Goal: Navigation & Orientation: Find specific page/section

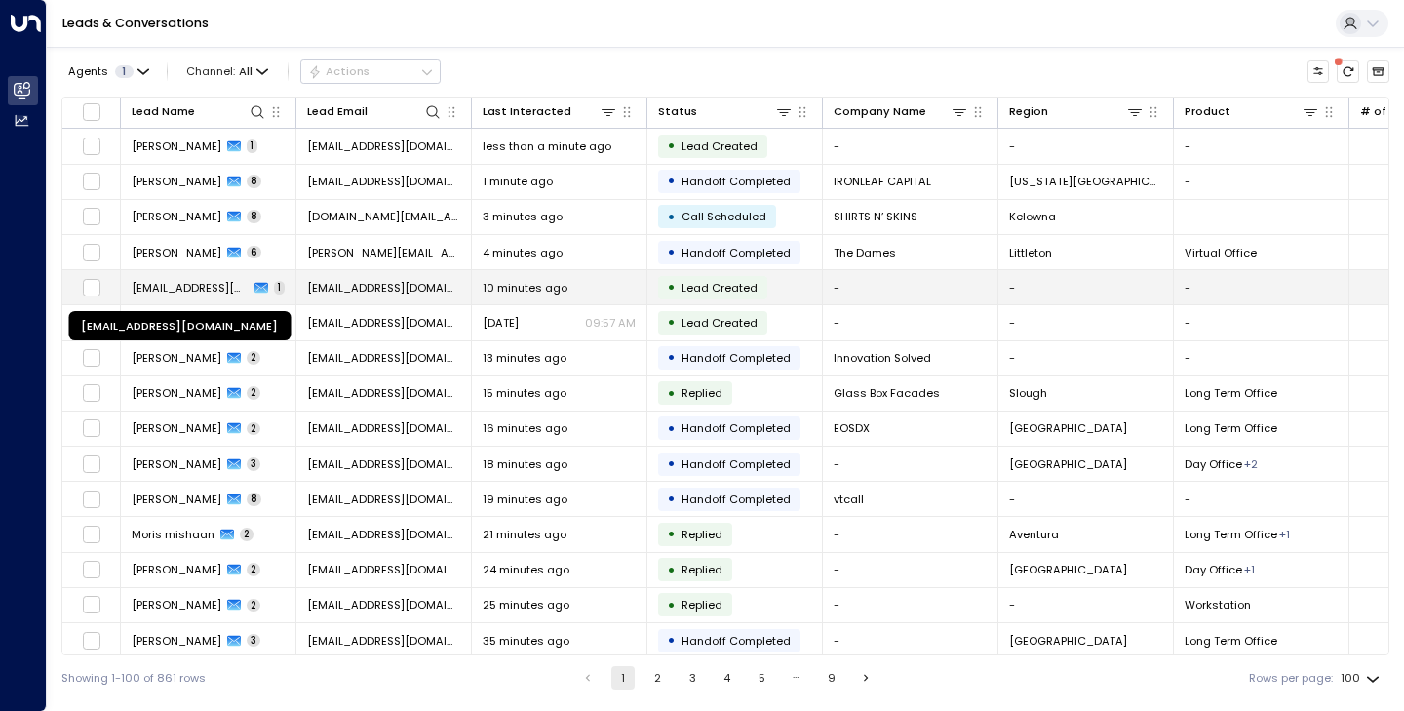
click at [204, 280] on span "[EMAIL_ADDRESS][DOMAIN_NAME]" at bounding box center [190, 288] width 117 height 16
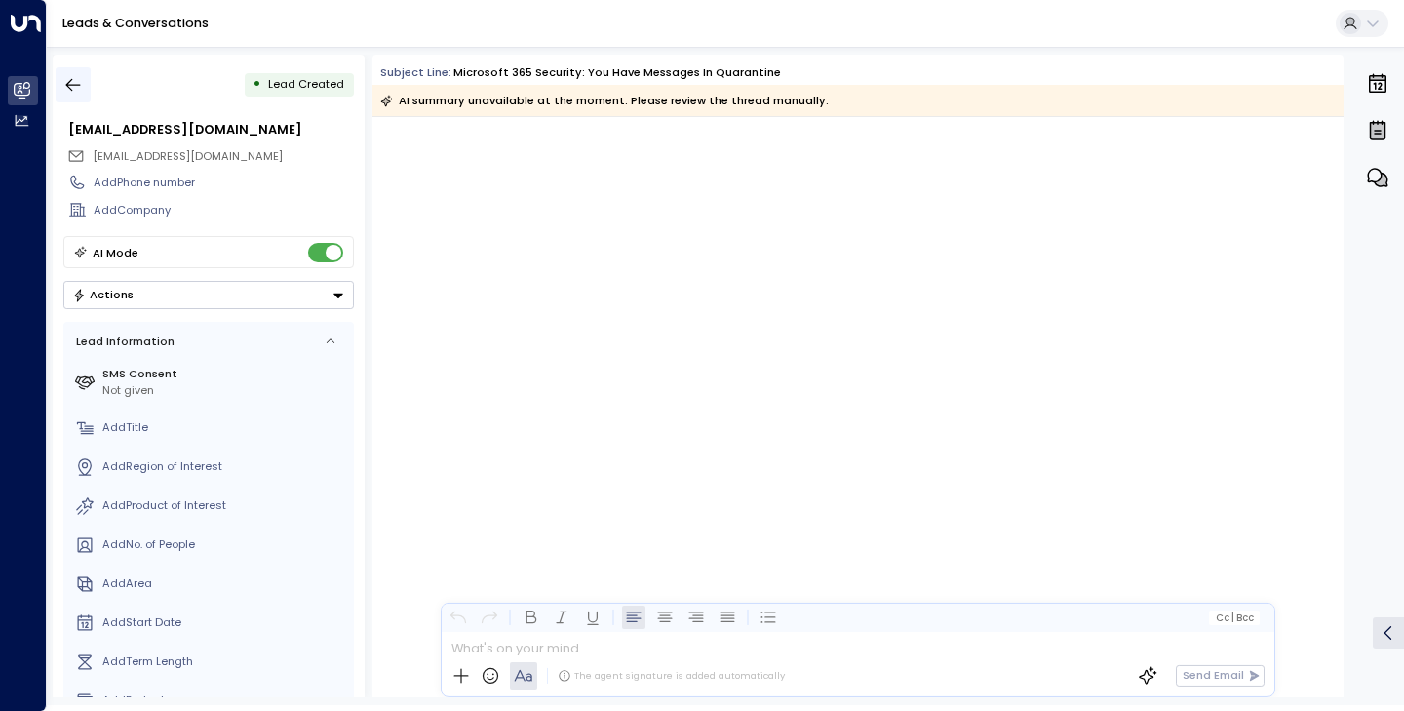
click at [75, 87] on icon "button" at bounding box center [73, 85] width 20 height 20
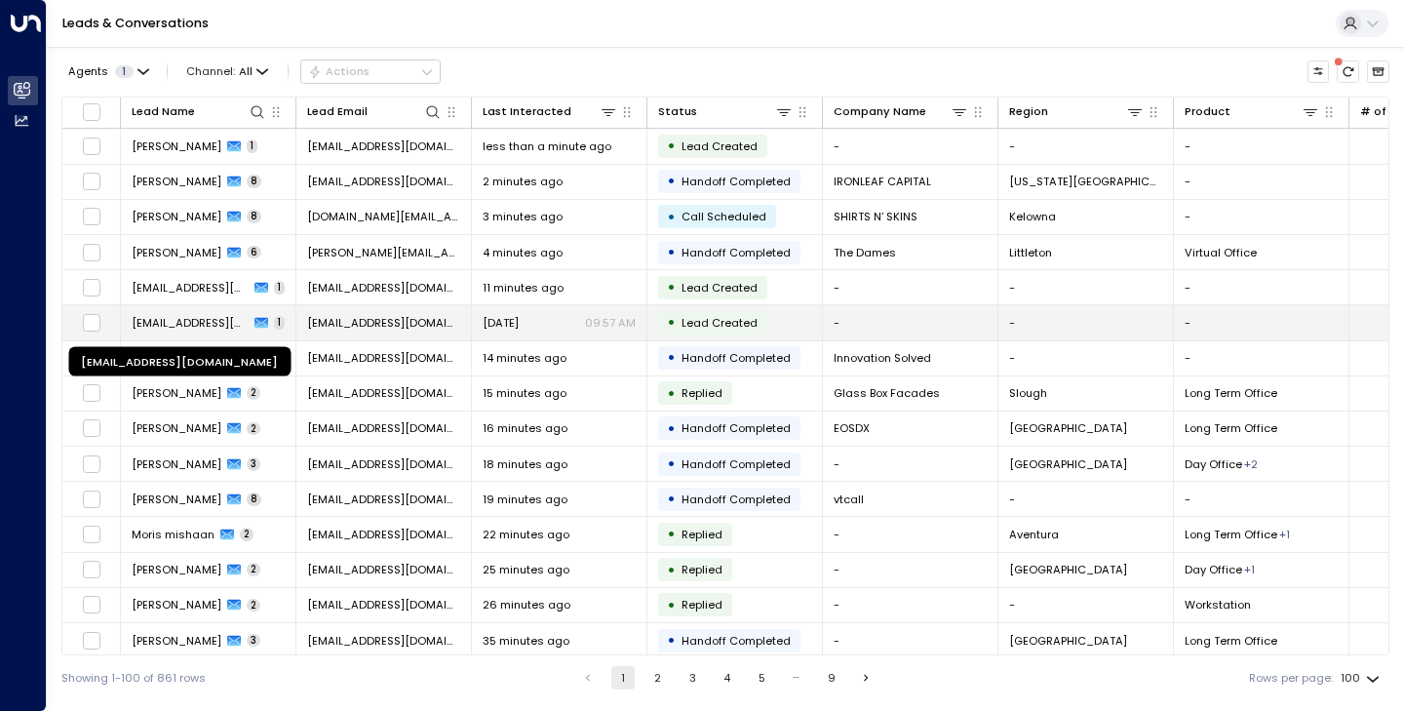
click at [214, 320] on span "[EMAIL_ADDRESS][DOMAIN_NAME]" at bounding box center [190, 323] width 117 height 16
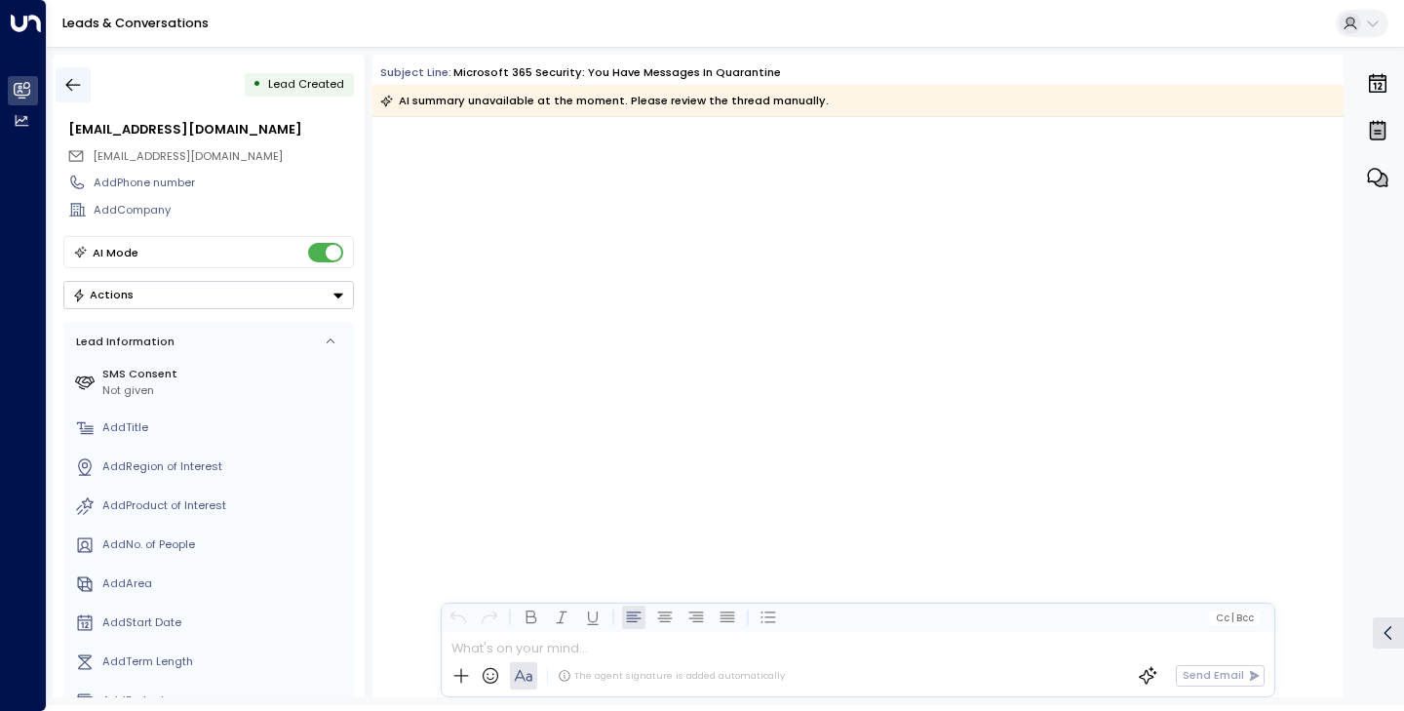
click at [82, 88] on icon "button" at bounding box center [73, 85] width 20 height 20
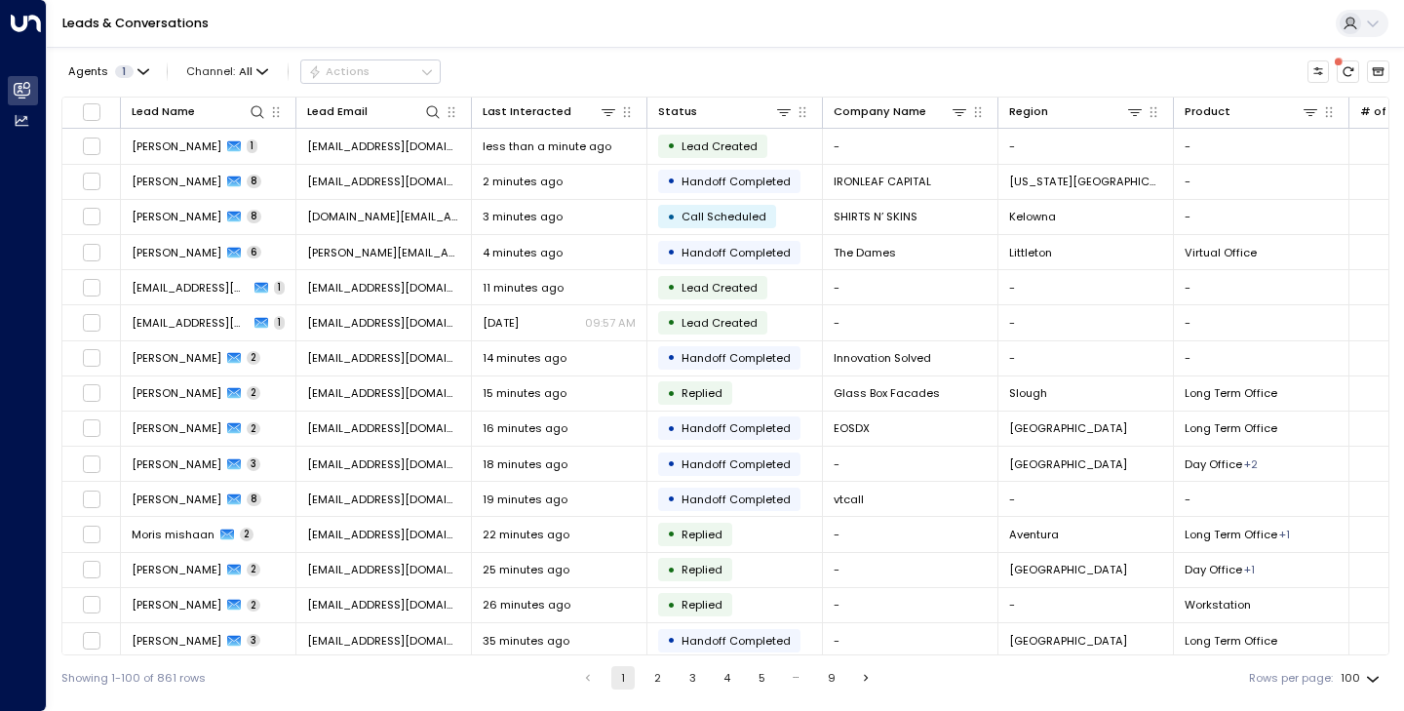
scroll to position [159, 0]
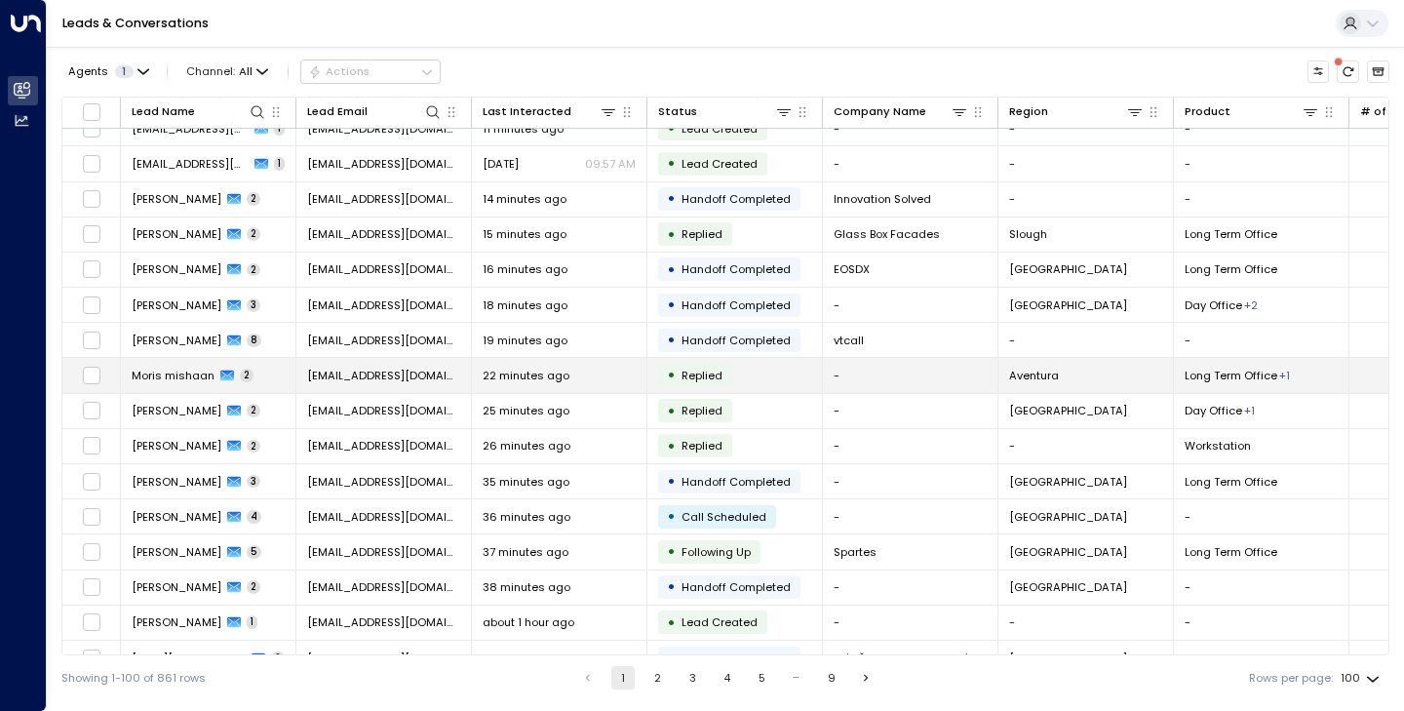
click at [176, 368] on span "Moris mishaan" at bounding box center [173, 376] width 83 height 16
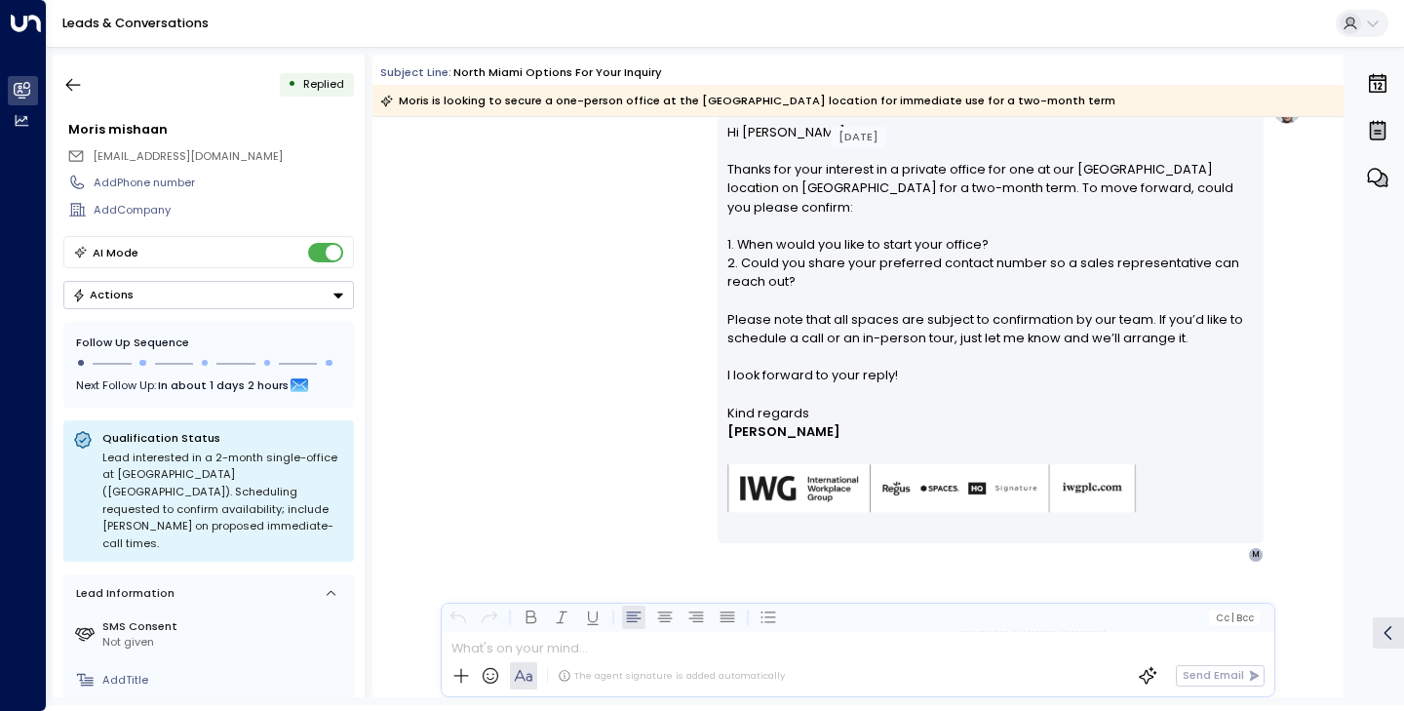
scroll to position [1298, 0]
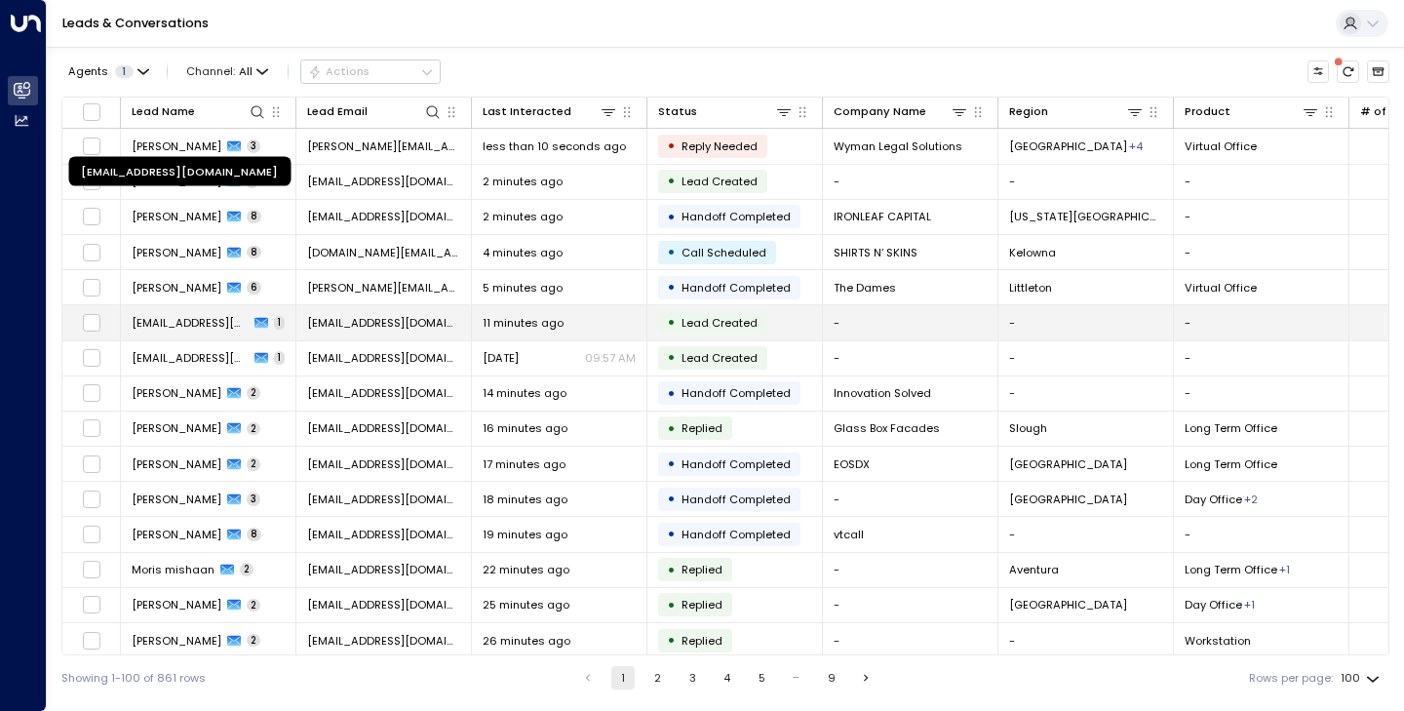
scroll to position [189, 0]
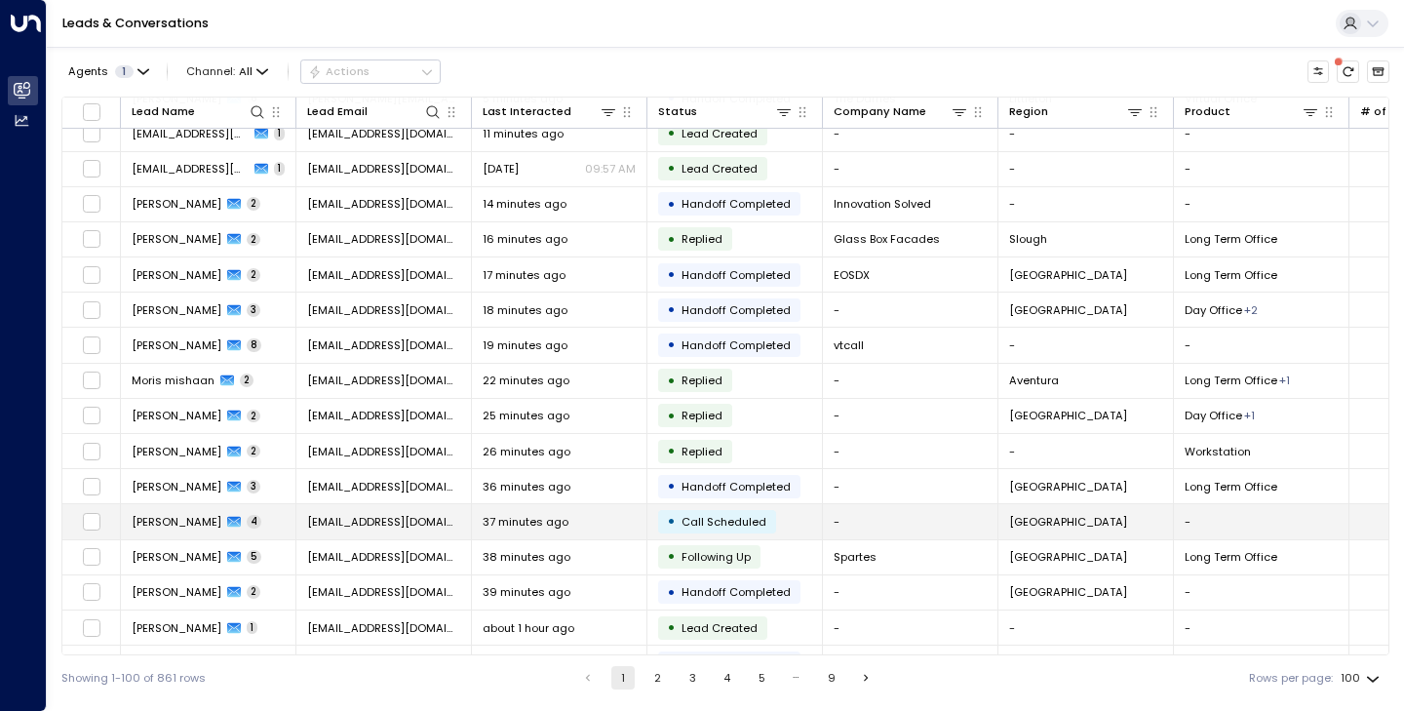
click at [176, 523] on span "[PERSON_NAME]" at bounding box center [177, 522] width 90 height 16
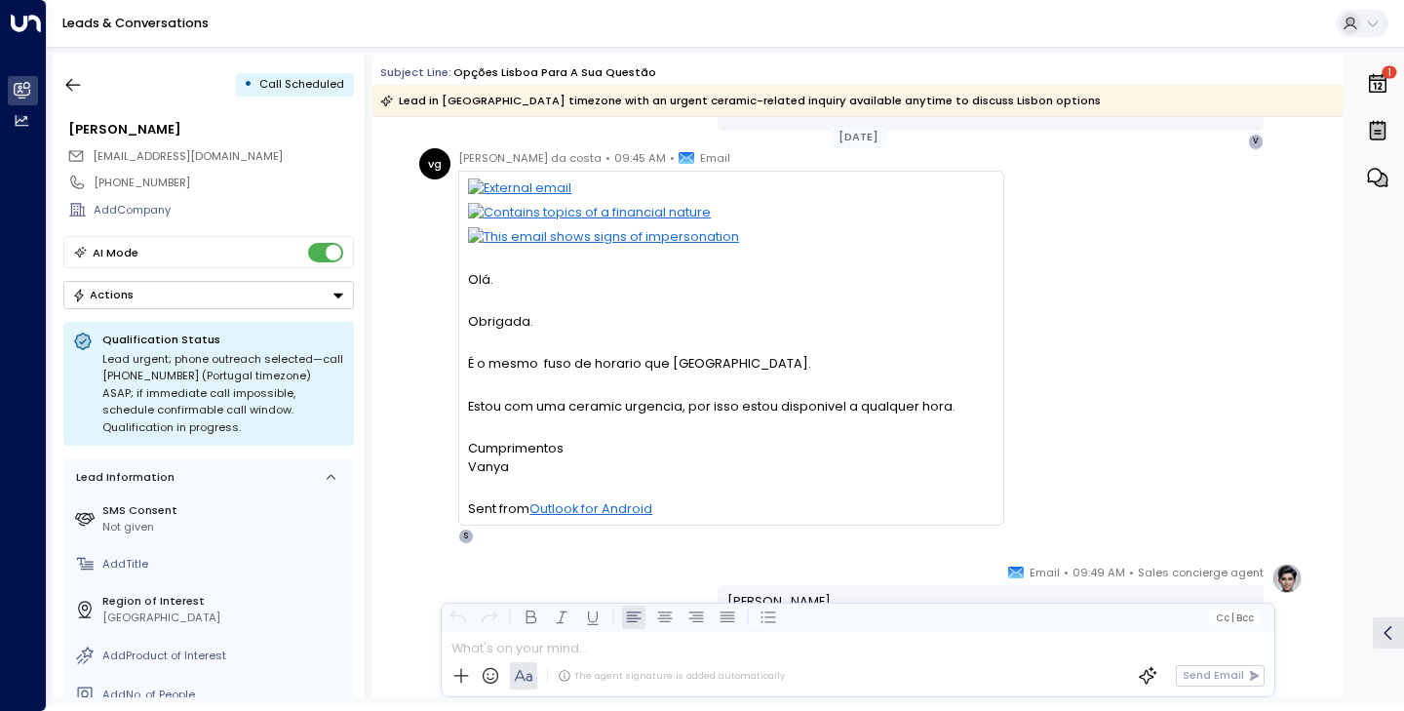
scroll to position [851, 0]
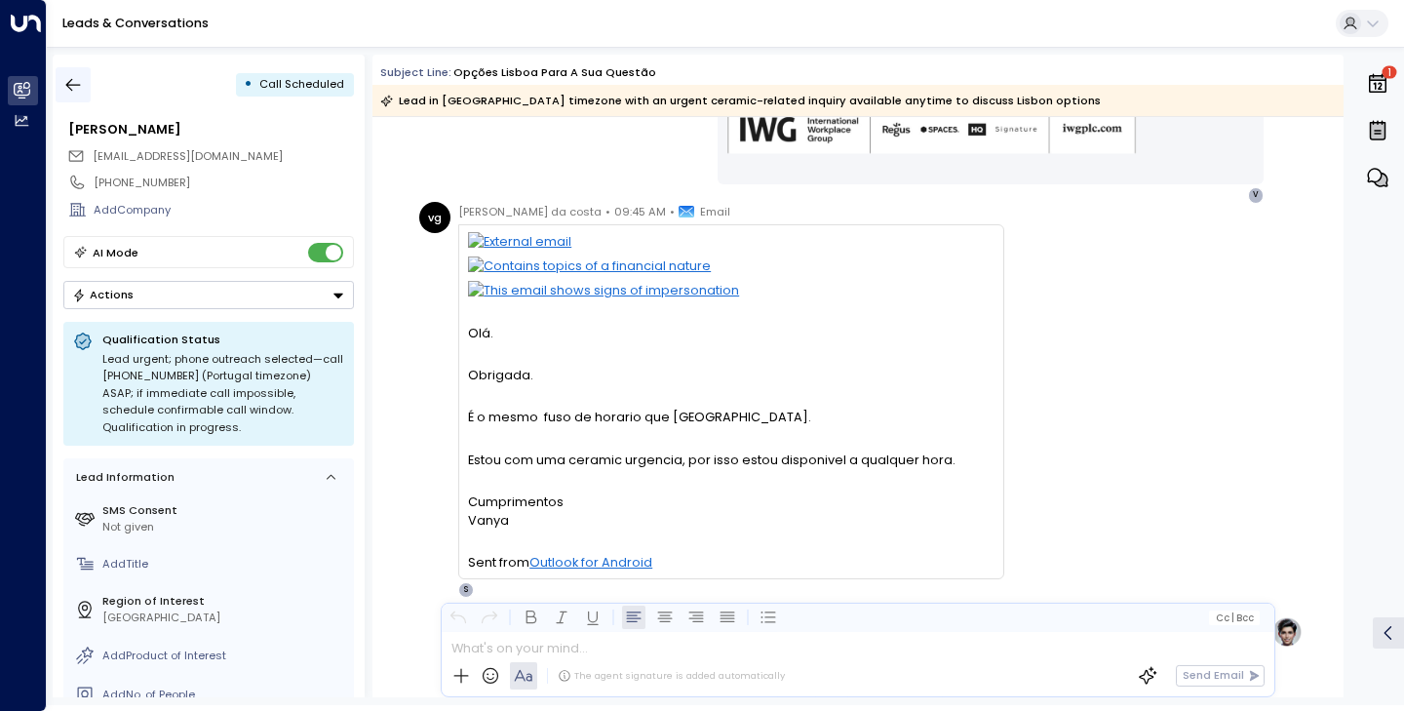
click at [82, 79] on icon "button" at bounding box center [73, 85] width 20 height 20
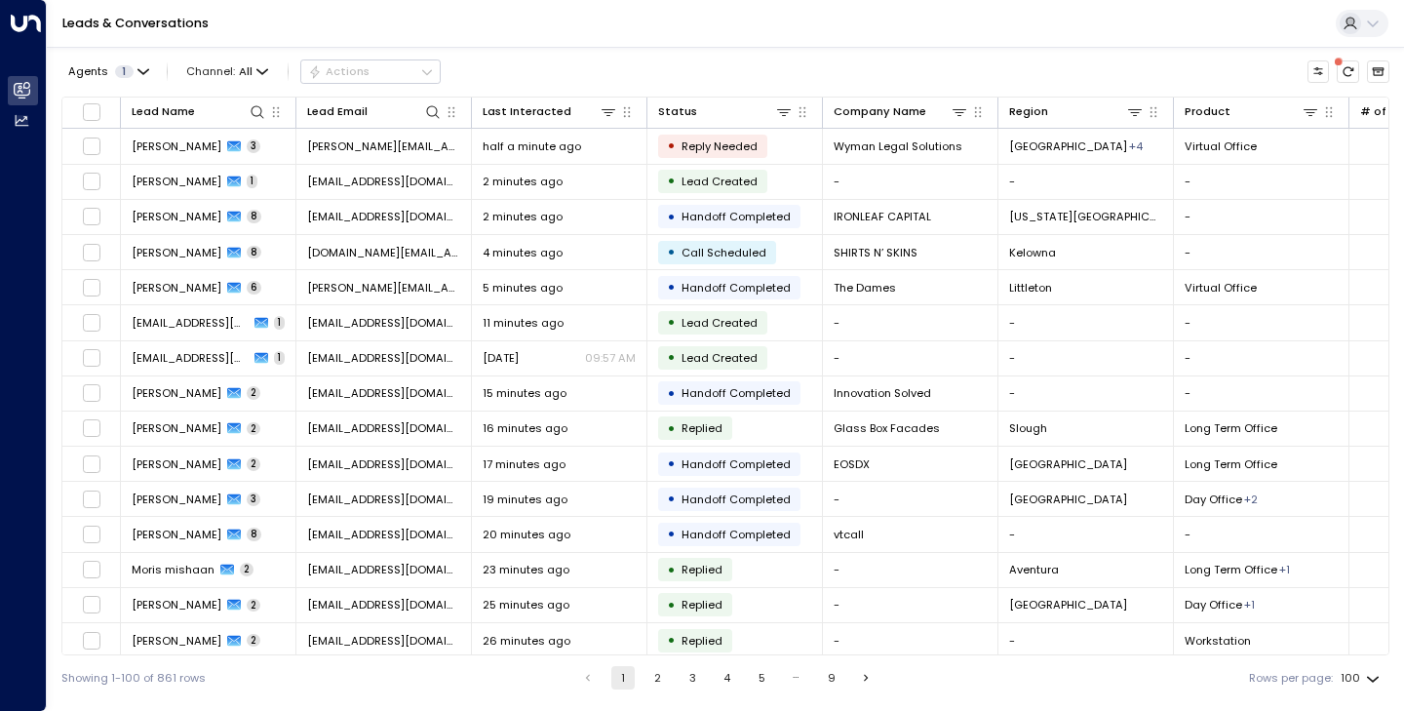
scroll to position [2121, 0]
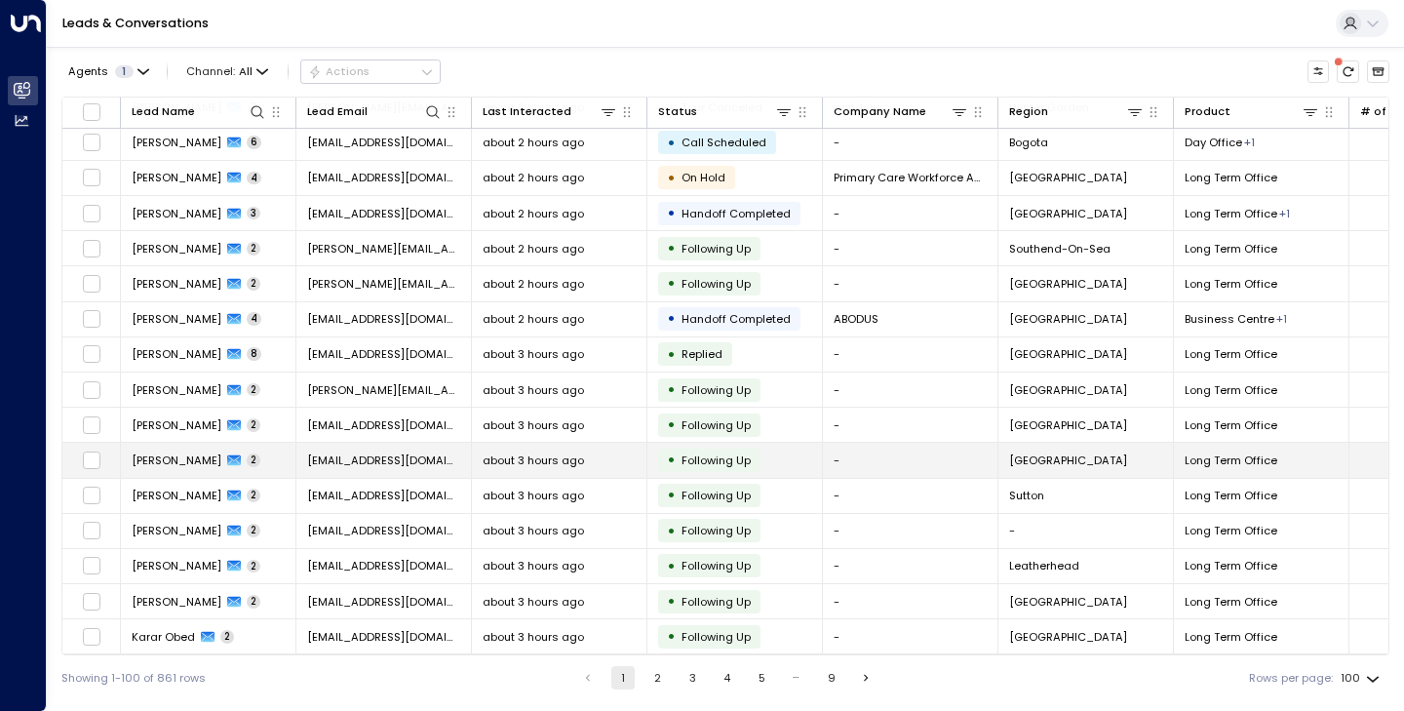
click at [176, 454] on span "[PERSON_NAME]" at bounding box center [177, 460] width 90 height 16
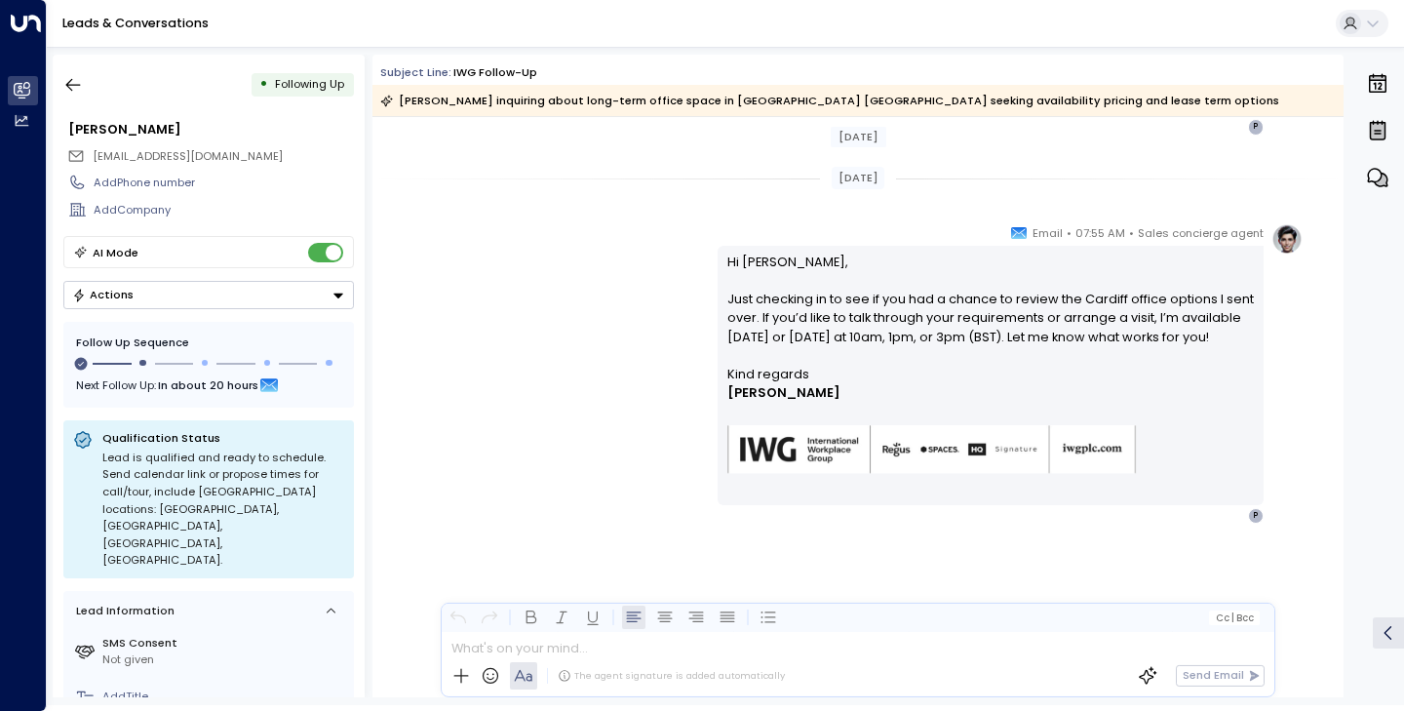
scroll to position [1042, 0]
click at [68, 98] on button "button" at bounding box center [73, 84] width 35 height 35
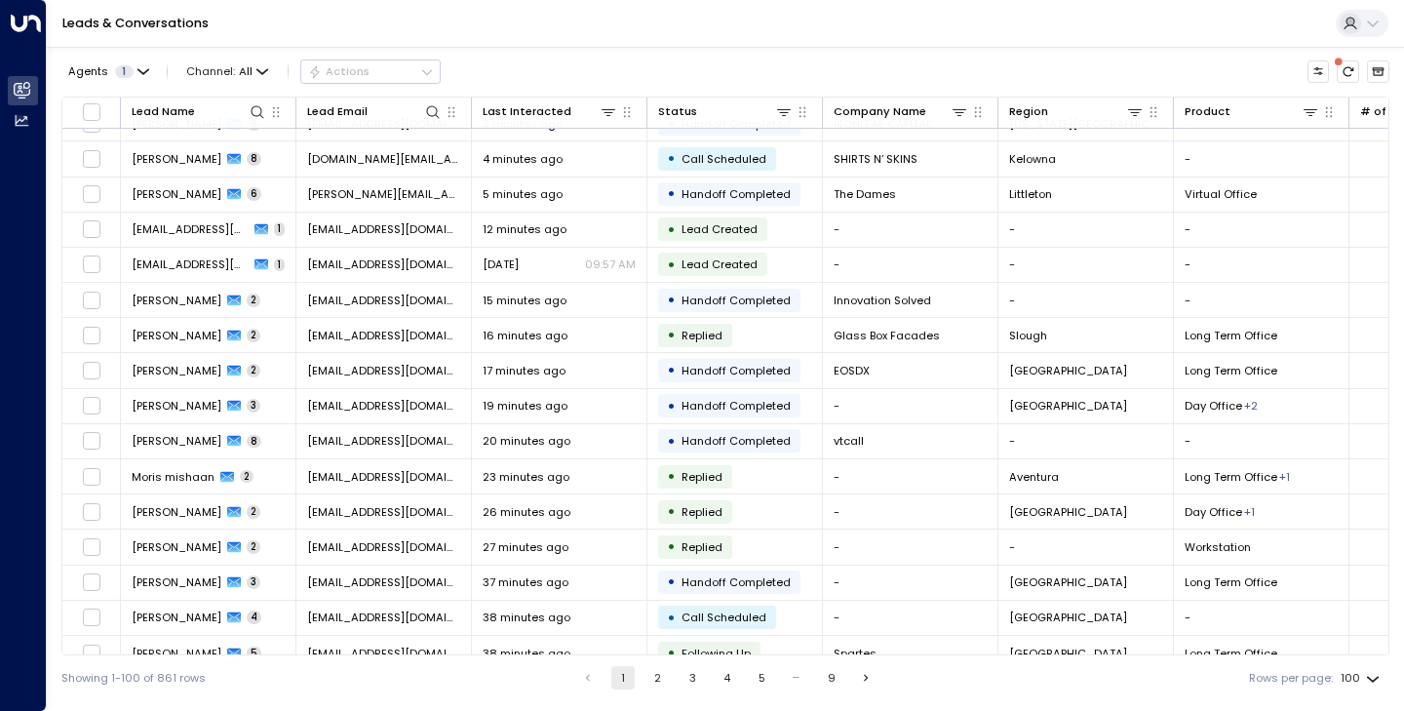
scroll to position [176, 0]
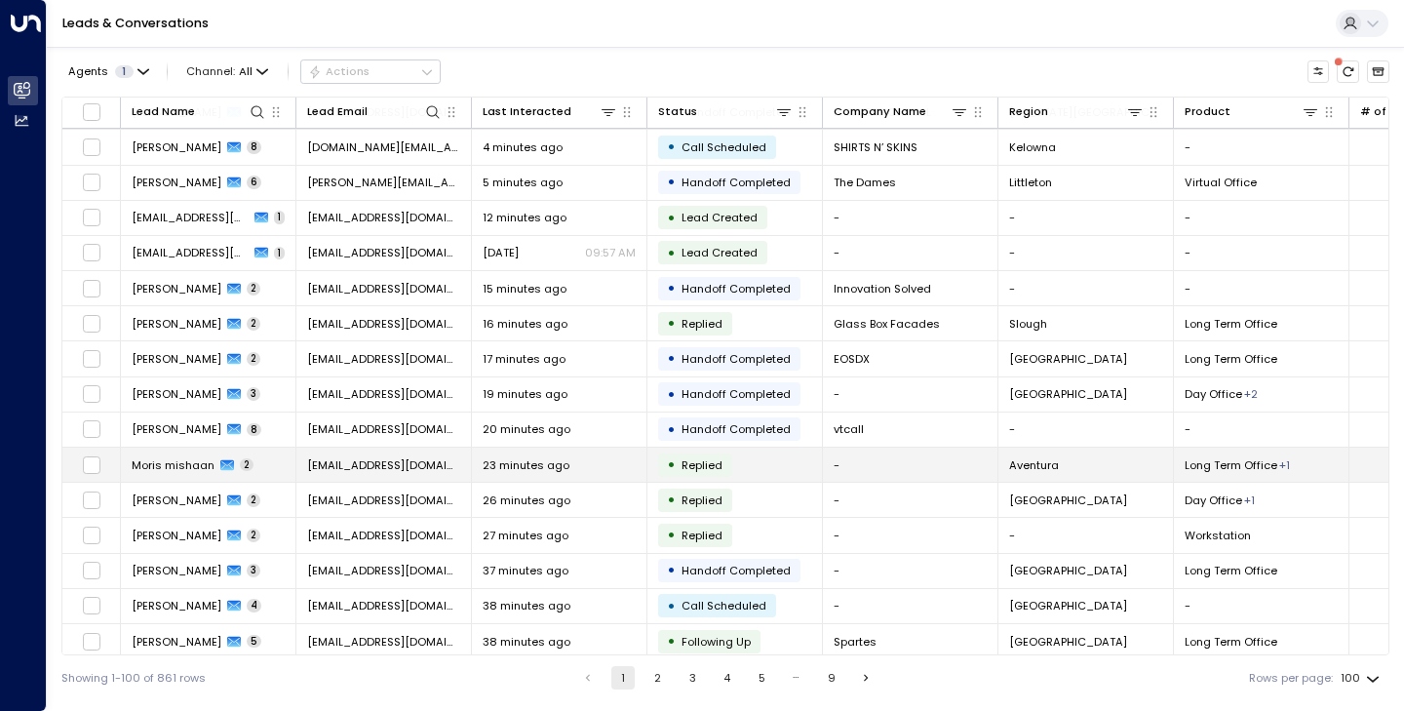
click at [180, 464] on span "Moris mishaan" at bounding box center [173, 465] width 83 height 16
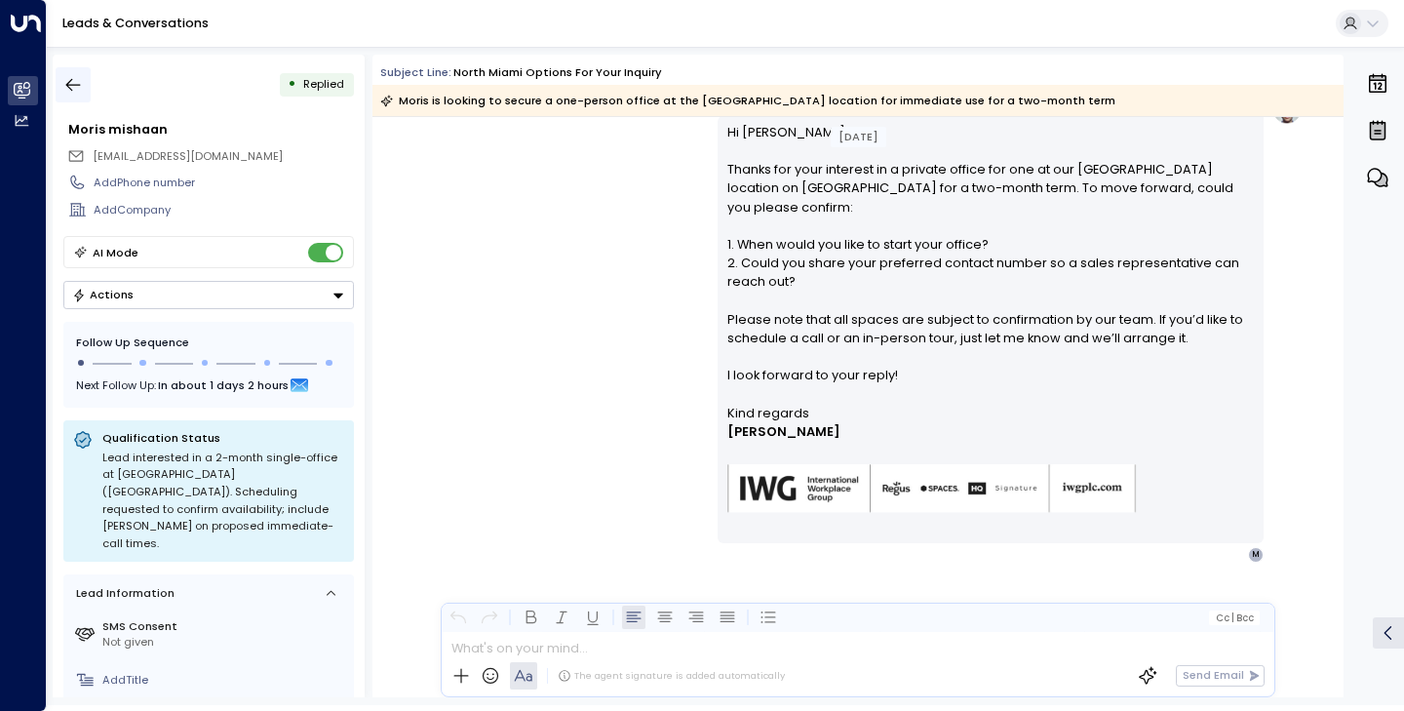
scroll to position [1298, 0]
click at [79, 86] on icon "button" at bounding box center [73, 85] width 20 height 20
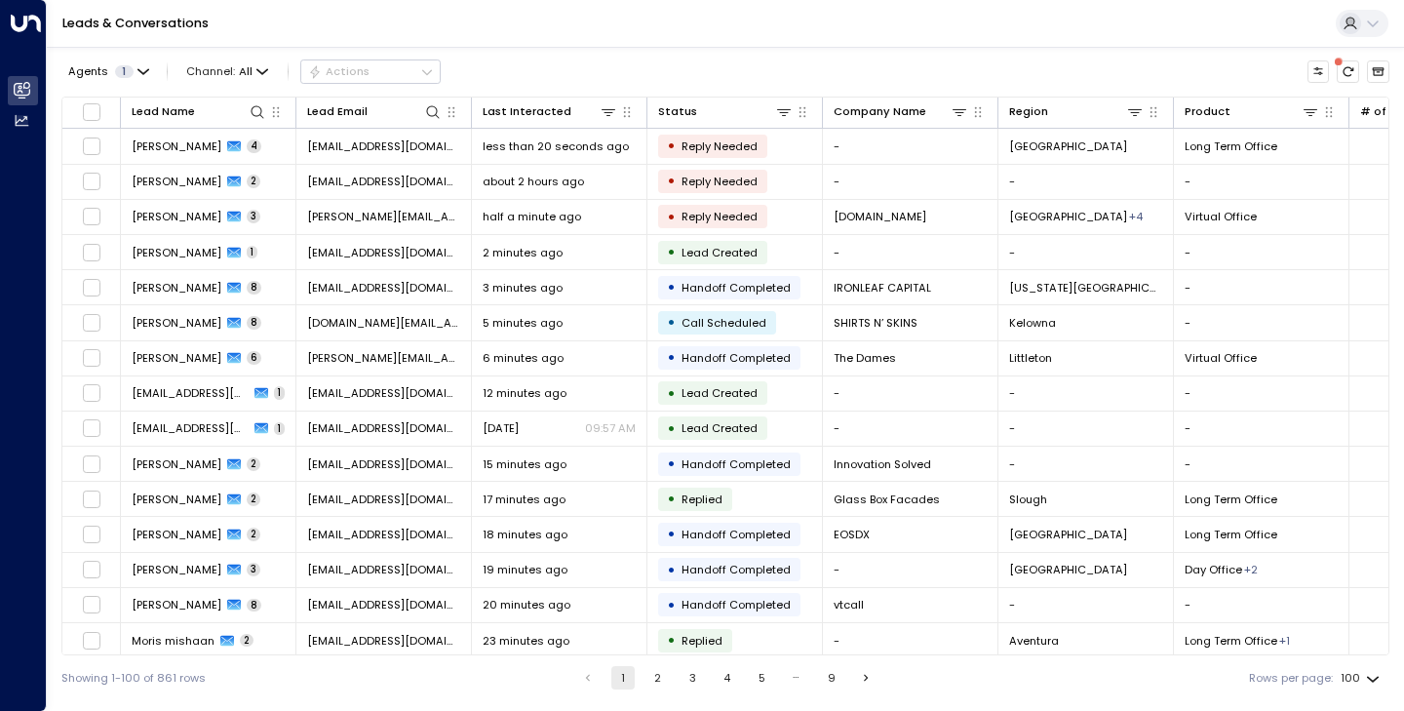
scroll to position [286, 0]
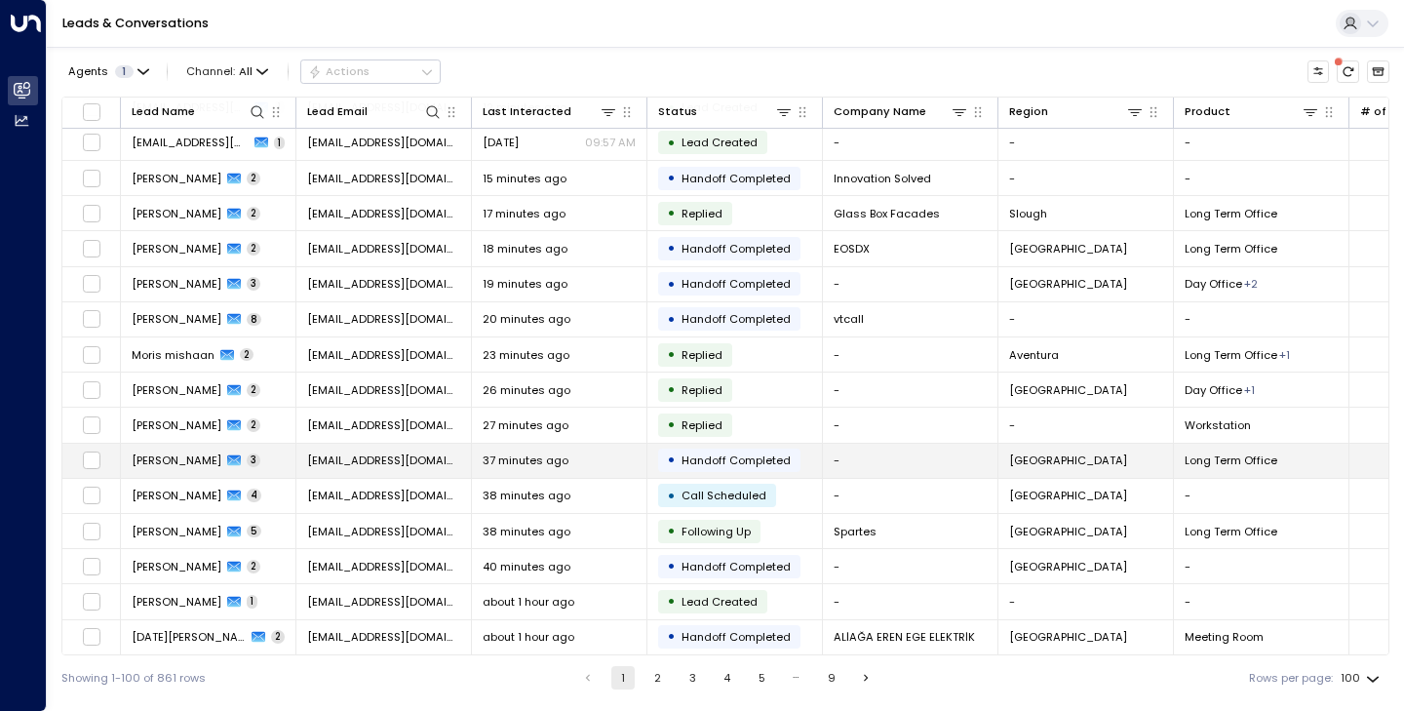
click at [153, 470] on td "Beth Catizone 3" at bounding box center [209, 461] width 176 height 34
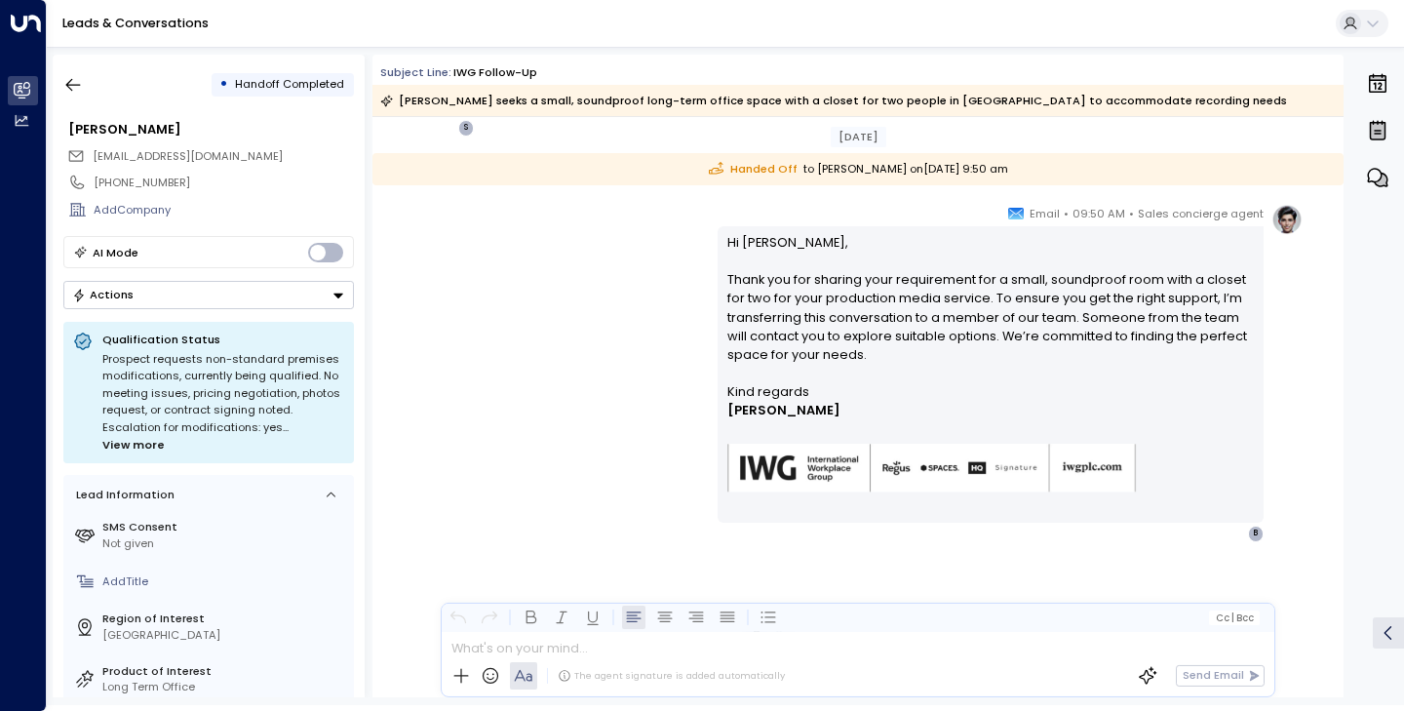
scroll to position [1479, 0]
click at [61, 91] on button "button" at bounding box center [73, 84] width 35 height 35
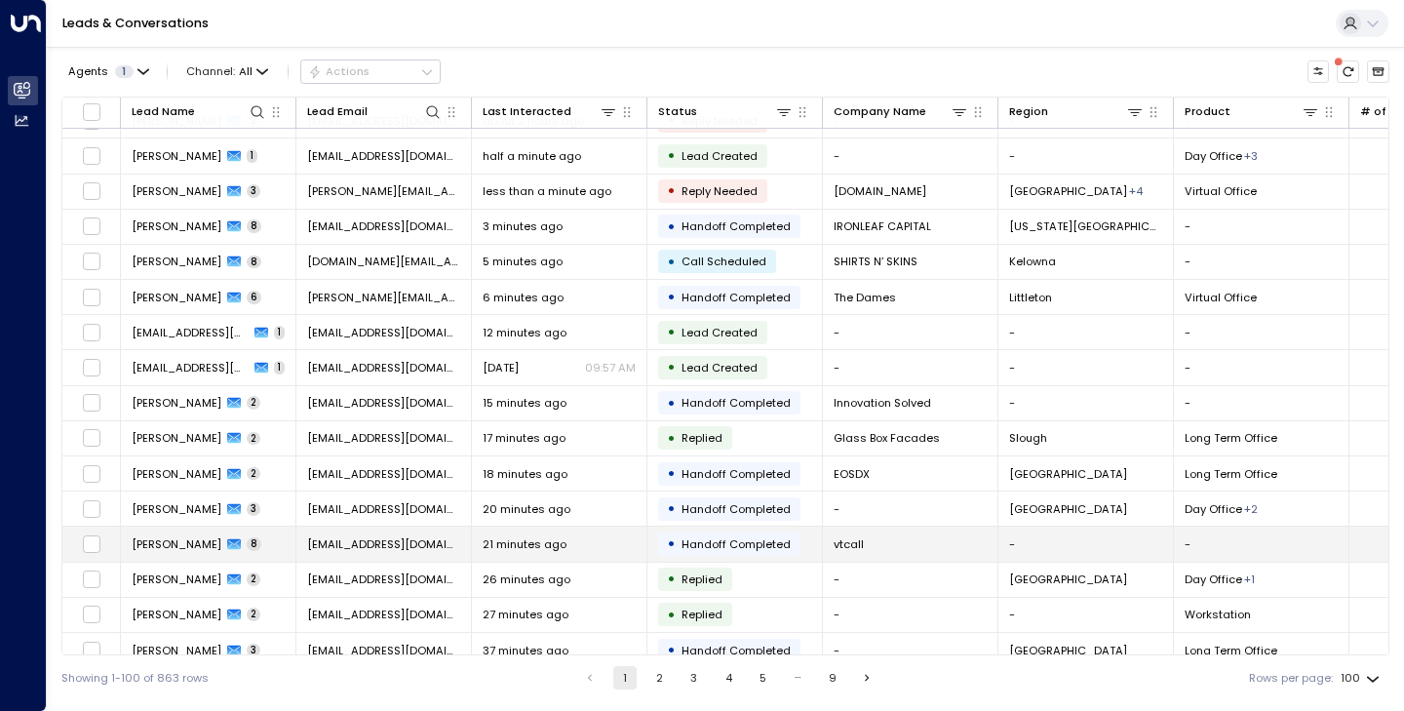
scroll to position [244, 0]
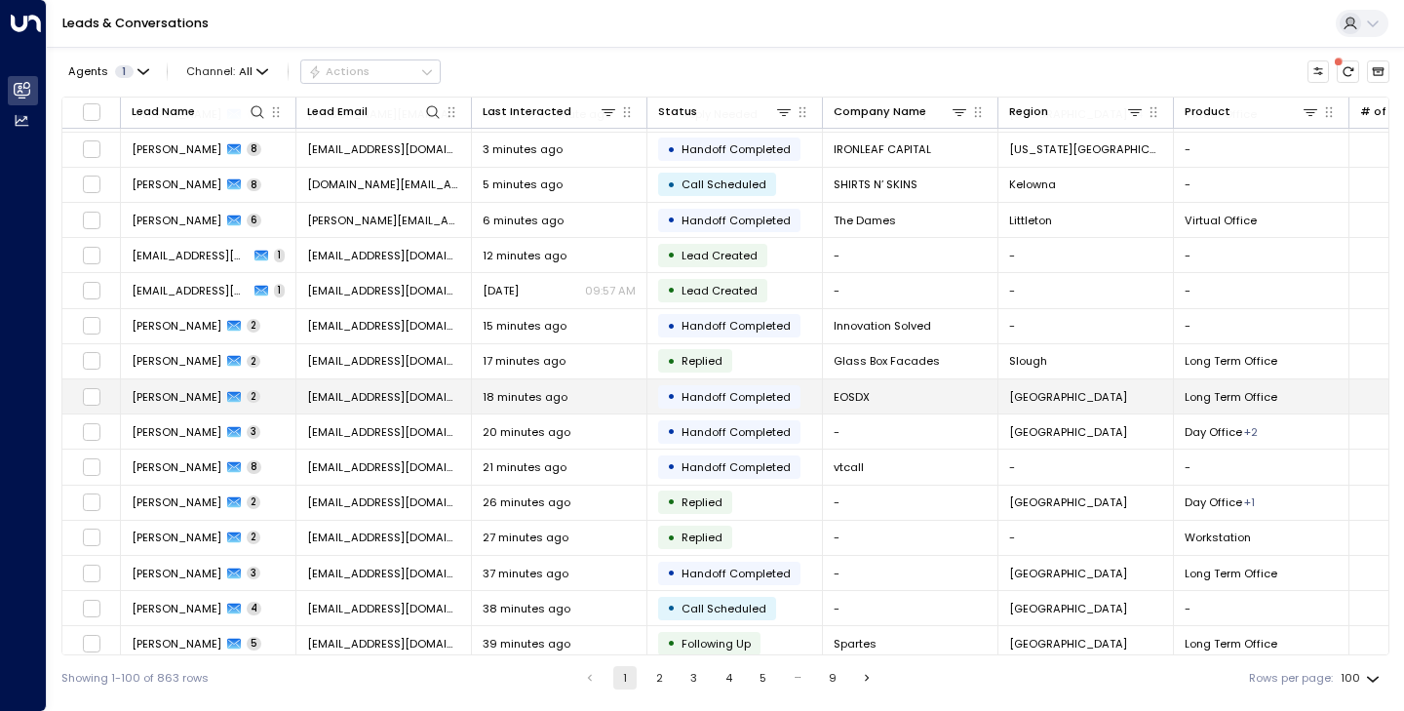
click at [154, 405] on td "[PERSON_NAME] 2" at bounding box center [209, 396] width 176 height 34
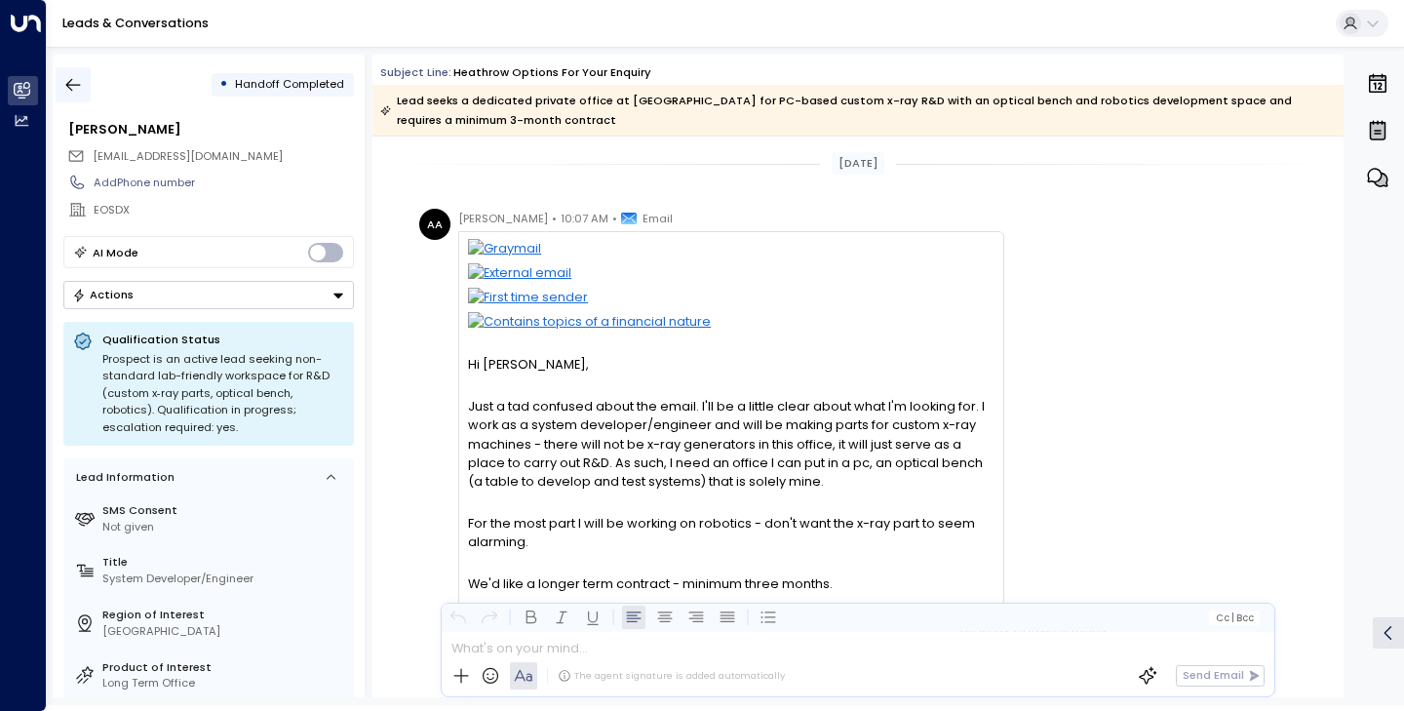
click at [75, 82] on icon "button" at bounding box center [73, 85] width 20 height 20
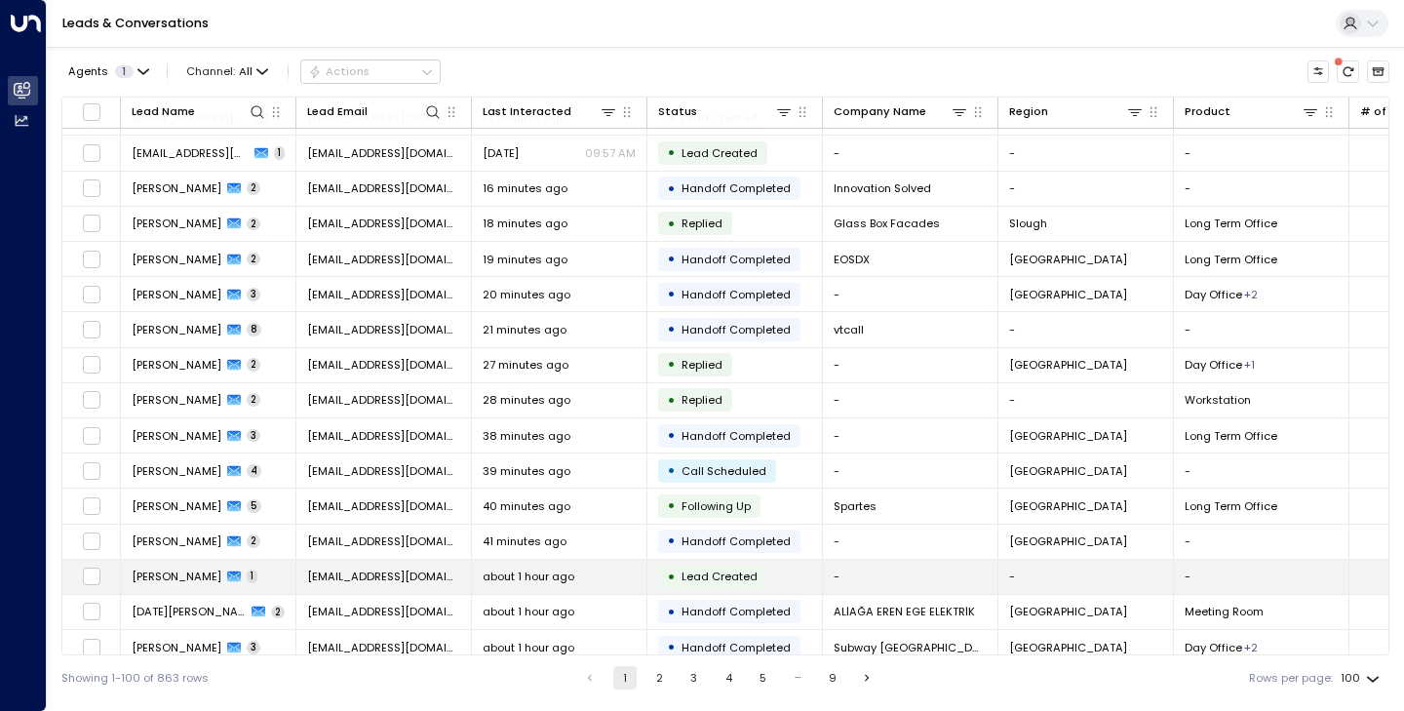
scroll to position [481, 0]
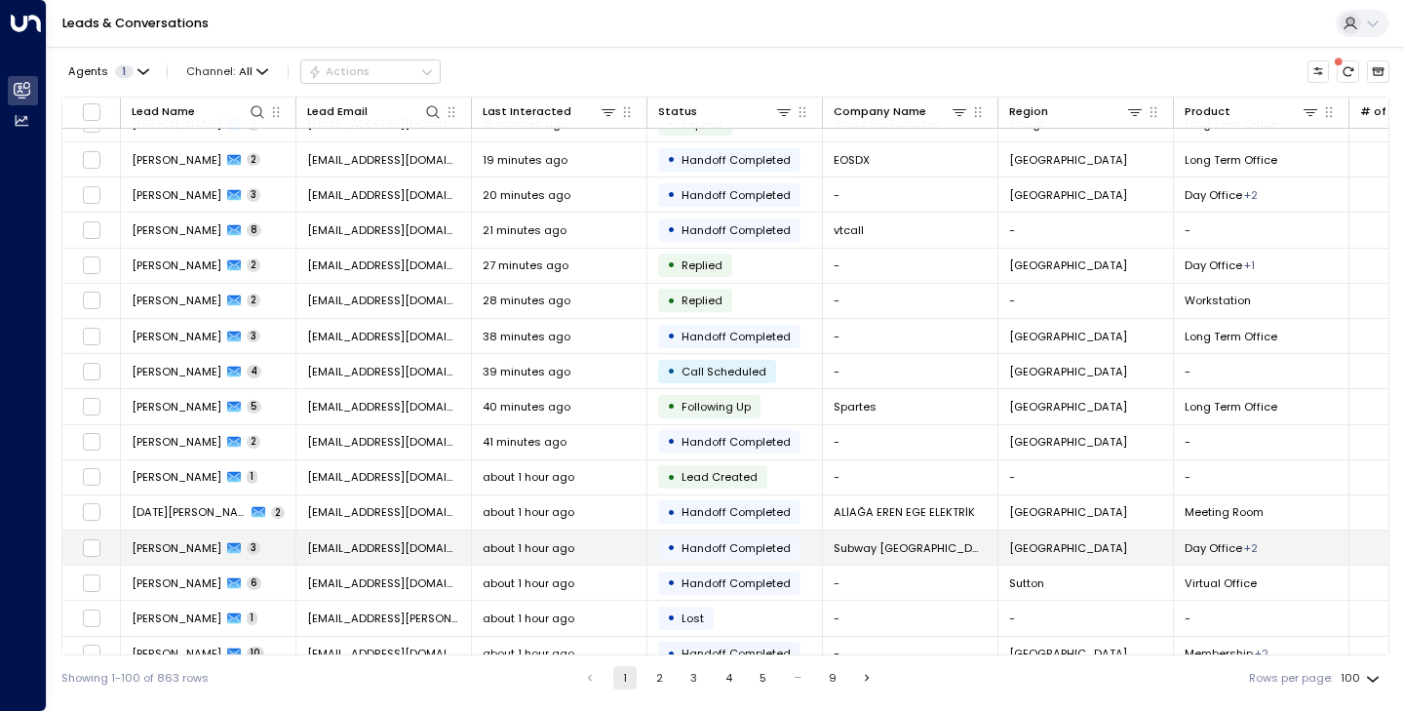
click at [150, 545] on span "[PERSON_NAME]" at bounding box center [177, 548] width 90 height 16
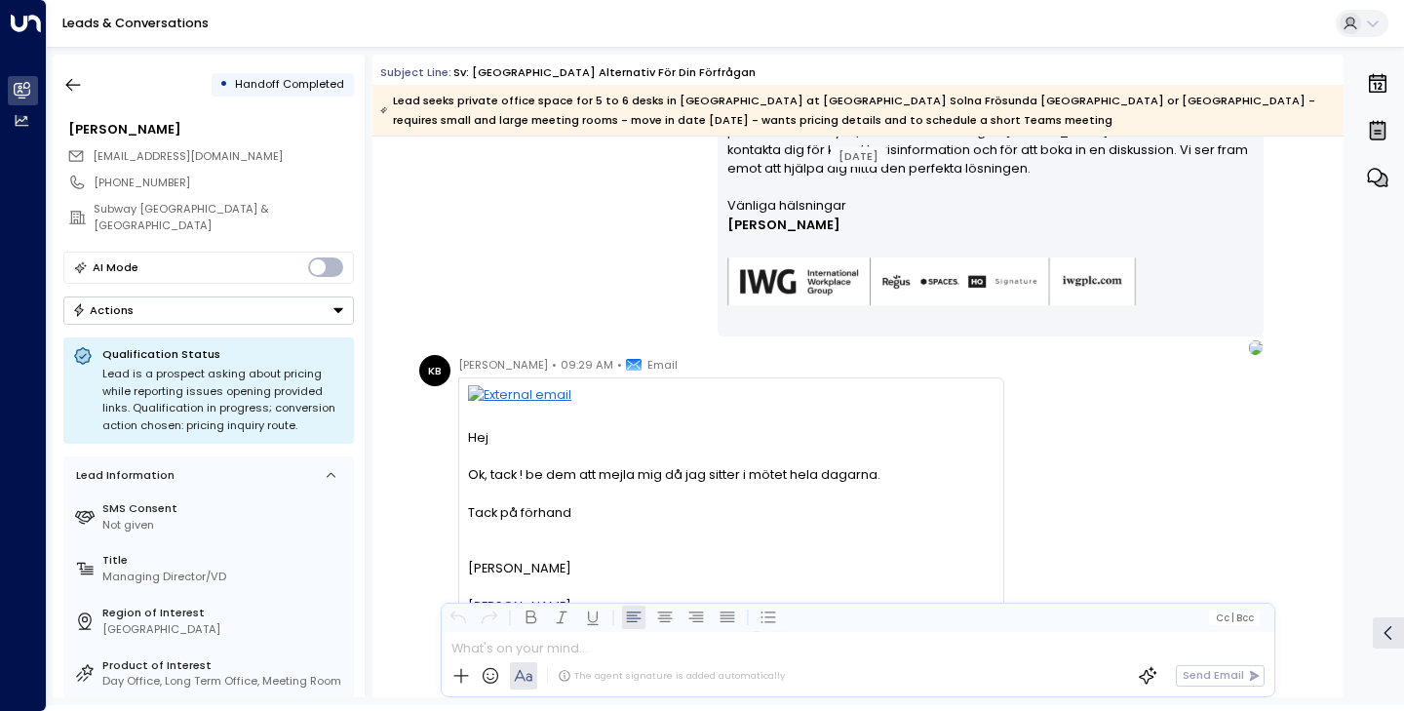
scroll to position [1376, 0]
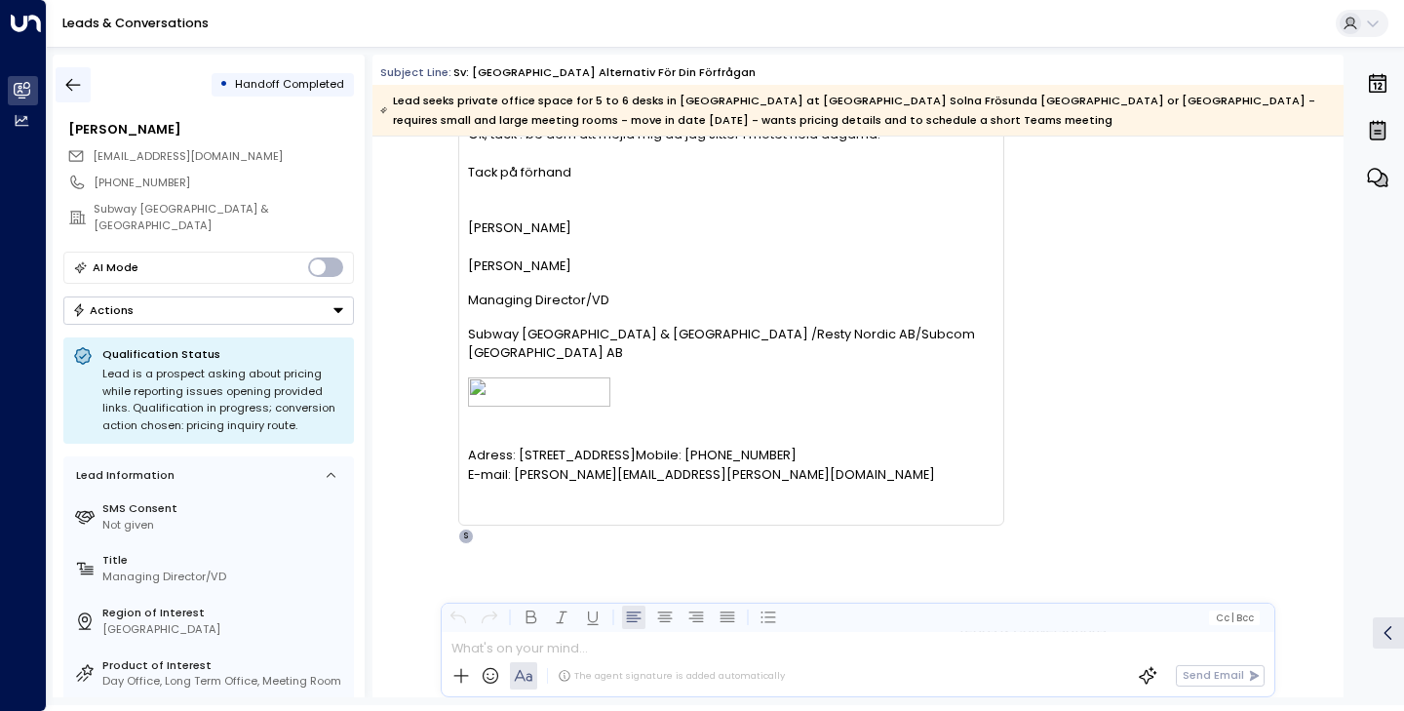
click at [79, 91] on icon "button" at bounding box center [73, 85] width 20 height 20
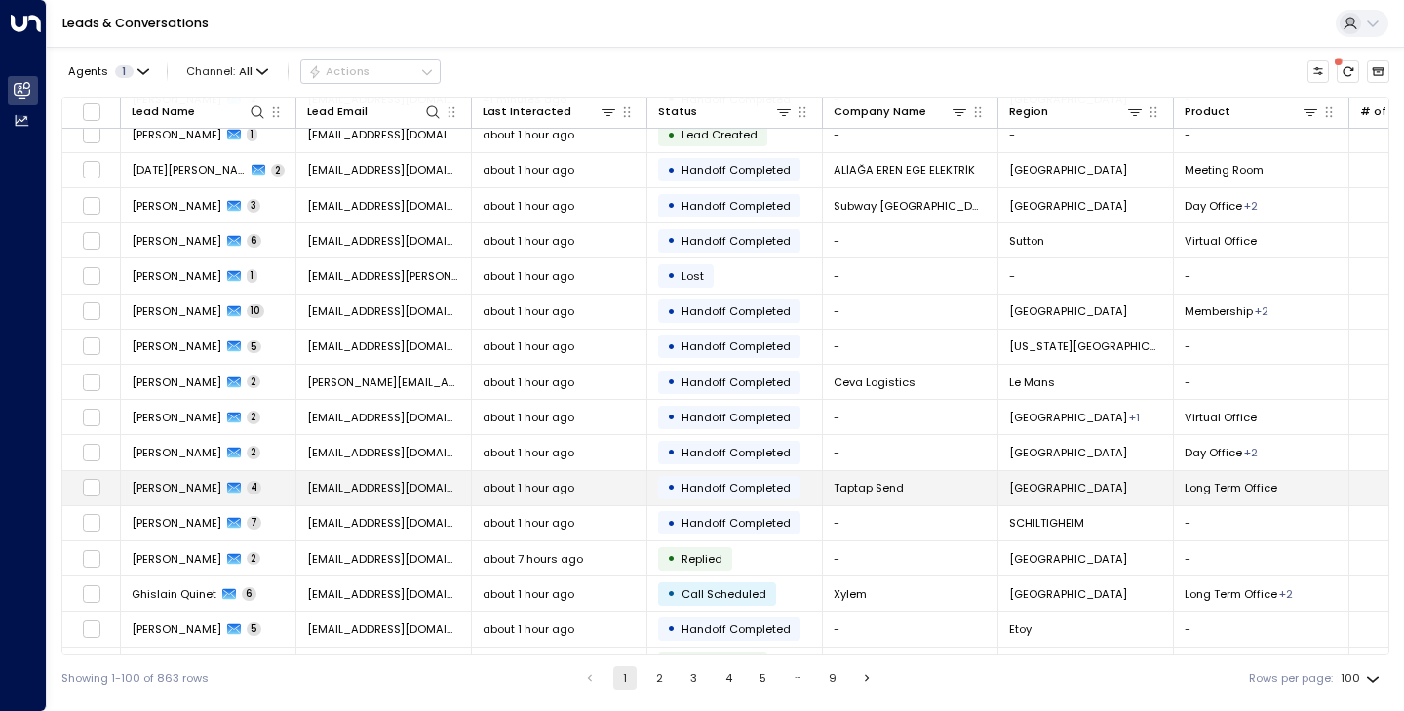
scroll to position [994, 0]
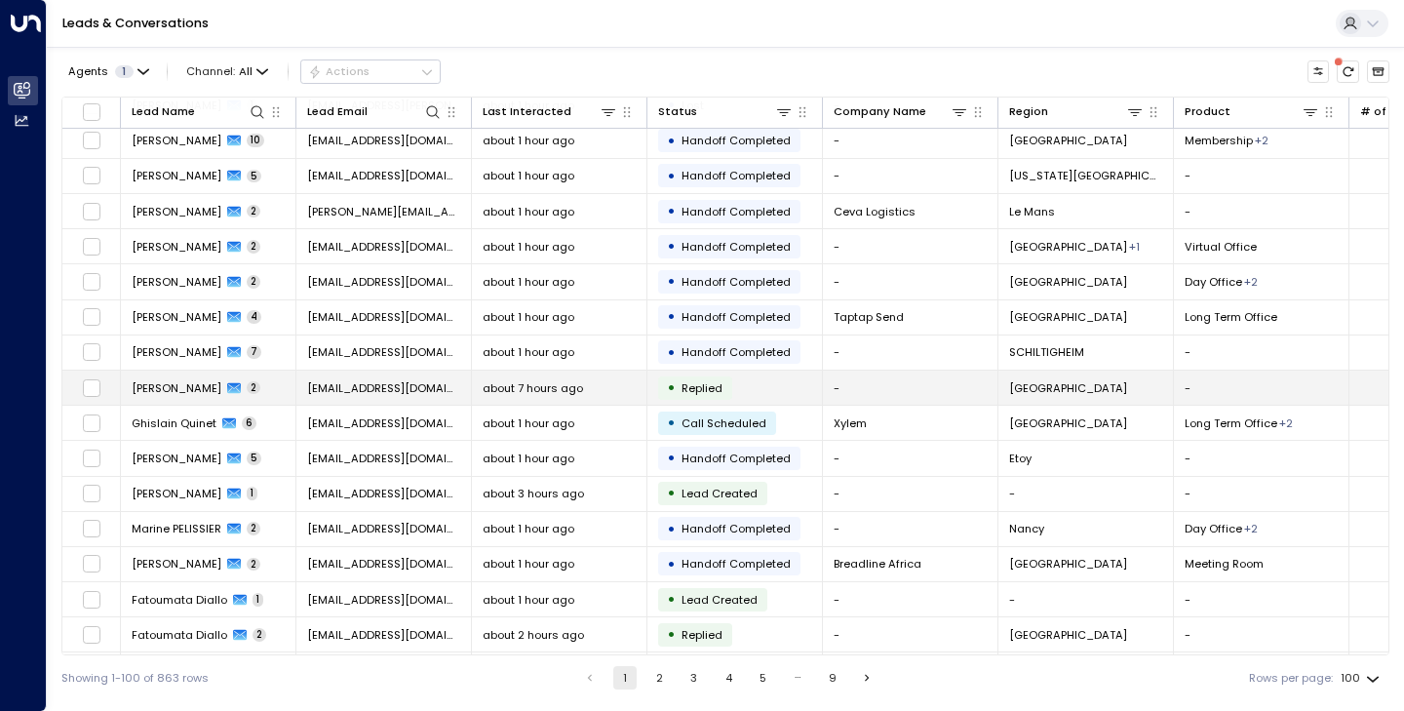
click at [162, 384] on span "[PERSON_NAME]" at bounding box center [177, 388] width 90 height 16
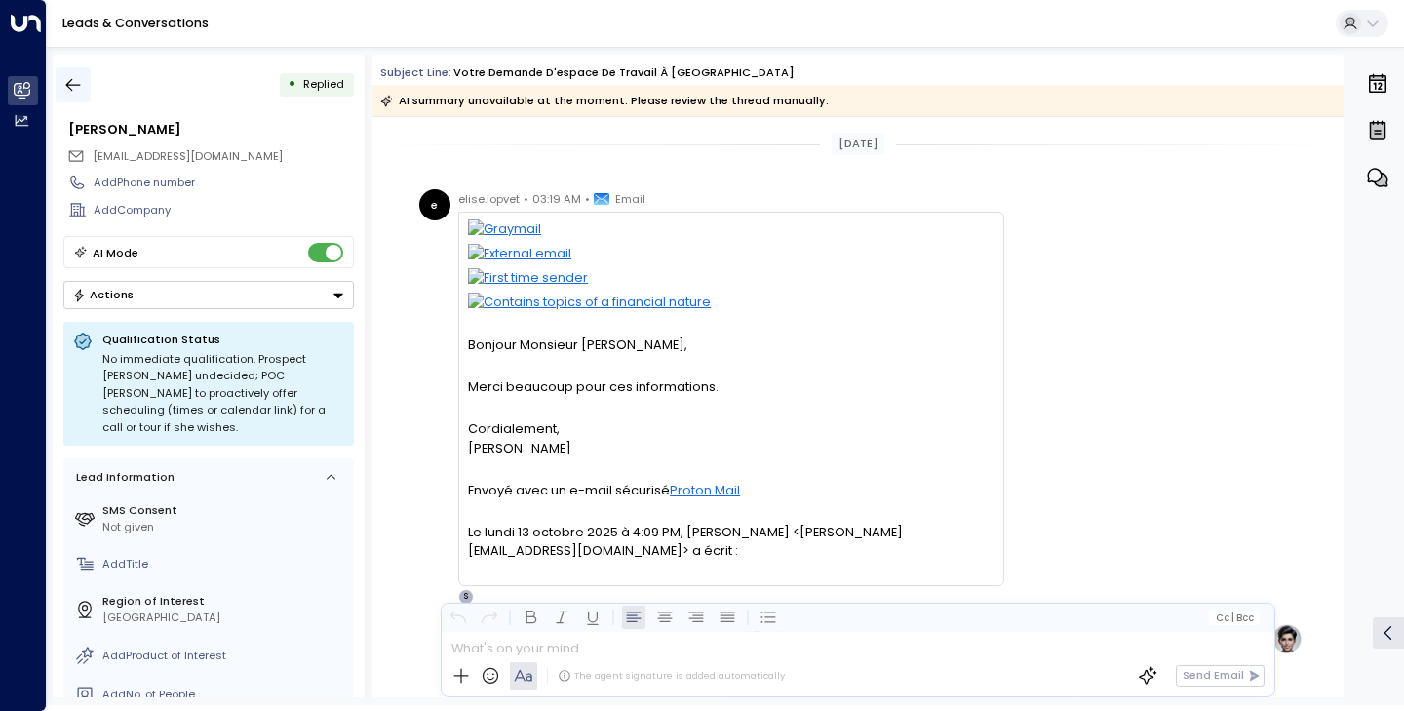
click at [85, 77] on button "button" at bounding box center [73, 84] width 35 height 35
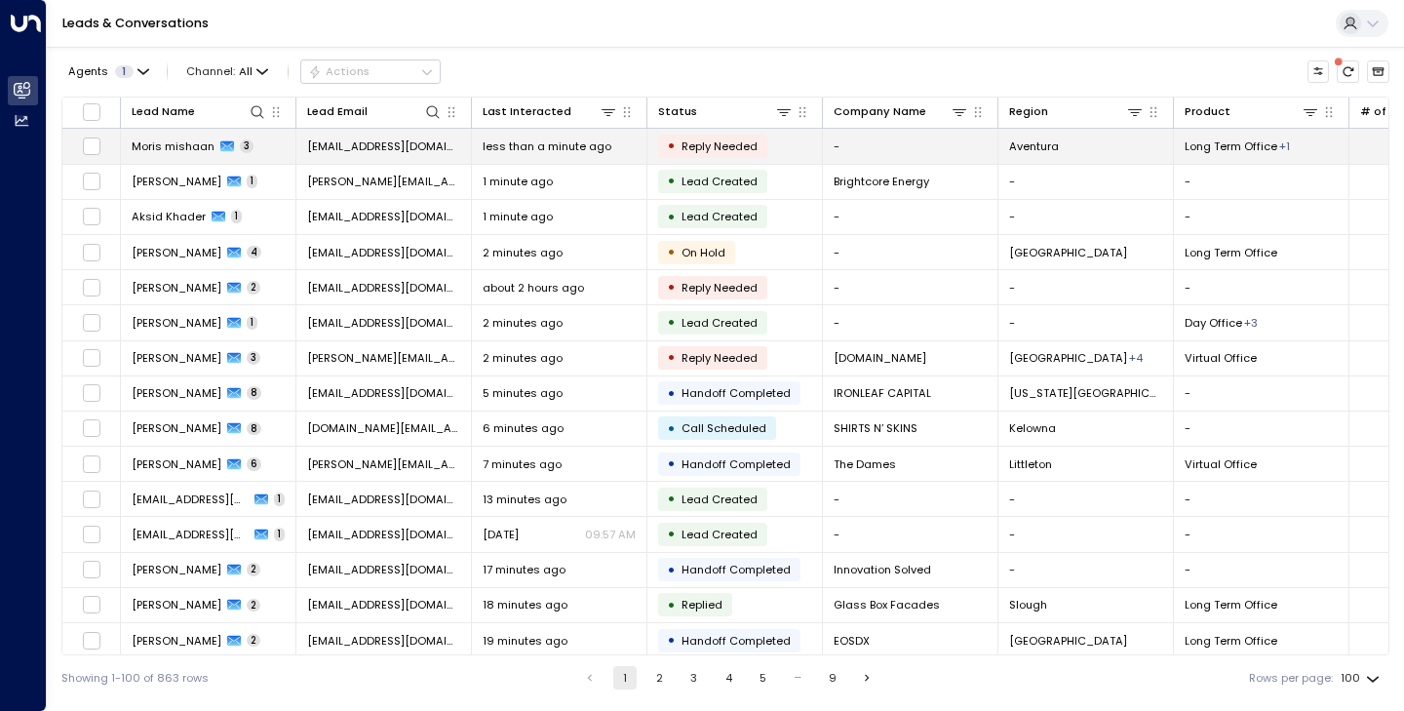
click at [199, 148] on span "Moris mishaan" at bounding box center [173, 146] width 83 height 16
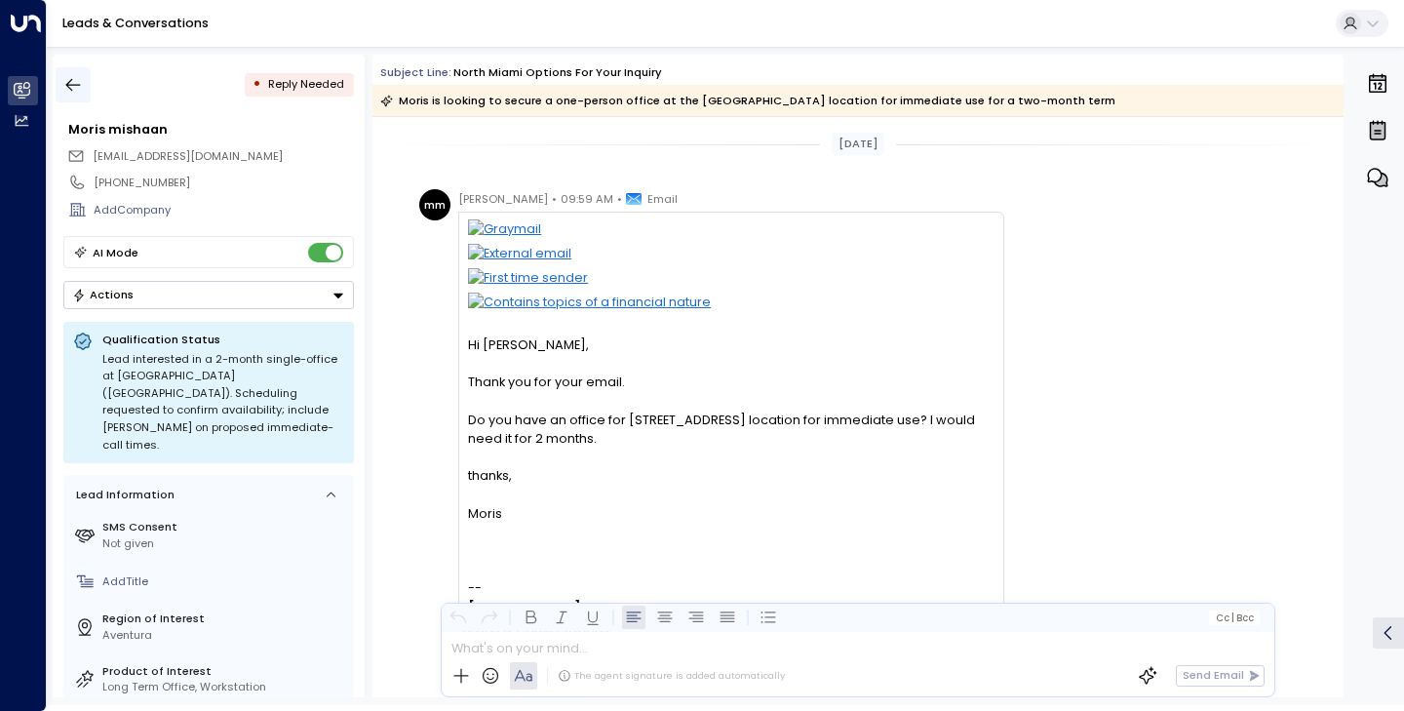
click at [82, 81] on icon "button" at bounding box center [73, 85] width 20 height 20
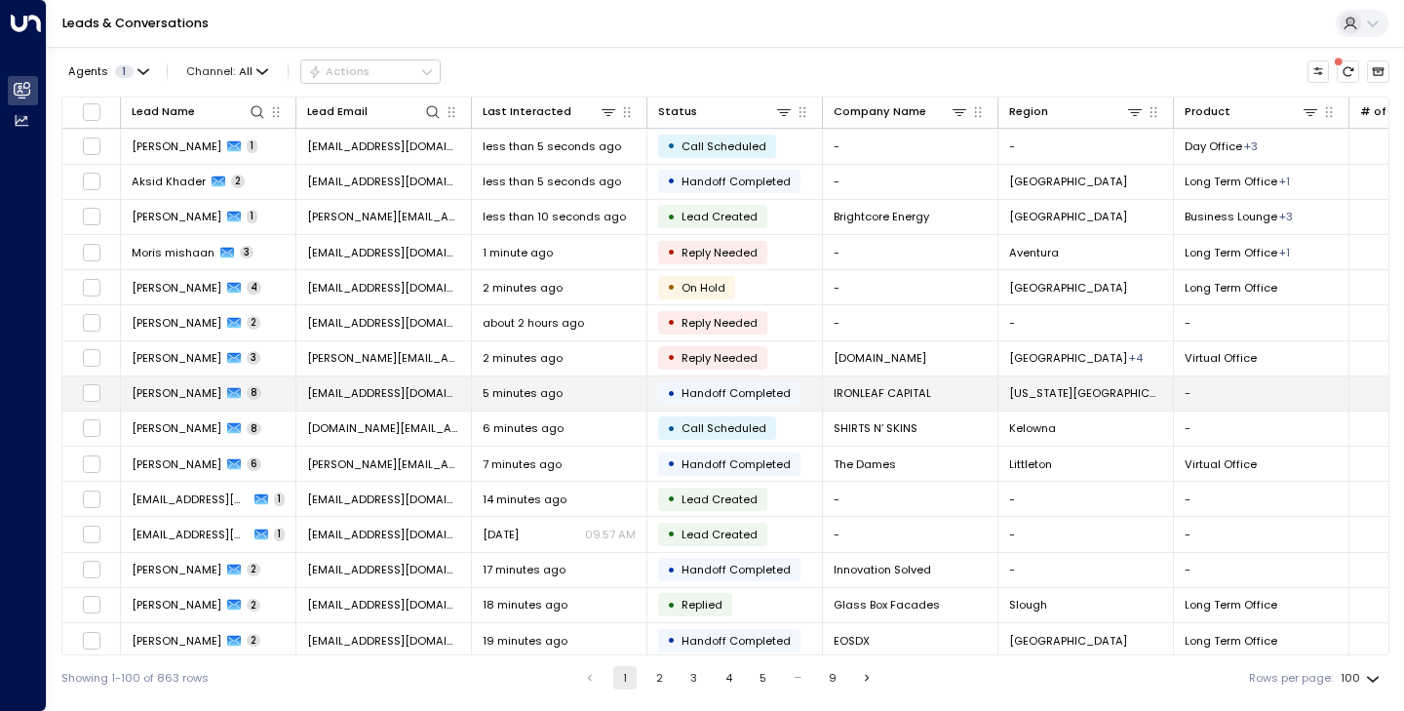
scroll to position [105, 0]
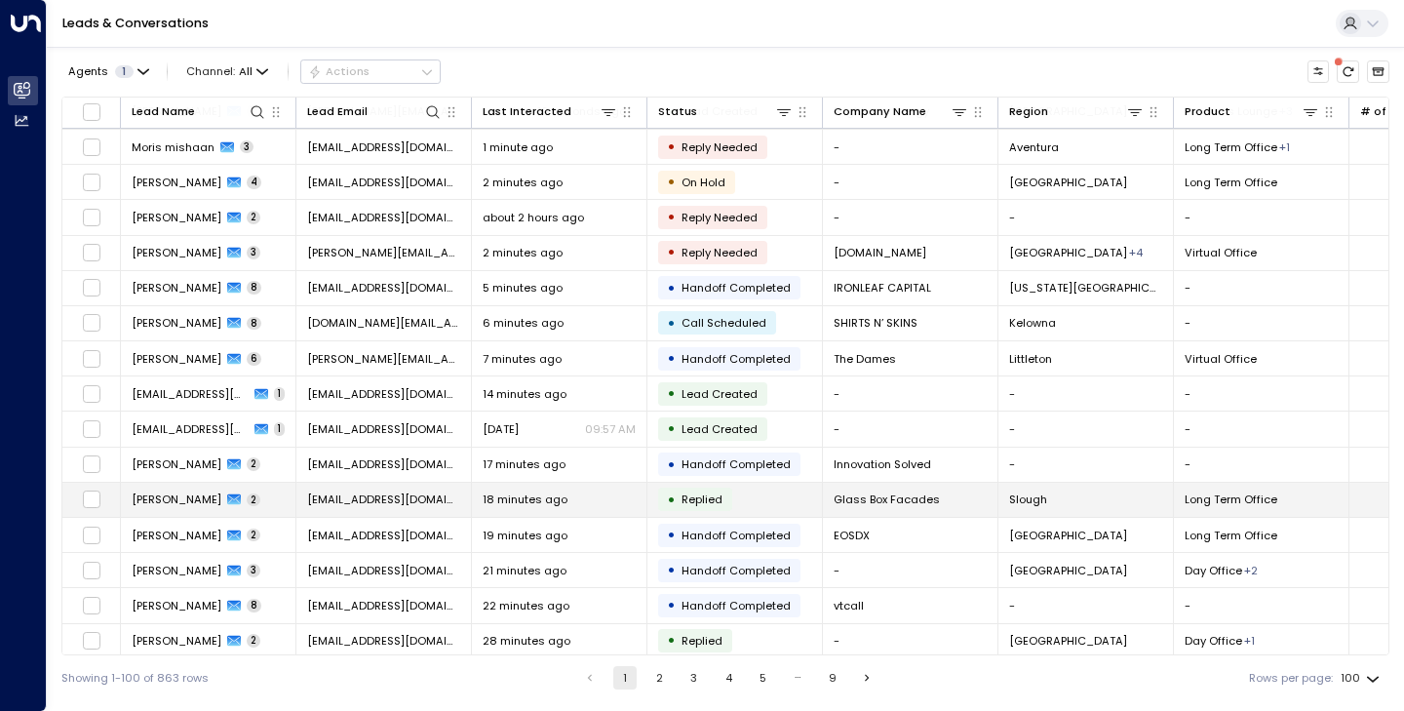
click at [172, 501] on span "[PERSON_NAME]" at bounding box center [177, 500] width 90 height 16
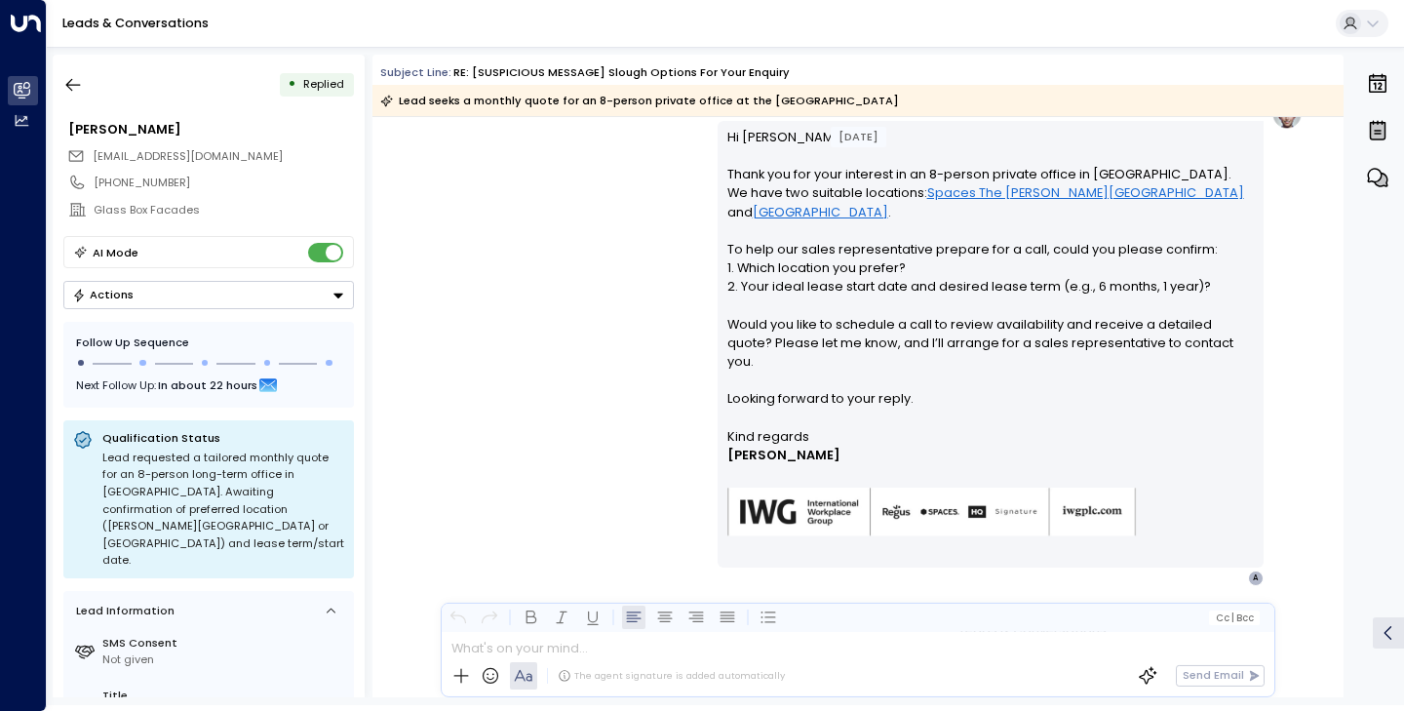
scroll to position [1163, 0]
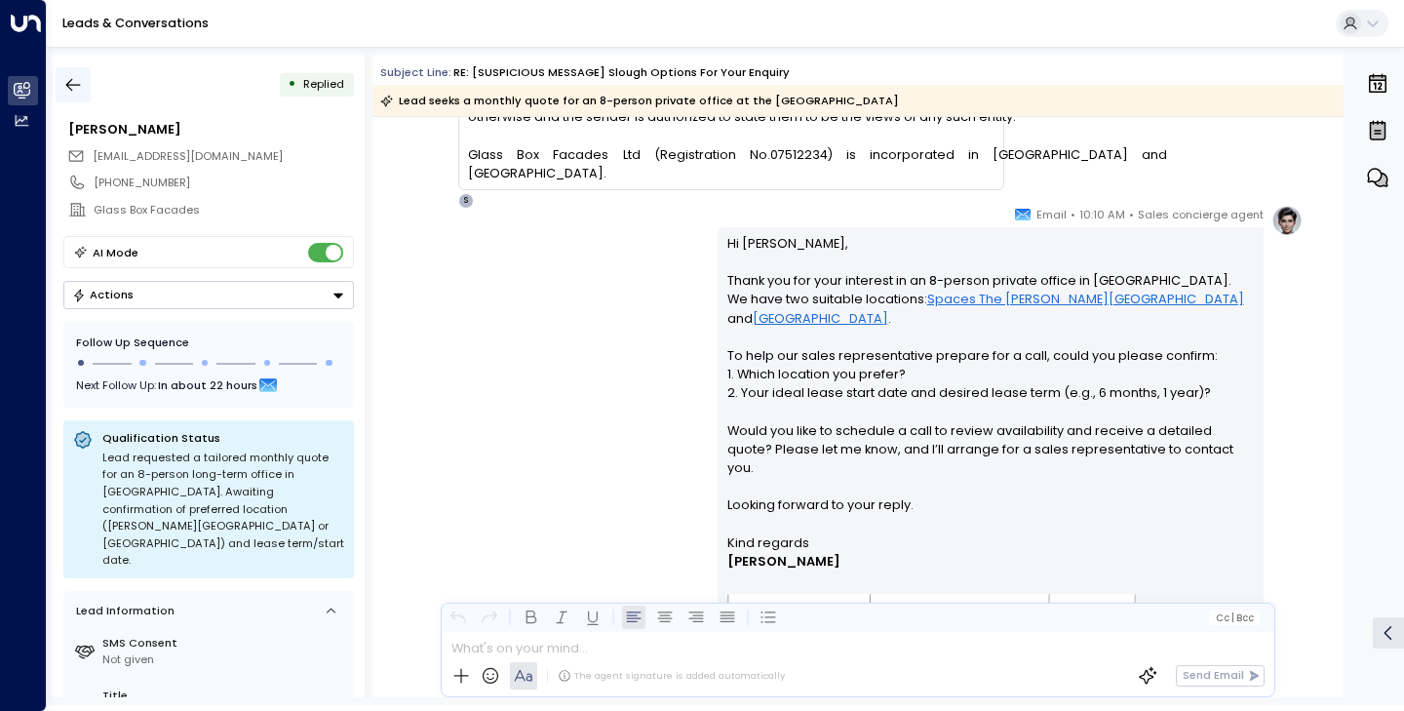
click at [66, 82] on icon "button" at bounding box center [73, 85] width 20 height 20
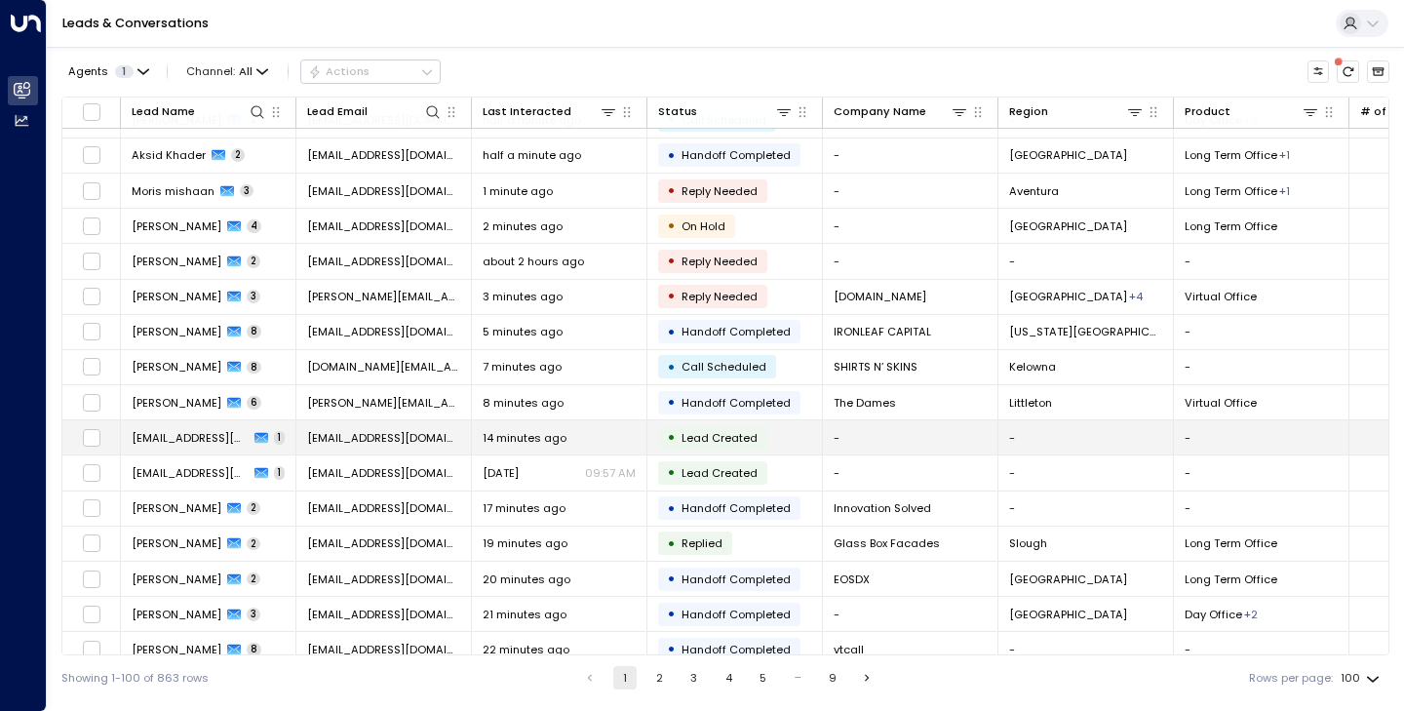
scroll to position [101, 0]
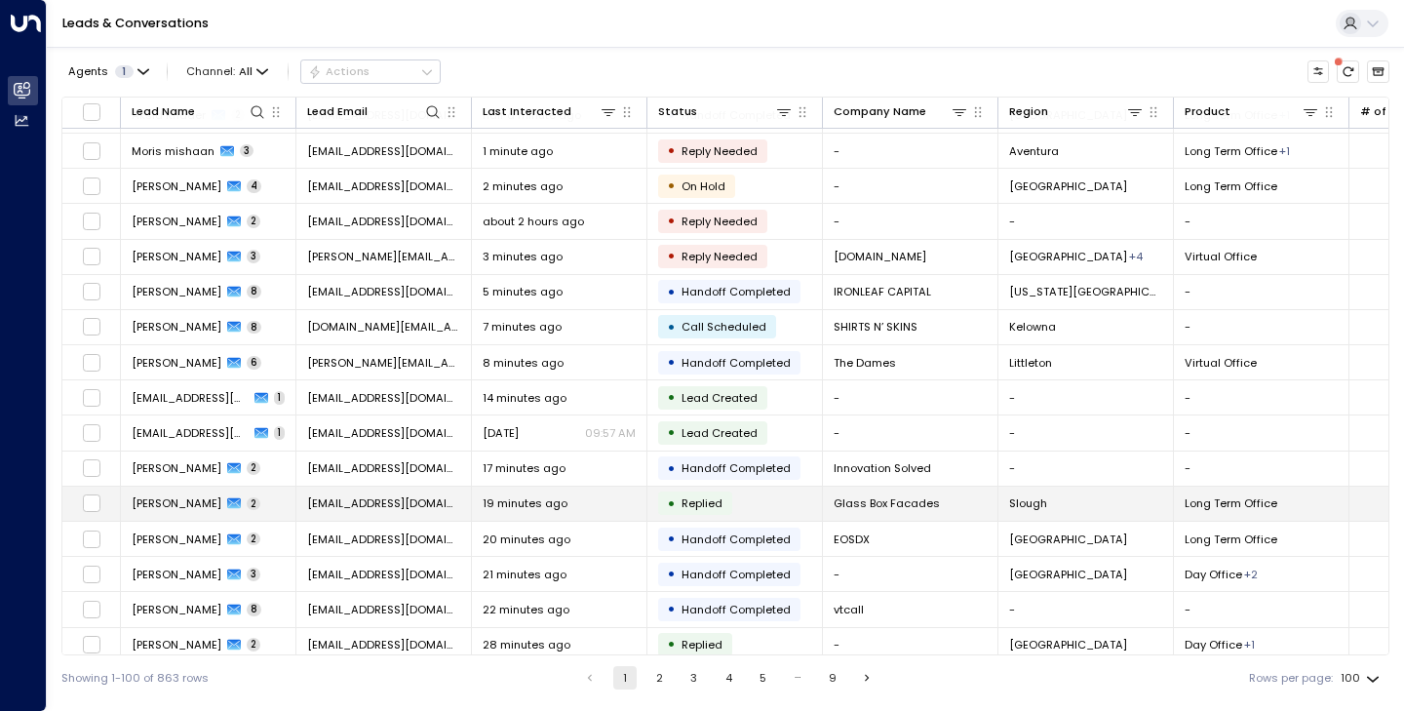
click at [169, 499] on span "[PERSON_NAME]" at bounding box center [177, 503] width 90 height 16
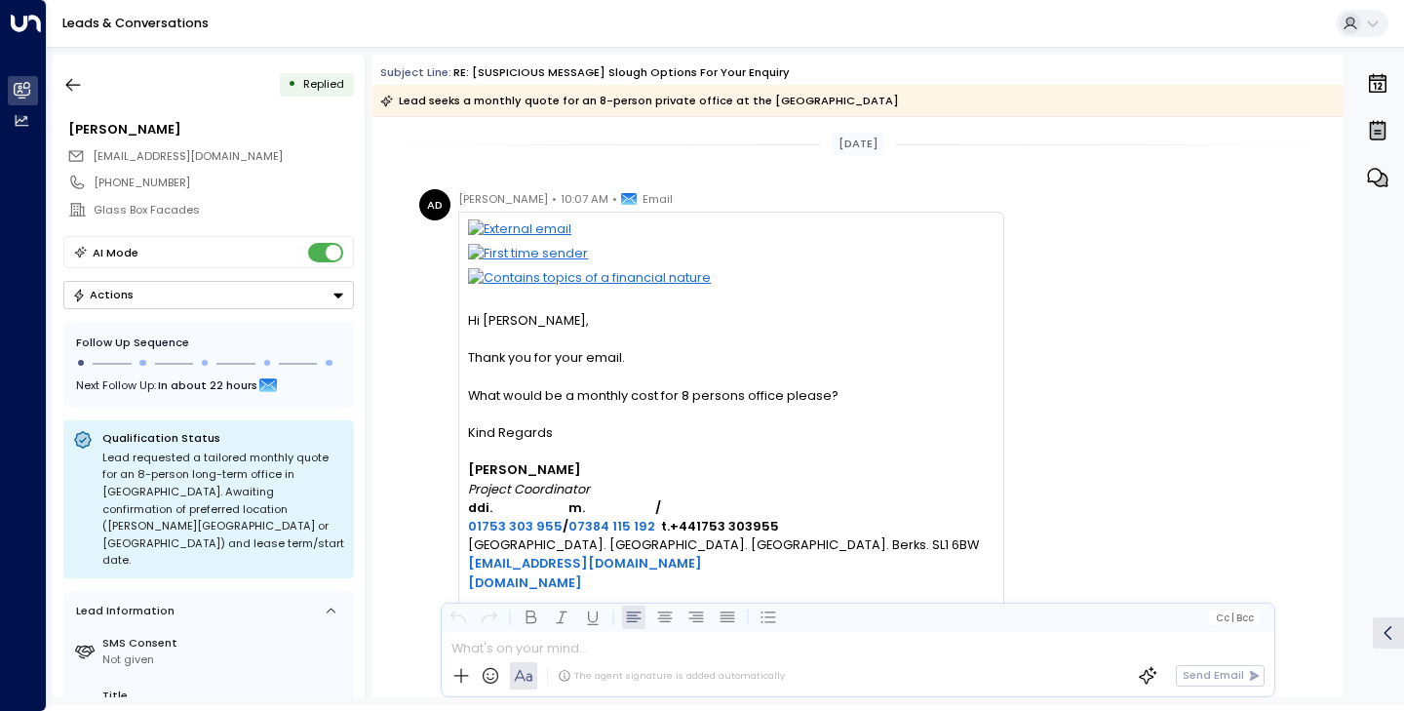
scroll to position [921, 0]
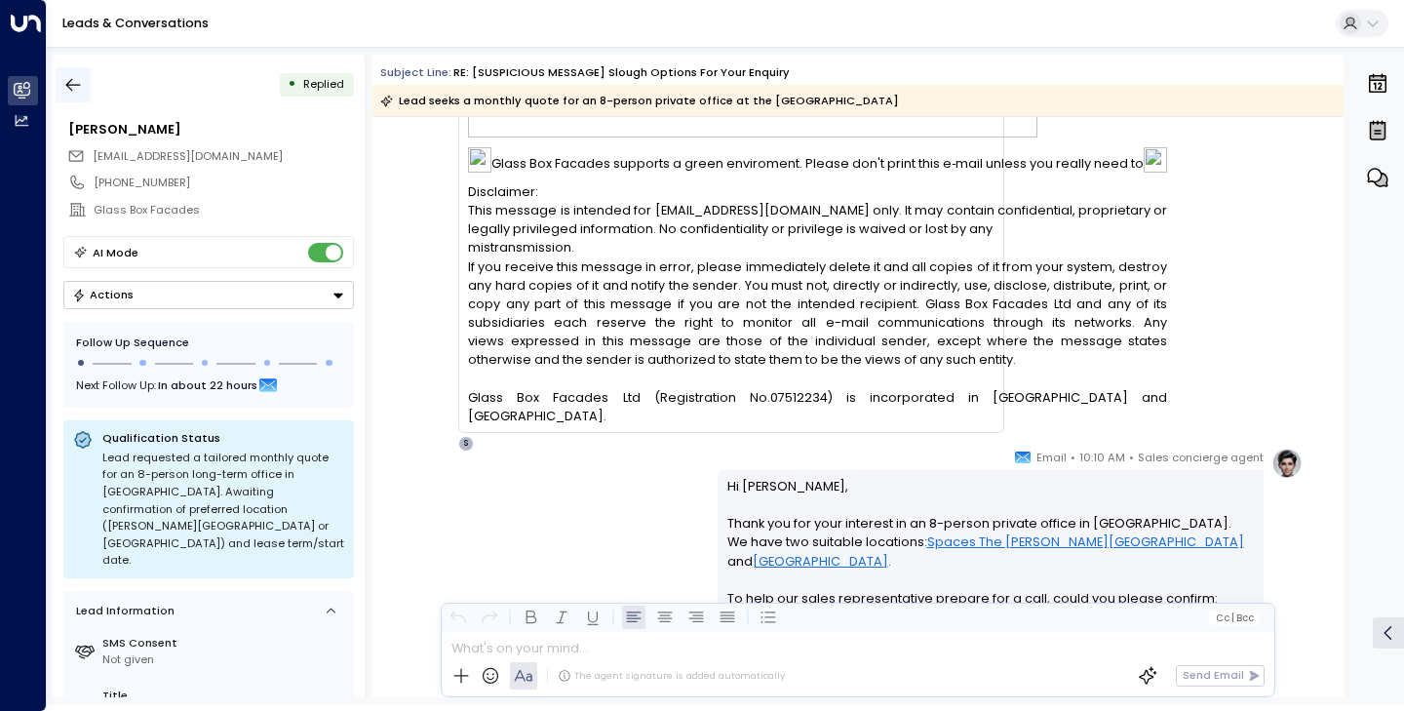
click at [76, 83] on icon "button" at bounding box center [73, 85] width 20 height 20
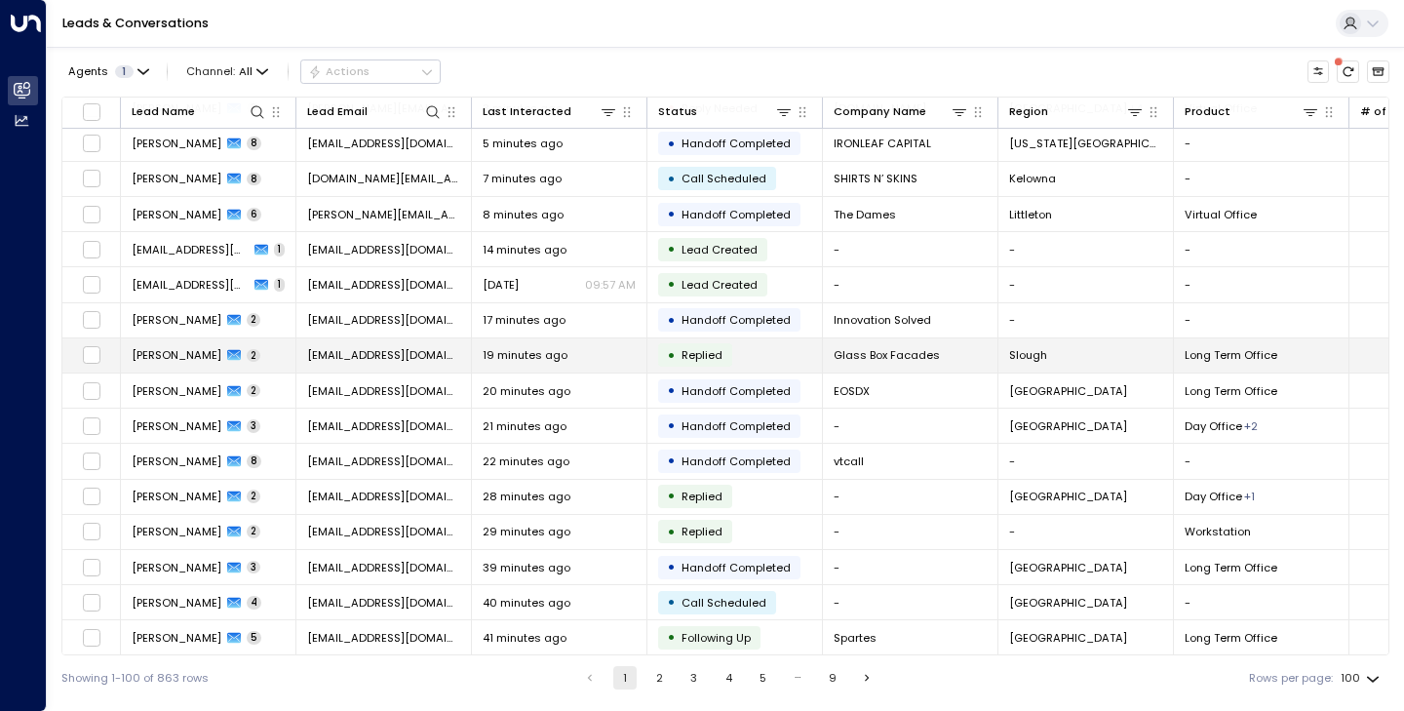
scroll to position [347, 0]
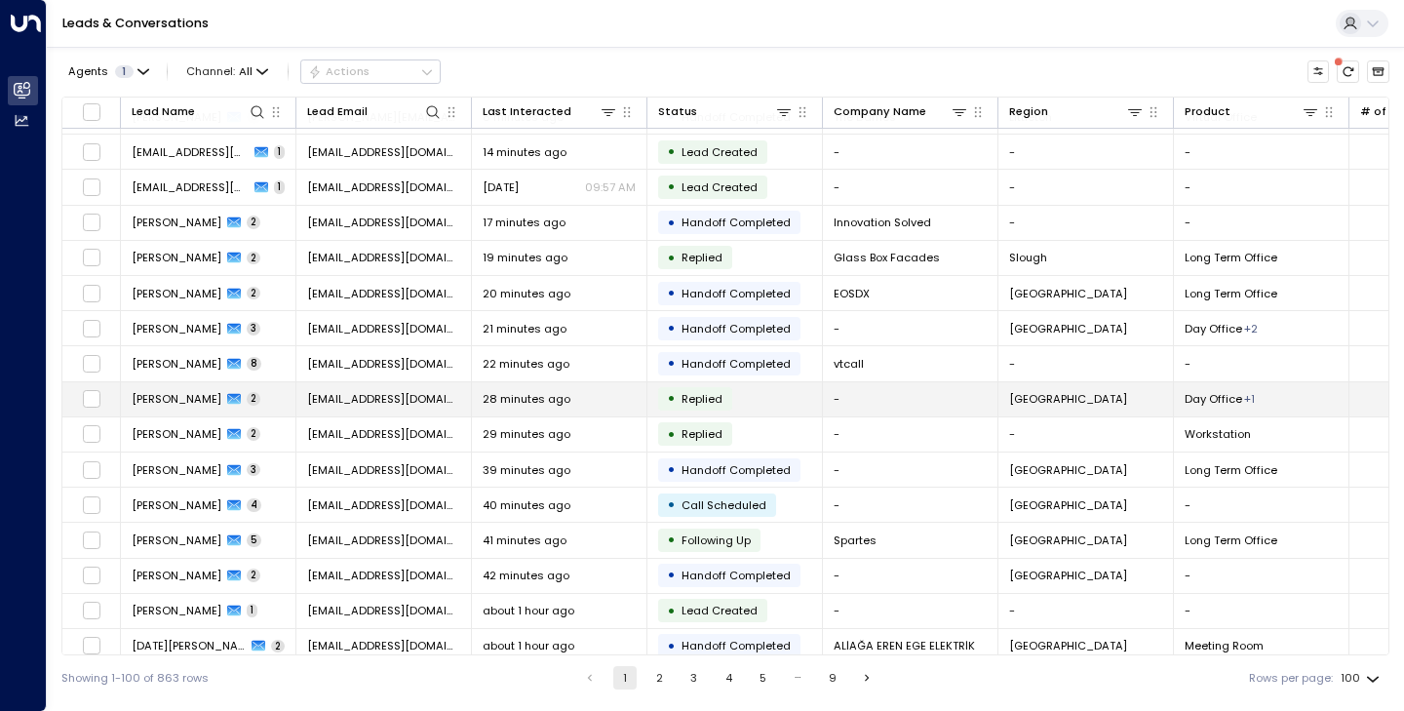
click at [183, 405] on span "[PERSON_NAME]" at bounding box center [177, 399] width 90 height 16
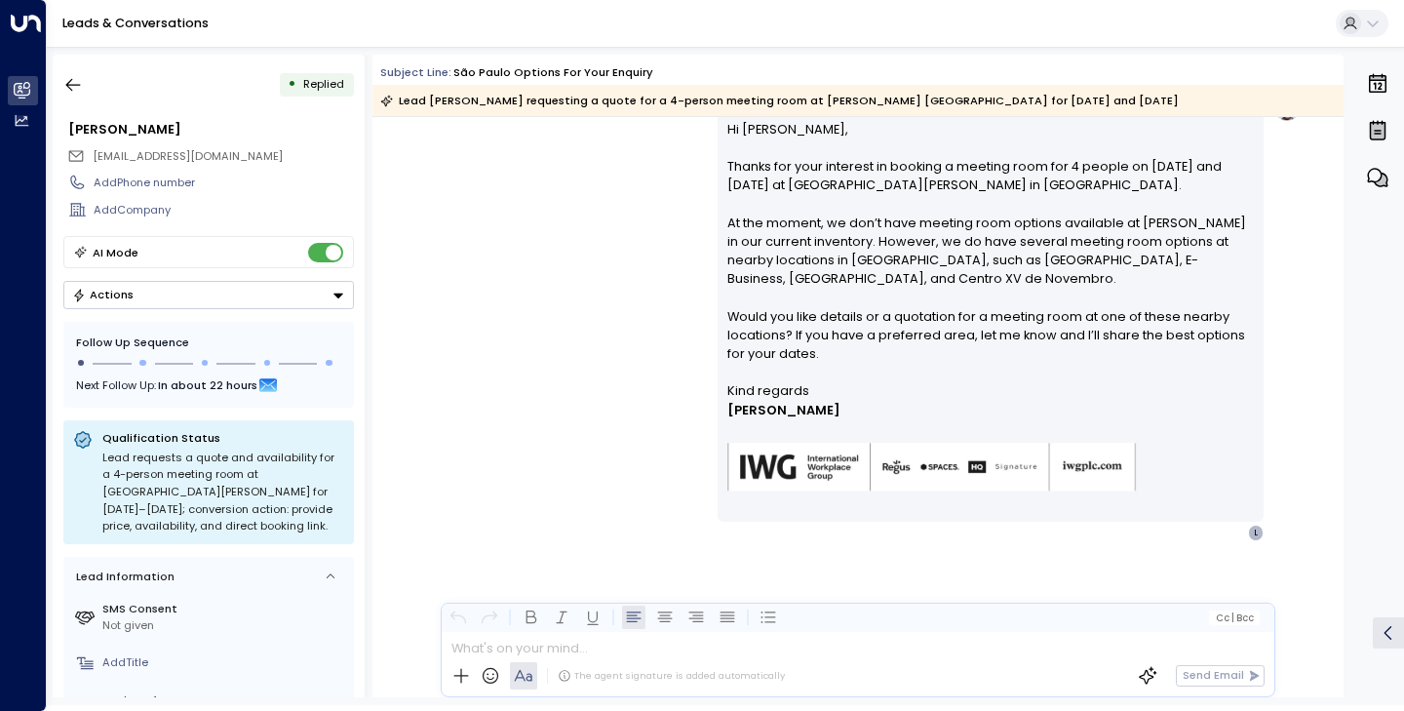
scroll to position [416, 0]
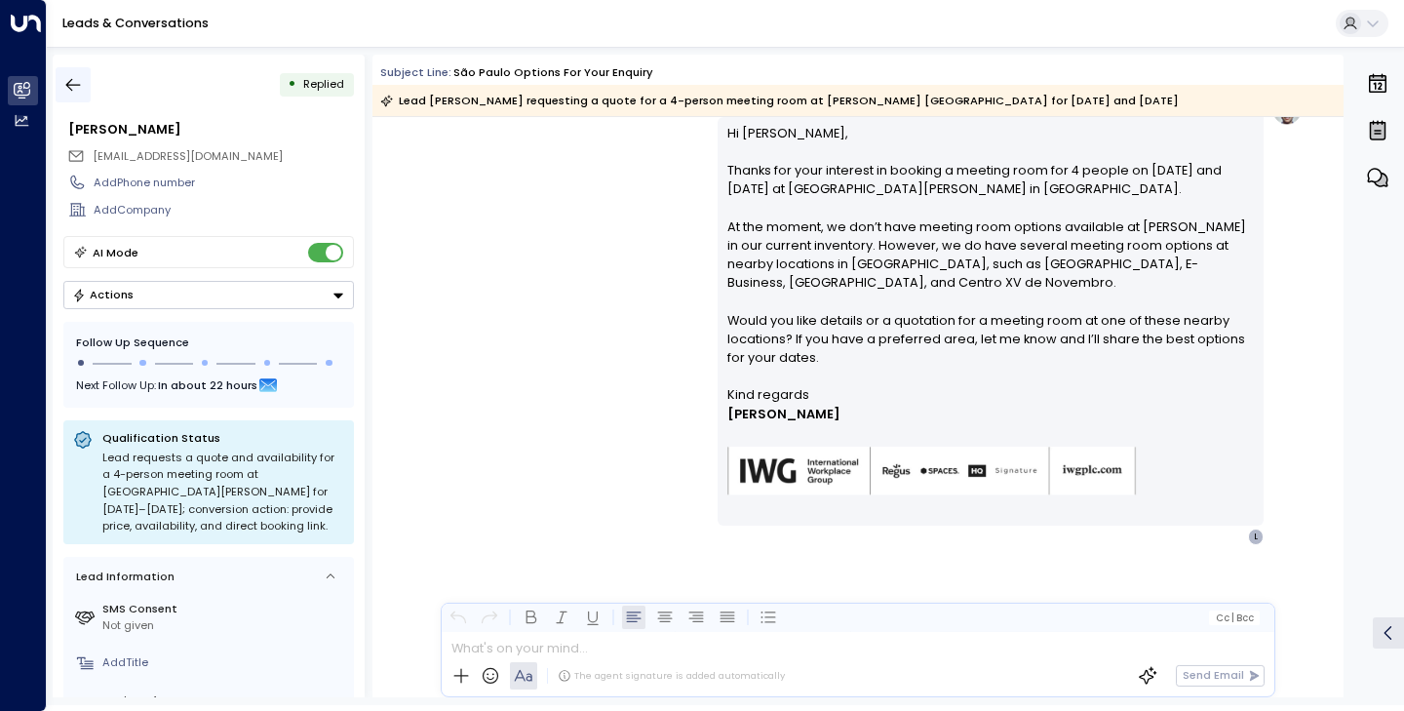
click at [77, 79] on icon "button" at bounding box center [73, 85] width 20 height 20
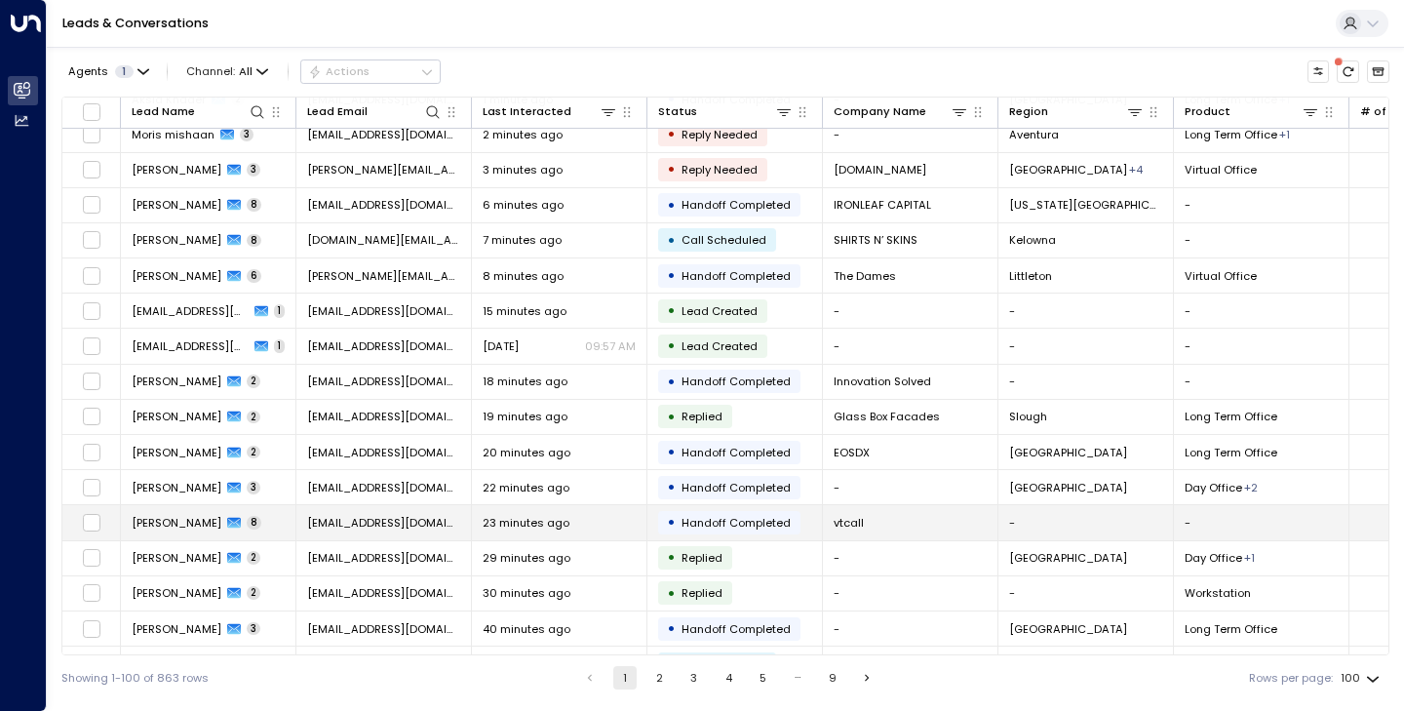
scroll to position [369, 0]
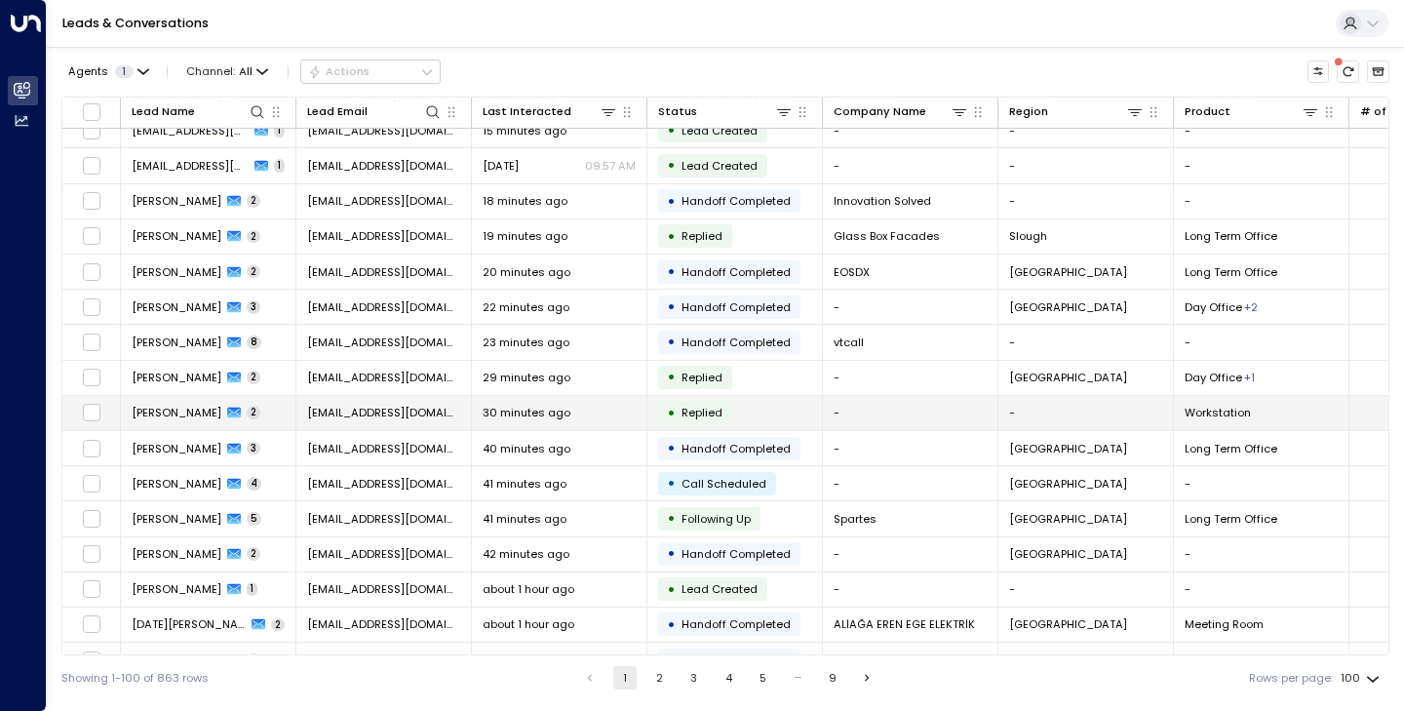
click at [192, 407] on span "[PERSON_NAME]" at bounding box center [177, 413] width 90 height 16
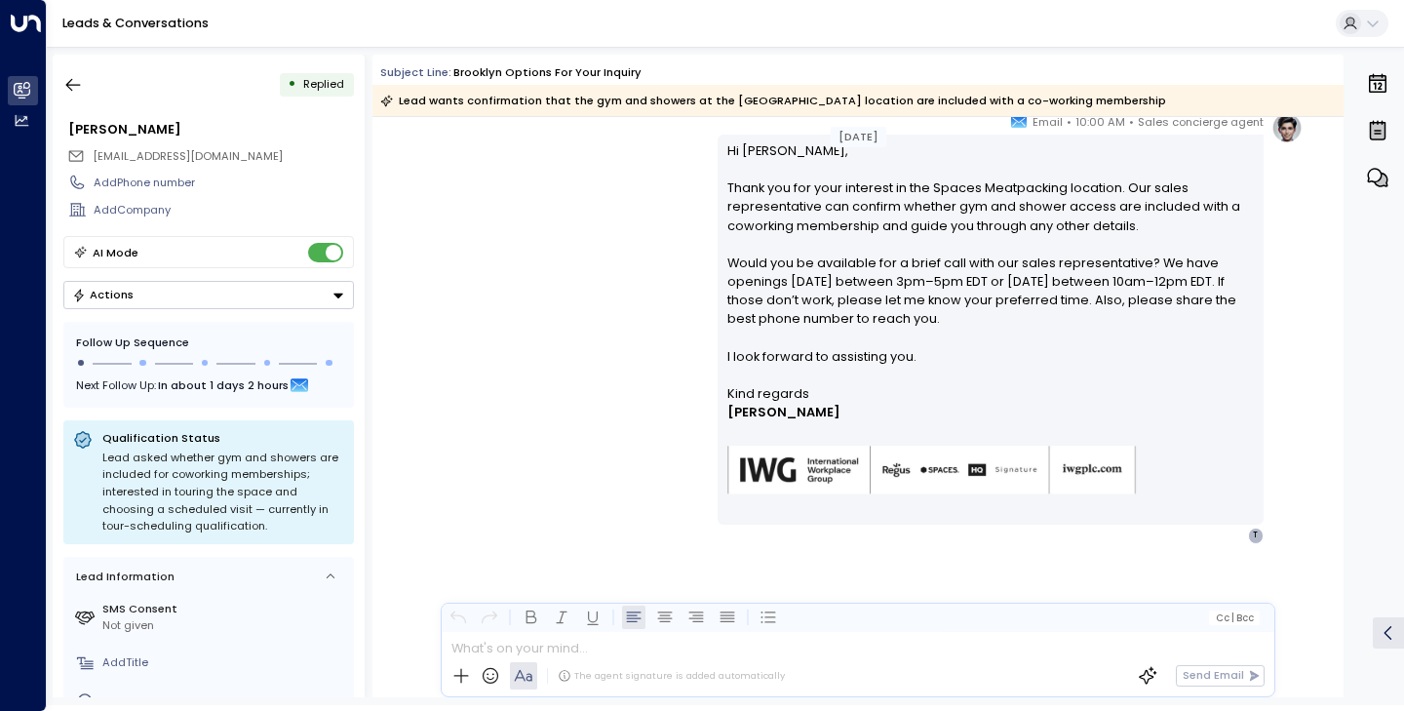
scroll to position [416, 0]
click at [82, 84] on icon "button" at bounding box center [73, 85] width 20 height 20
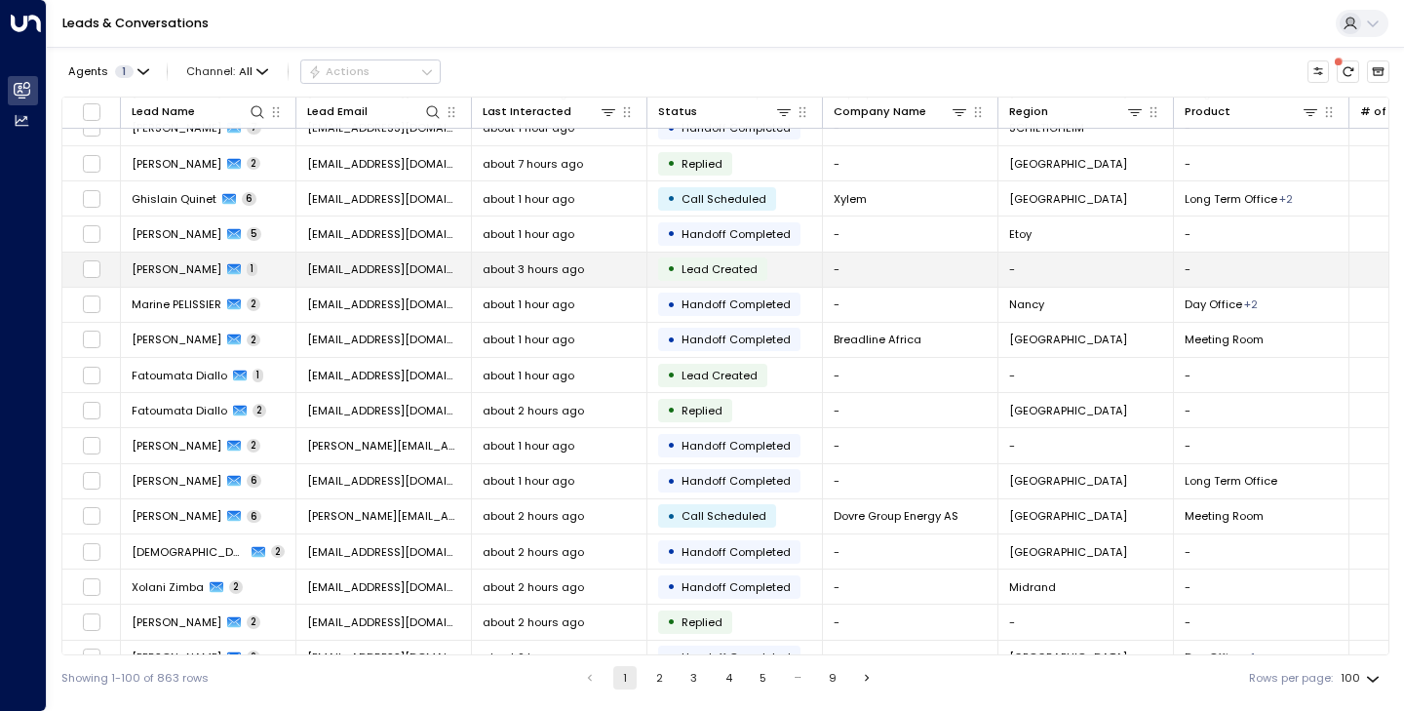
scroll to position [1217, 3]
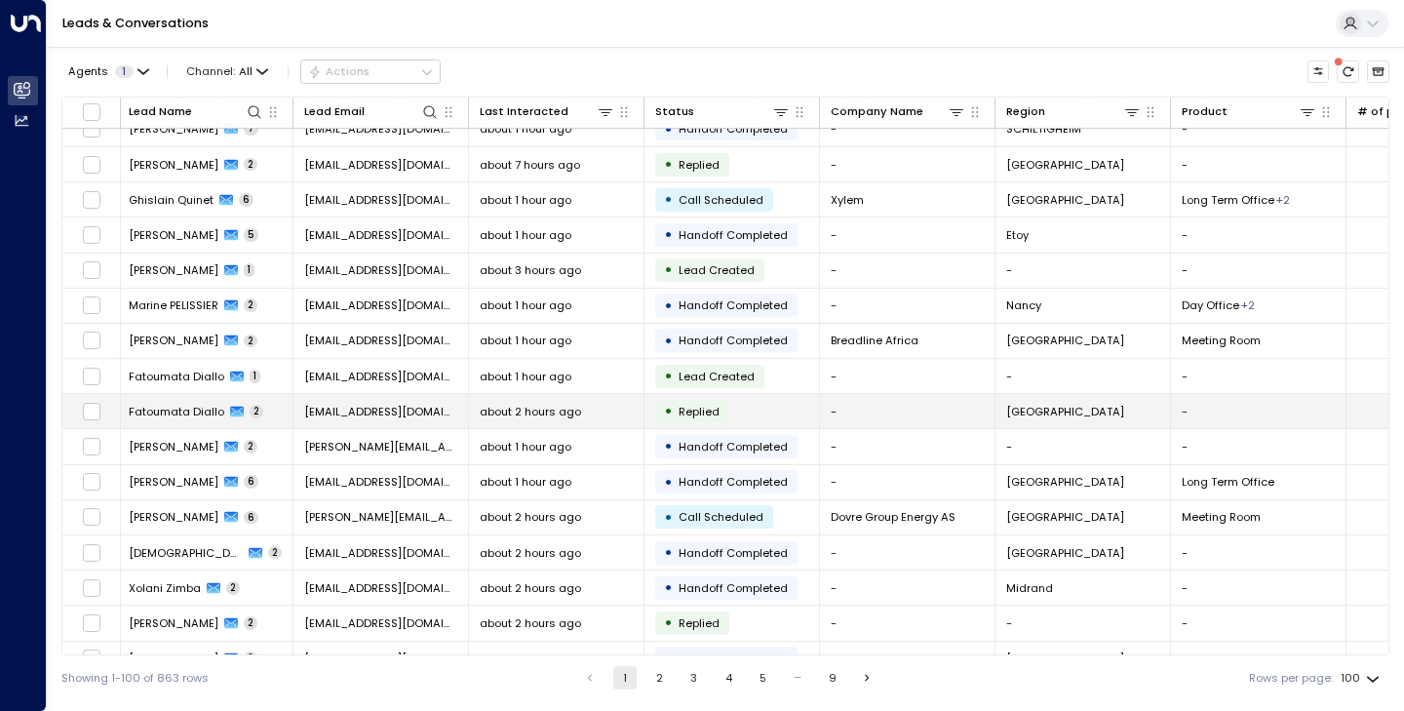
click at [163, 406] on span "Fatoumata Diallo" at bounding box center [177, 412] width 96 height 16
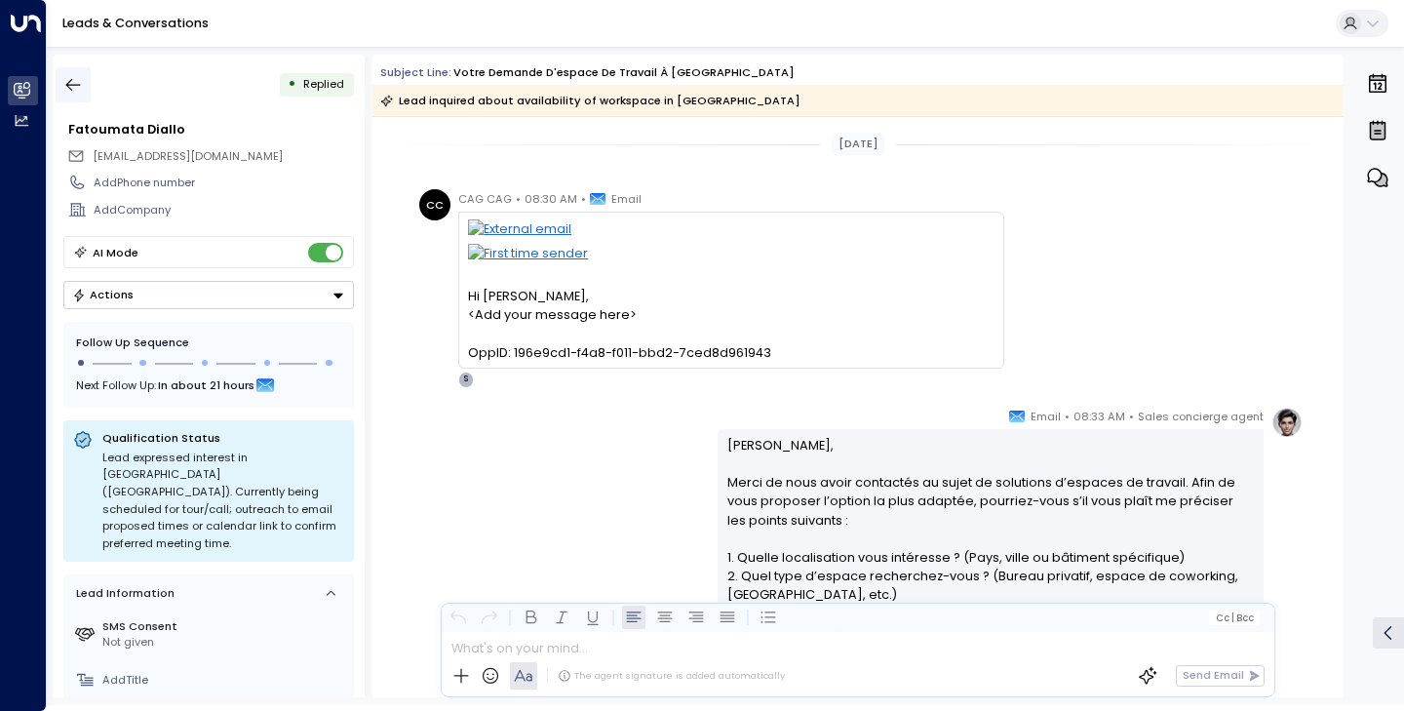
click at [68, 91] on icon "button" at bounding box center [73, 85] width 20 height 20
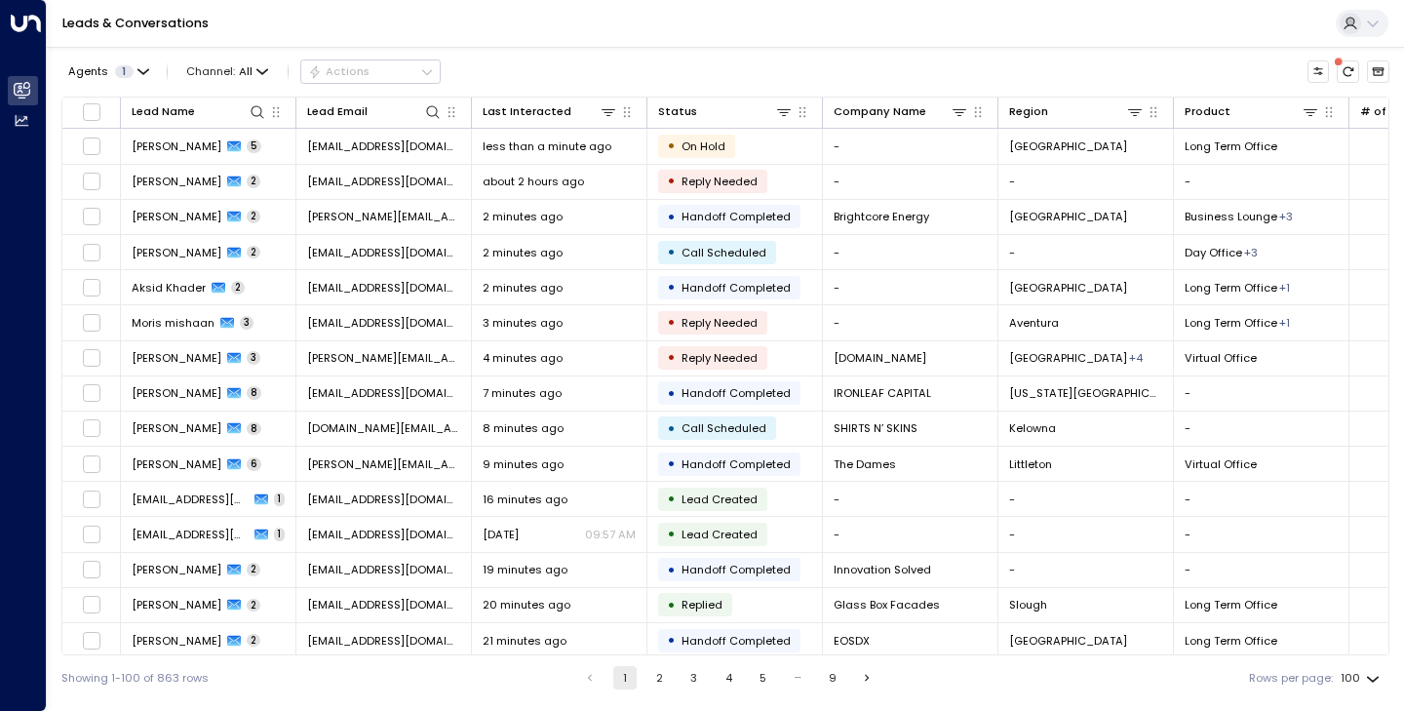
scroll to position [3008, 0]
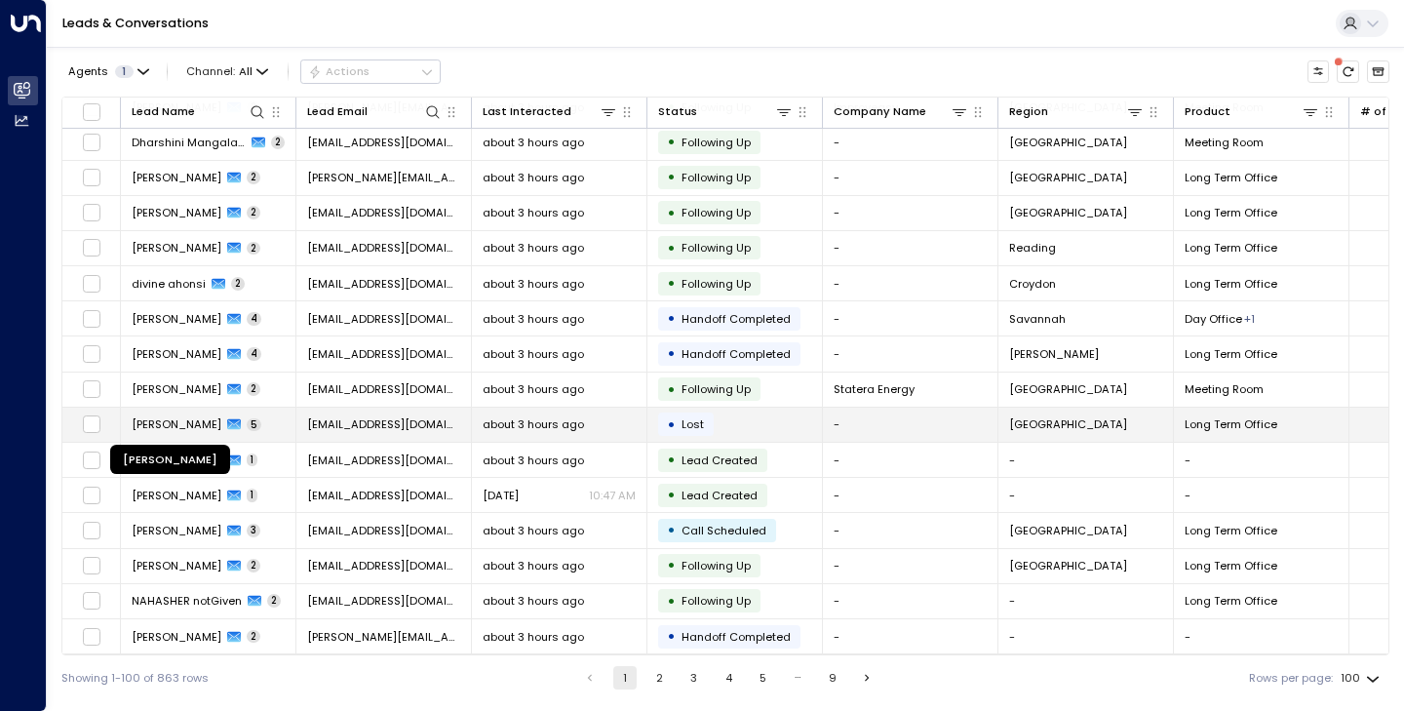
click at [191, 421] on span "[PERSON_NAME]" at bounding box center [177, 424] width 90 height 16
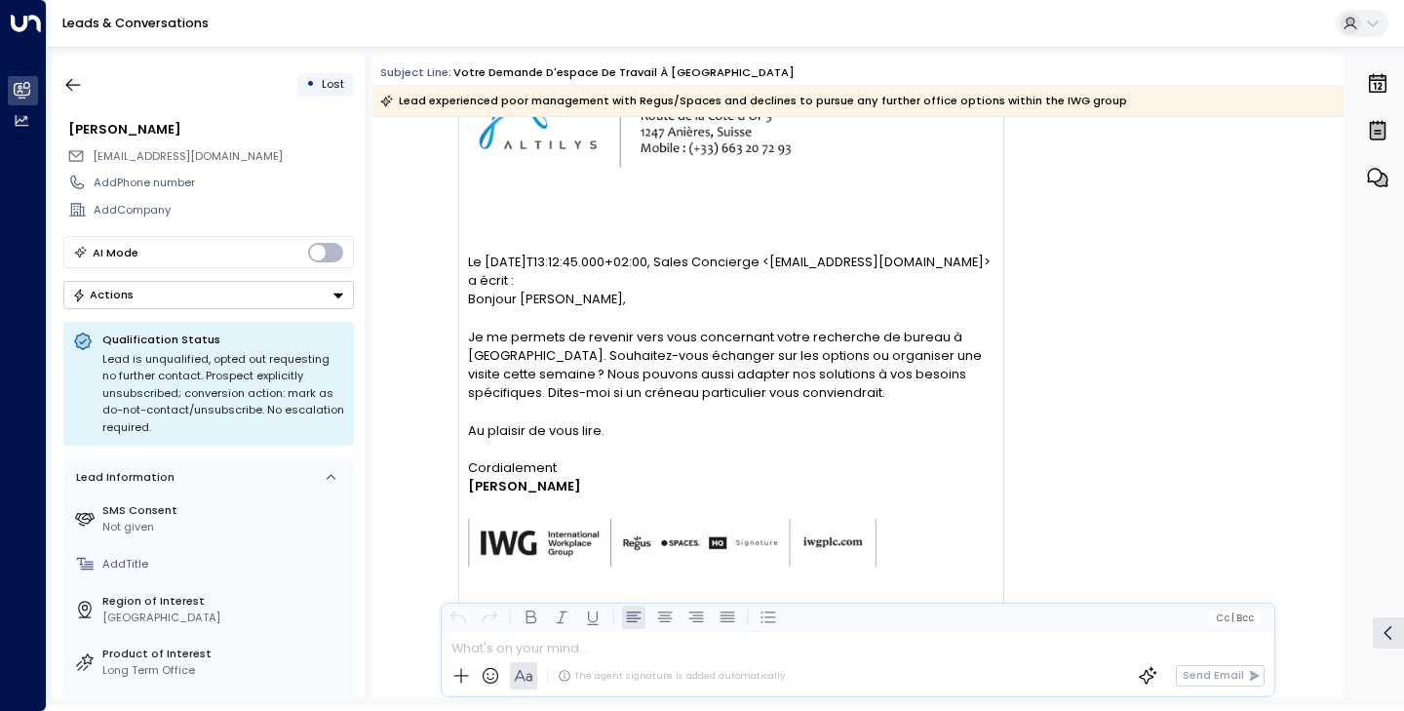
scroll to position [13319, 0]
drag, startPoint x: 466, startPoint y: 237, endPoint x: 757, endPoint y: 457, distance: 364.7
click at [757, 458] on div "Le [DATE]T13:12:45.000+02:00, Sales Concierge <[EMAIL_ADDRESS][DOMAIN_NAME]> a …" at bounding box center [731, 536] width 526 height 565
click at [1093, 396] on div "EB [PERSON_NAME] • 07:33 AM • Email Bonjour, Je vous remercie pour votre propos…" at bounding box center [861, 324] width 884 height 1082
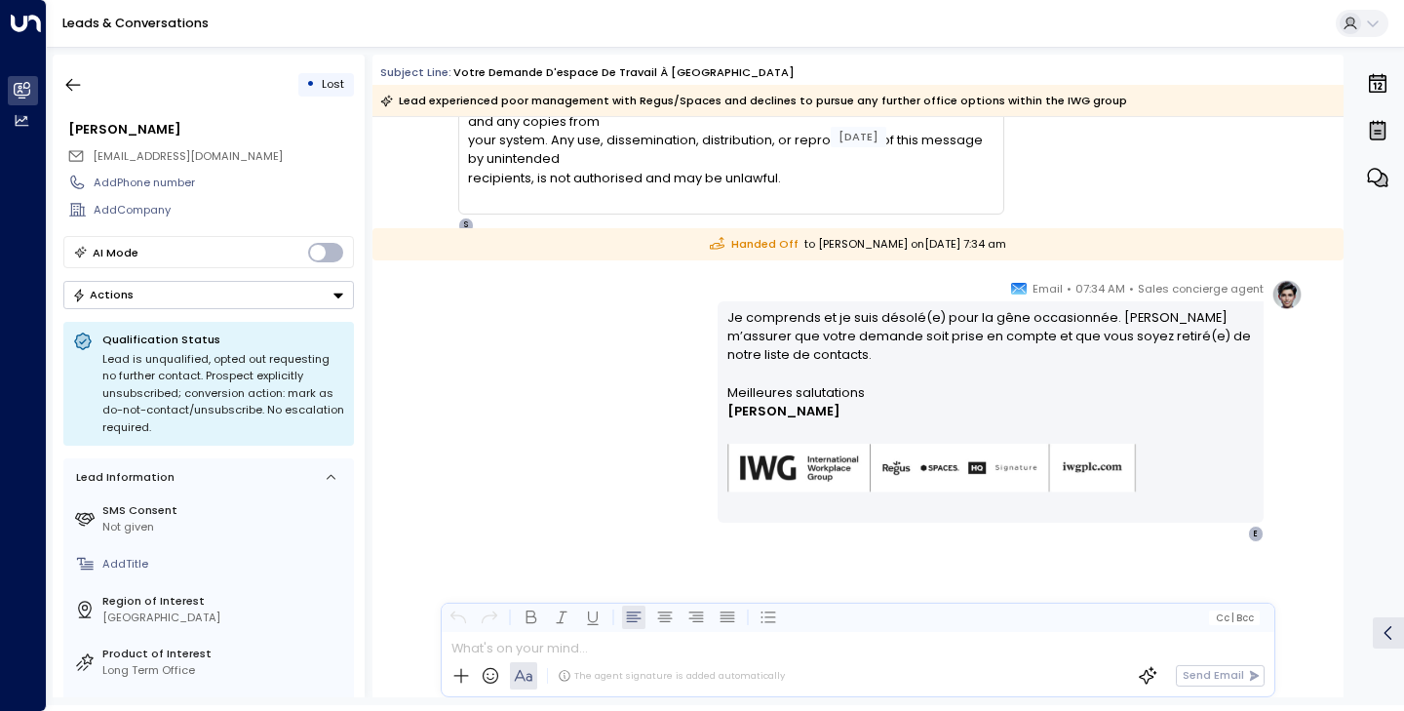
scroll to position [13949, 0]
click at [79, 85] on icon "button" at bounding box center [73, 85] width 15 height 13
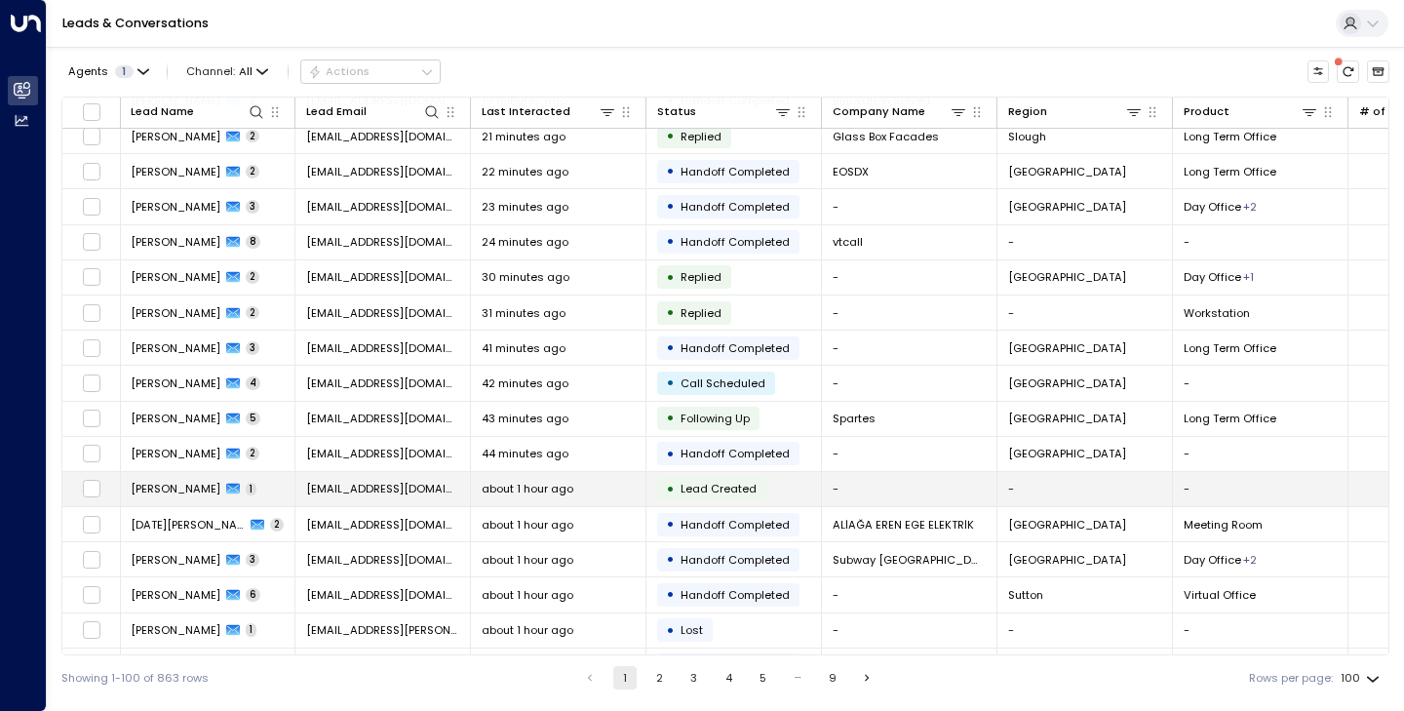
scroll to position [607, 1]
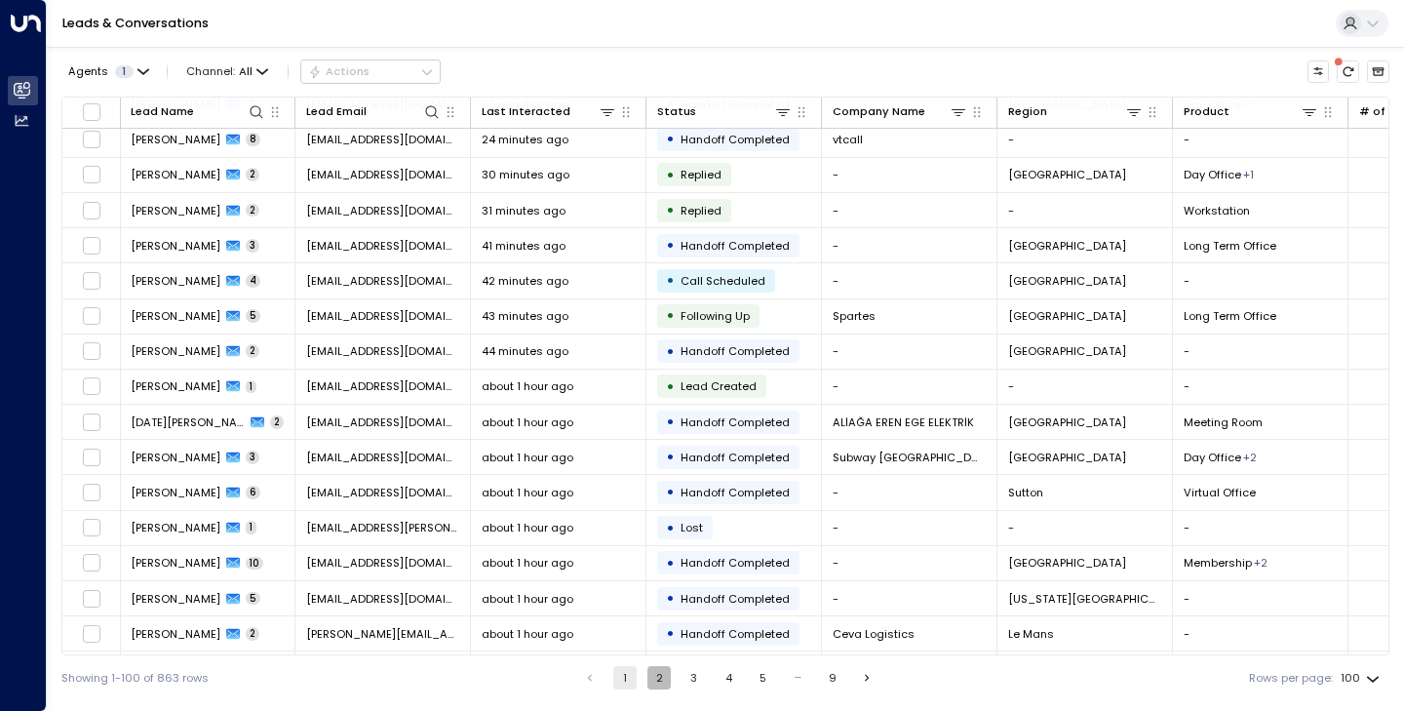
click at [659, 671] on button "2" at bounding box center [659, 677] width 23 height 23
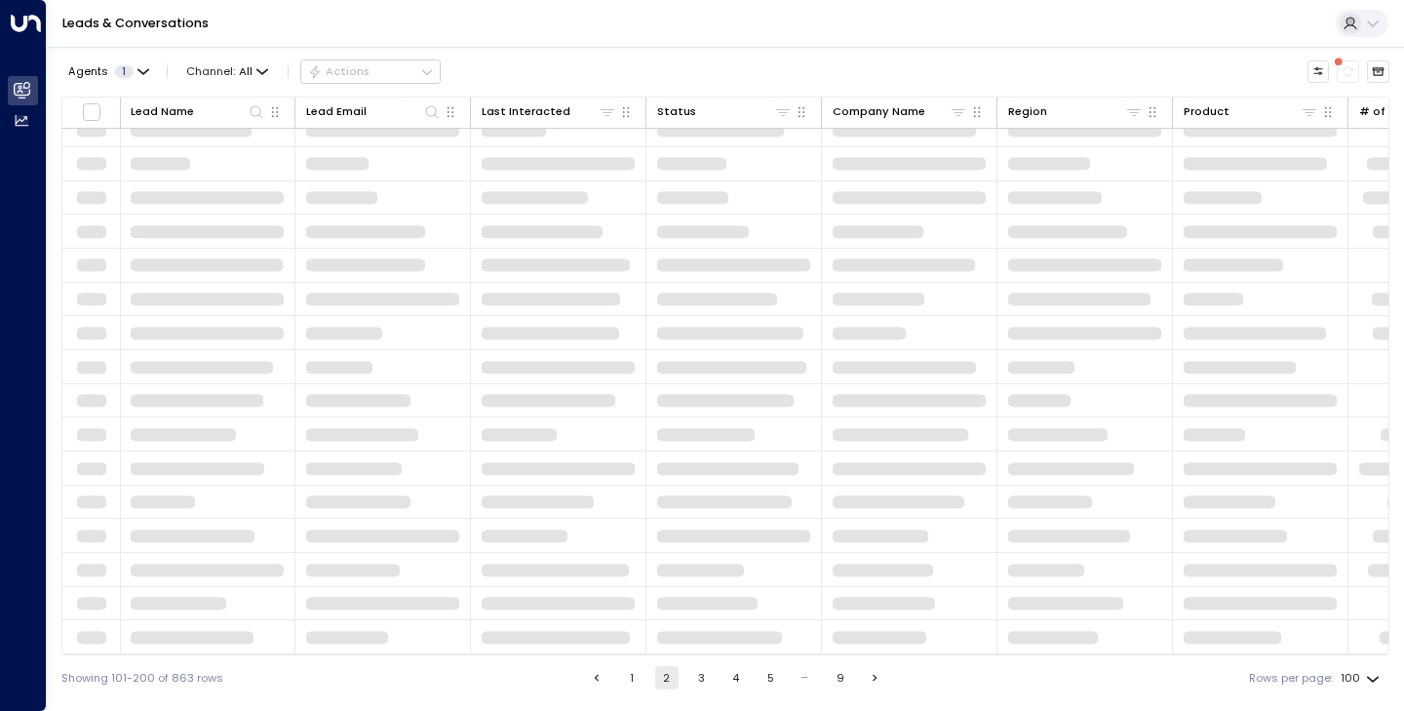
scroll to position [155, 1]
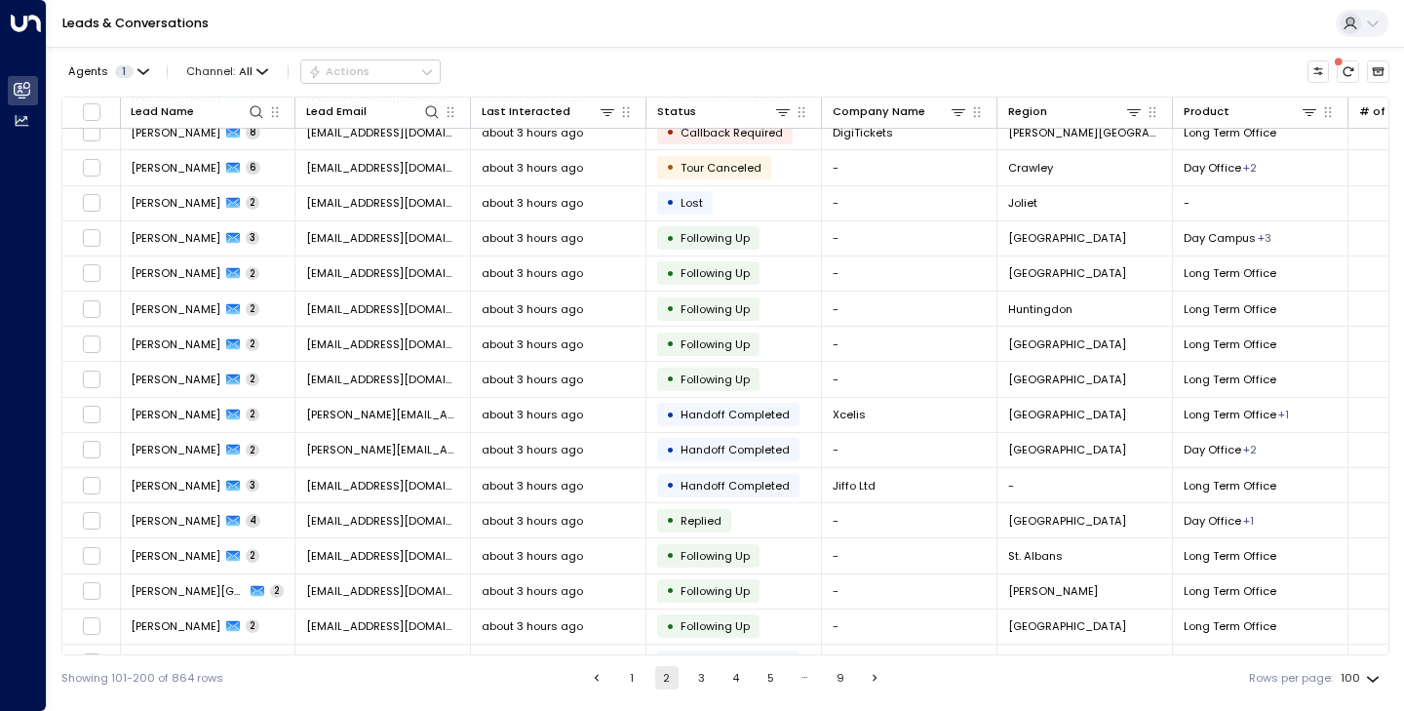
click at [1030, 3] on div "Leads & Conversations" at bounding box center [725, 24] width 1357 height 48
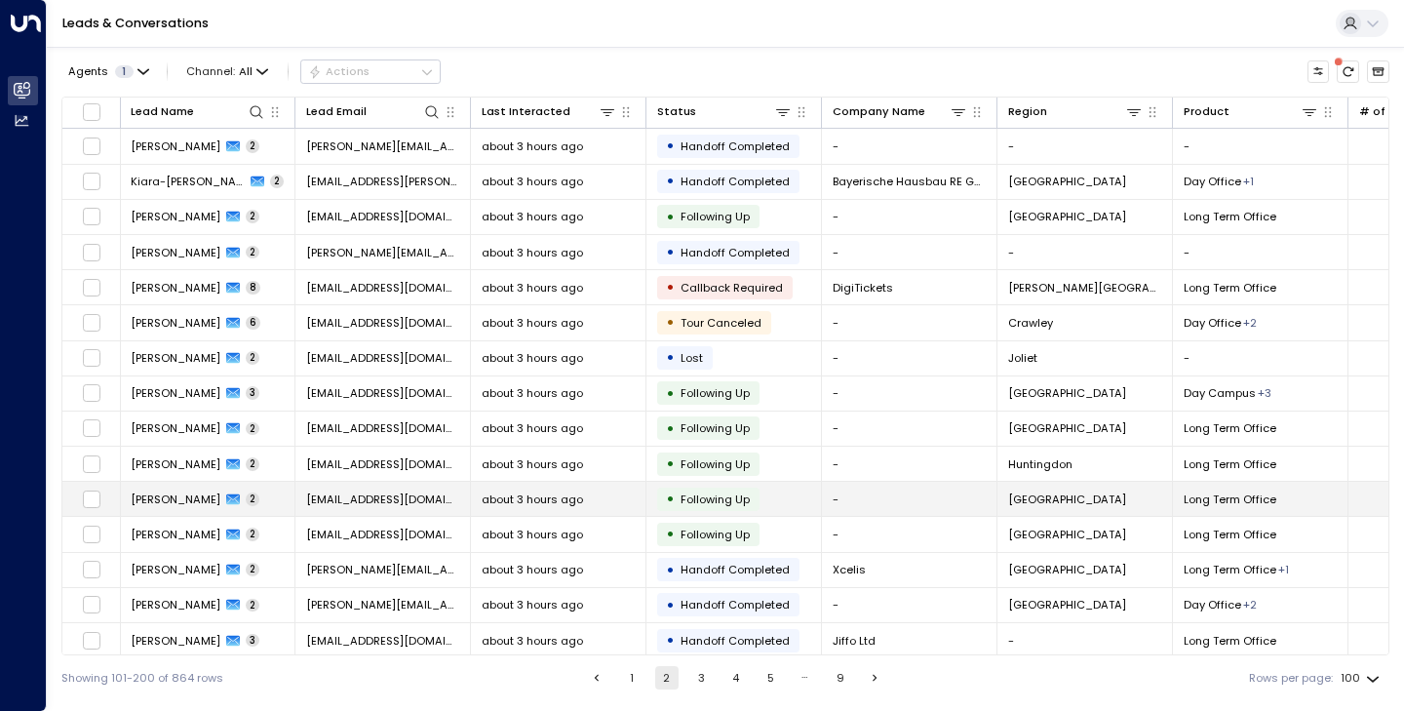
scroll to position [0, 1]
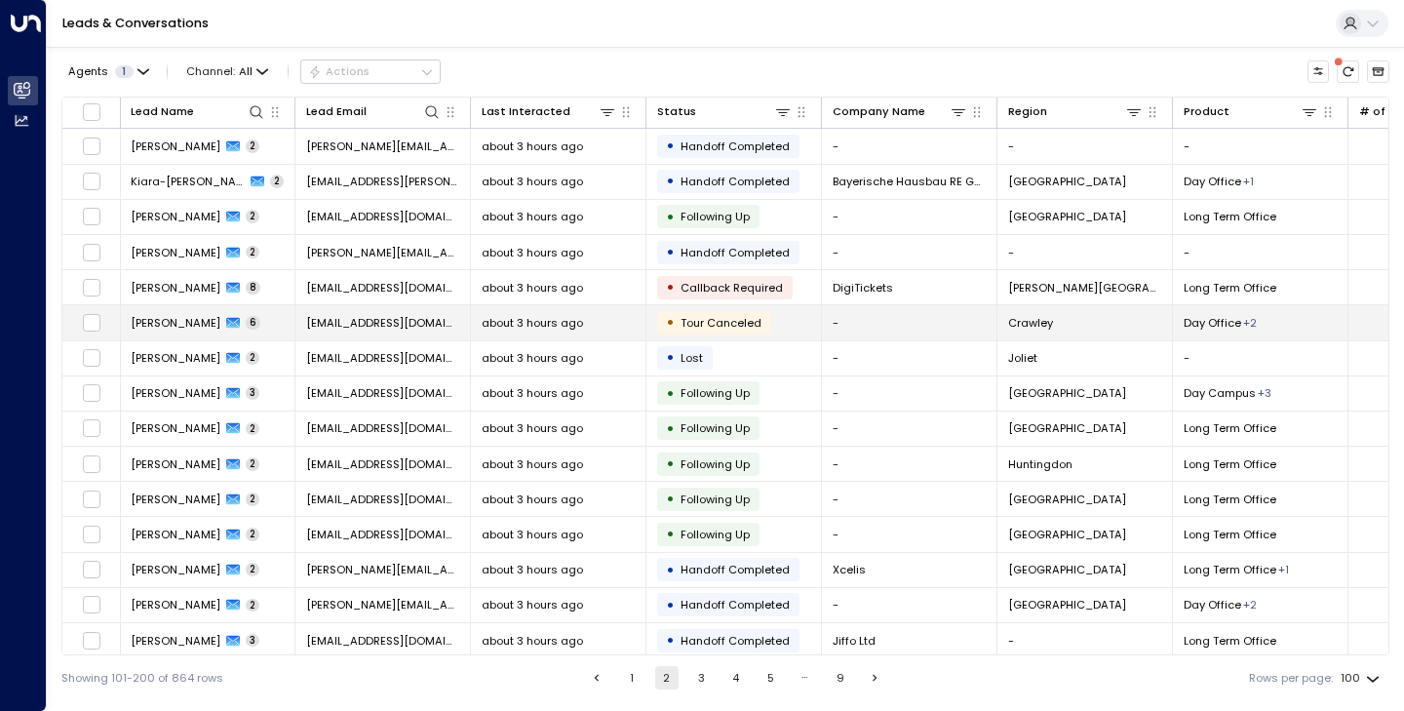
click at [207, 328] on span "[PERSON_NAME]" at bounding box center [176, 323] width 90 height 16
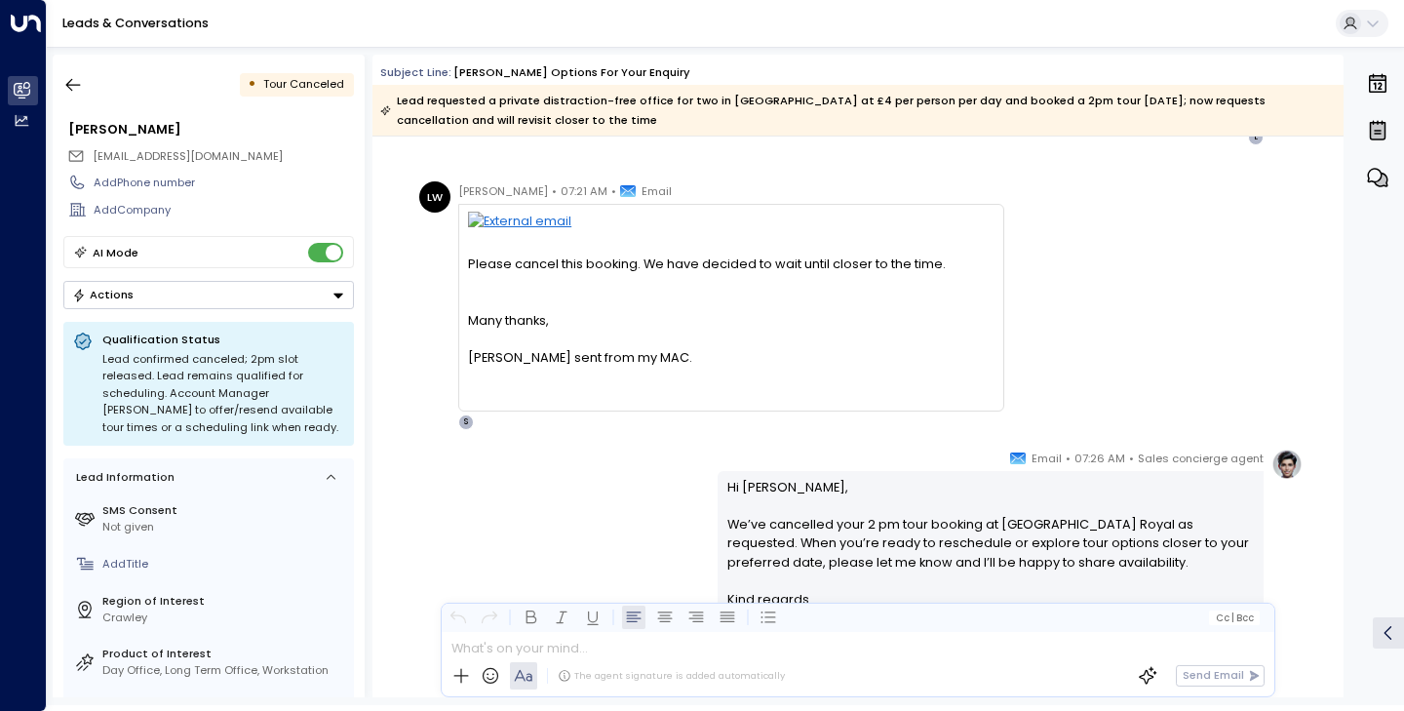
scroll to position [1877, 0]
click at [69, 81] on icon "button" at bounding box center [73, 85] width 20 height 20
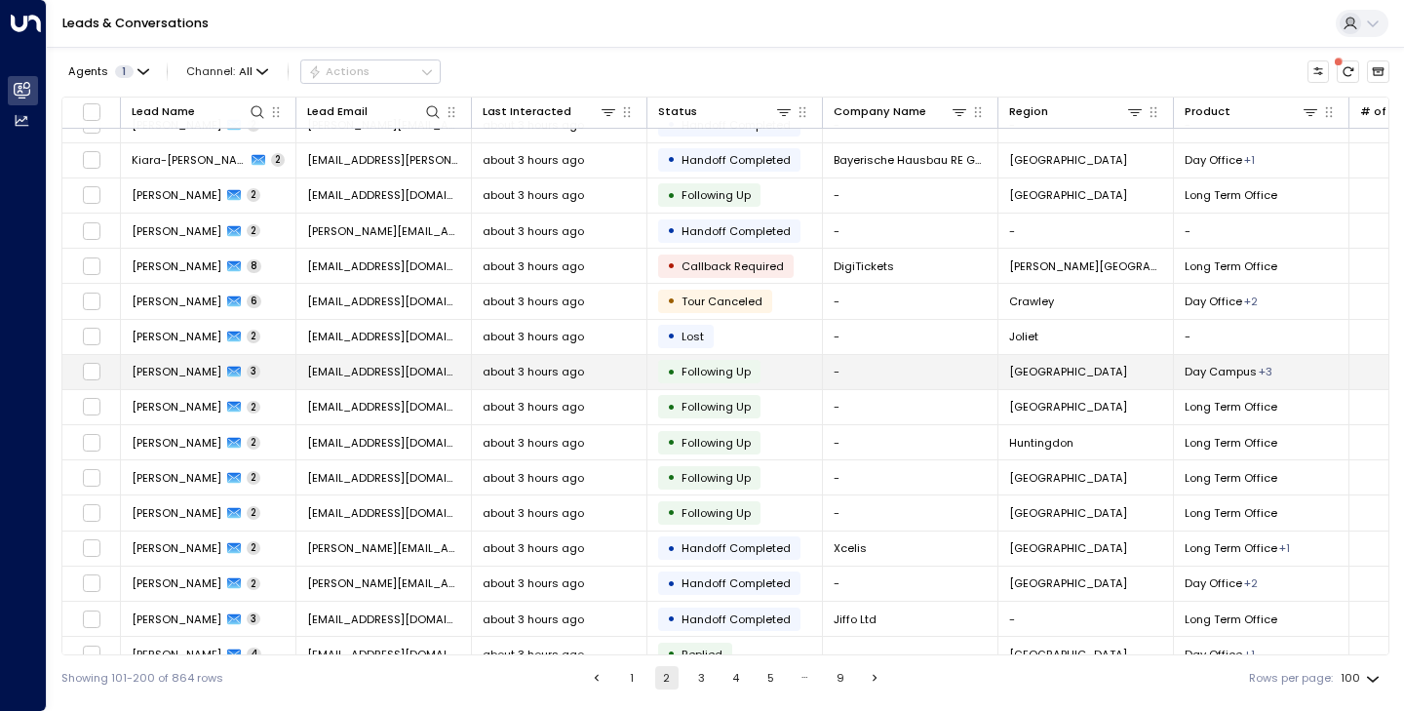
scroll to position [20, 2]
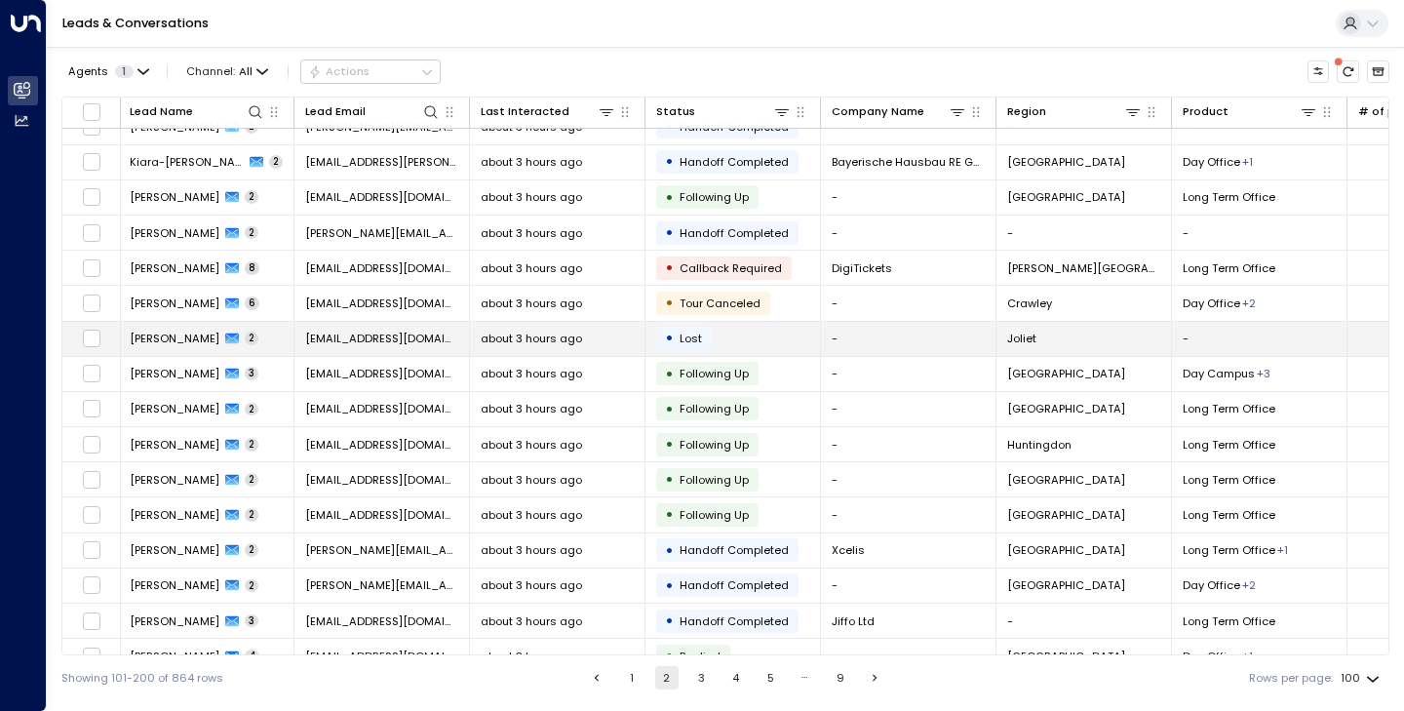
click at [196, 339] on span "[PERSON_NAME]" at bounding box center [175, 339] width 90 height 16
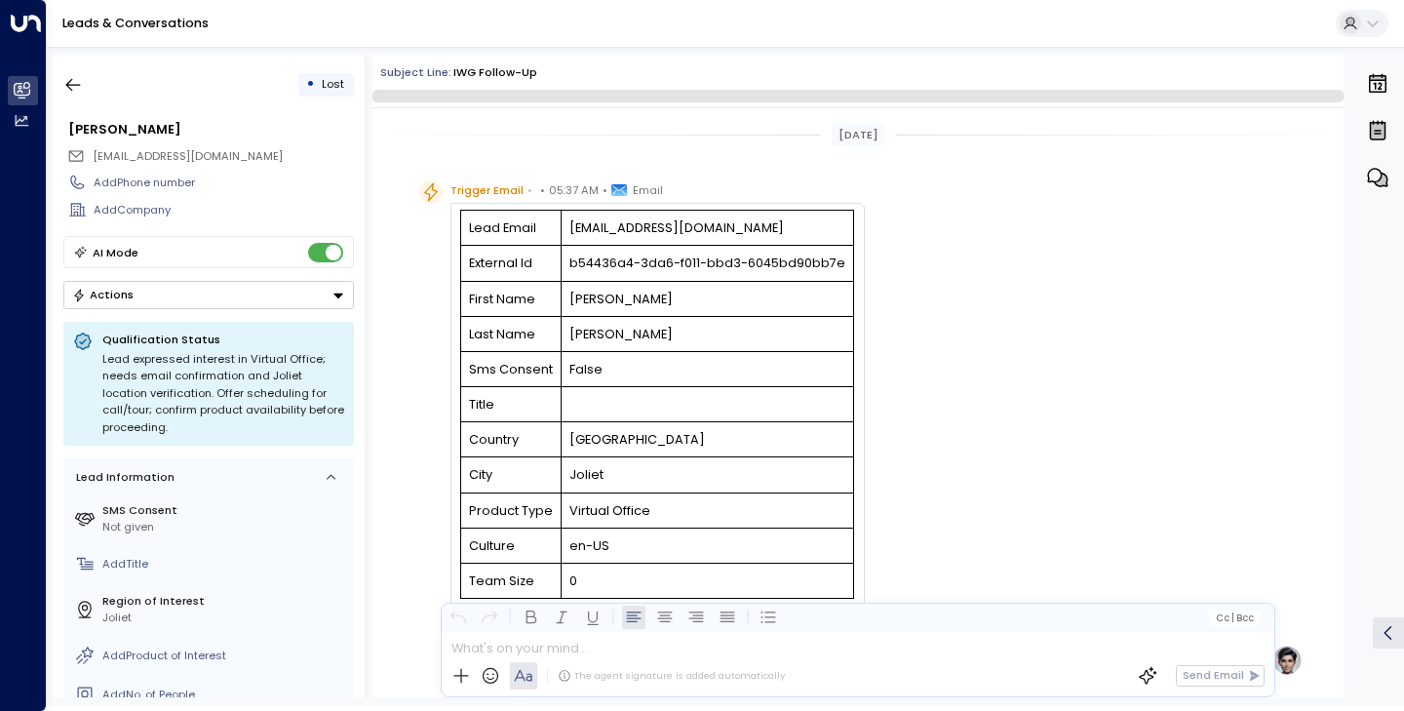
scroll to position [786, 0]
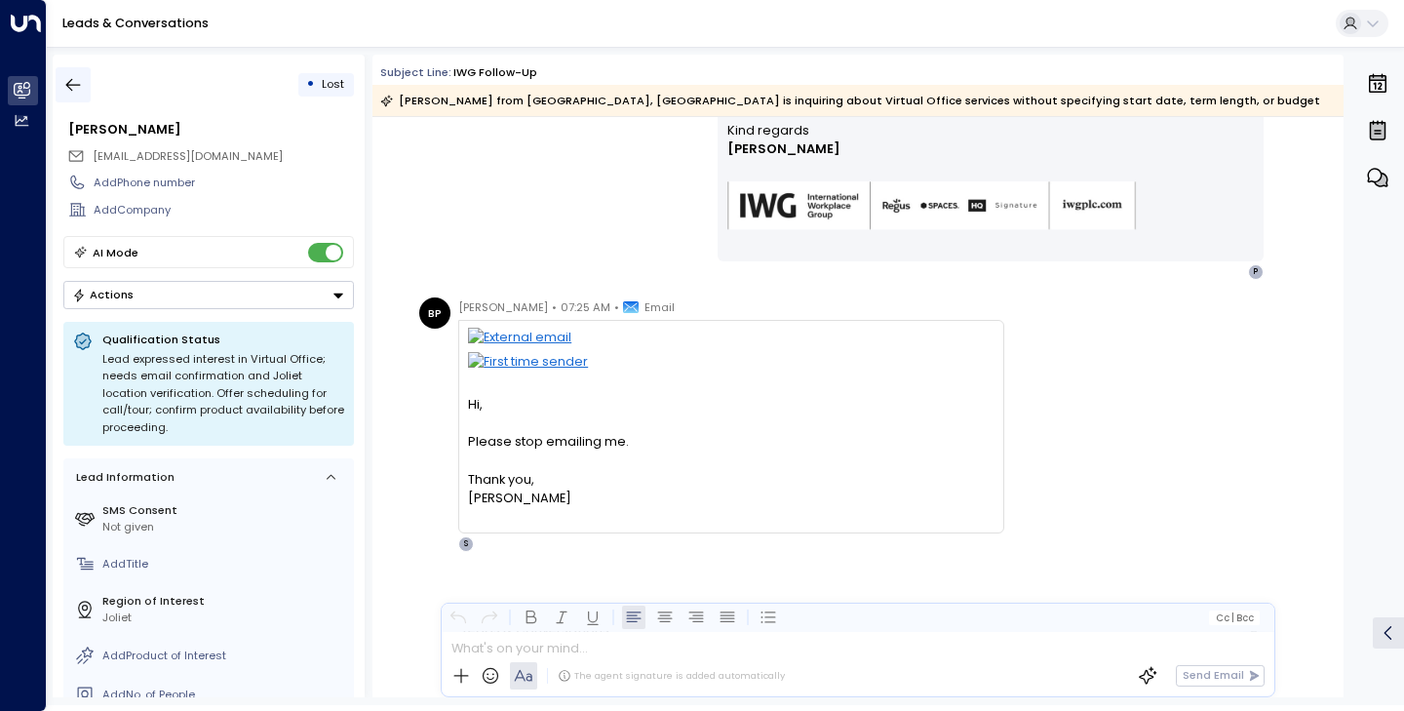
click at [74, 69] on button "button" at bounding box center [73, 84] width 35 height 35
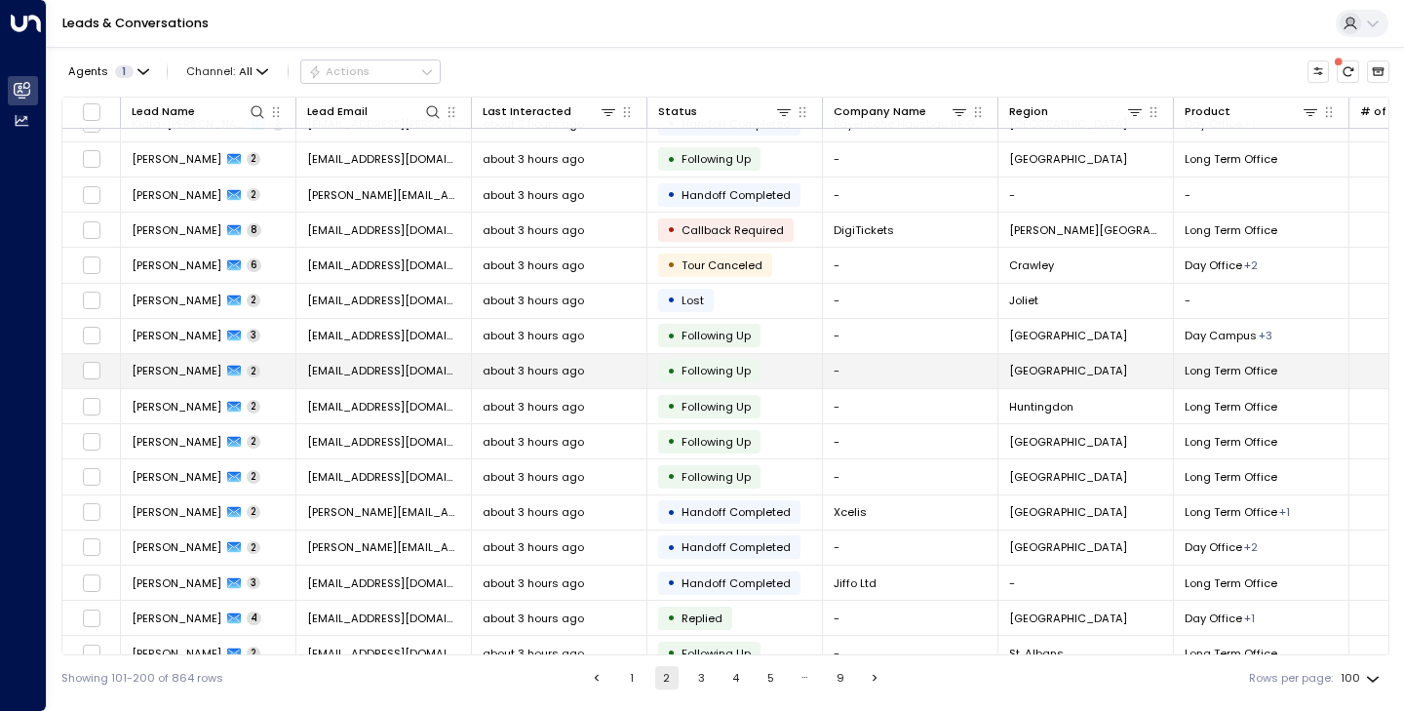
scroll to position [59, 0]
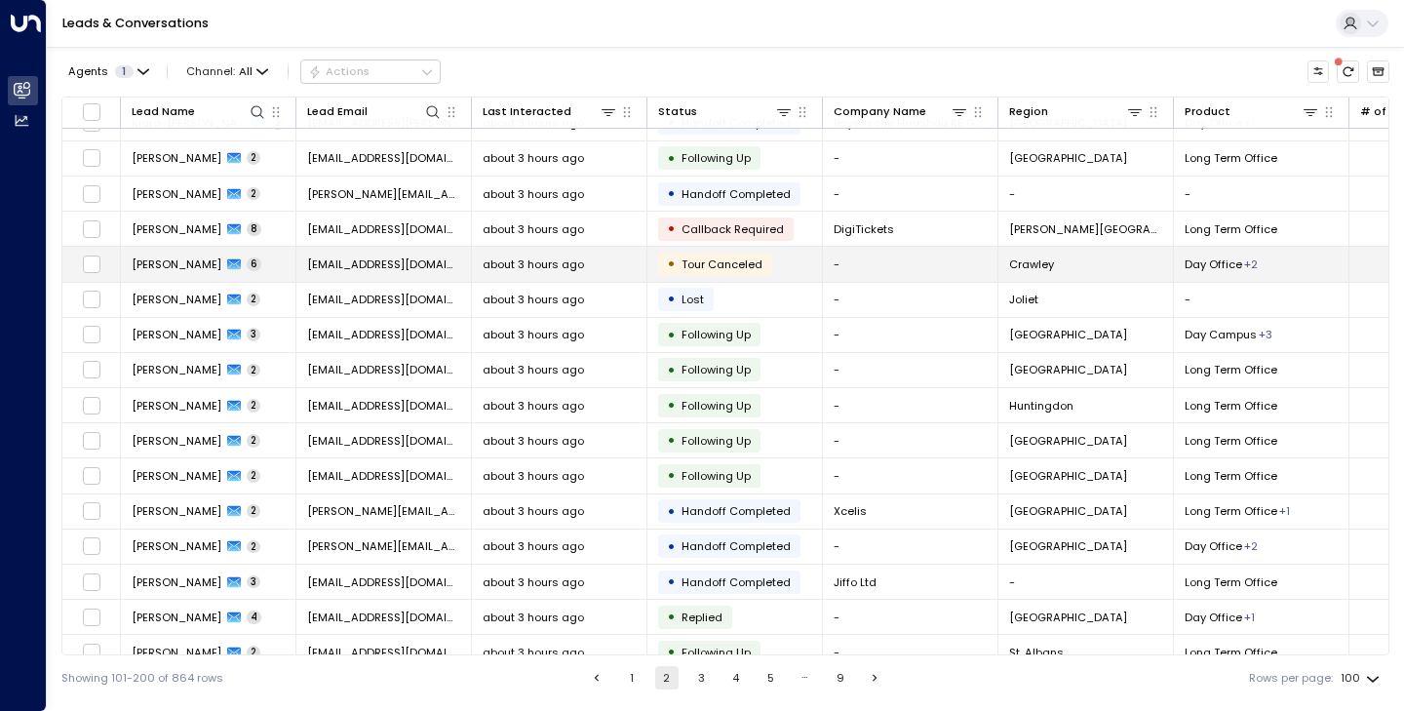
click at [175, 265] on span "[PERSON_NAME]" at bounding box center [177, 264] width 90 height 16
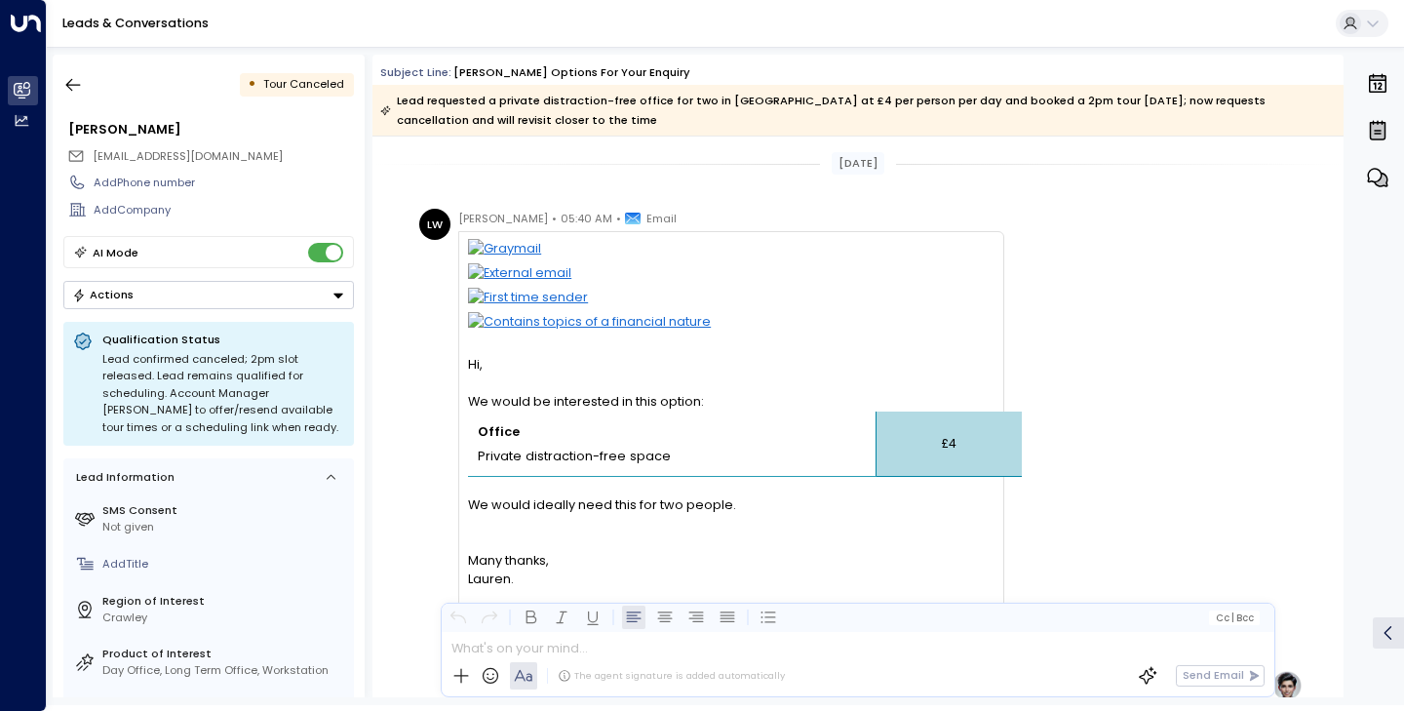
scroll to position [2082, 0]
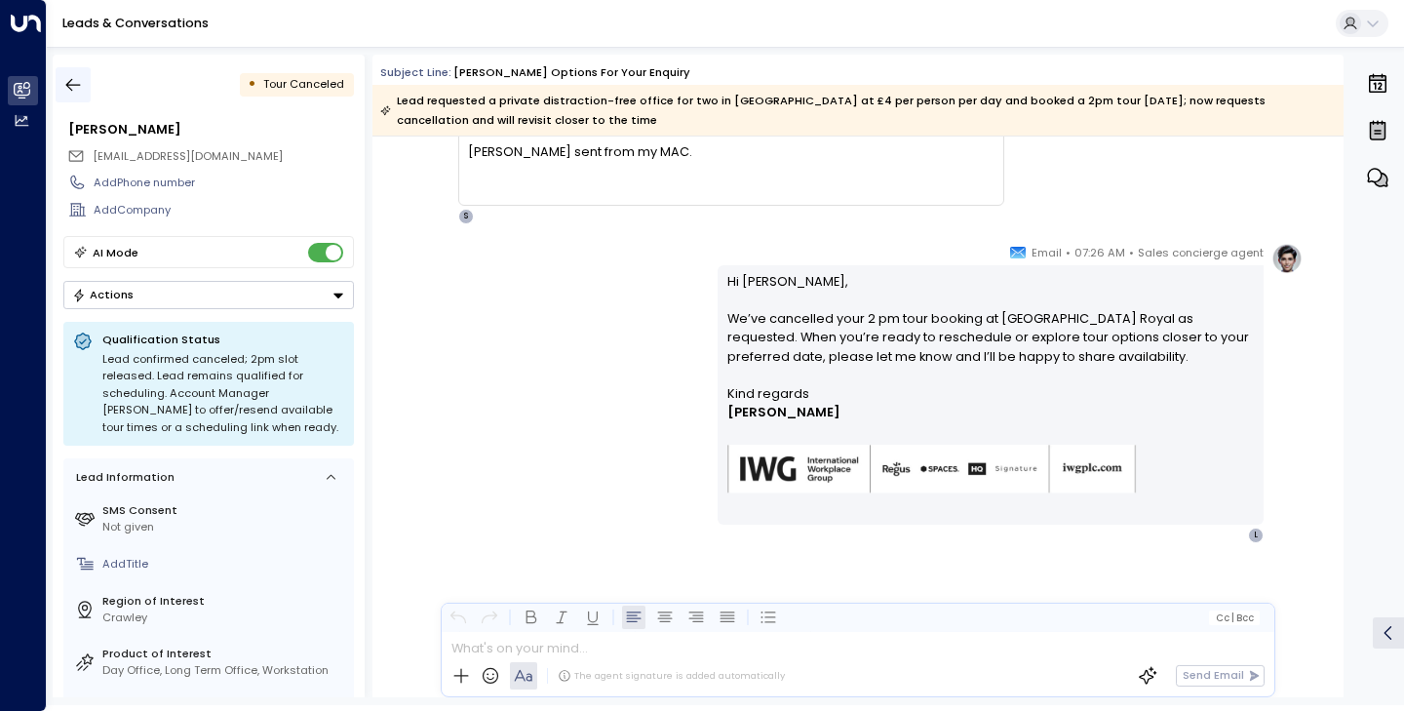
click at [79, 86] on icon "button" at bounding box center [73, 85] width 20 height 20
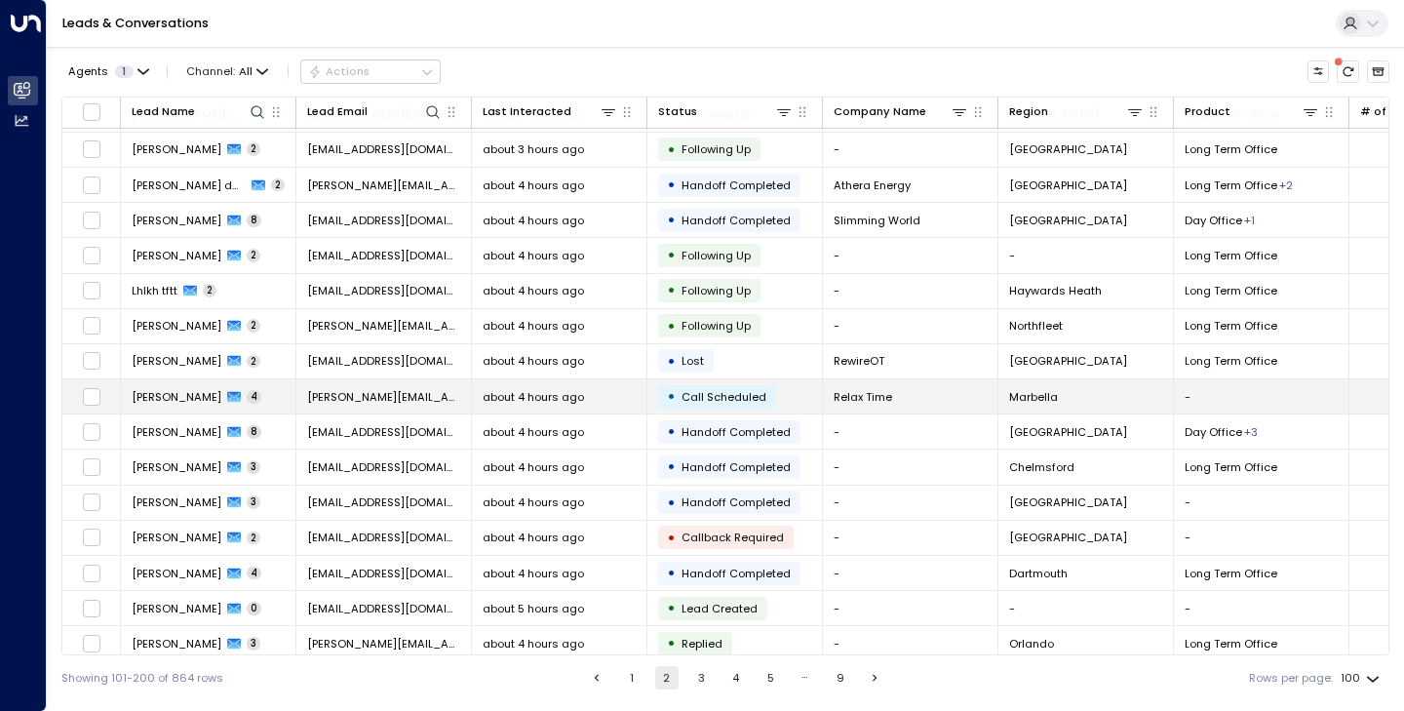
scroll to position [748, 0]
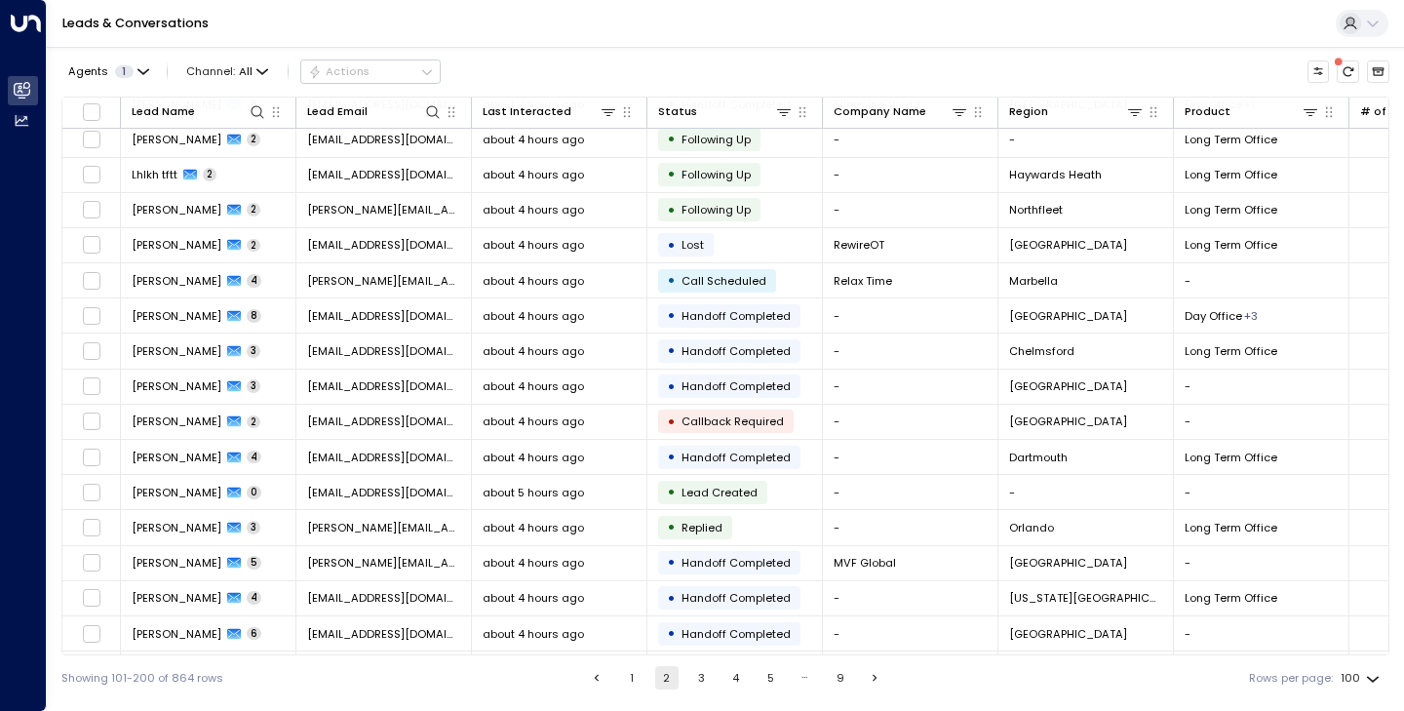
click at [700, 684] on button "3" at bounding box center [700, 677] width 23 height 23
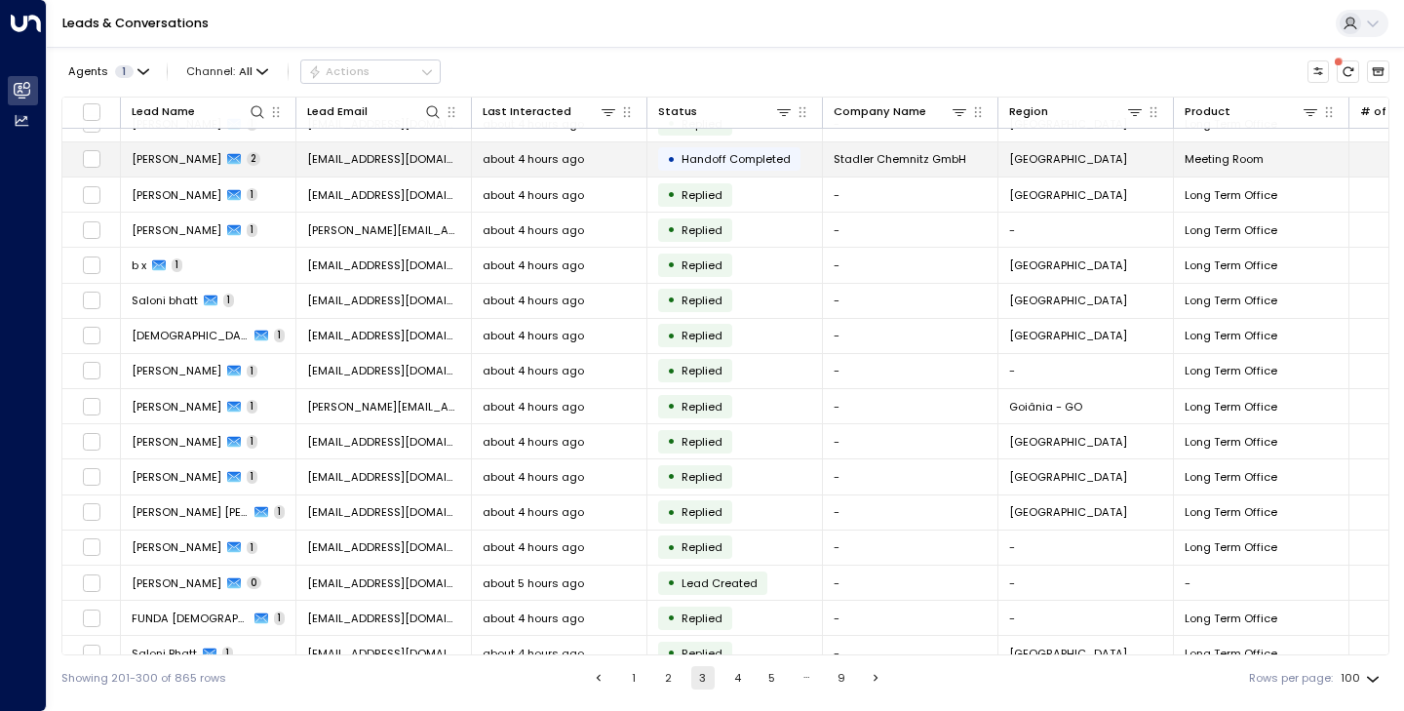
scroll to position [545, 0]
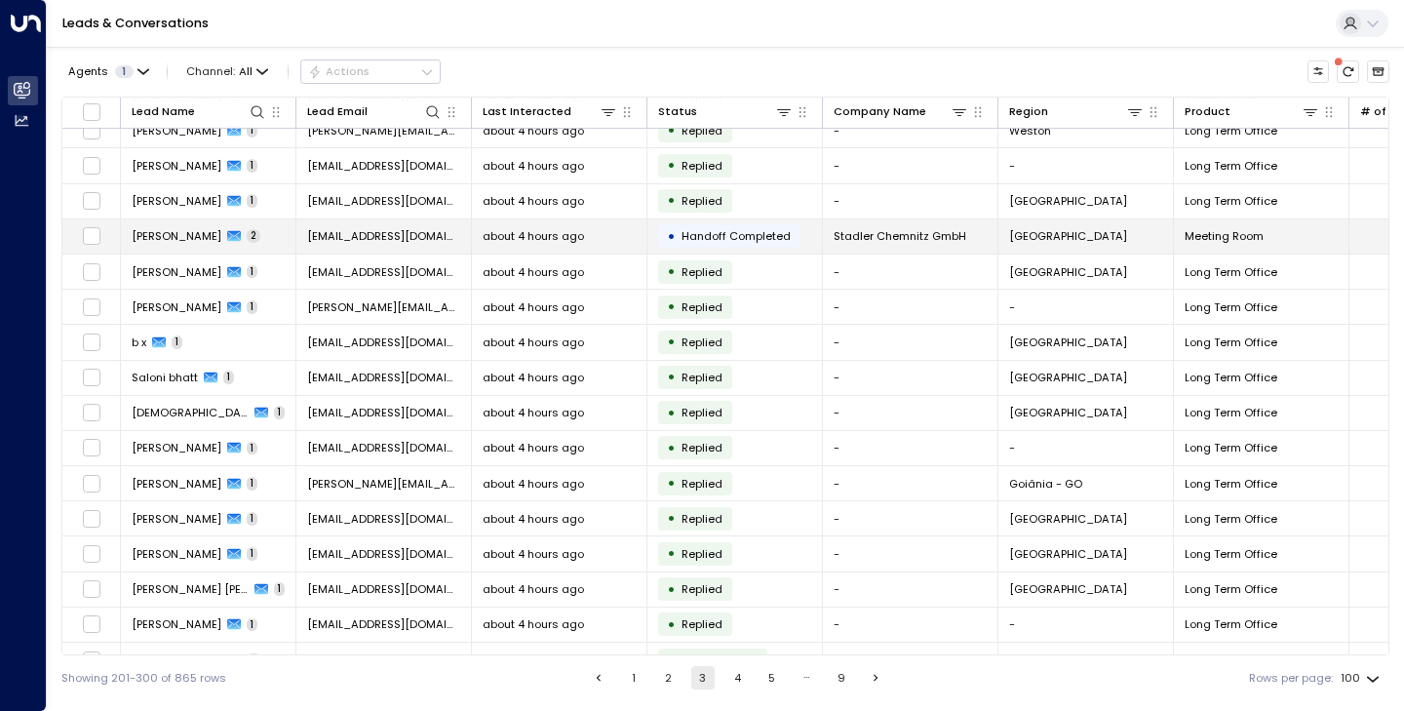
click at [183, 241] on span "[PERSON_NAME]" at bounding box center [177, 236] width 90 height 16
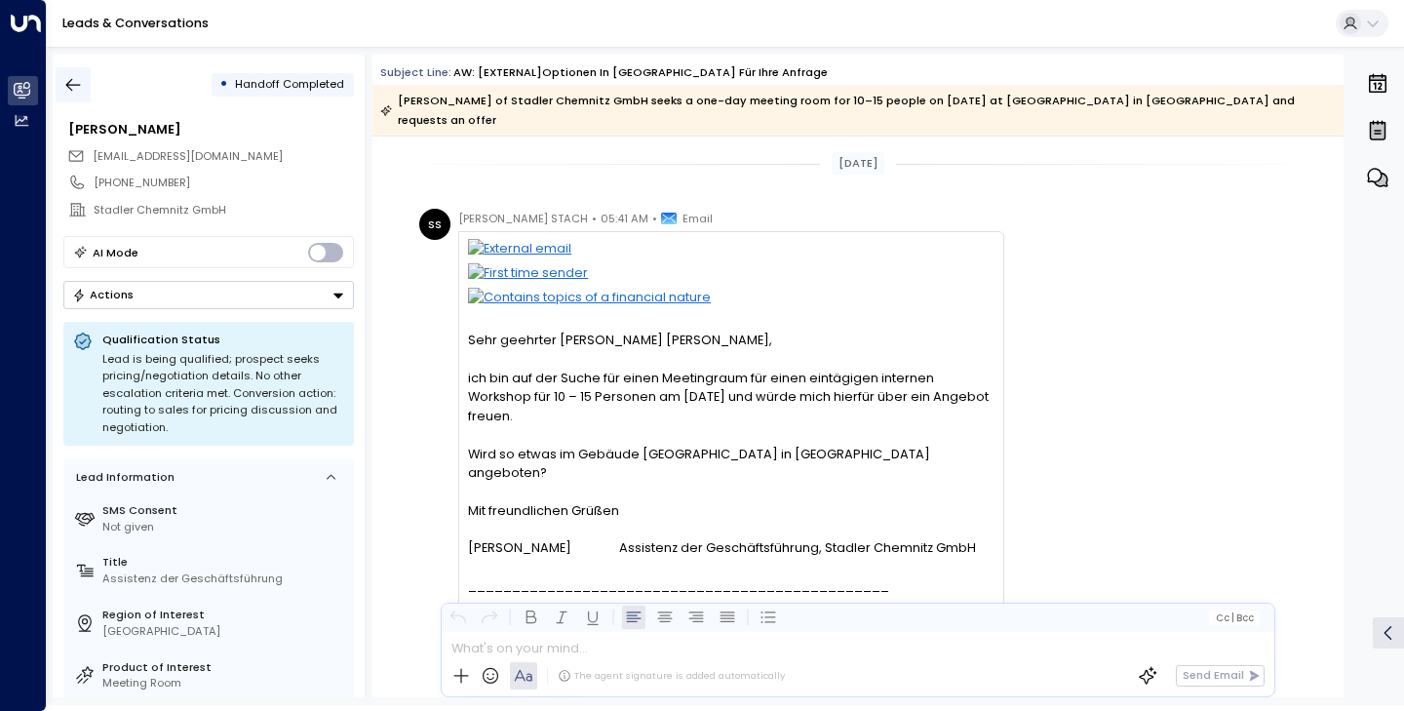
click at [76, 79] on icon "button" at bounding box center [73, 85] width 20 height 20
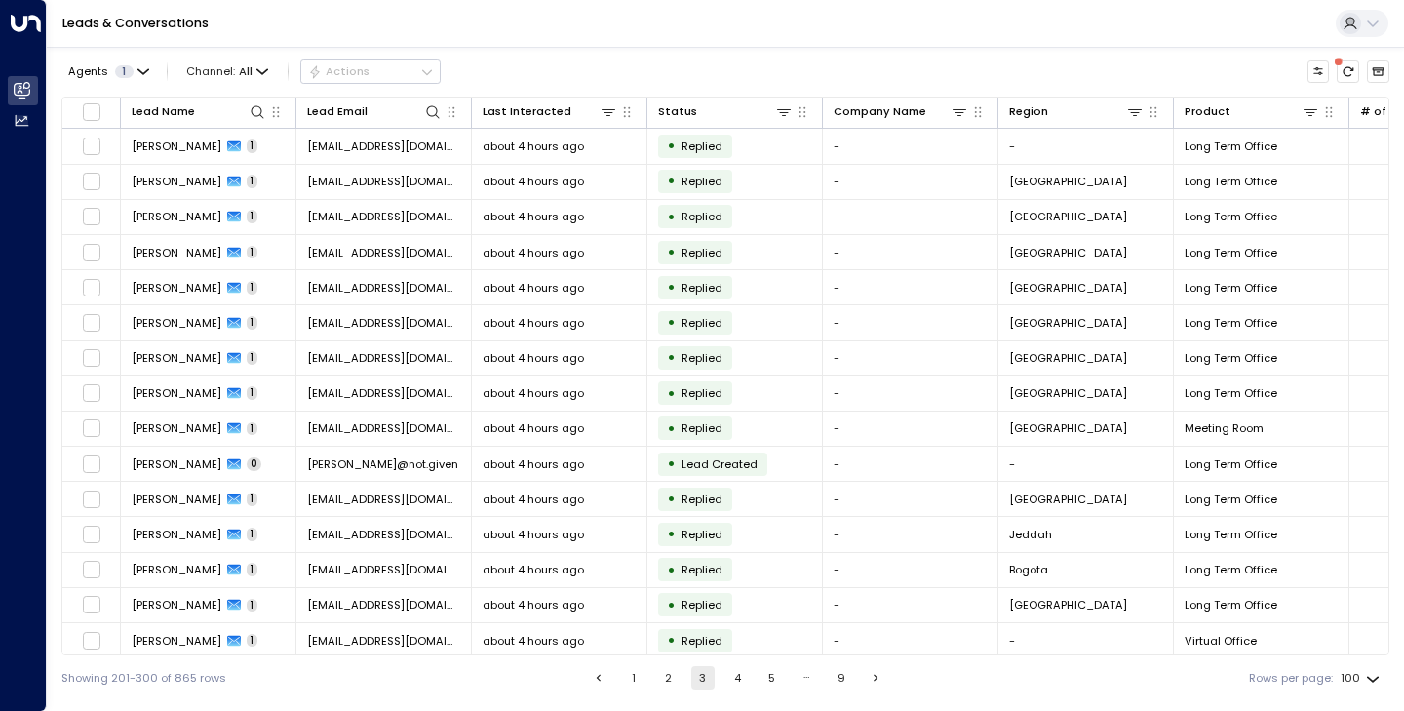
click at [732, 688] on button "4" at bounding box center [737, 677] width 23 height 23
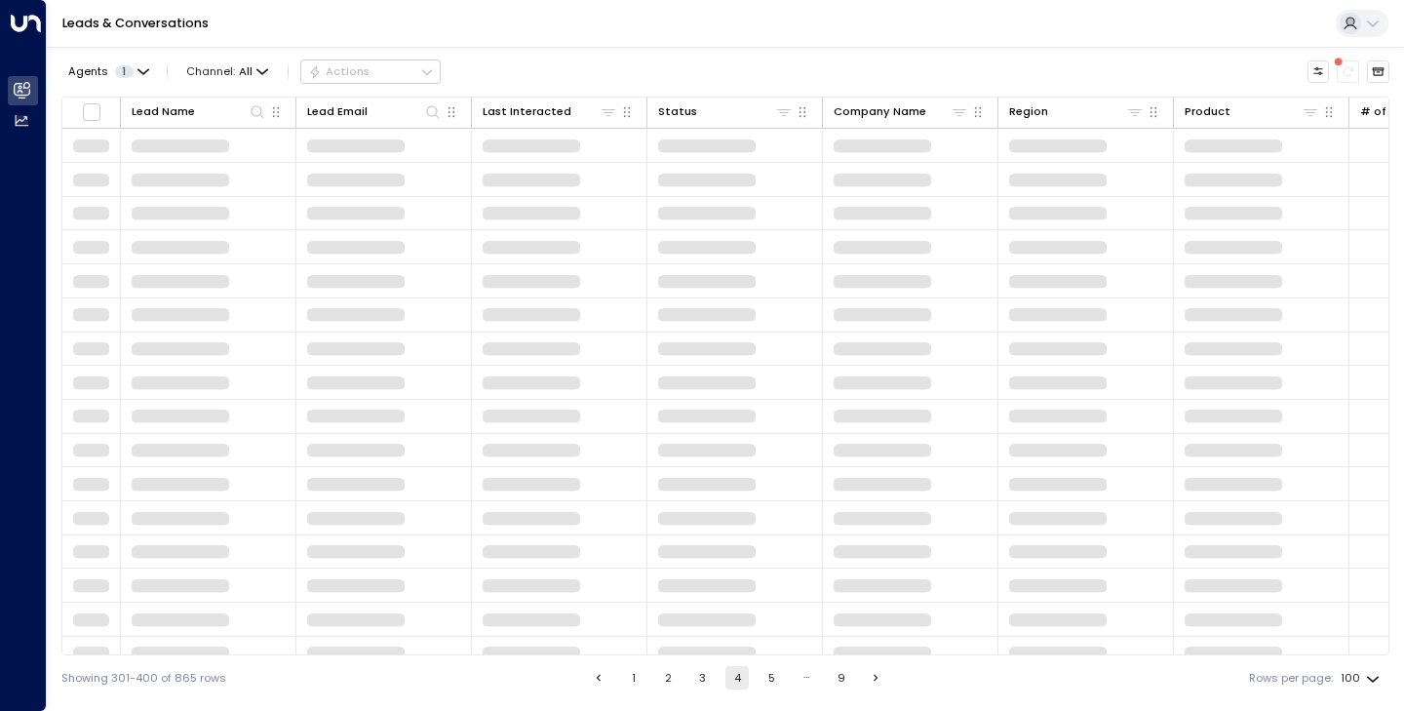
click at [732, 683] on button "4" at bounding box center [737, 677] width 23 height 23
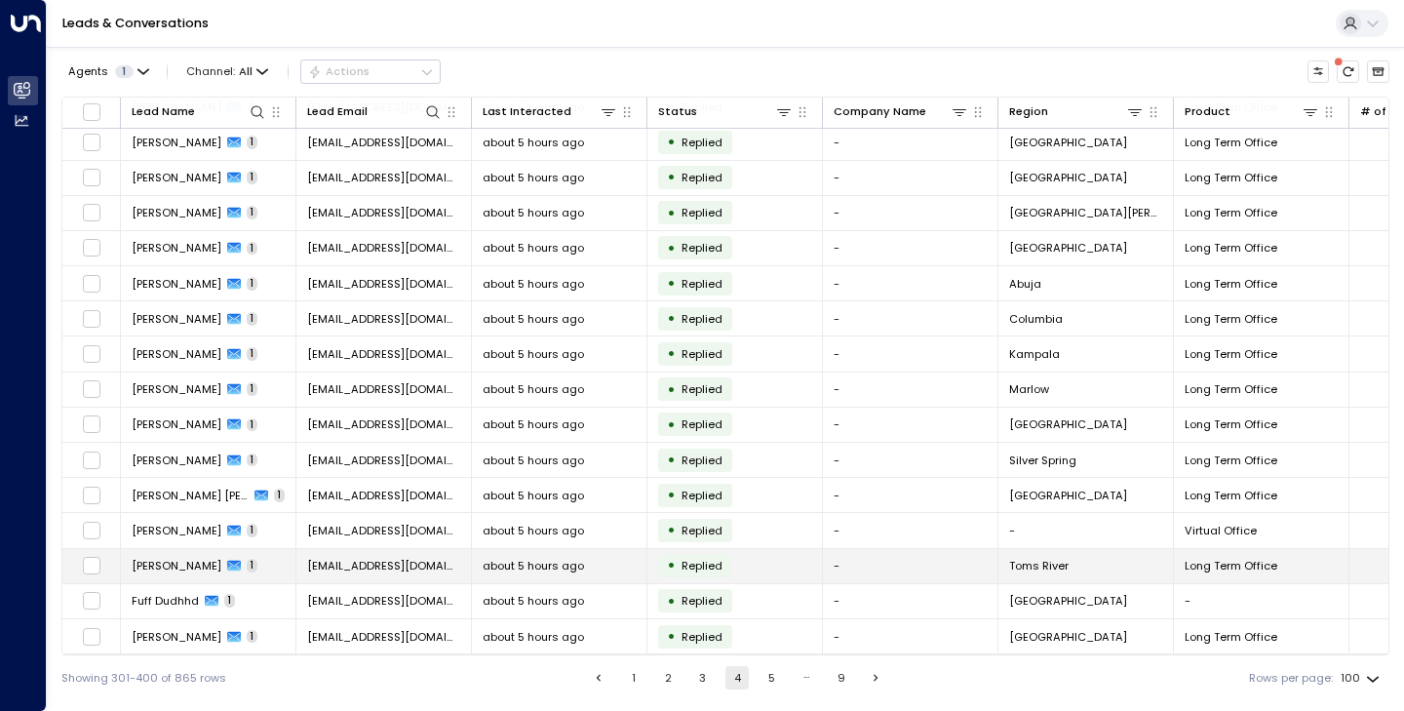
scroll to position [3008, 0]
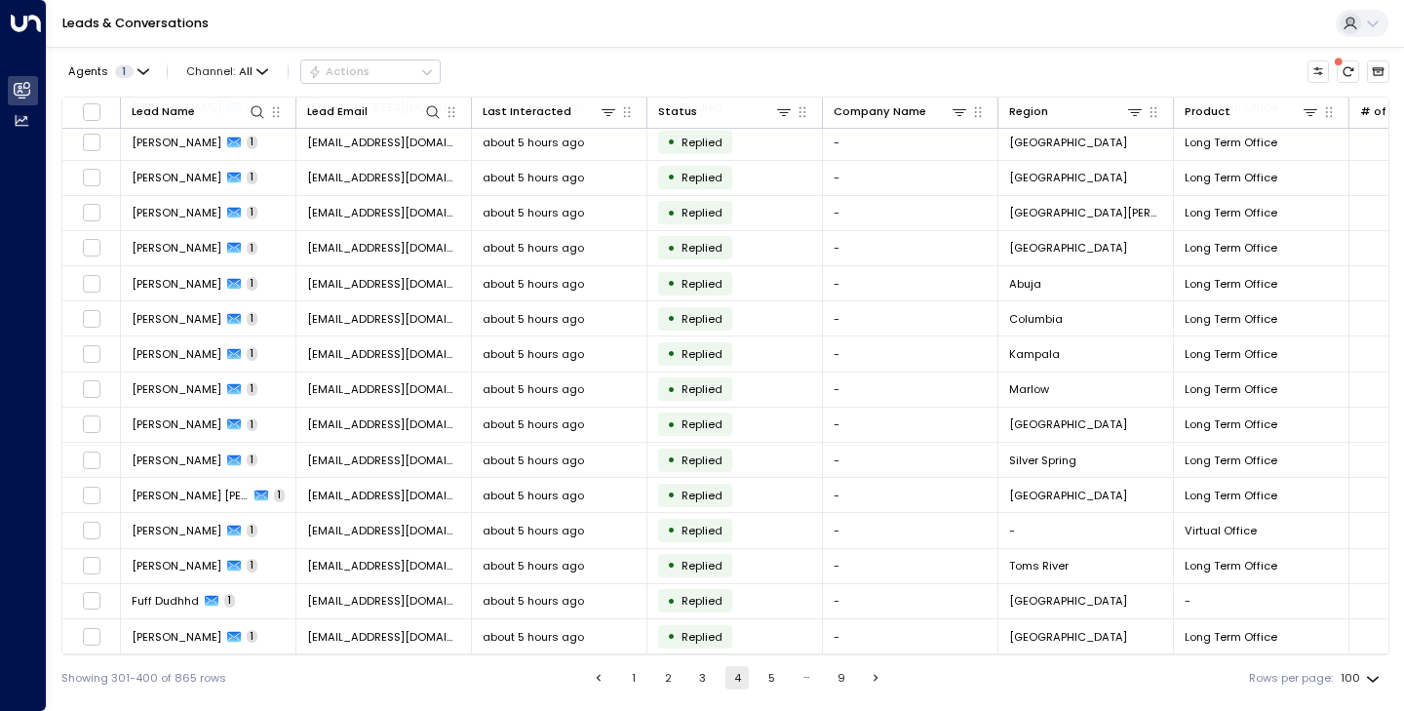
click at [776, 678] on button "5" at bounding box center [772, 677] width 23 height 23
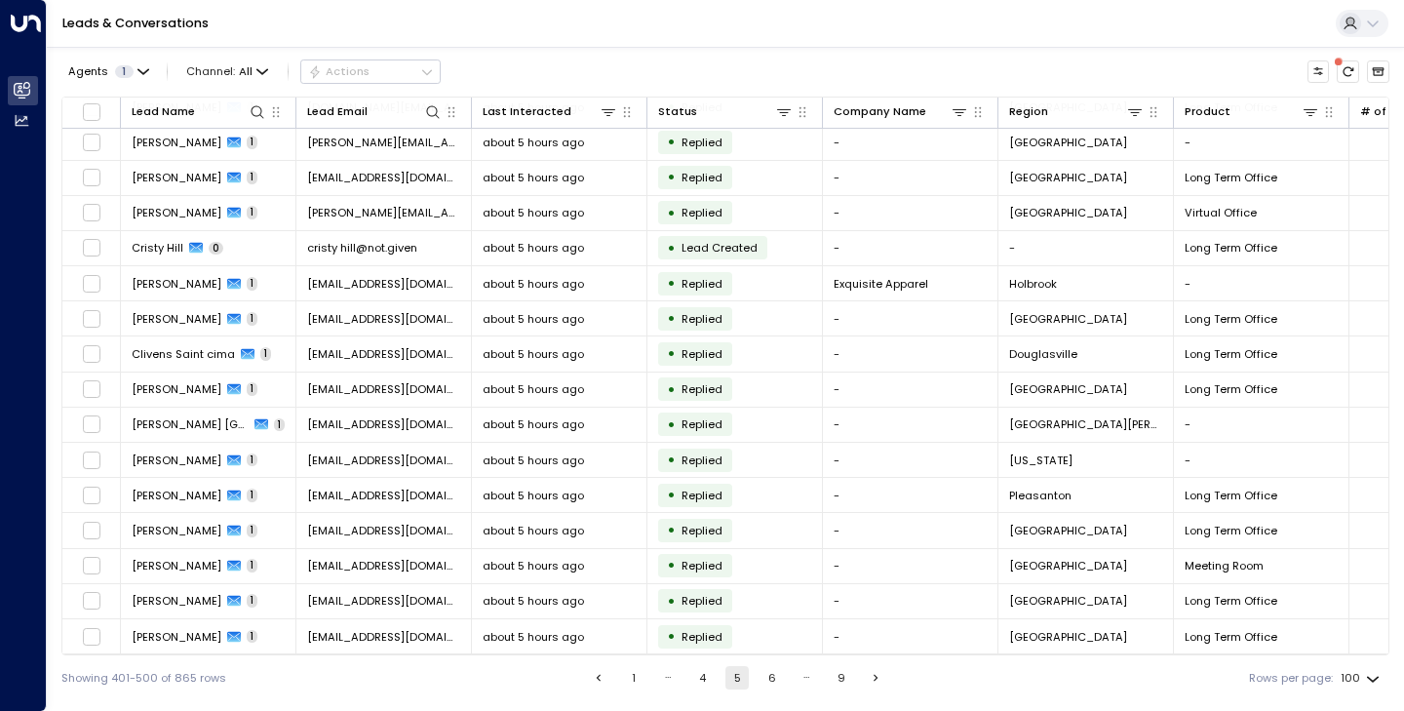
scroll to position [3008, 0]
click at [776, 676] on button "6" at bounding box center [772, 677] width 23 height 23
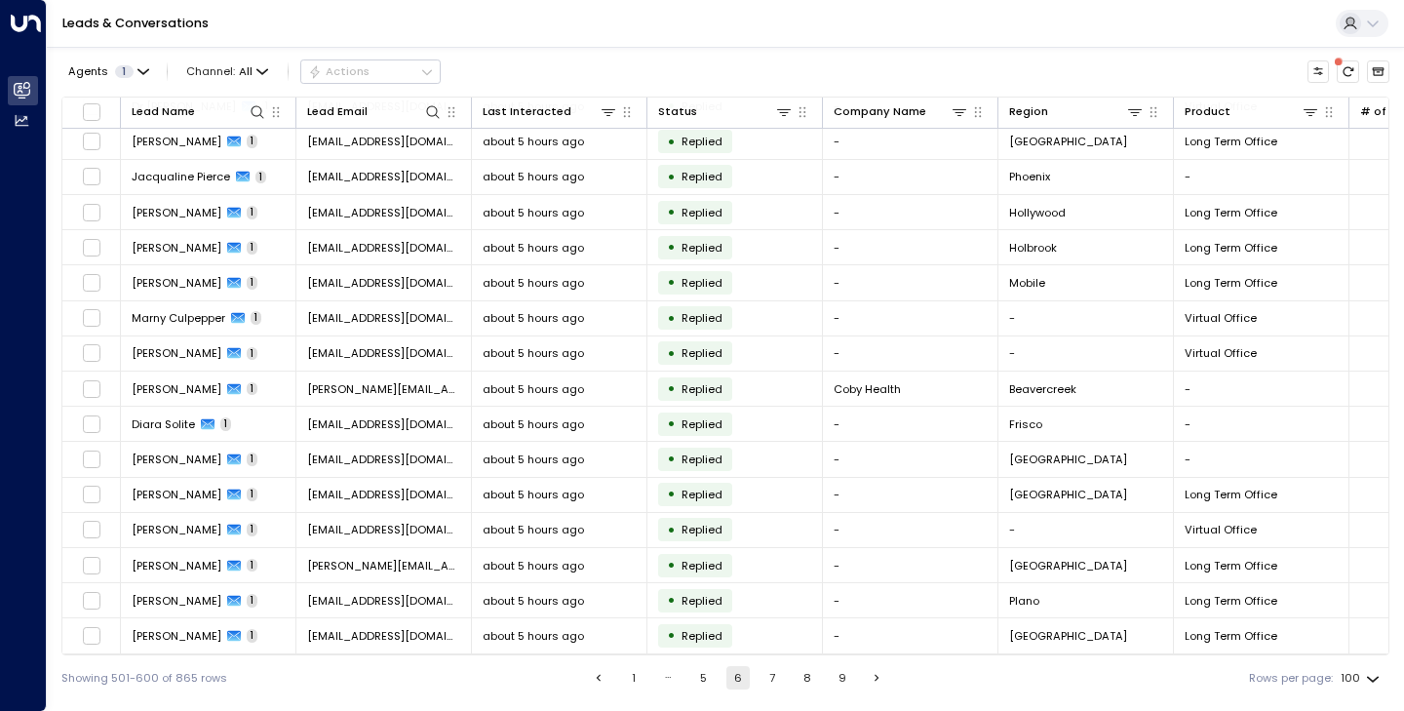
scroll to position [1979, 0]
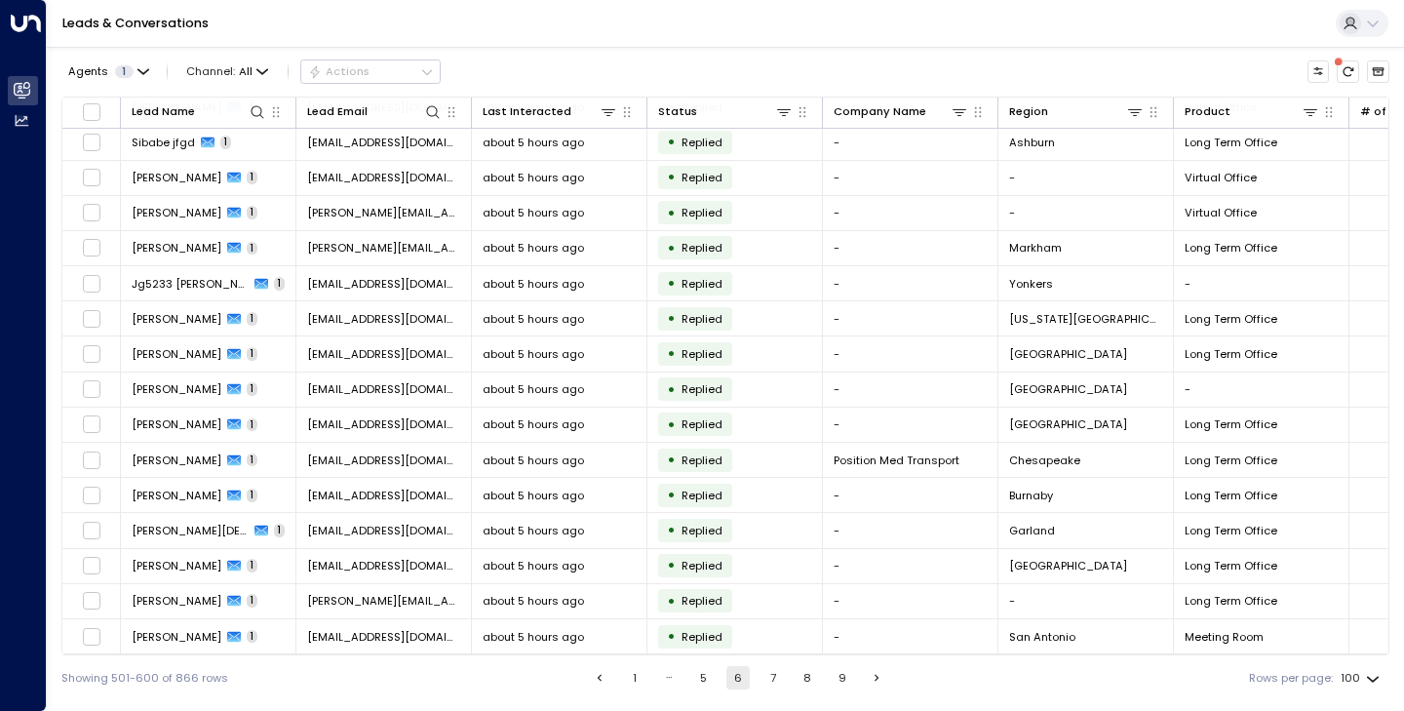
click at [772, 680] on button "7" at bounding box center [773, 677] width 23 height 23
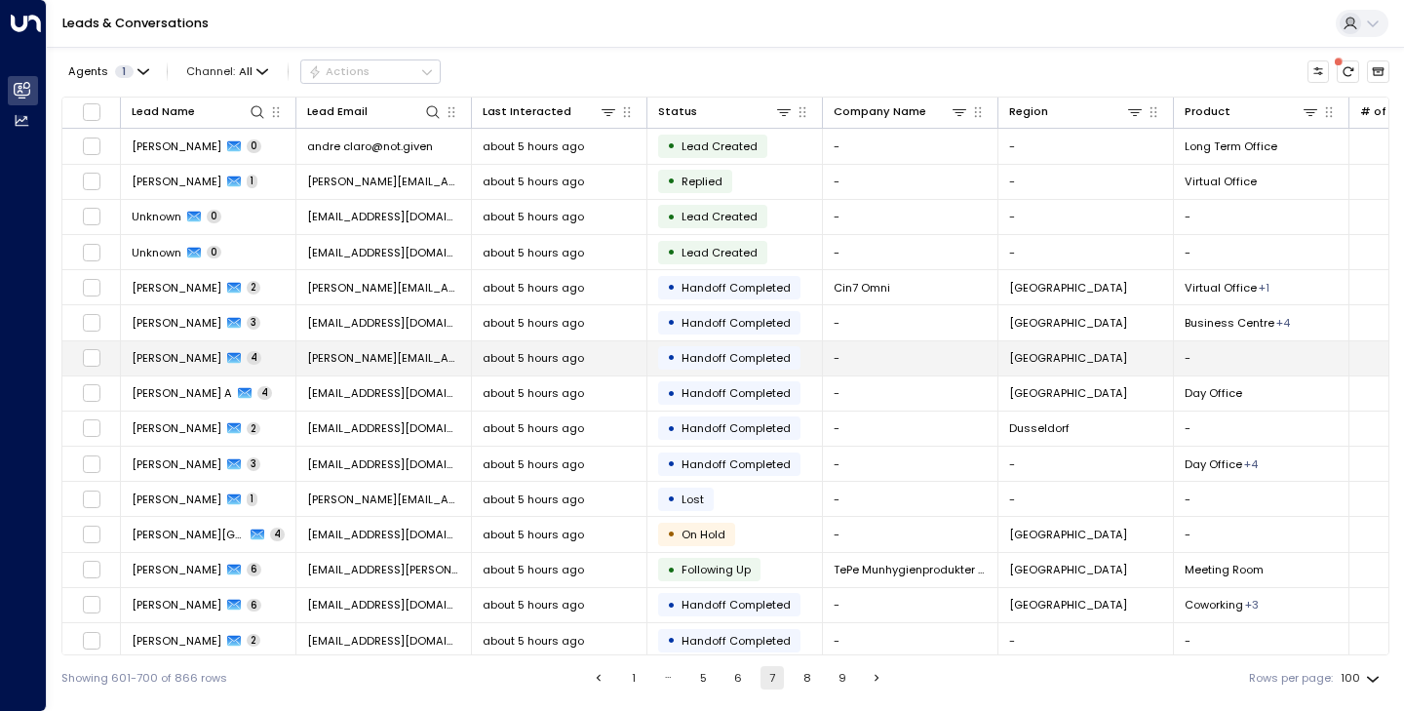
click at [188, 363] on span "[PERSON_NAME]" at bounding box center [177, 358] width 90 height 16
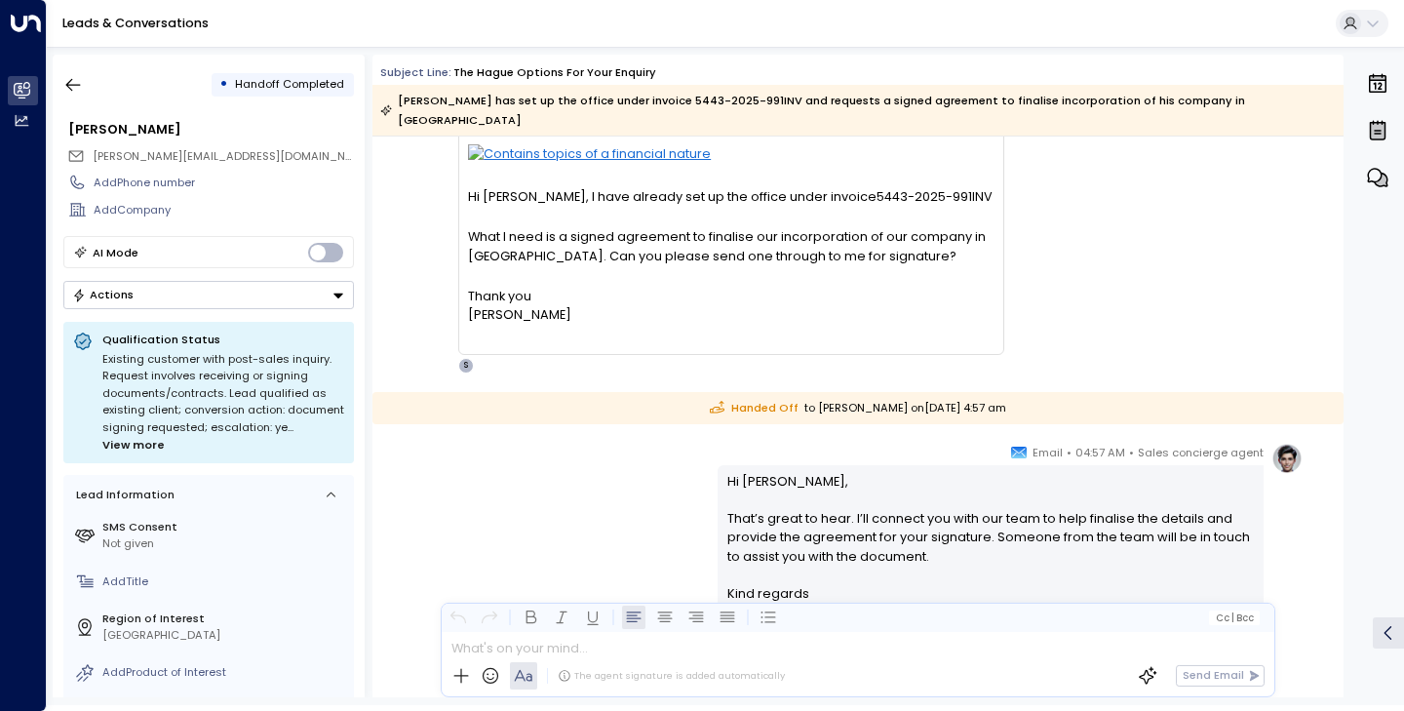
scroll to position [169, 0]
click at [80, 89] on icon "button" at bounding box center [73, 85] width 20 height 20
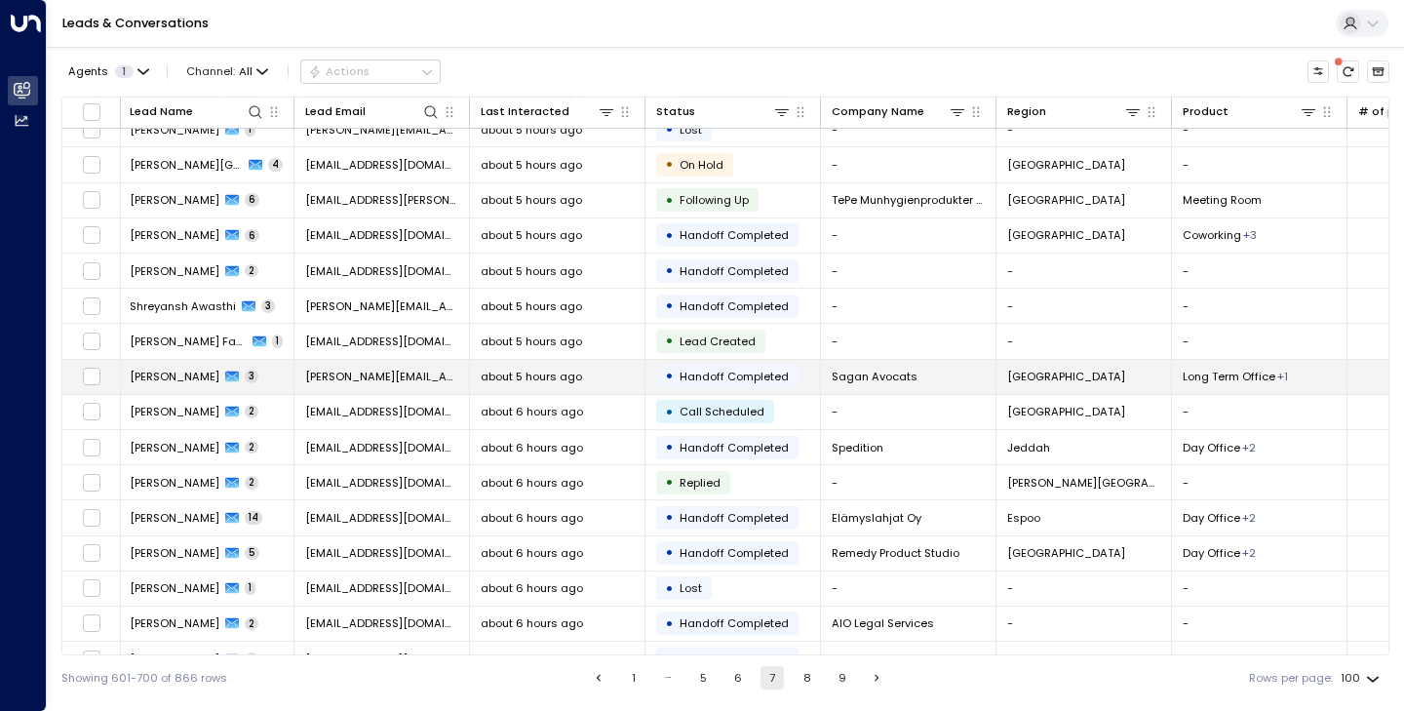
scroll to position [459, 2]
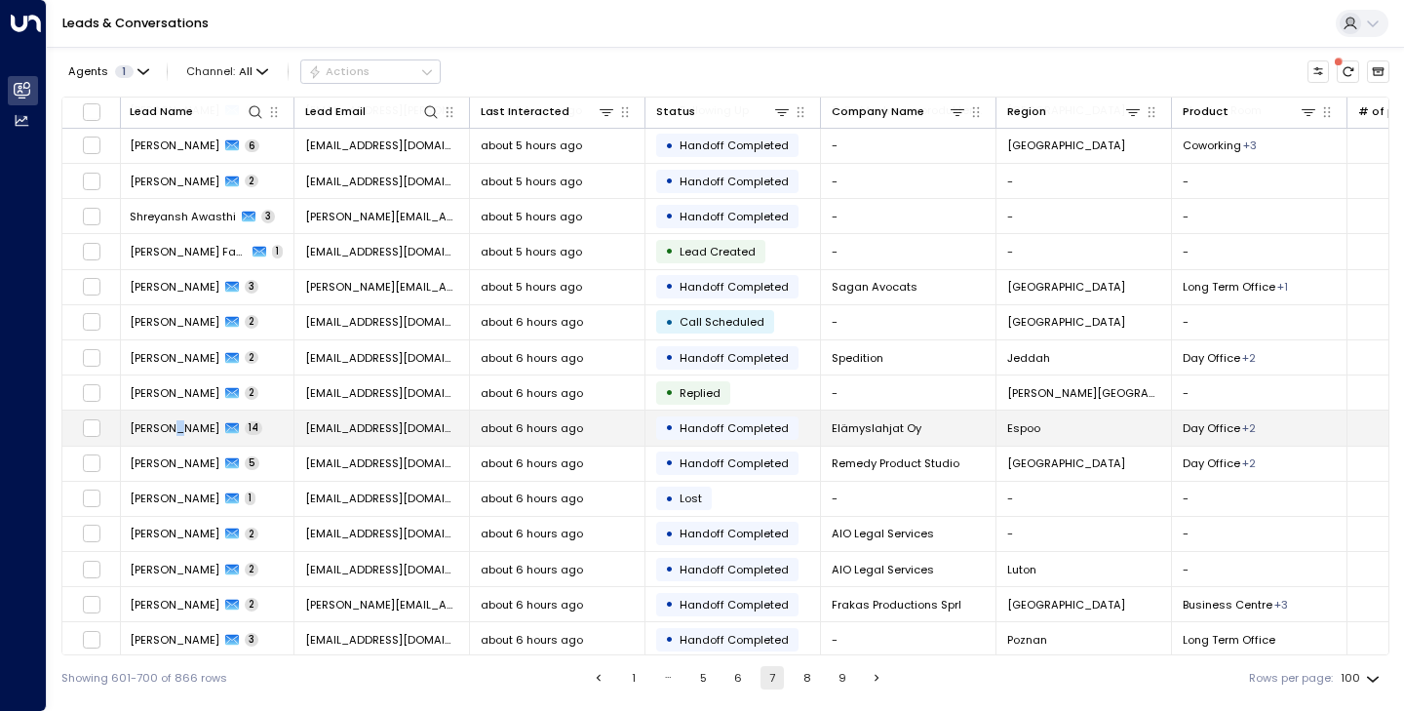
click at [169, 426] on span "[PERSON_NAME]" at bounding box center [175, 428] width 90 height 16
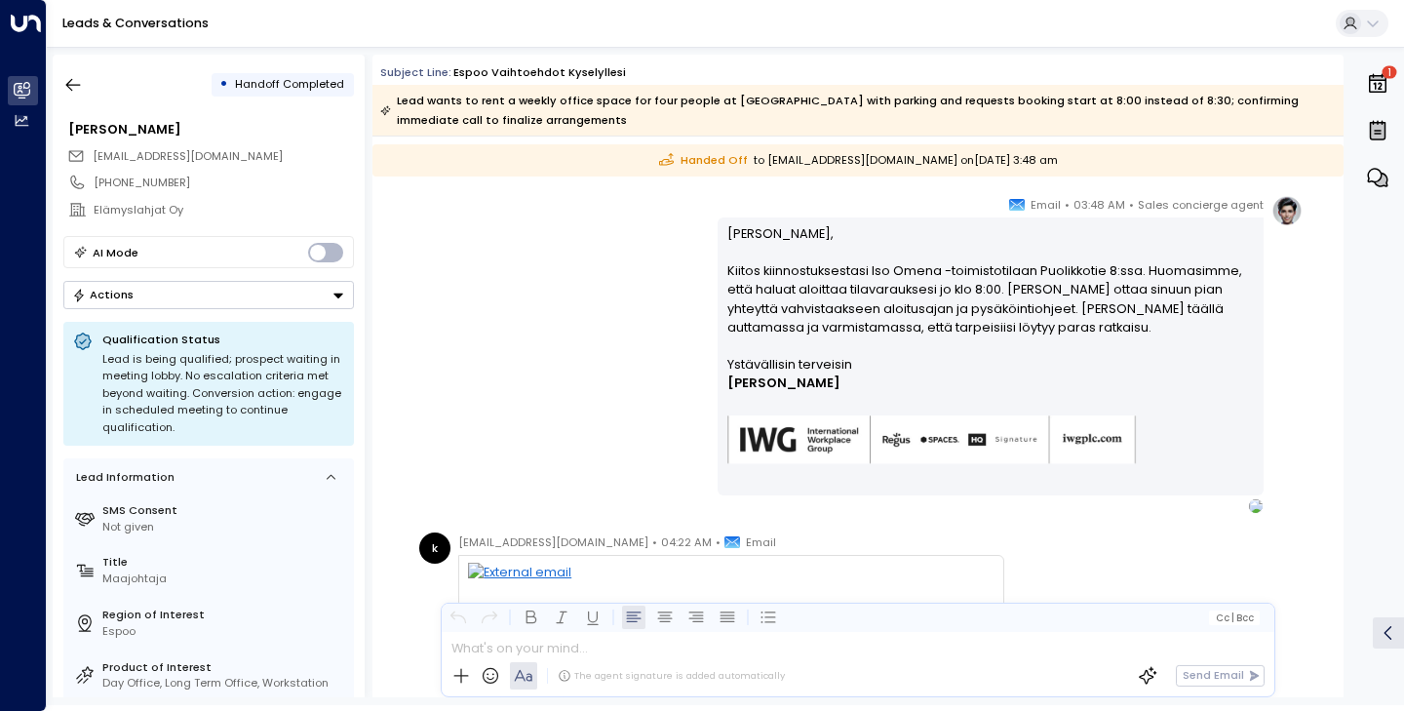
scroll to position [5308, 0]
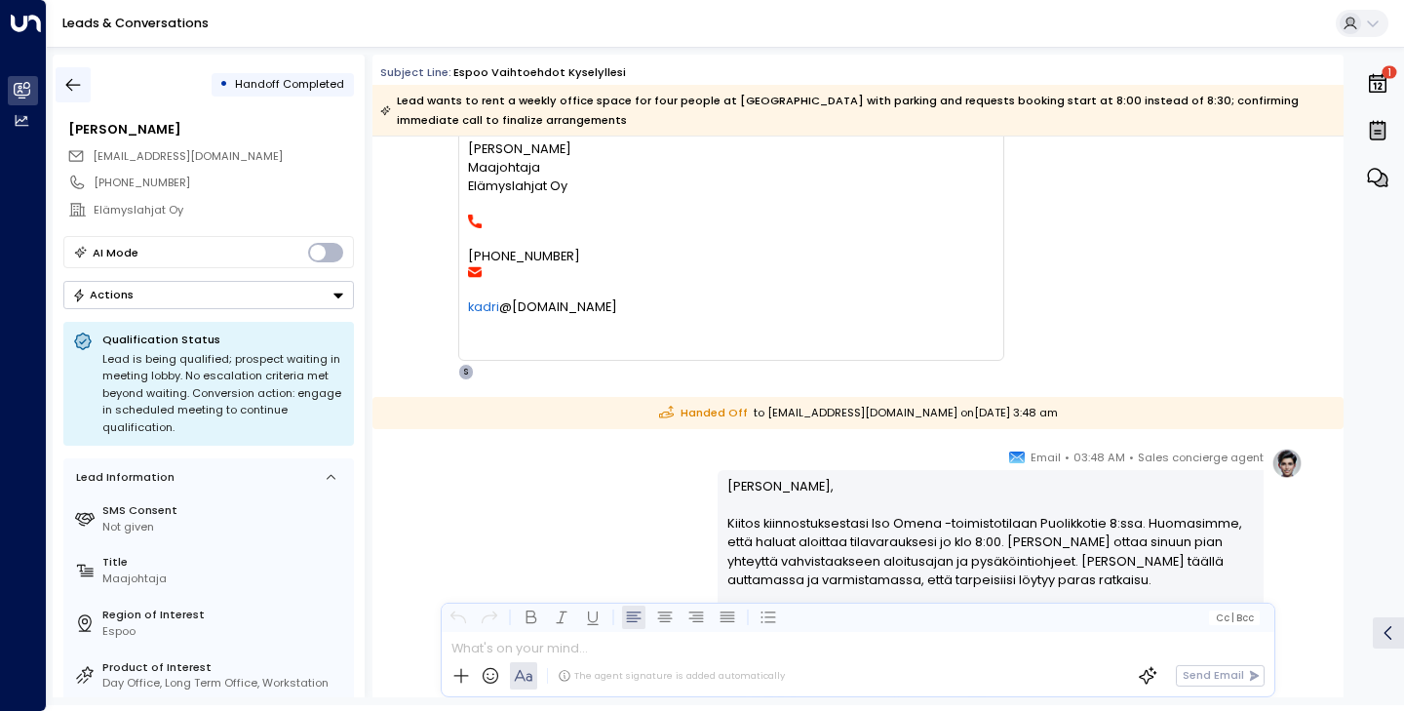
click at [79, 76] on icon "button" at bounding box center [73, 85] width 20 height 20
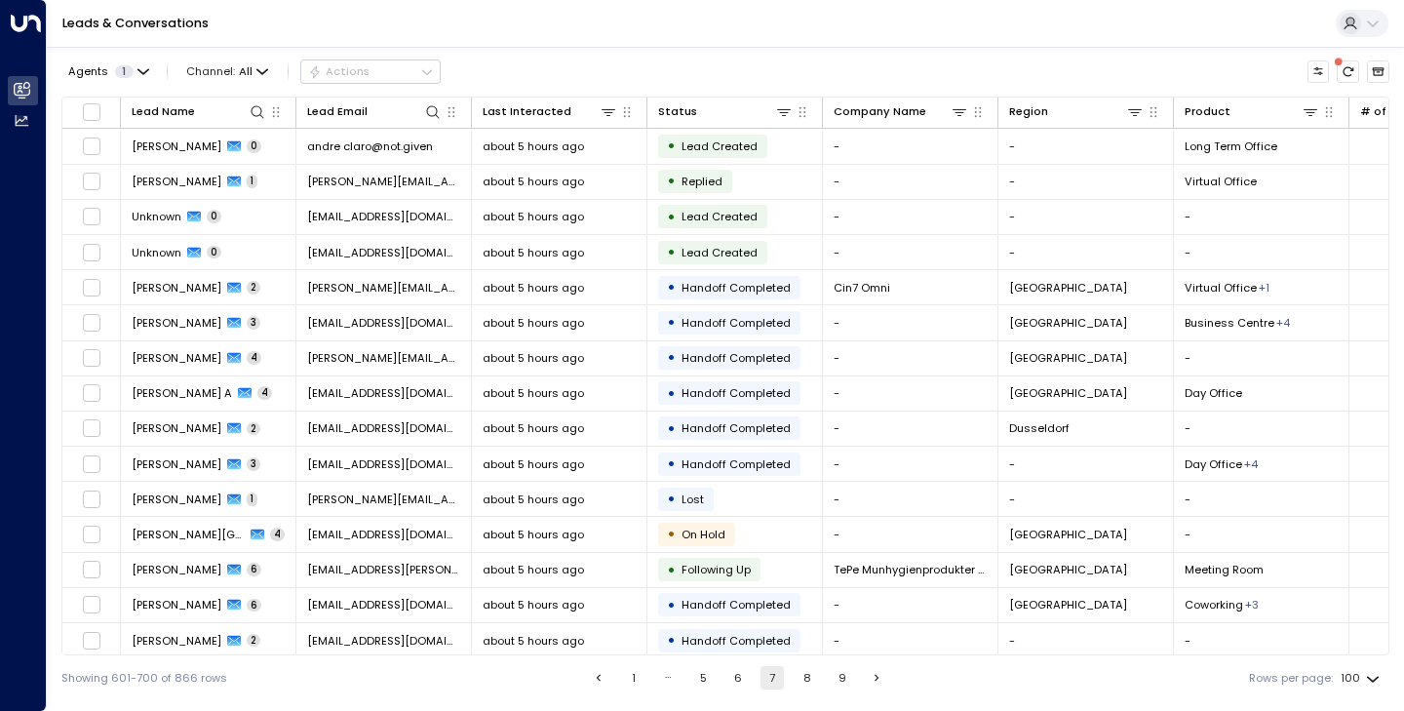
click at [802, 675] on button "8" at bounding box center [807, 677] width 23 height 23
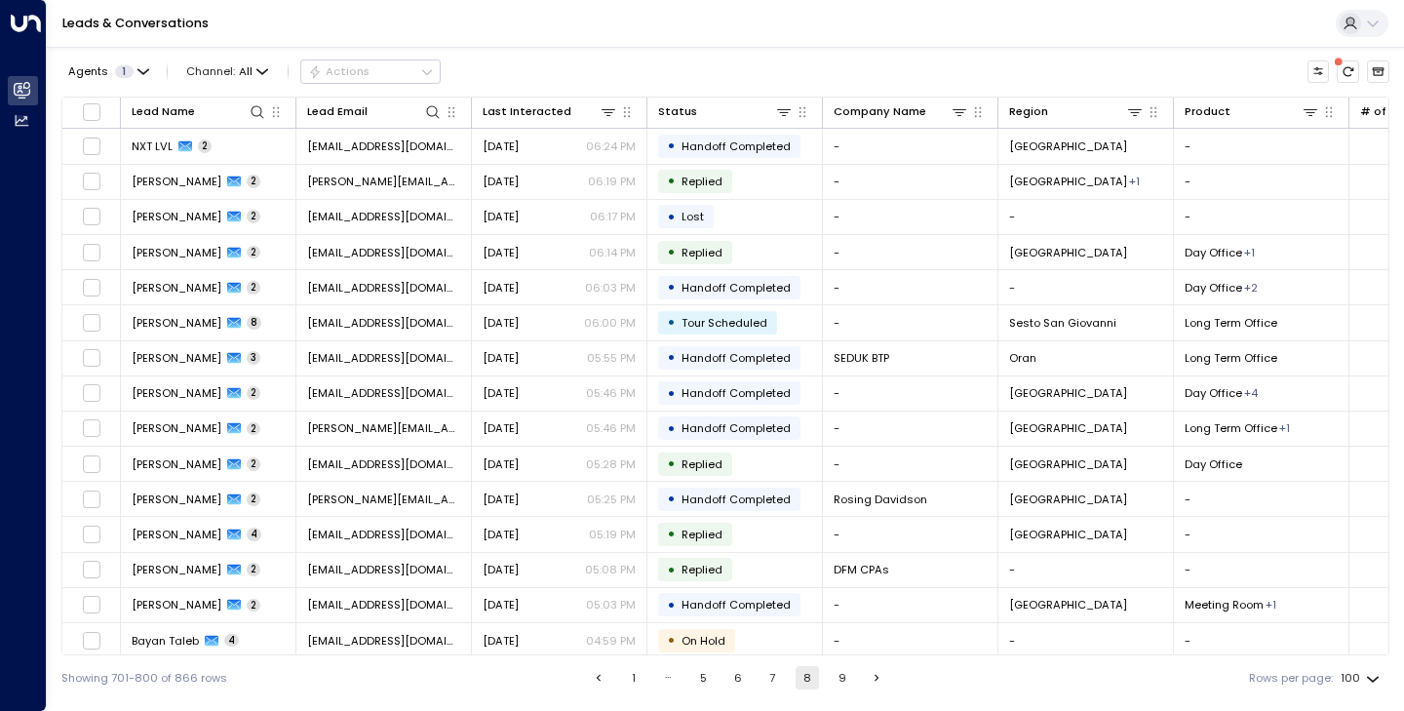
scroll to position [155, 0]
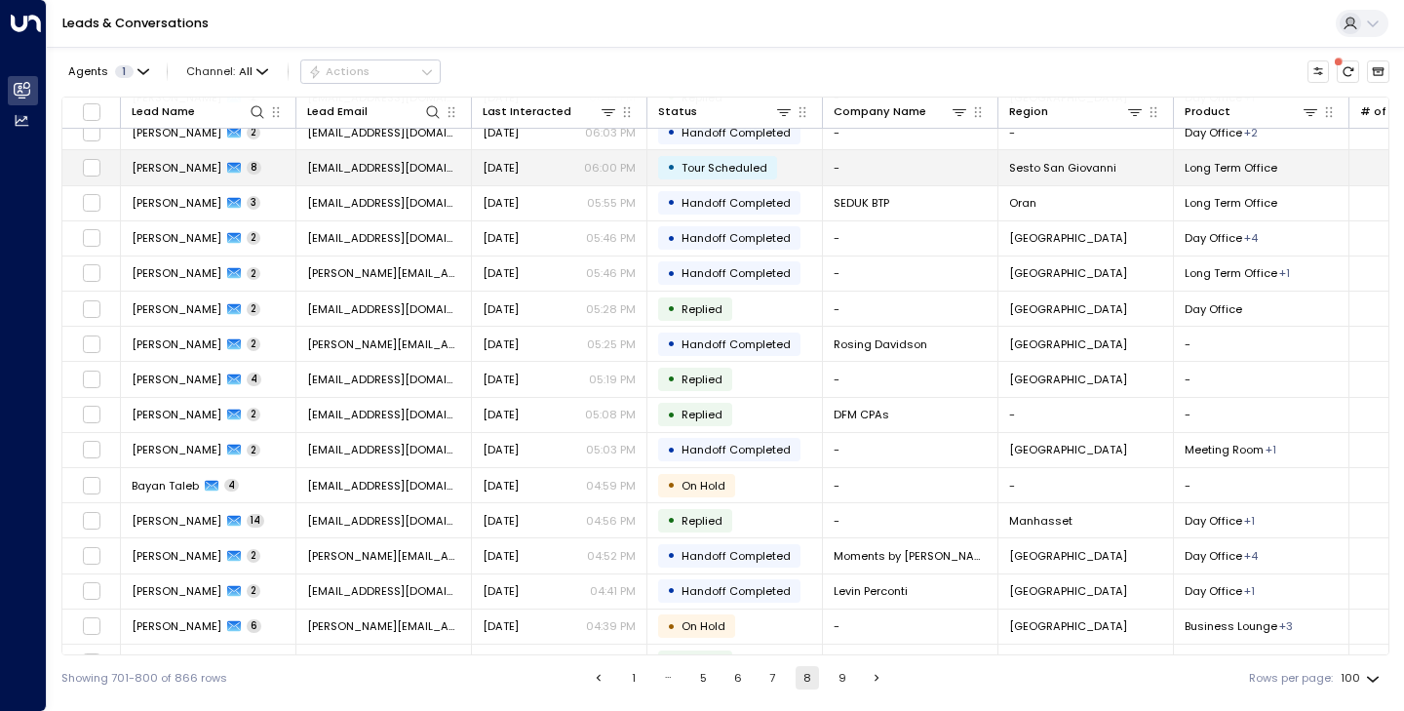
click at [214, 158] on td "[PERSON_NAME] 8" at bounding box center [209, 167] width 176 height 34
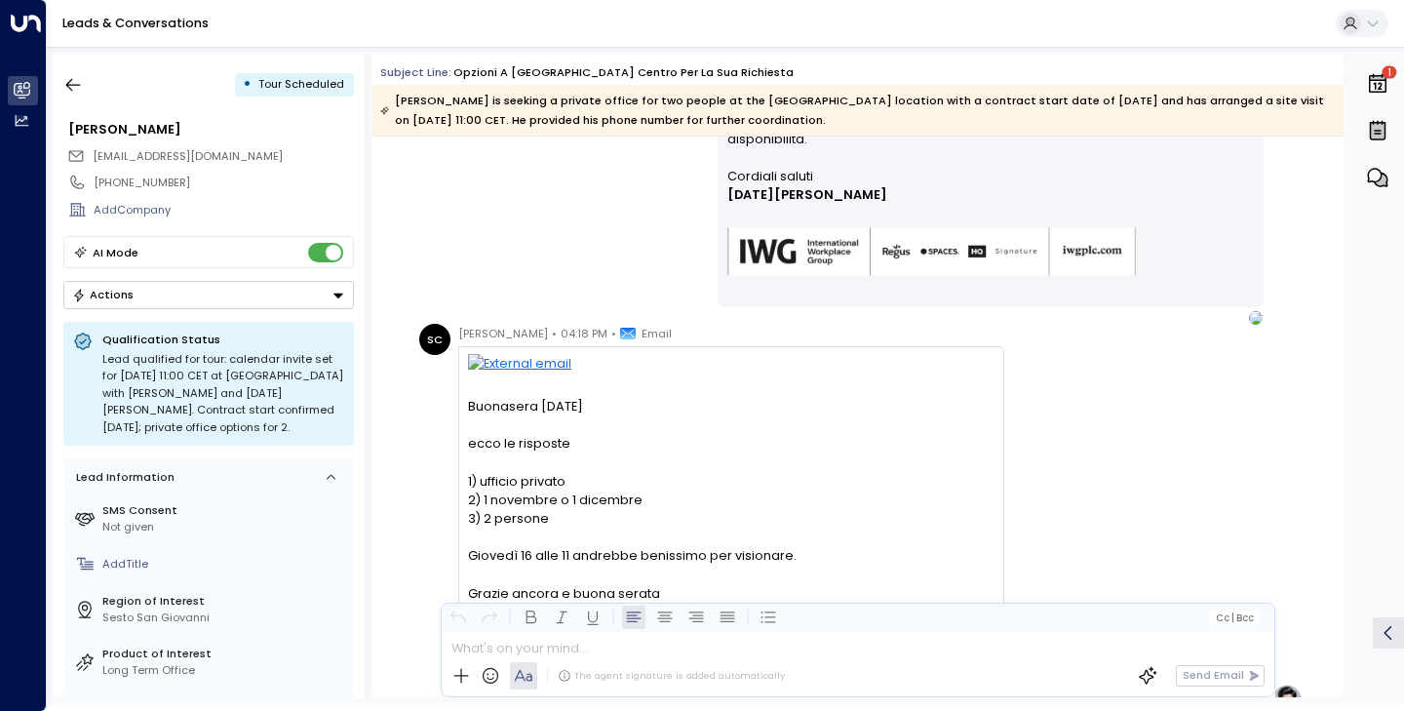
scroll to position [639, 0]
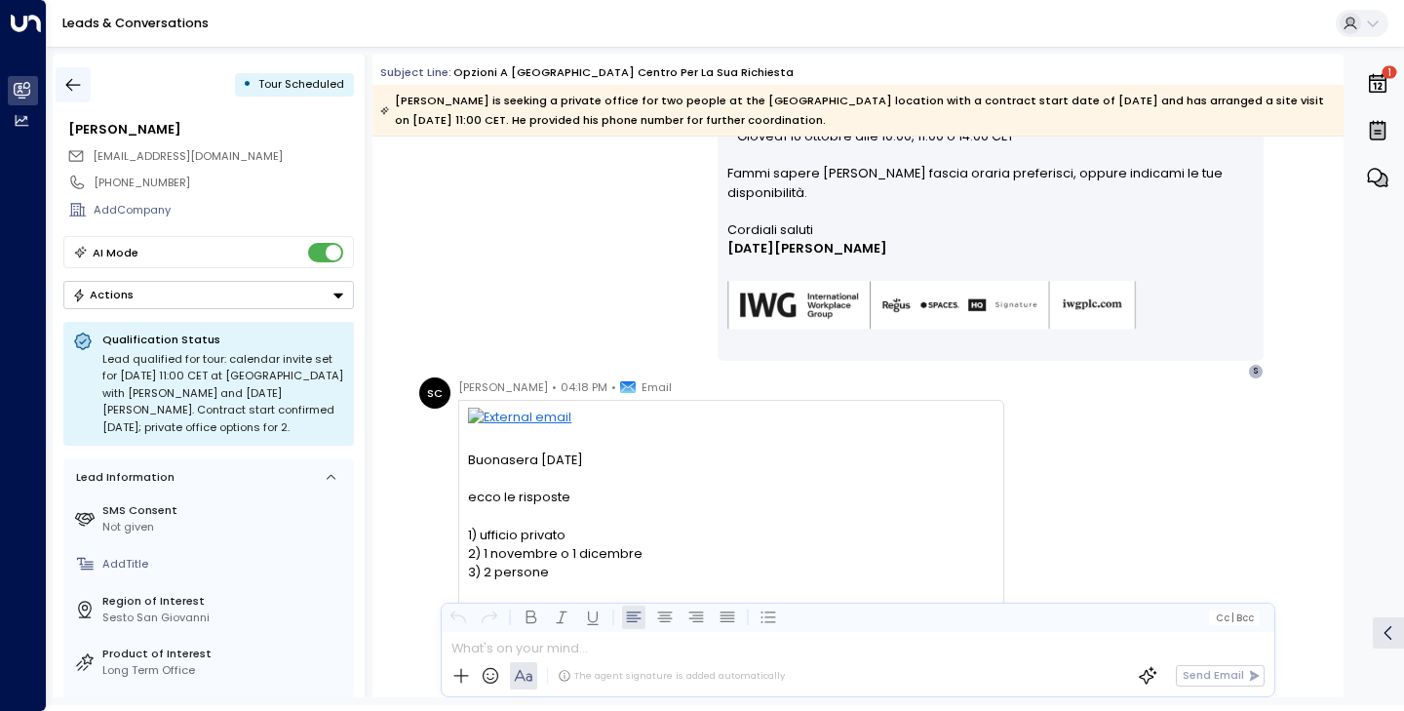
click at [77, 78] on icon "button" at bounding box center [73, 85] width 20 height 20
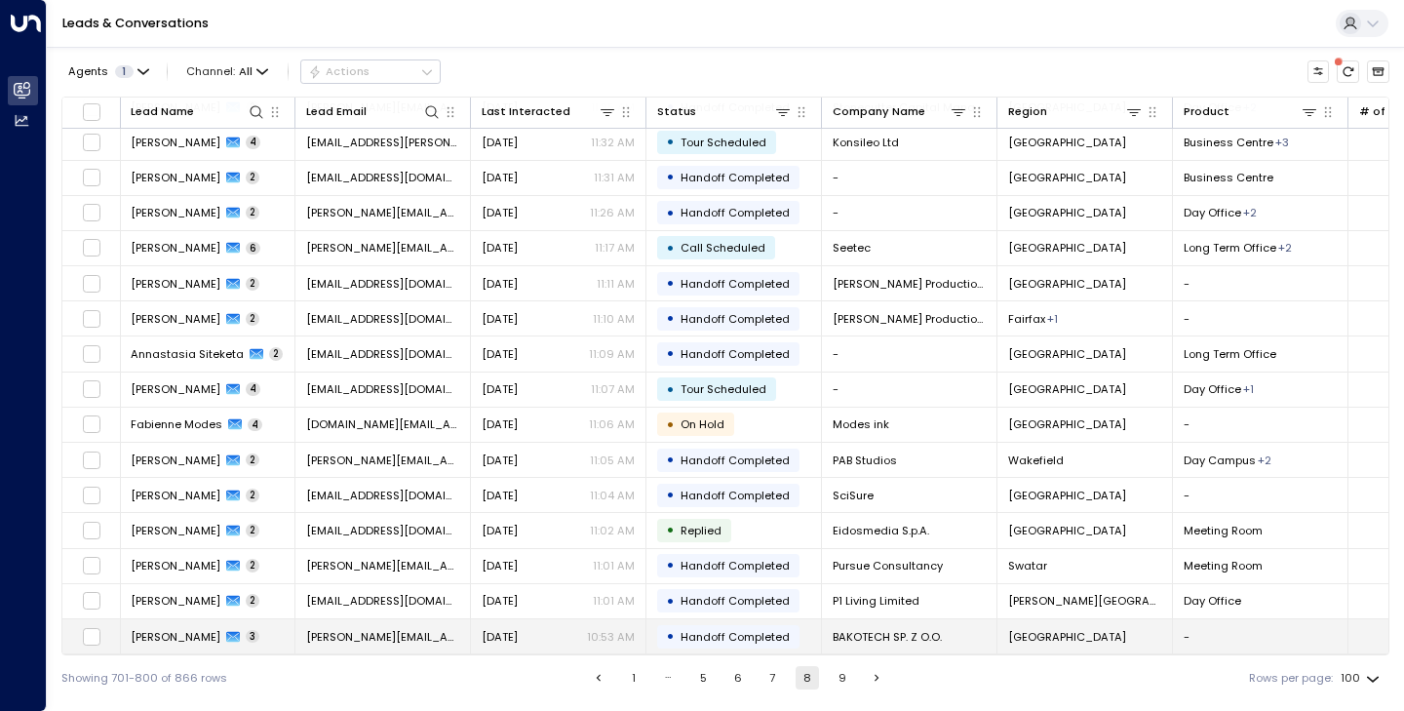
scroll to position [3008, 1]
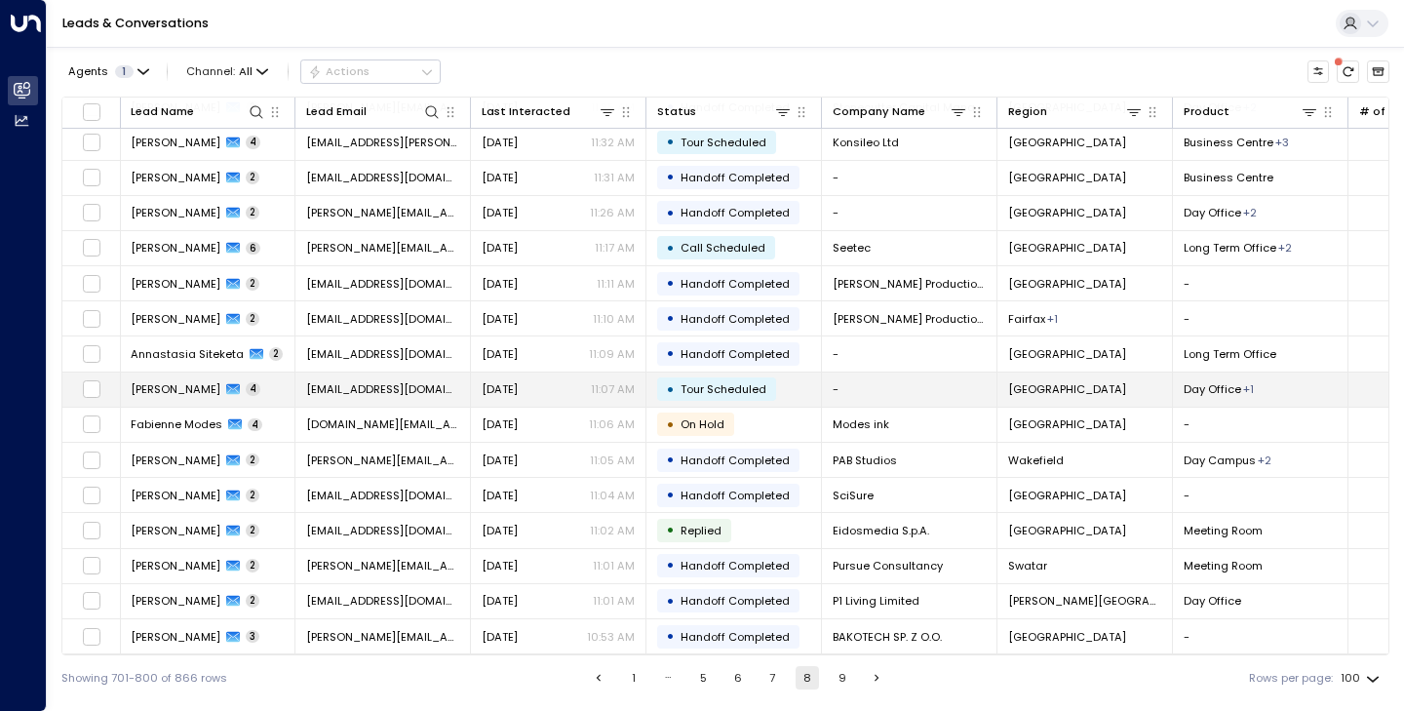
click at [160, 383] on span "[PERSON_NAME]" at bounding box center [176, 389] width 90 height 16
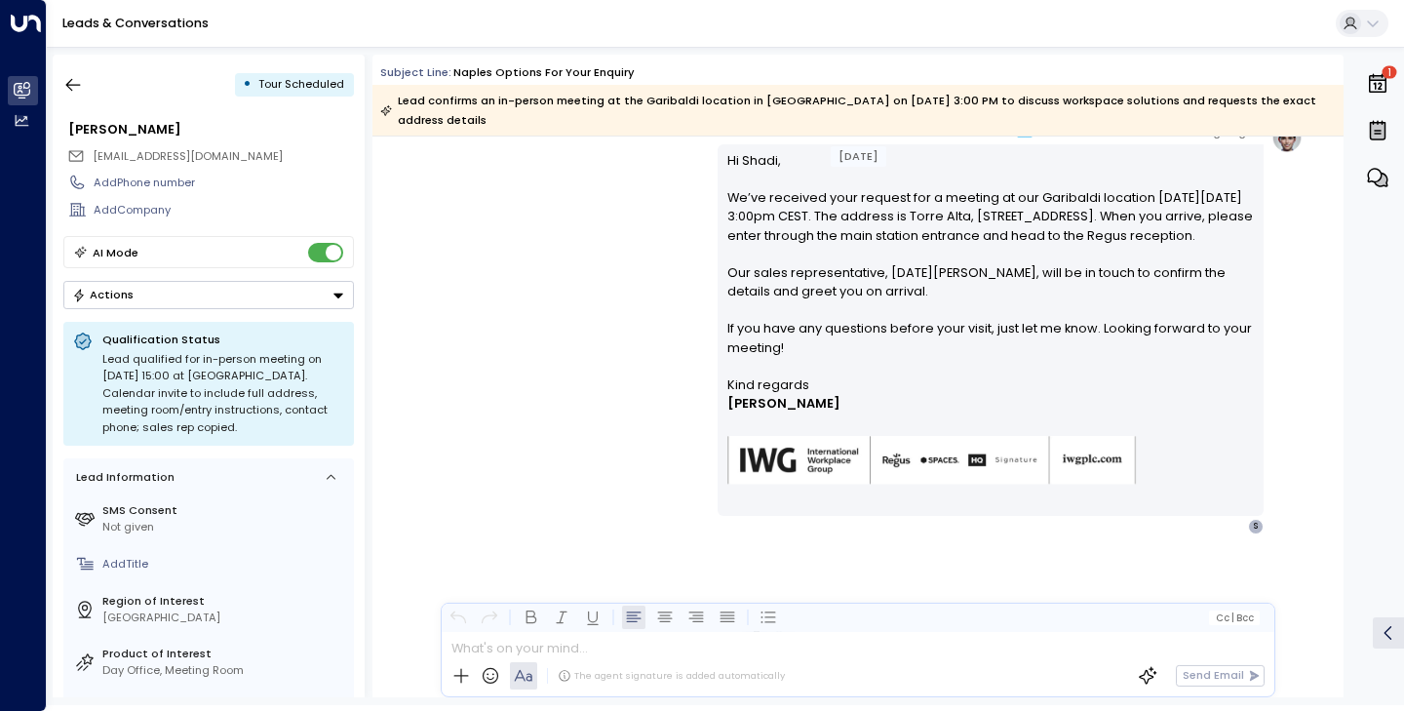
scroll to position [1206, 0]
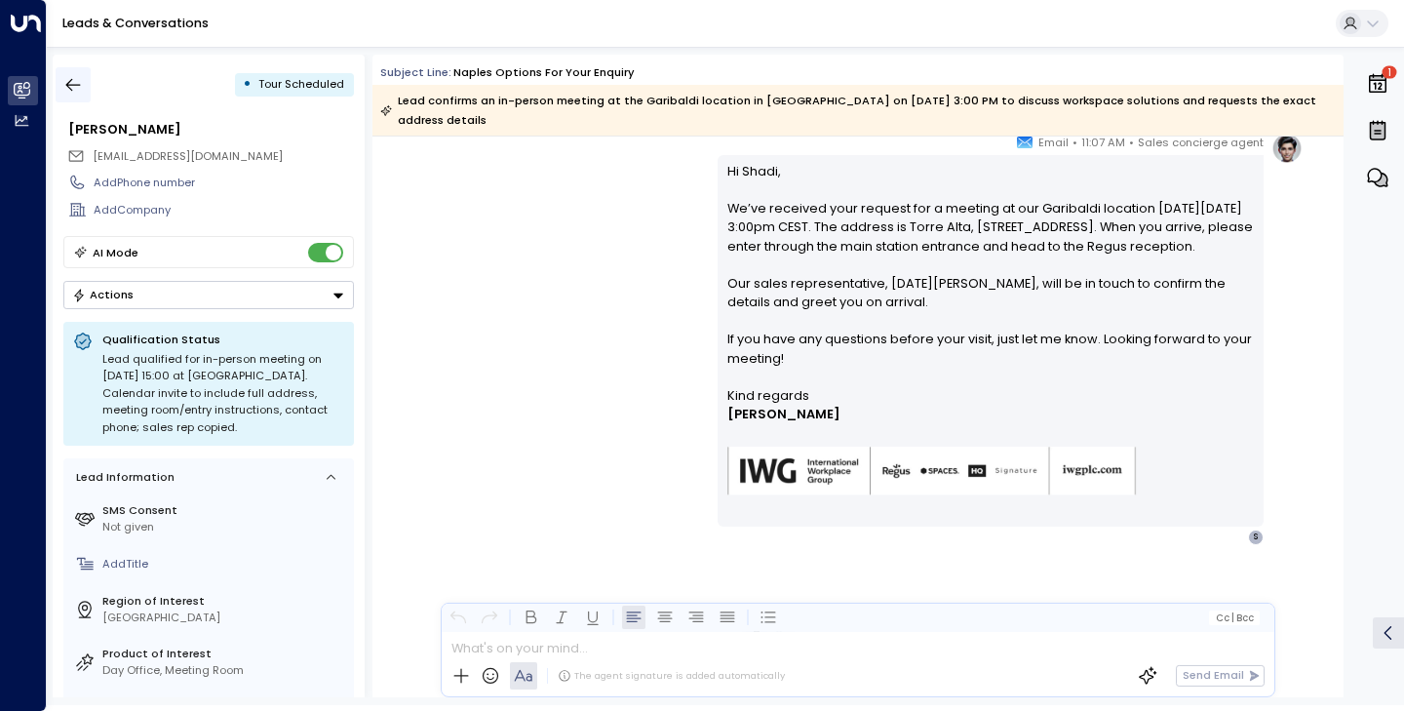
click at [71, 88] on icon "button" at bounding box center [73, 85] width 20 height 20
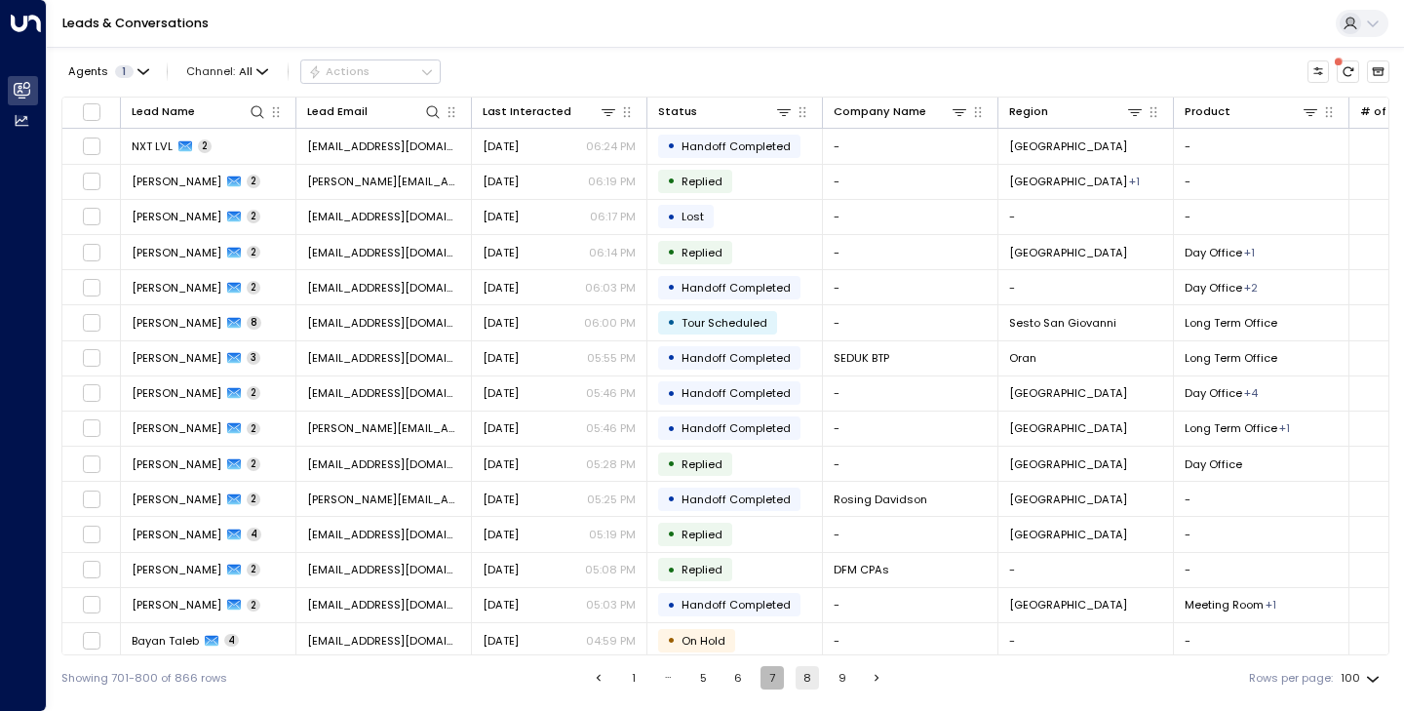
click at [779, 677] on button "7" at bounding box center [772, 677] width 23 height 23
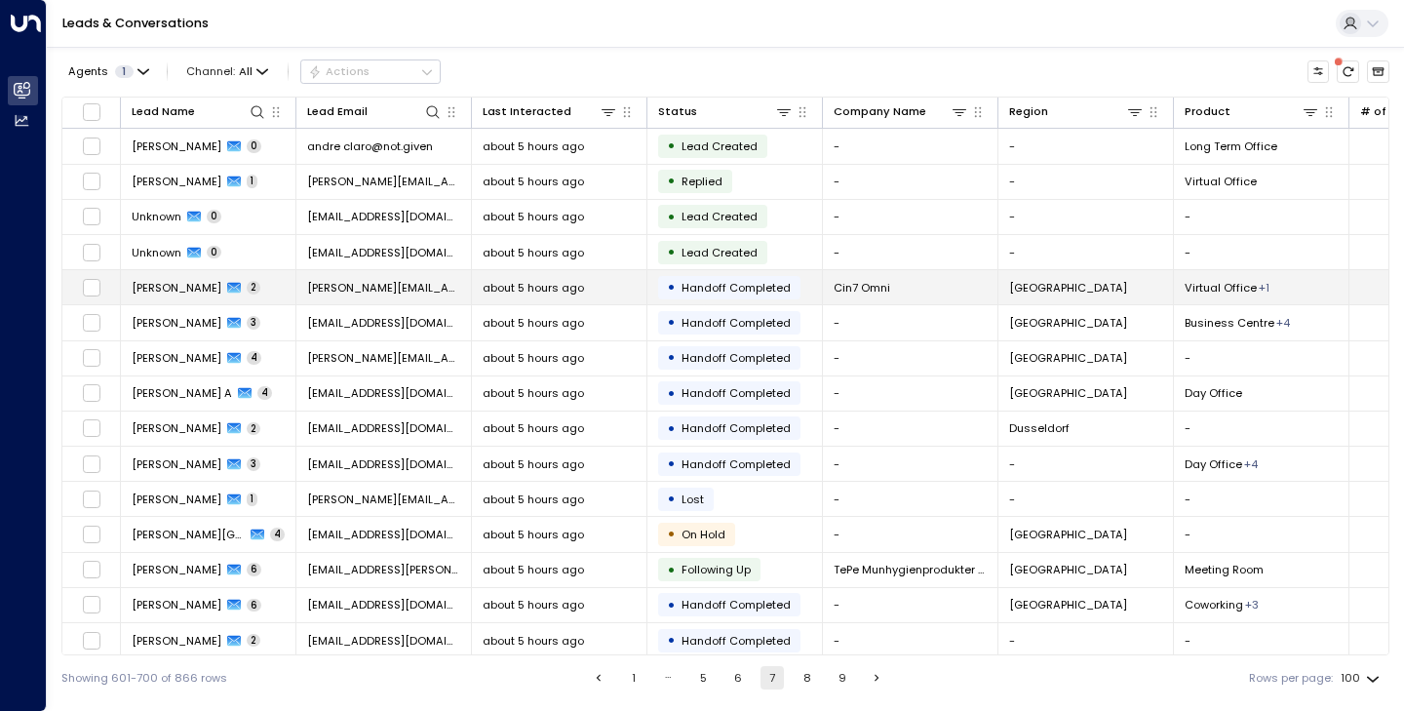
click at [192, 291] on span "[PERSON_NAME]" at bounding box center [177, 288] width 90 height 16
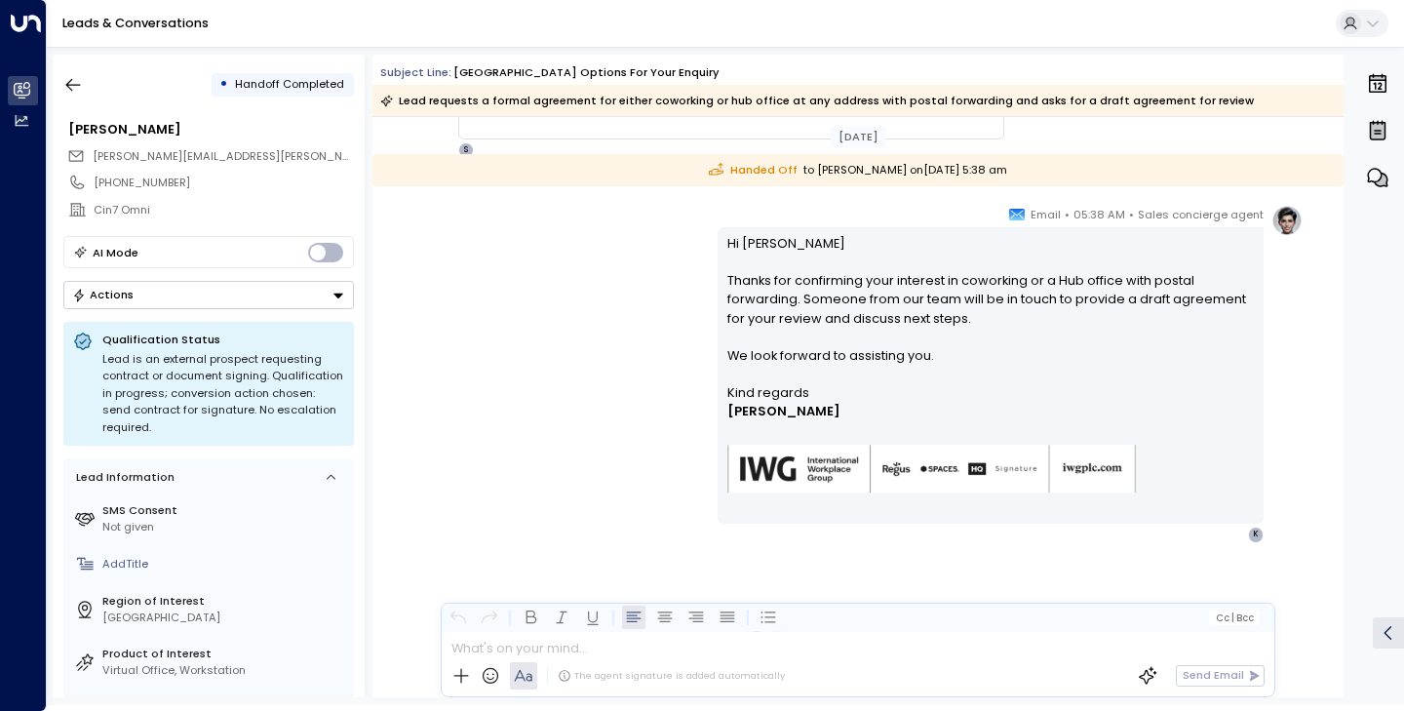
scroll to position [627, 0]
click at [92, 88] on div "• Handoff Completed" at bounding box center [208, 84] width 291 height 35
click at [74, 88] on icon "button" at bounding box center [73, 85] width 20 height 20
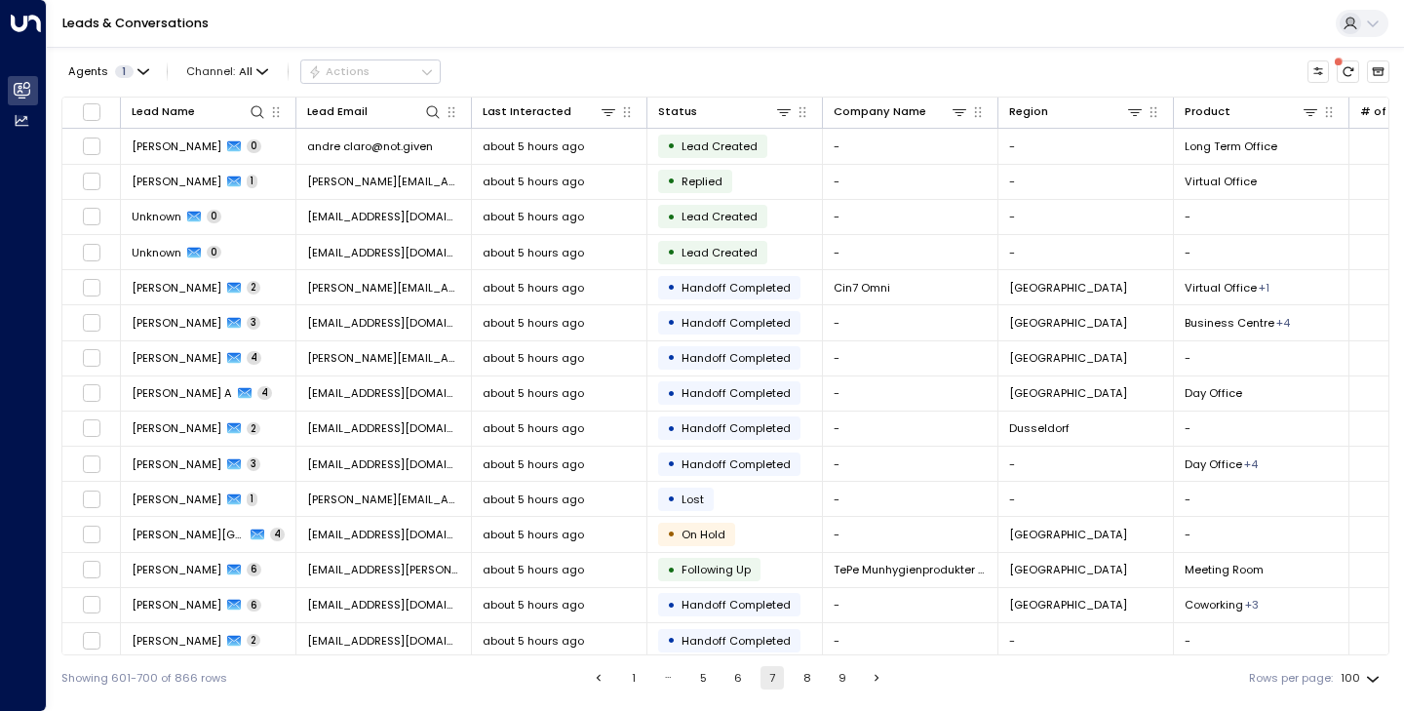
click at [1042, 7] on div "Leads & Conversations" at bounding box center [725, 24] width 1357 height 48
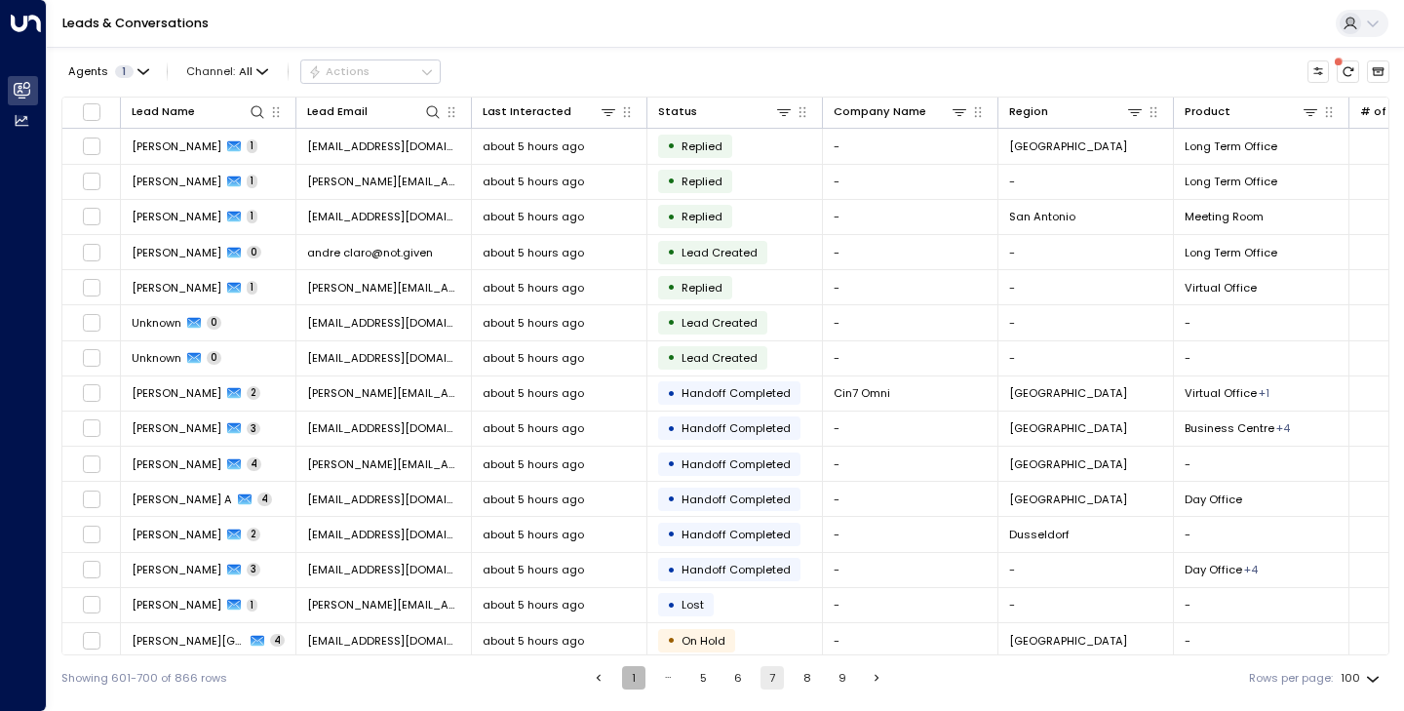
click at [635, 676] on button "1" at bounding box center [633, 677] width 23 height 23
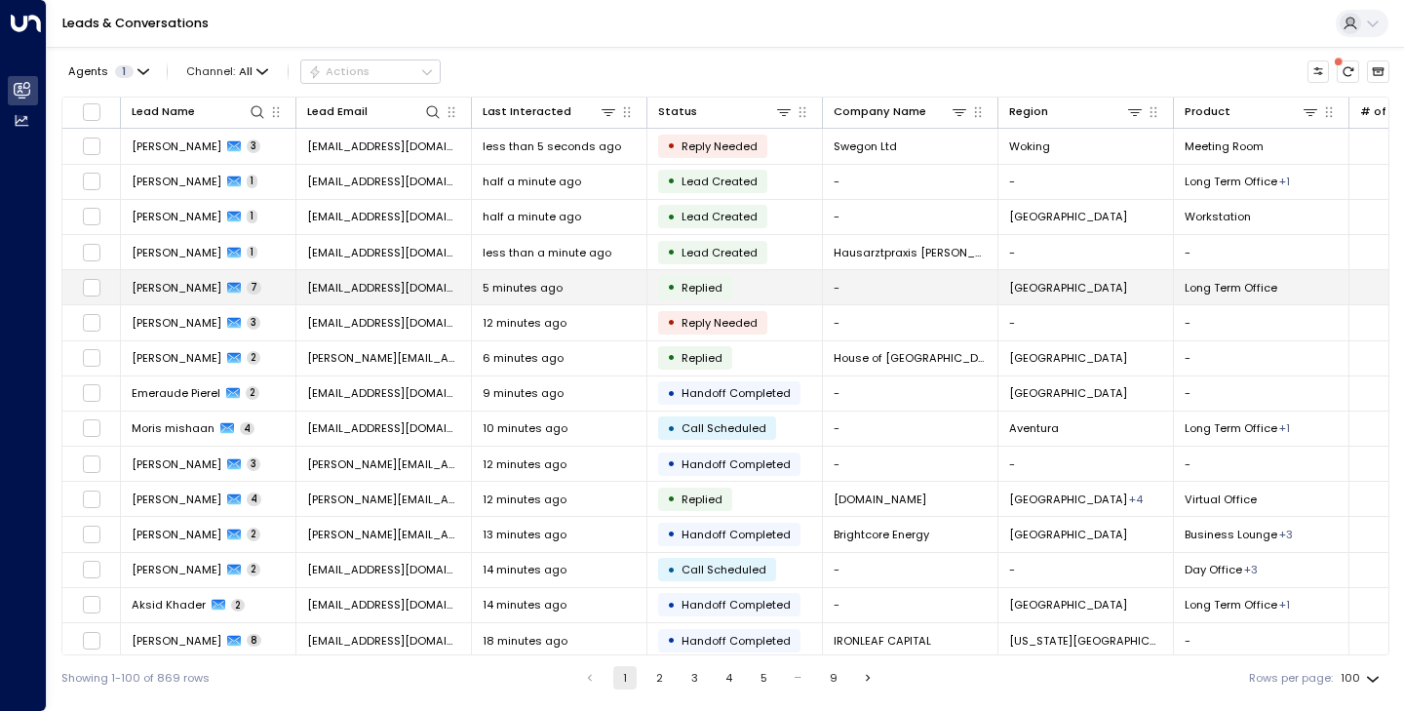
click at [165, 290] on span "[PERSON_NAME]" at bounding box center [177, 288] width 90 height 16
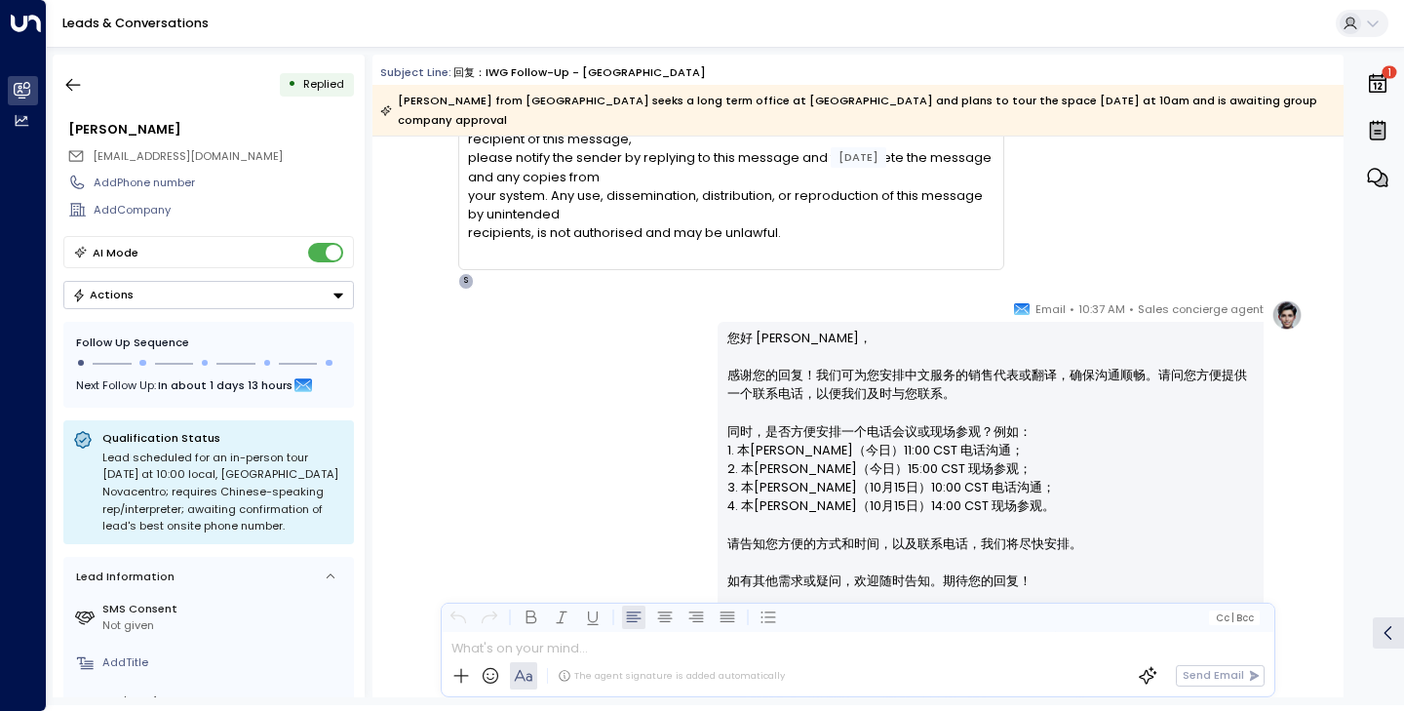
scroll to position [4137, 0]
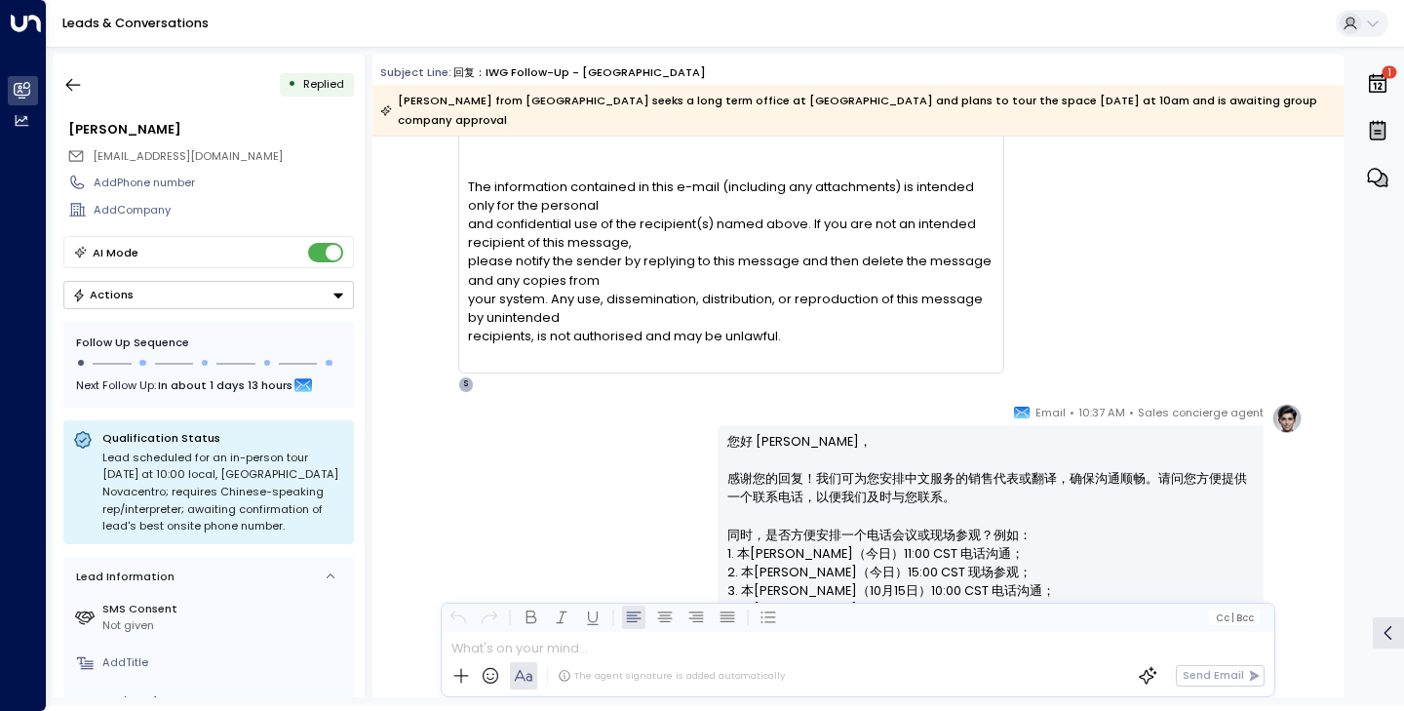
click at [95, 162] on span "[EMAIL_ADDRESS][DOMAIN_NAME]" at bounding box center [188, 156] width 190 height 16
drag, startPoint x: 94, startPoint y: 161, endPoint x: 211, endPoint y: 161, distance: 117.0
click at [211, 161] on div "[EMAIL_ADDRESS][DOMAIN_NAME]" at bounding box center [210, 155] width 287 height 25
copy div "[EMAIL_ADDRESS][DOMAIN_NAME]"
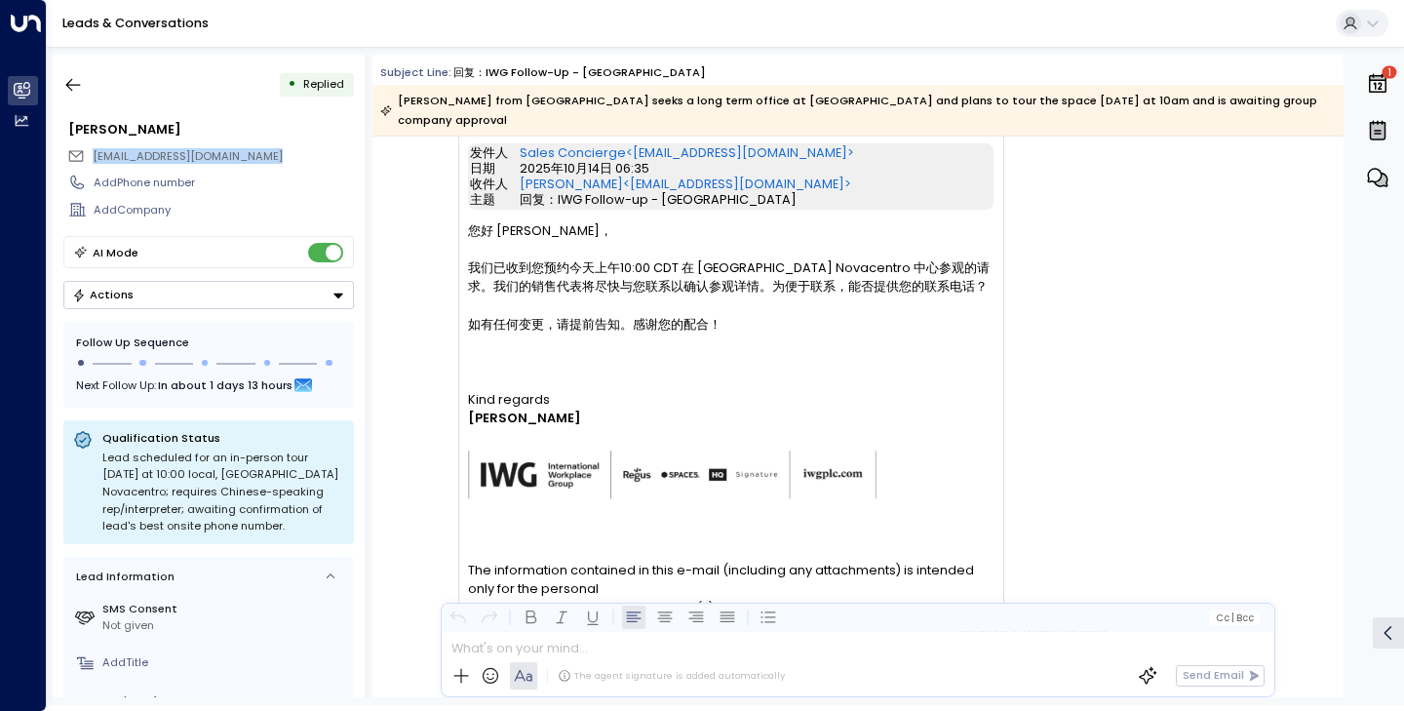
scroll to position [3921, 0]
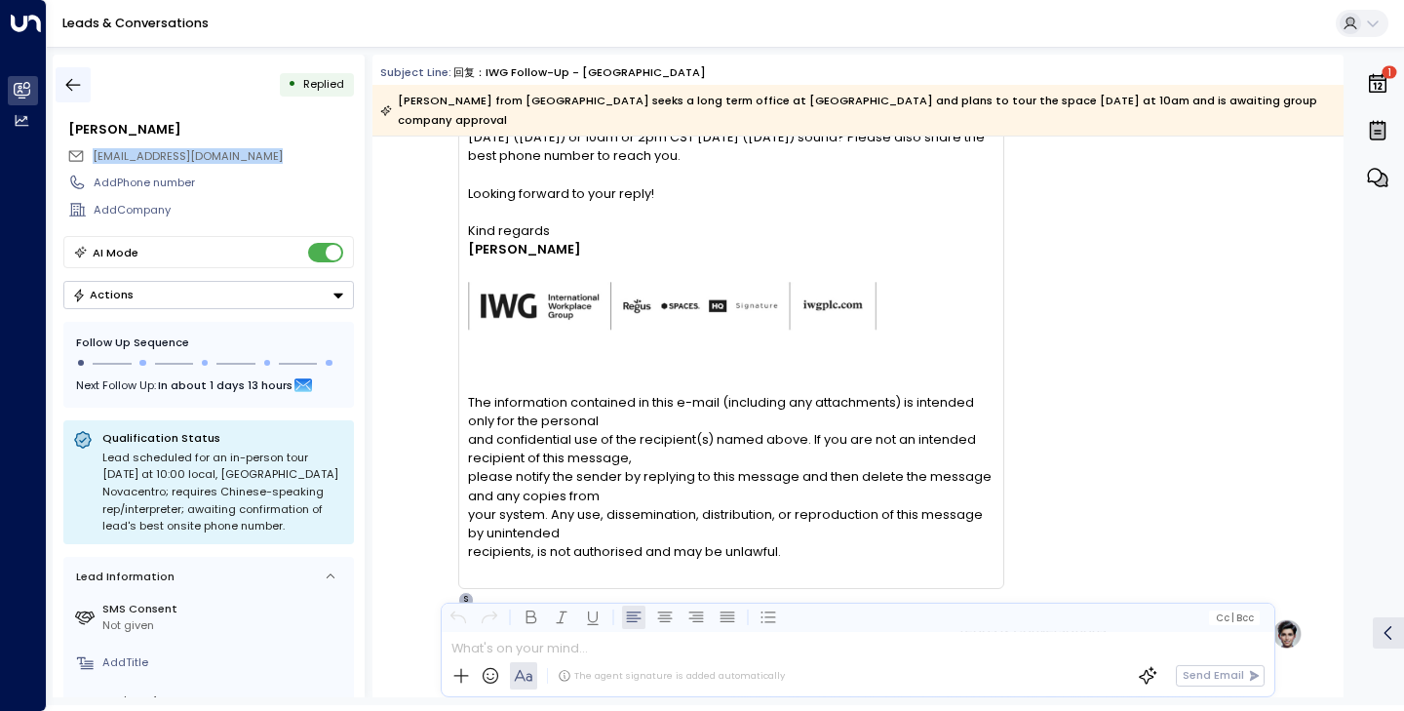
click at [75, 80] on icon "button" at bounding box center [73, 85] width 20 height 20
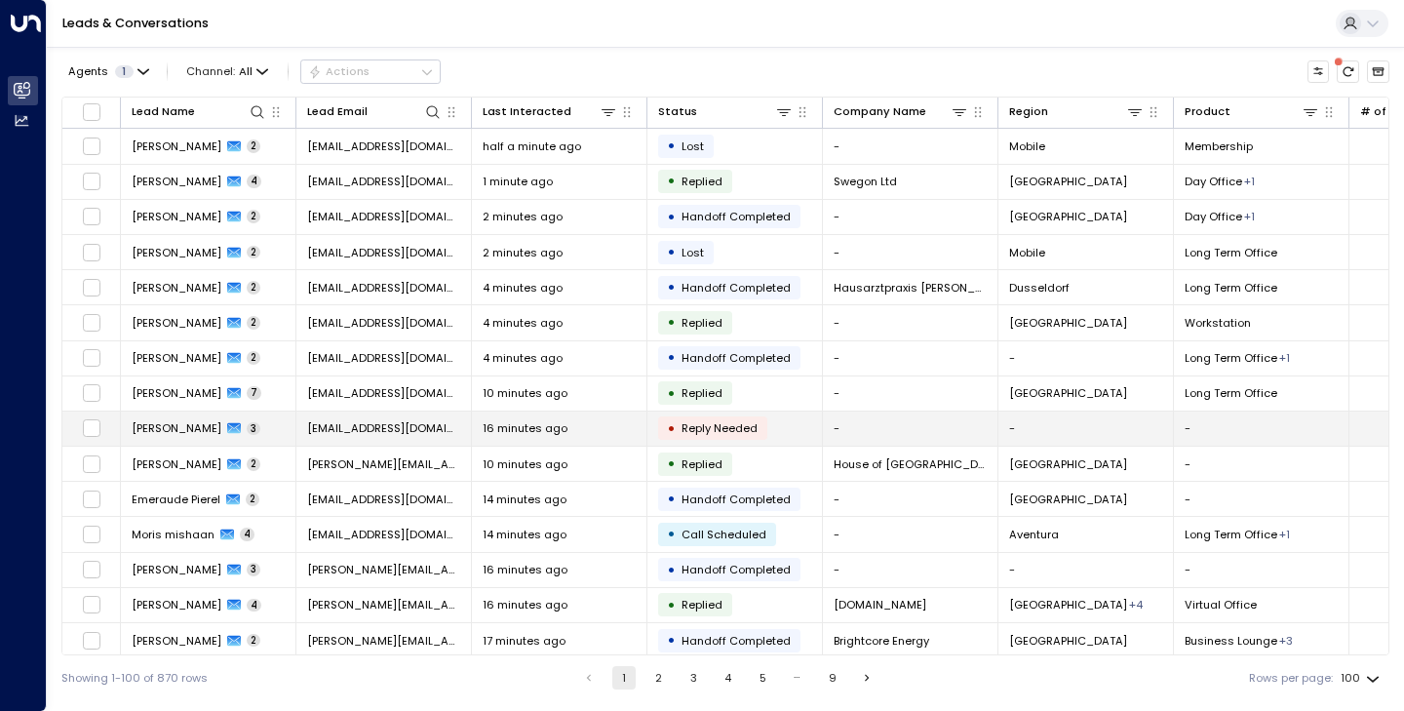
click at [167, 431] on span "[PERSON_NAME]" at bounding box center [177, 428] width 90 height 16
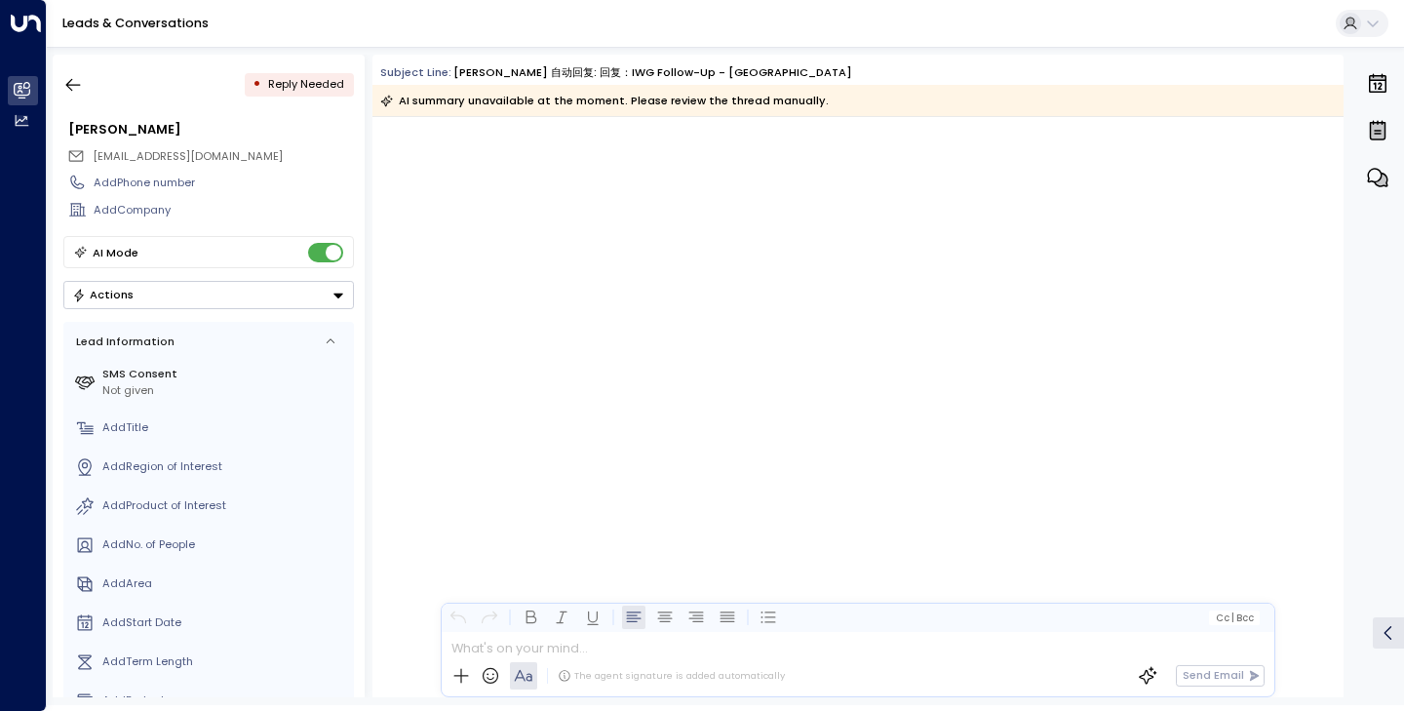
click at [78, 104] on div "• Reply Needed [PERSON_NAME] [EMAIL_ADDRESS][DOMAIN_NAME] Add Phone number Add …" at bounding box center [209, 376] width 312 height 643
click at [69, 94] on icon "button" at bounding box center [73, 85] width 20 height 20
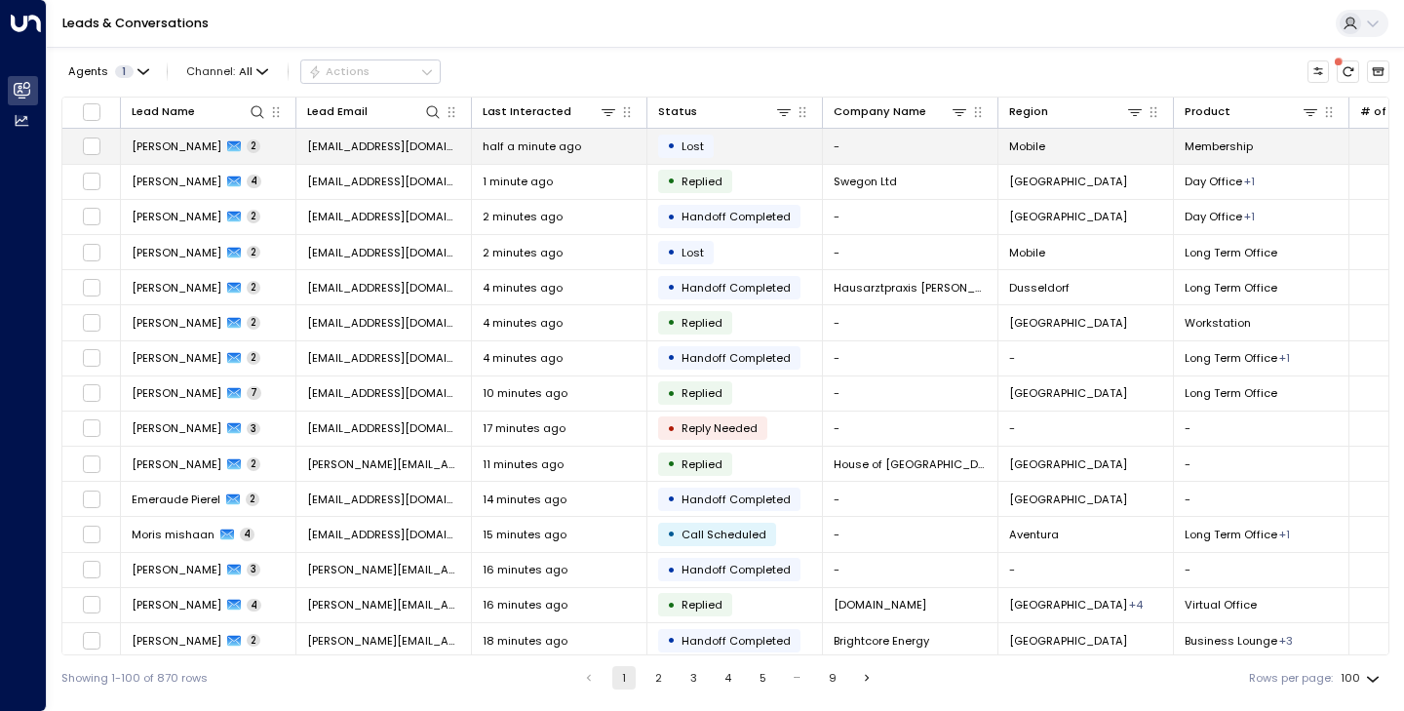
click at [151, 156] on td "[PERSON_NAME] 2" at bounding box center [209, 146] width 176 height 34
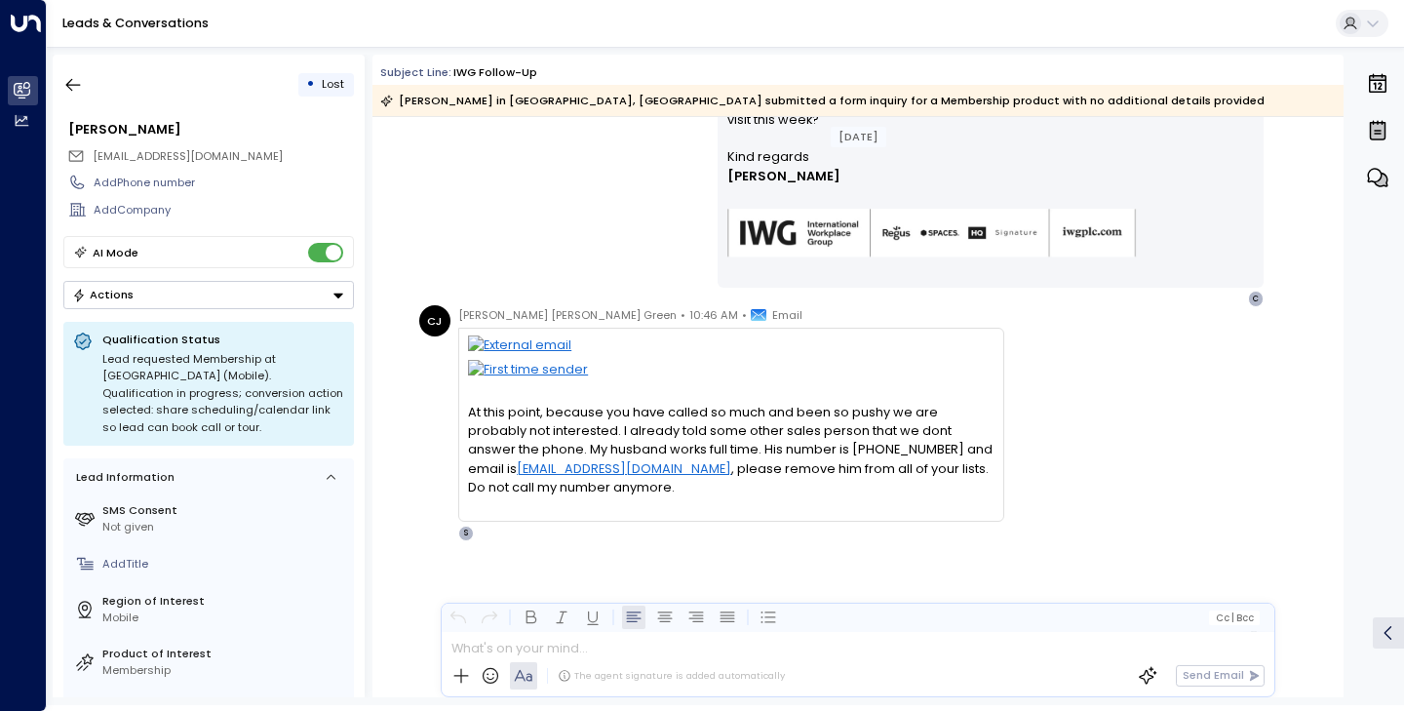
scroll to position [795, 0]
click at [741, 531] on div "[PERSON_NAME] Green • 10:46 AM • Email At this point, because you have called s…" at bounding box center [731, 425] width 546 height 236
click at [66, 86] on icon "button" at bounding box center [73, 85] width 20 height 20
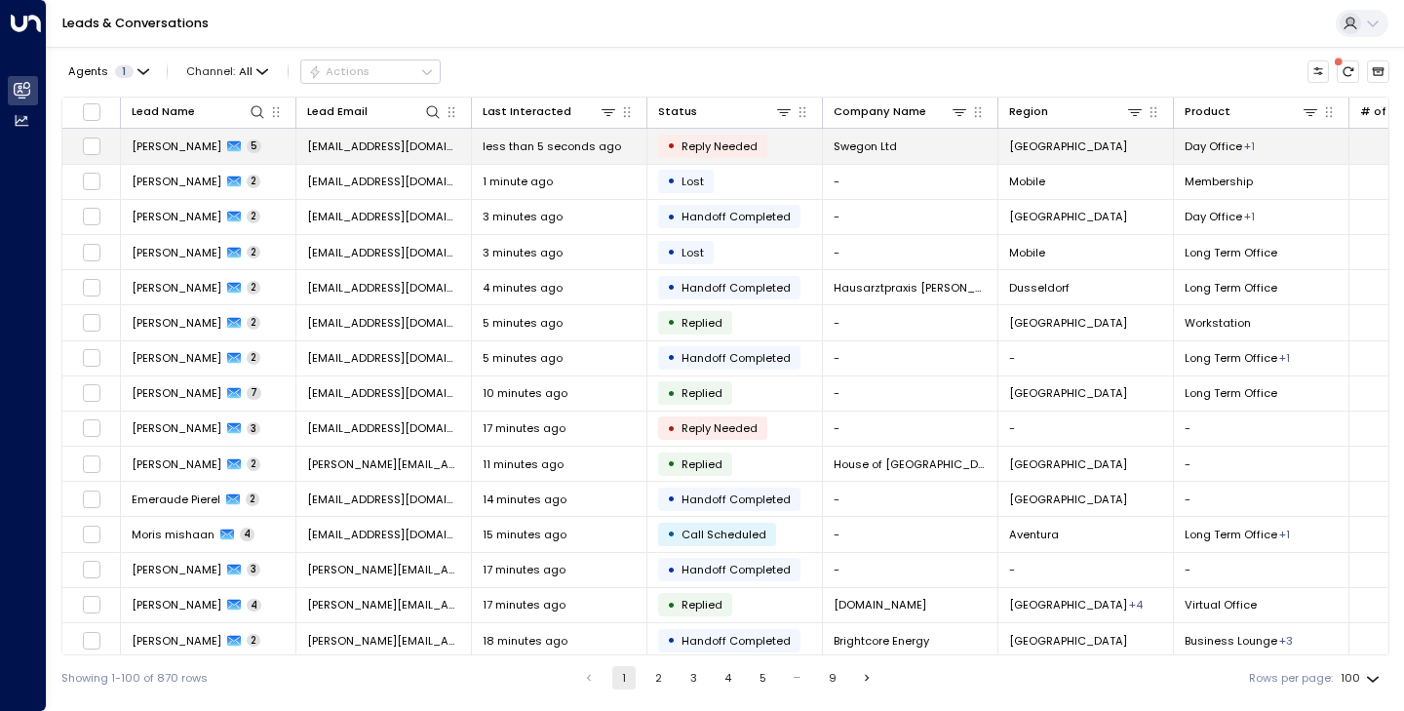
click at [177, 150] on span "[PERSON_NAME]" at bounding box center [177, 146] width 90 height 16
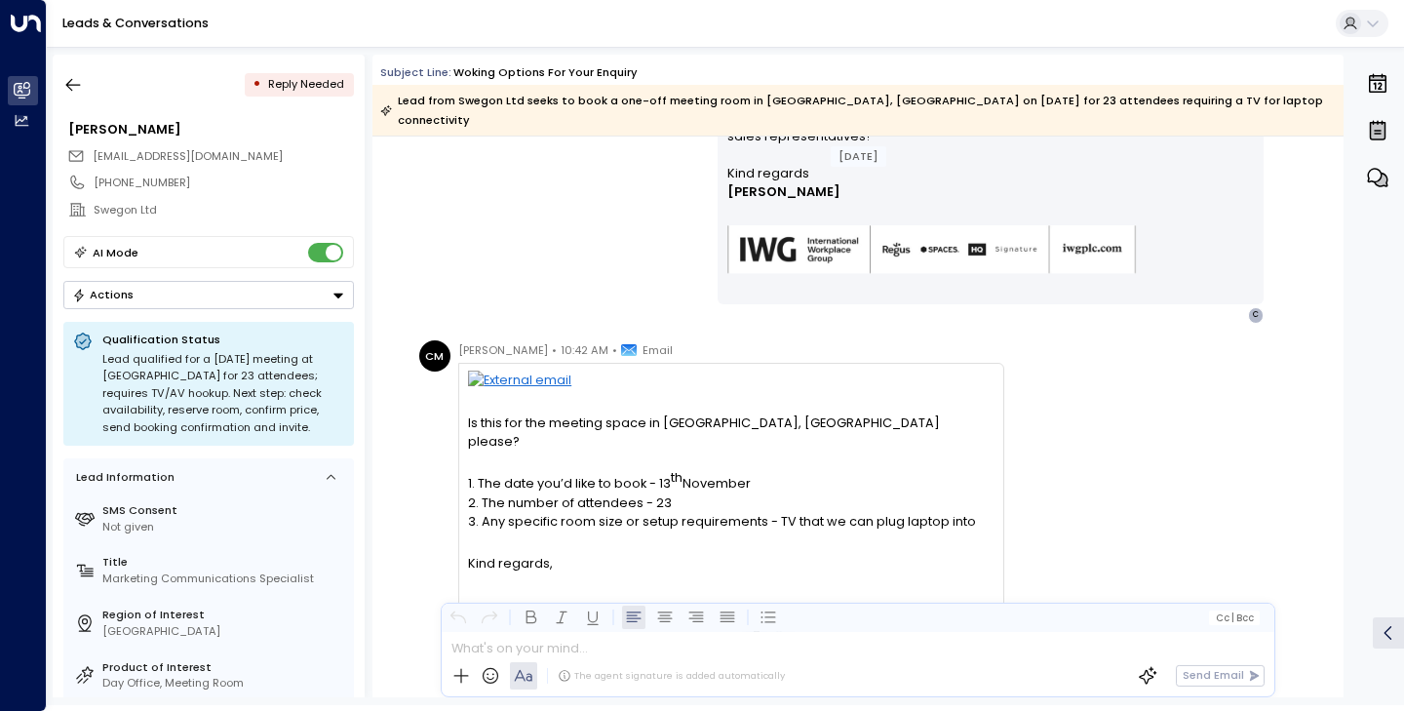
scroll to position [925, 0]
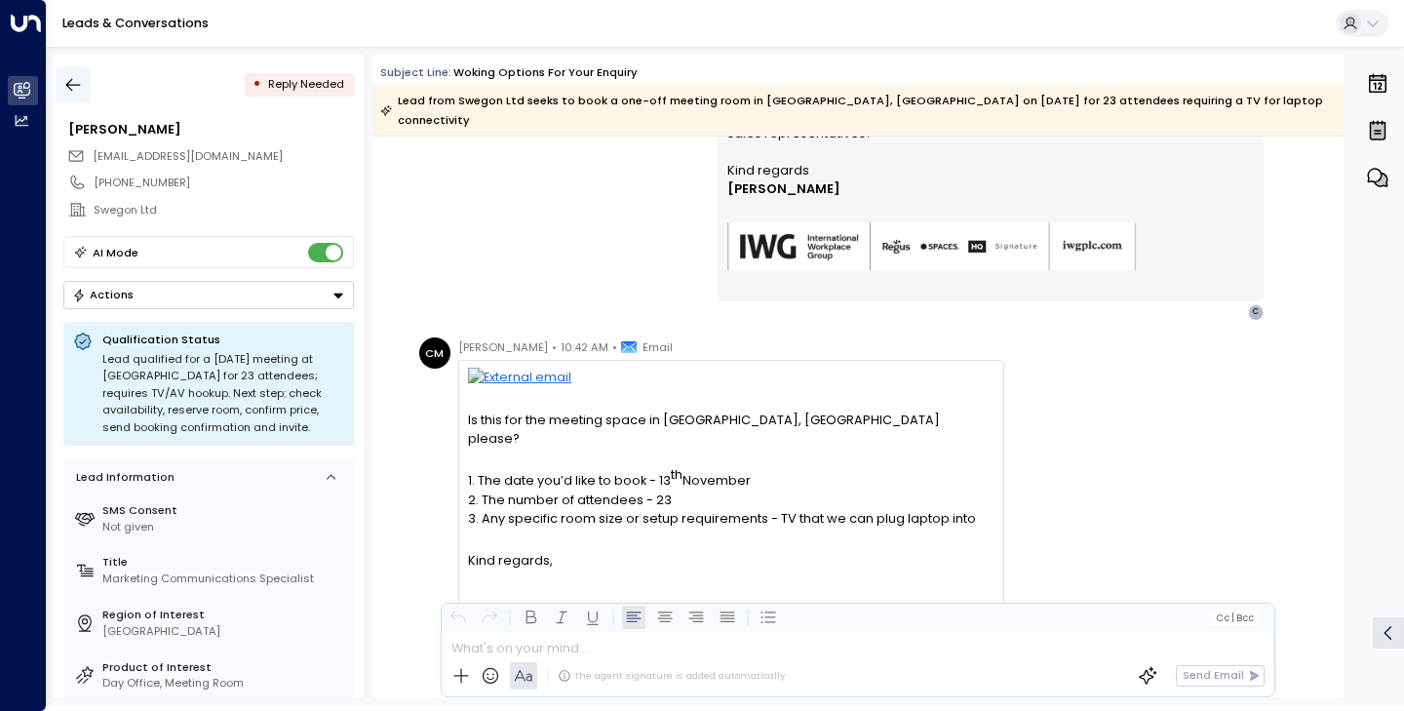
click at [78, 84] on icon "button" at bounding box center [73, 85] width 20 height 20
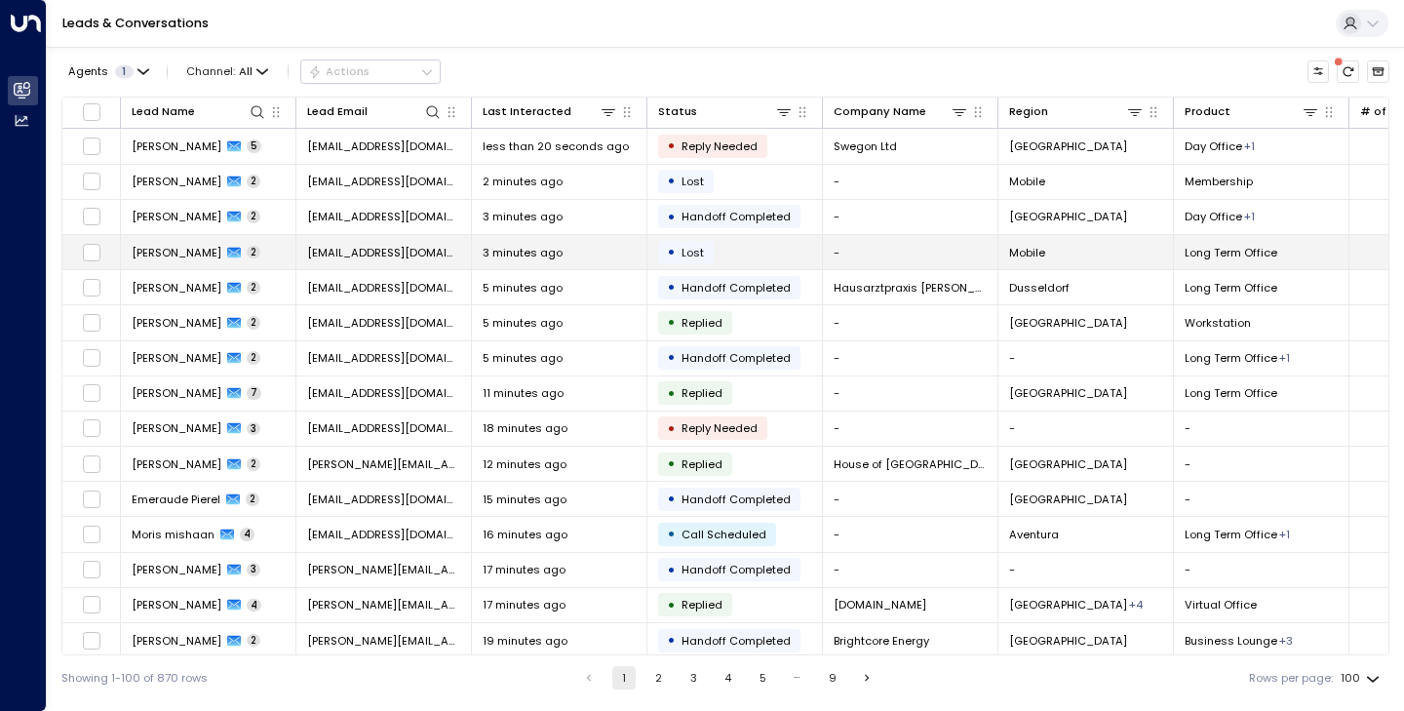
click at [174, 259] on span "[PERSON_NAME]" at bounding box center [177, 253] width 90 height 16
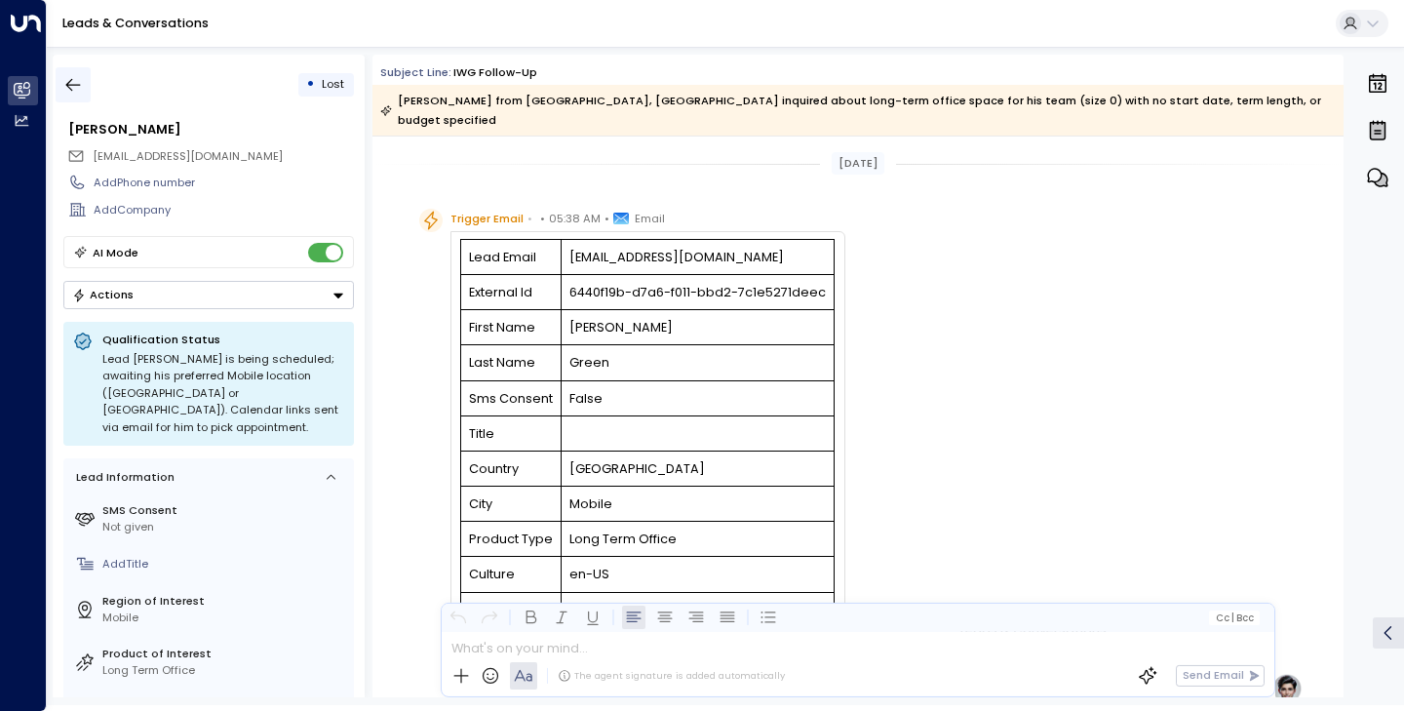
click at [79, 89] on icon "button" at bounding box center [73, 85] width 20 height 20
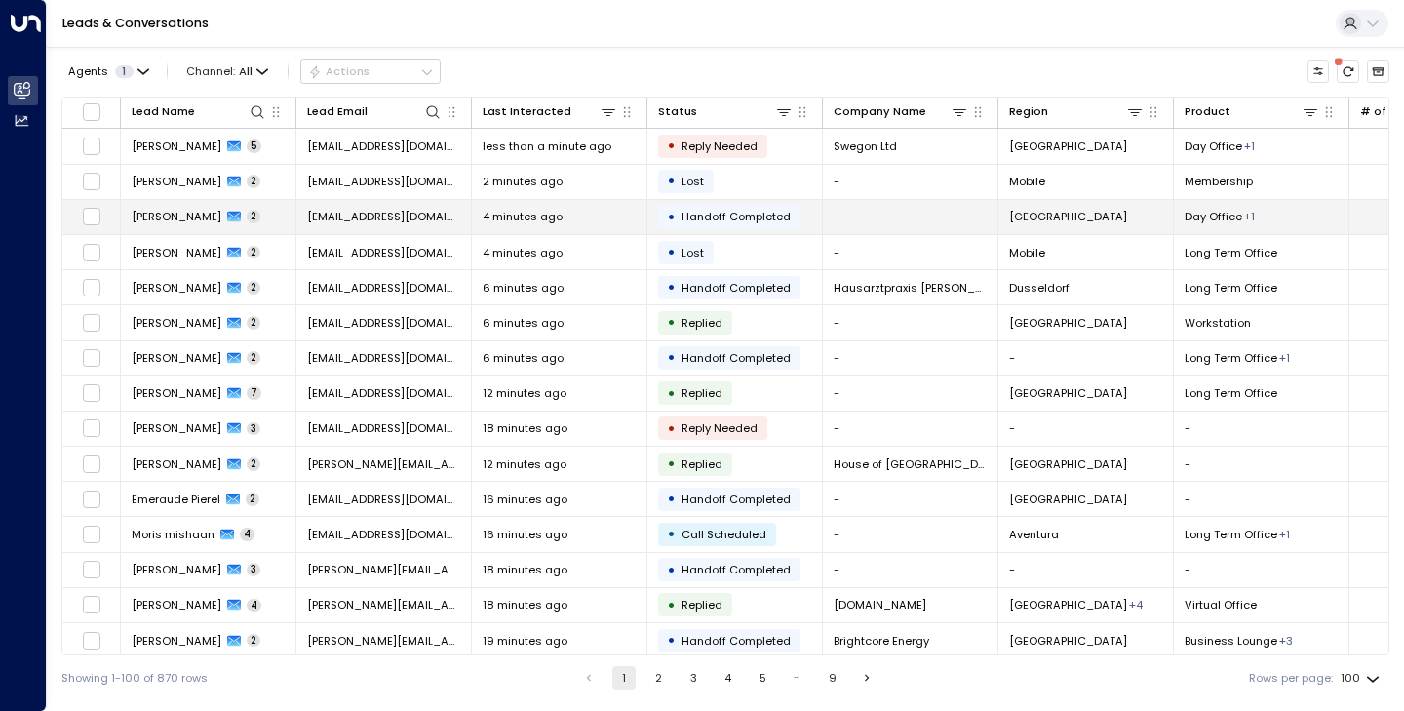
click at [184, 214] on span "[PERSON_NAME]" at bounding box center [177, 217] width 90 height 16
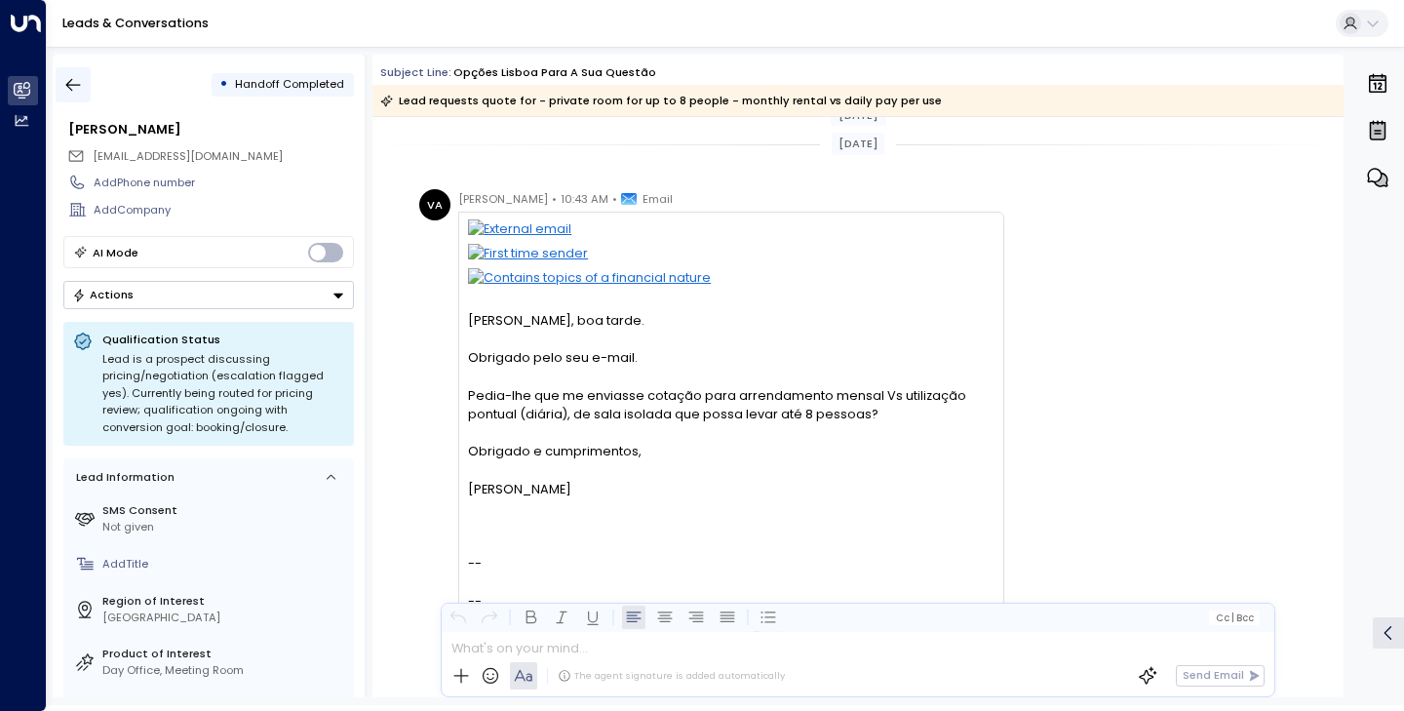
click at [84, 89] on button "button" at bounding box center [73, 84] width 35 height 35
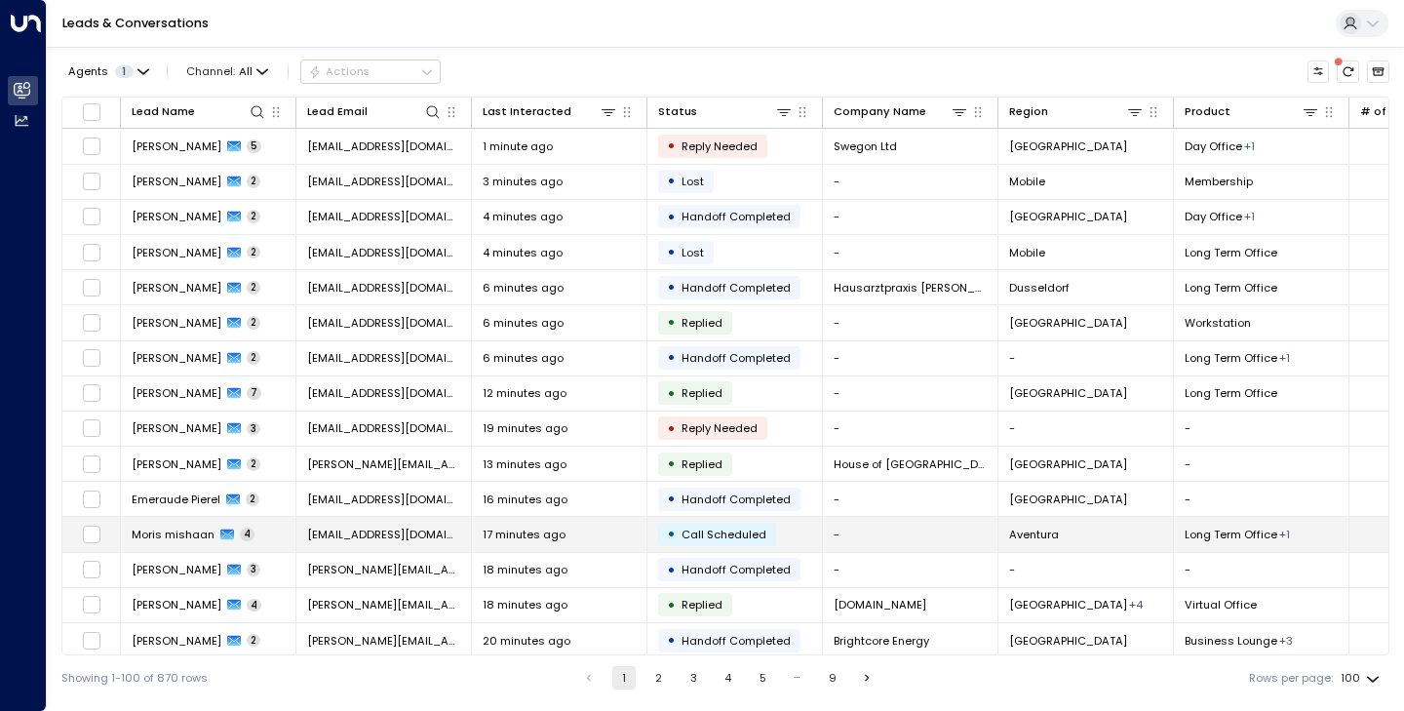
scroll to position [99, 0]
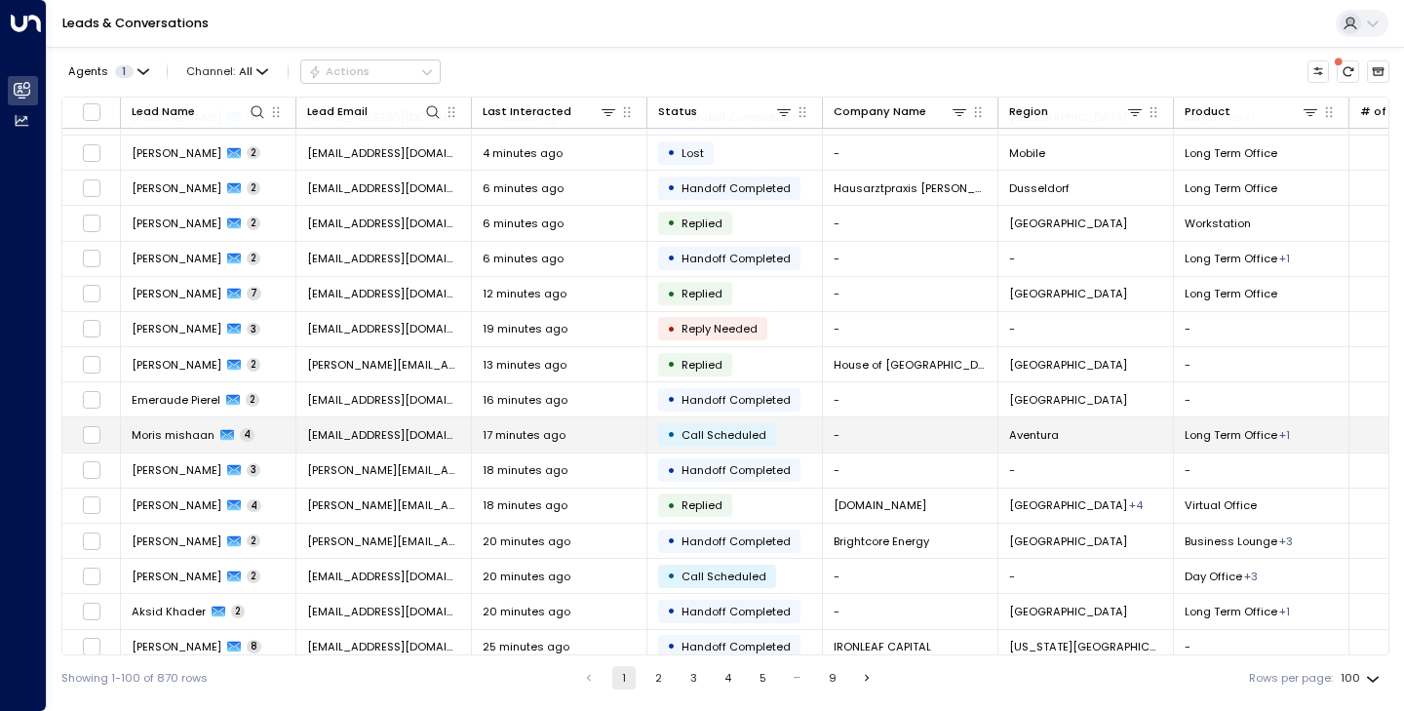
click at [189, 434] on span "Moris mishaan" at bounding box center [173, 435] width 83 height 16
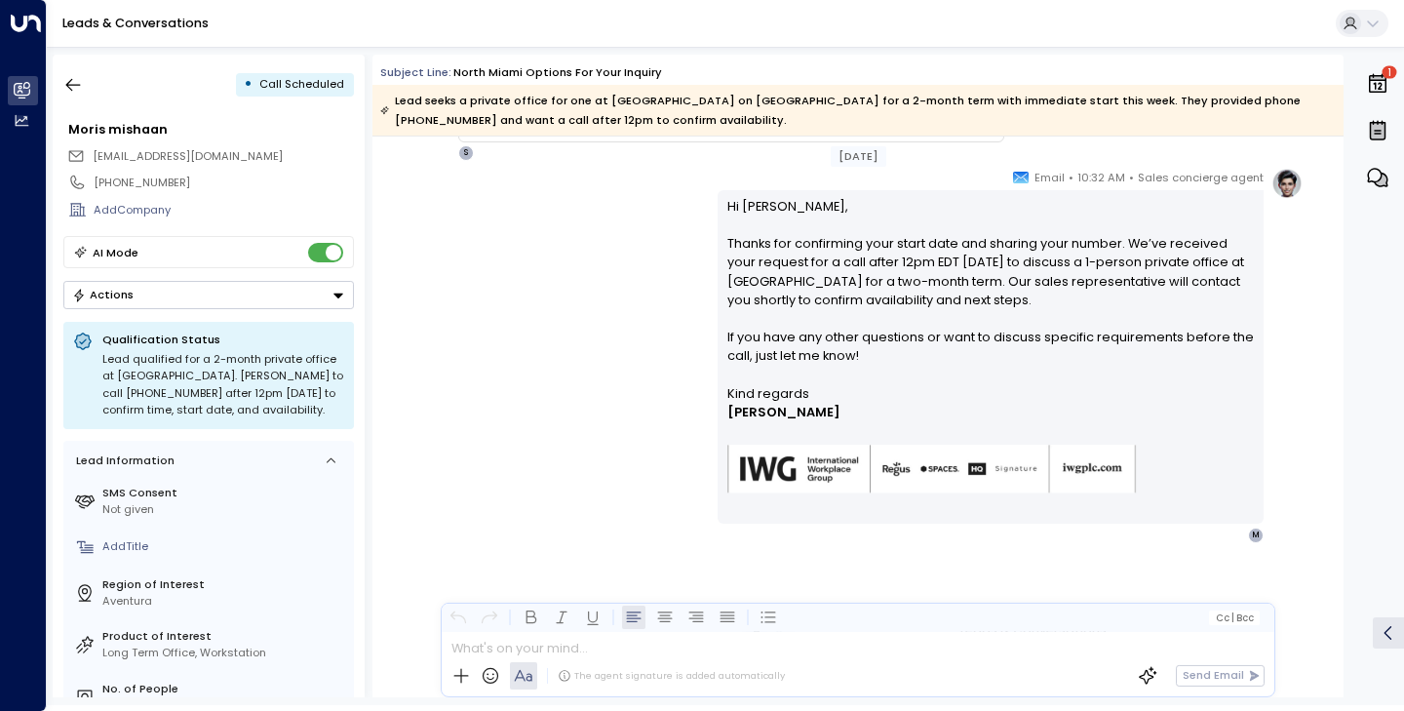
scroll to position [2859, 0]
click at [80, 90] on icon "button" at bounding box center [73, 85] width 20 height 20
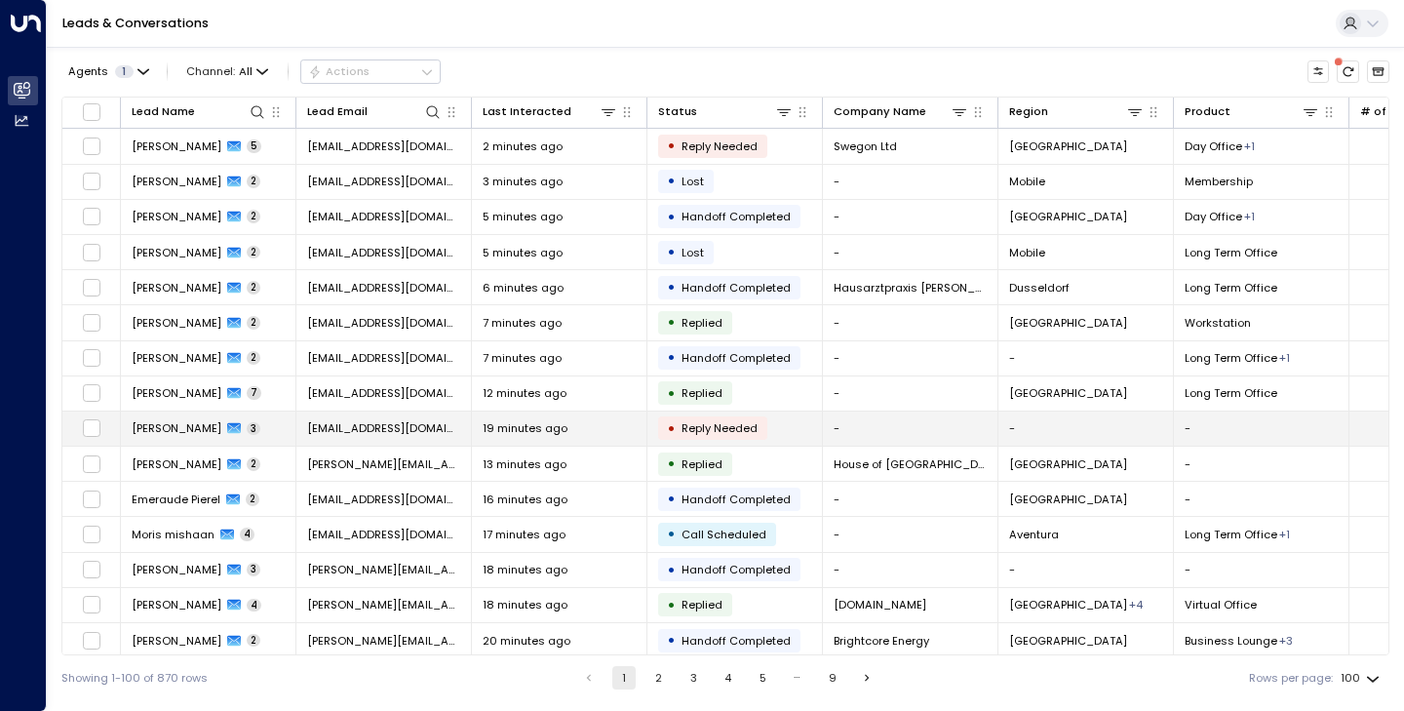
scroll to position [71, 0]
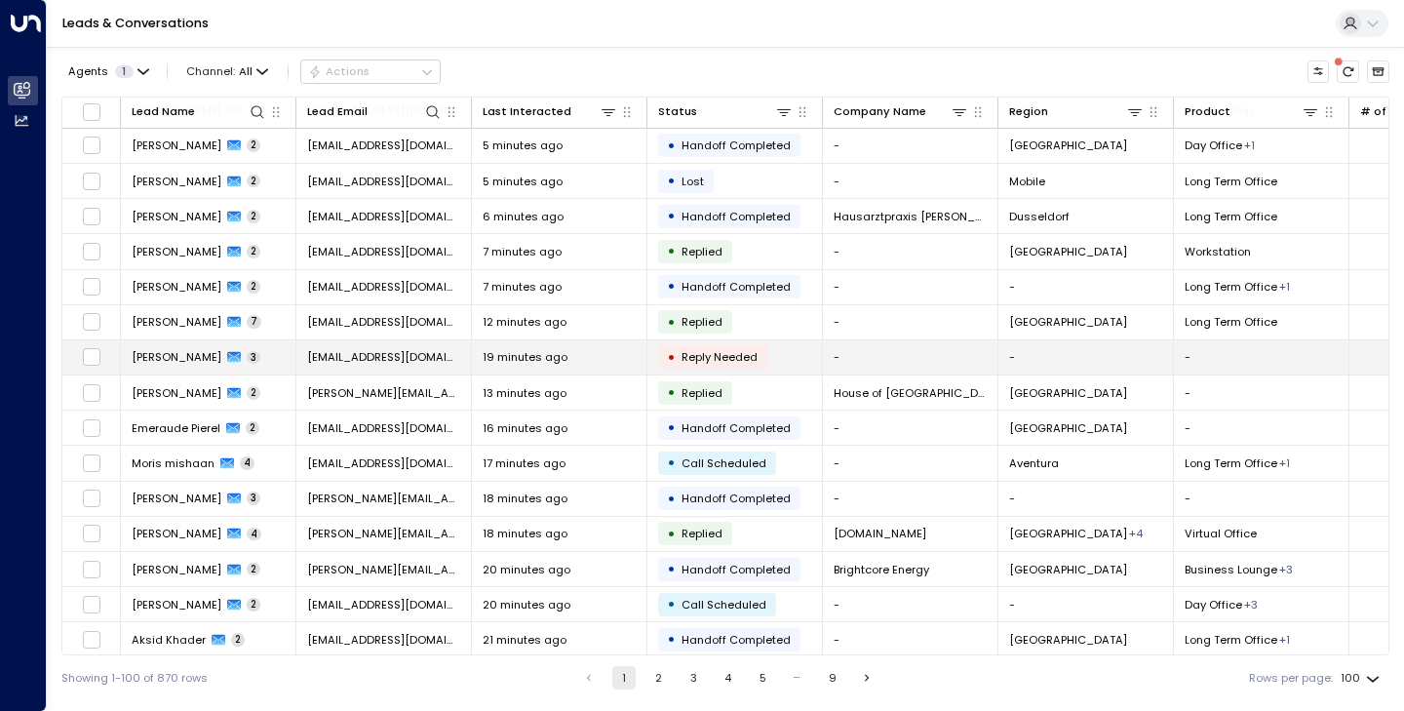
click at [159, 356] on span "[PERSON_NAME]" at bounding box center [177, 357] width 90 height 16
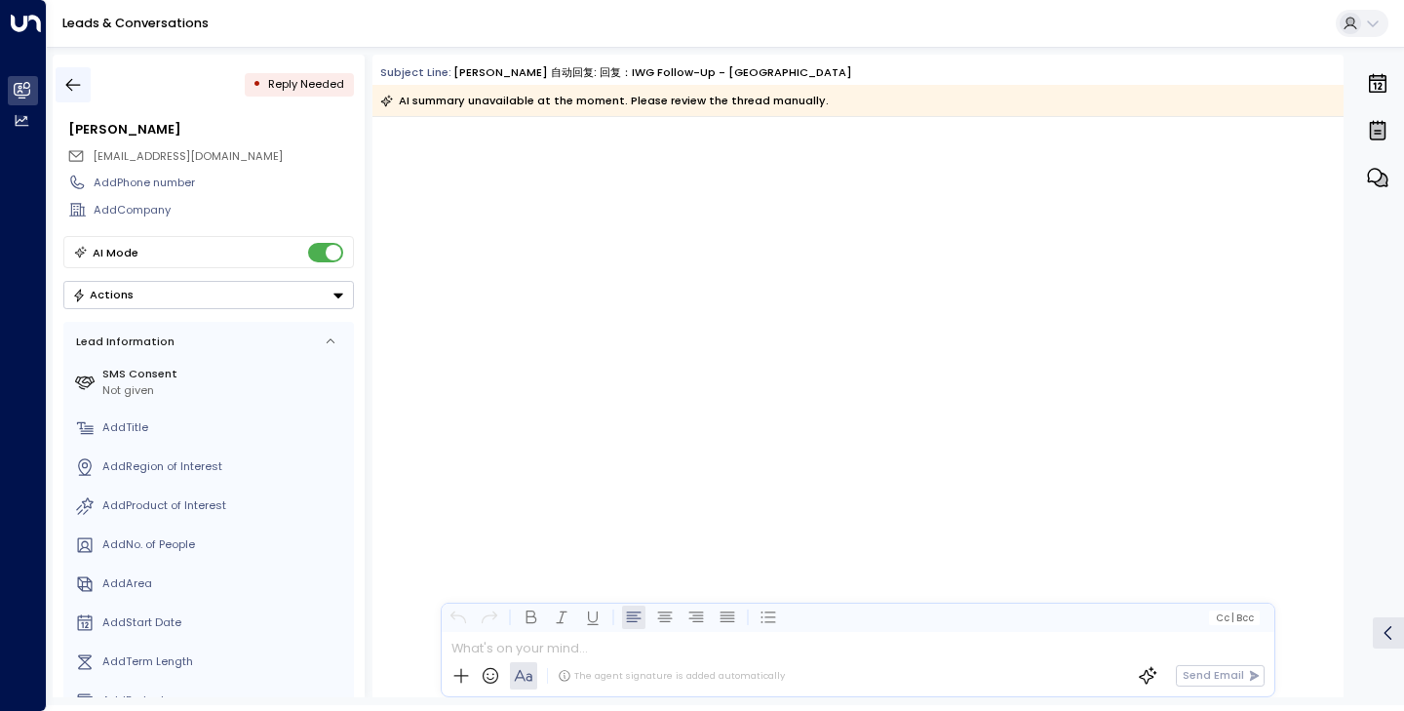
click at [71, 89] on icon "button" at bounding box center [73, 85] width 15 height 13
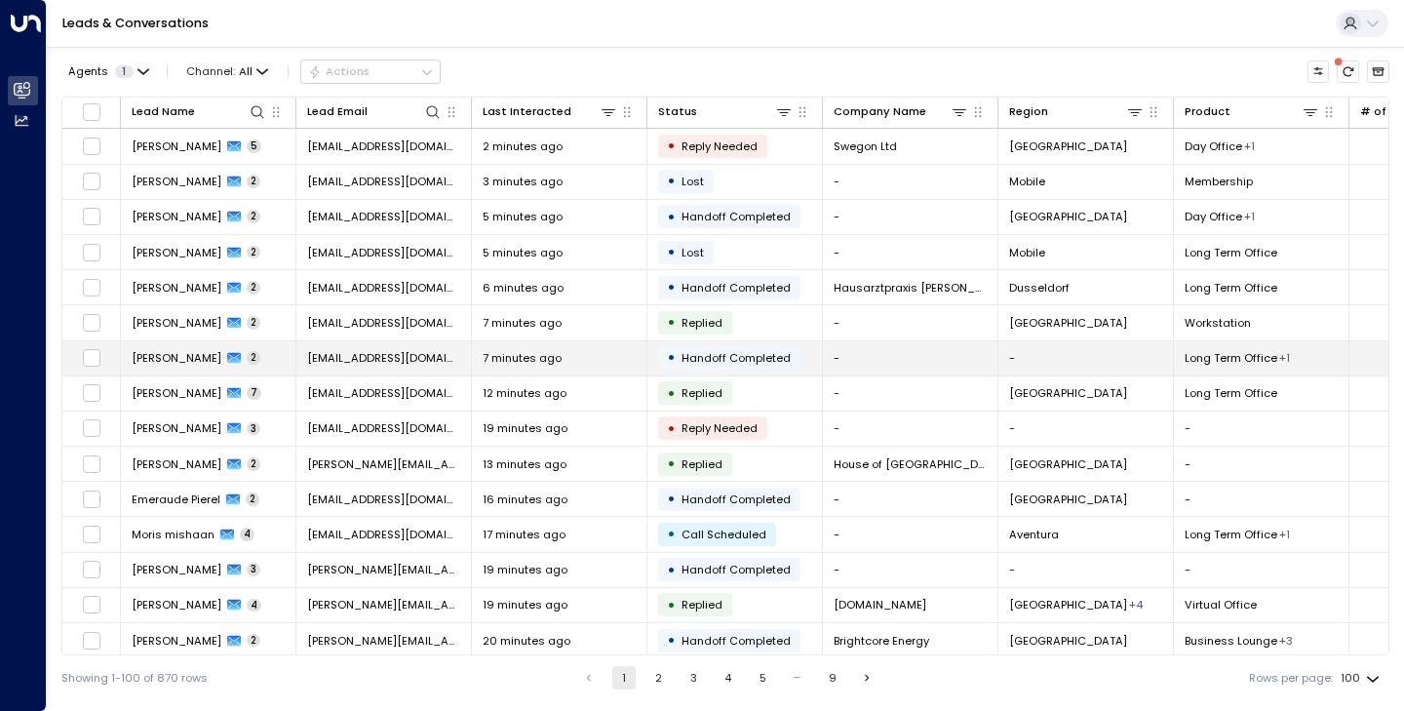
scroll to position [319, 0]
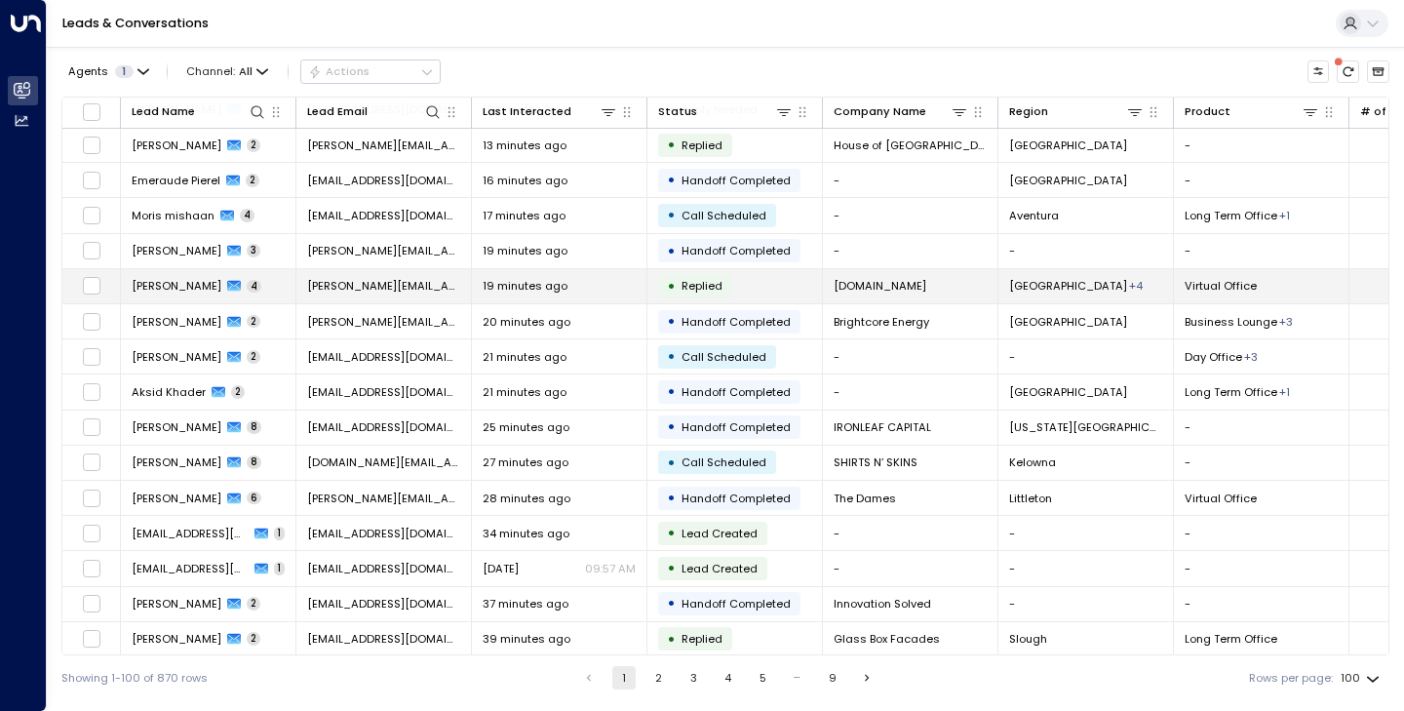
click at [186, 293] on span "[PERSON_NAME]" at bounding box center [177, 286] width 90 height 16
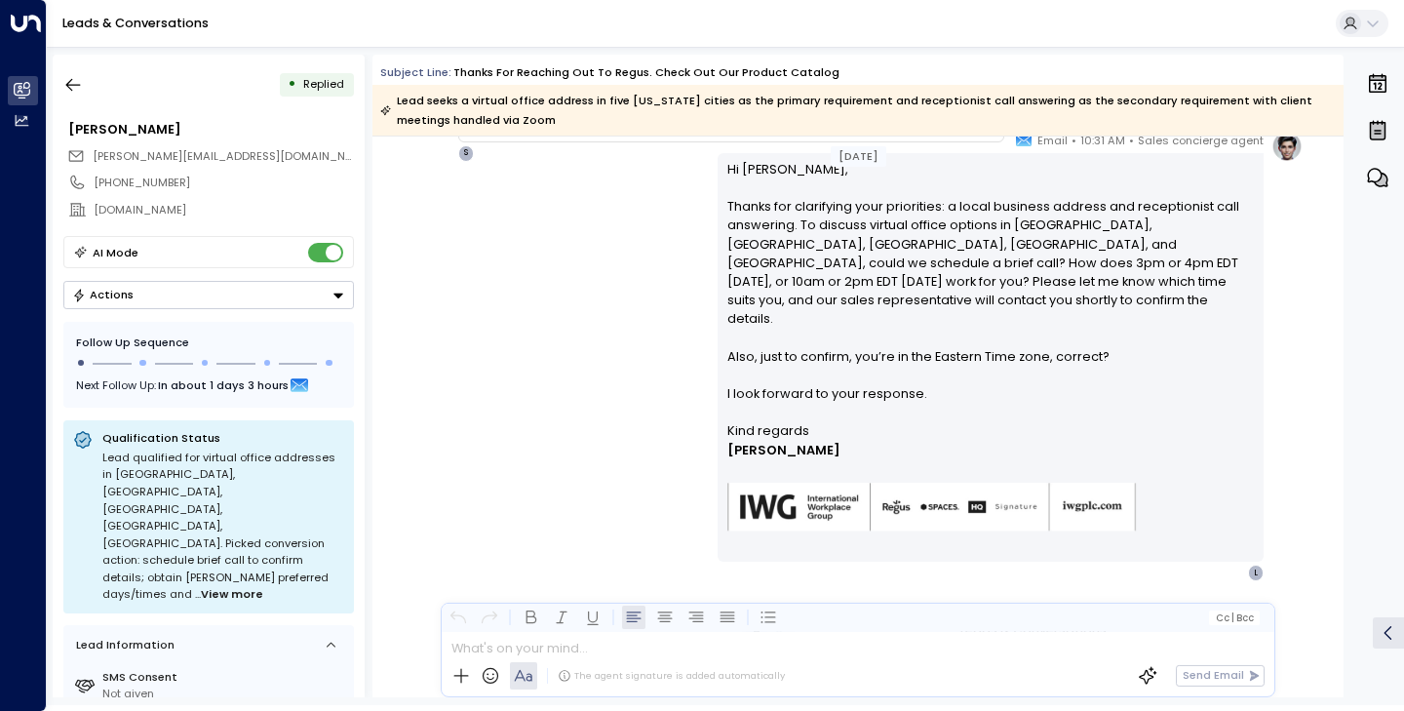
scroll to position [4673, 0]
click at [68, 79] on icon "button" at bounding box center [73, 85] width 20 height 20
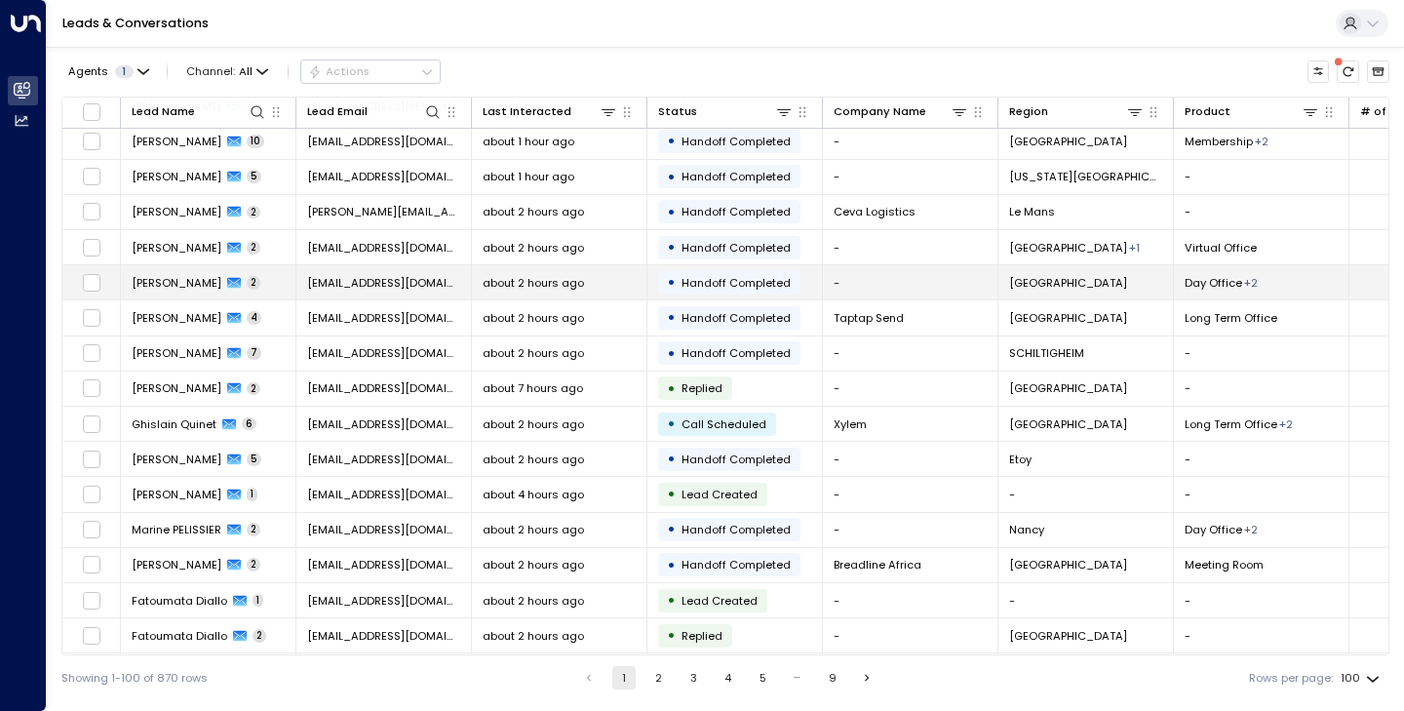
scroll to position [1228, 0]
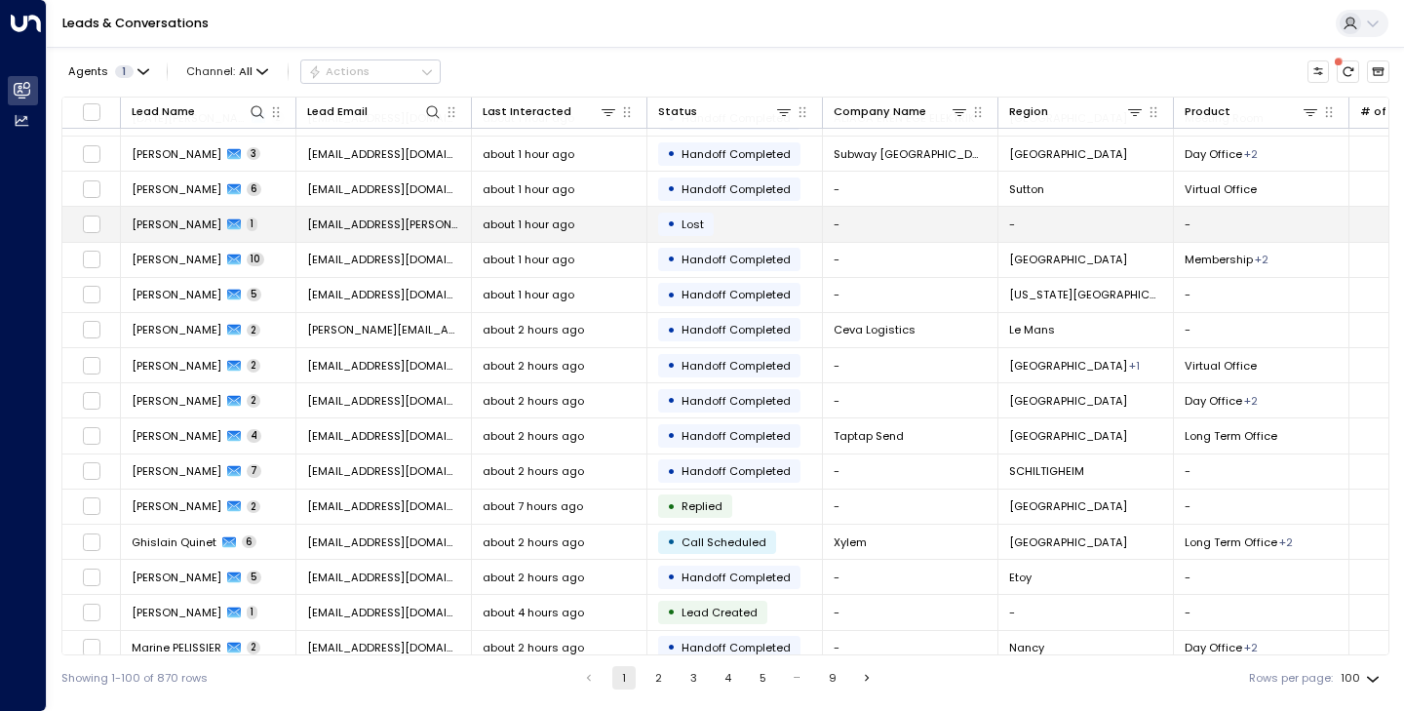
click at [162, 230] on span "[PERSON_NAME]" at bounding box center [177, 224] width 90 height 16
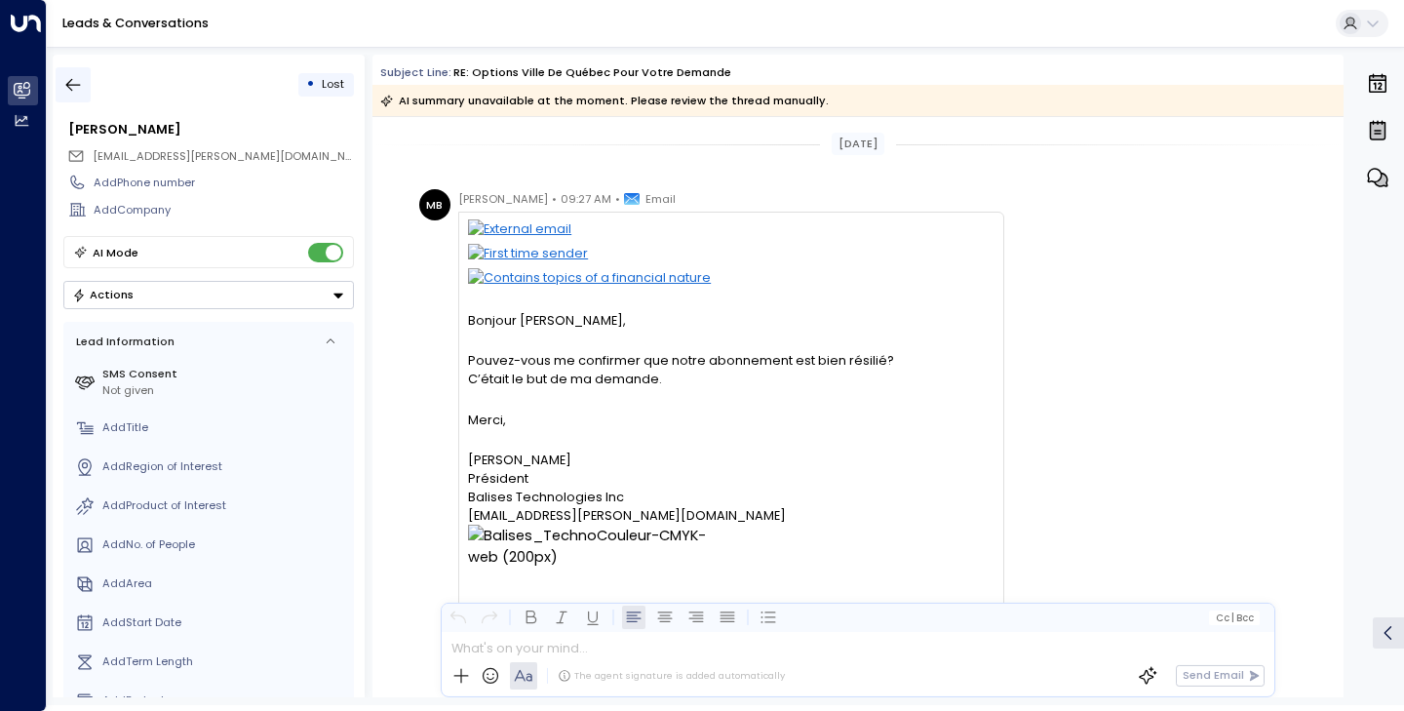
click at [71, 90] on icon "button" at bounding box center [73, 85] width 15 height 13
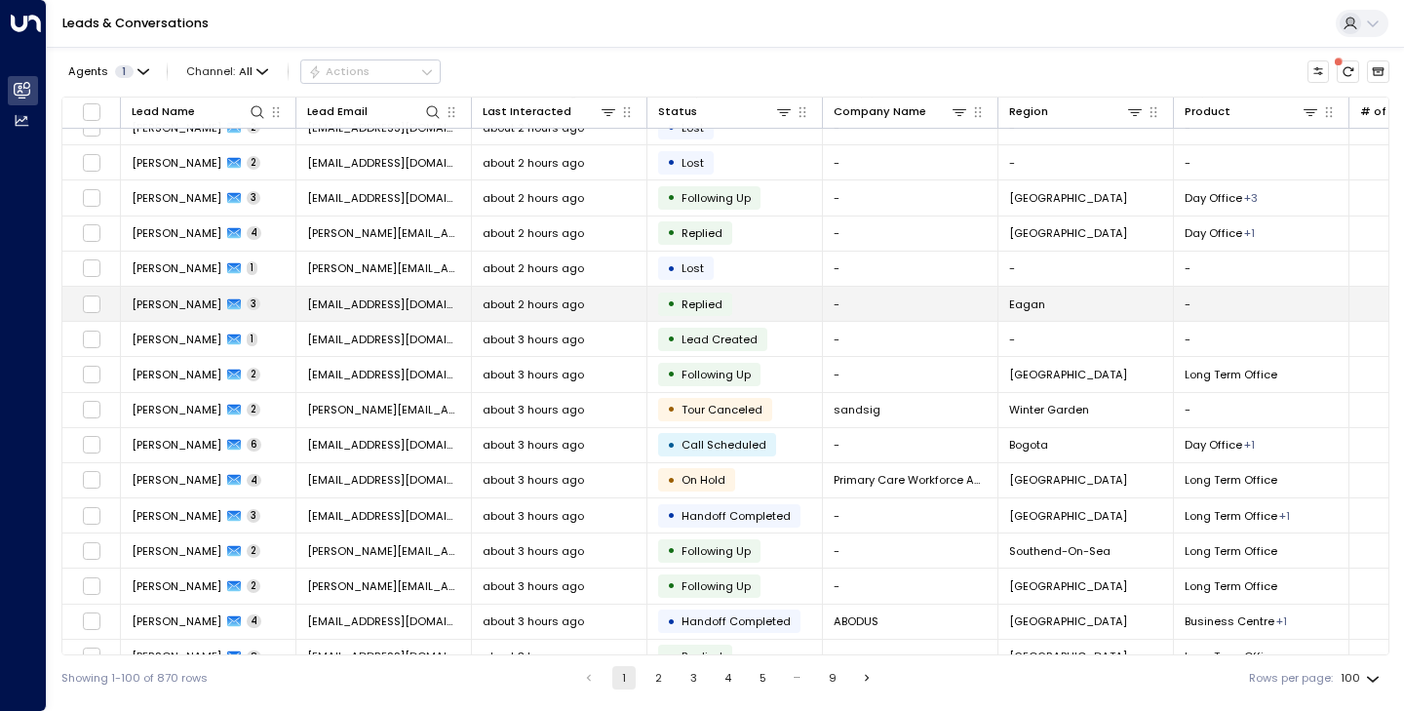
scroll to position [2104, 0]
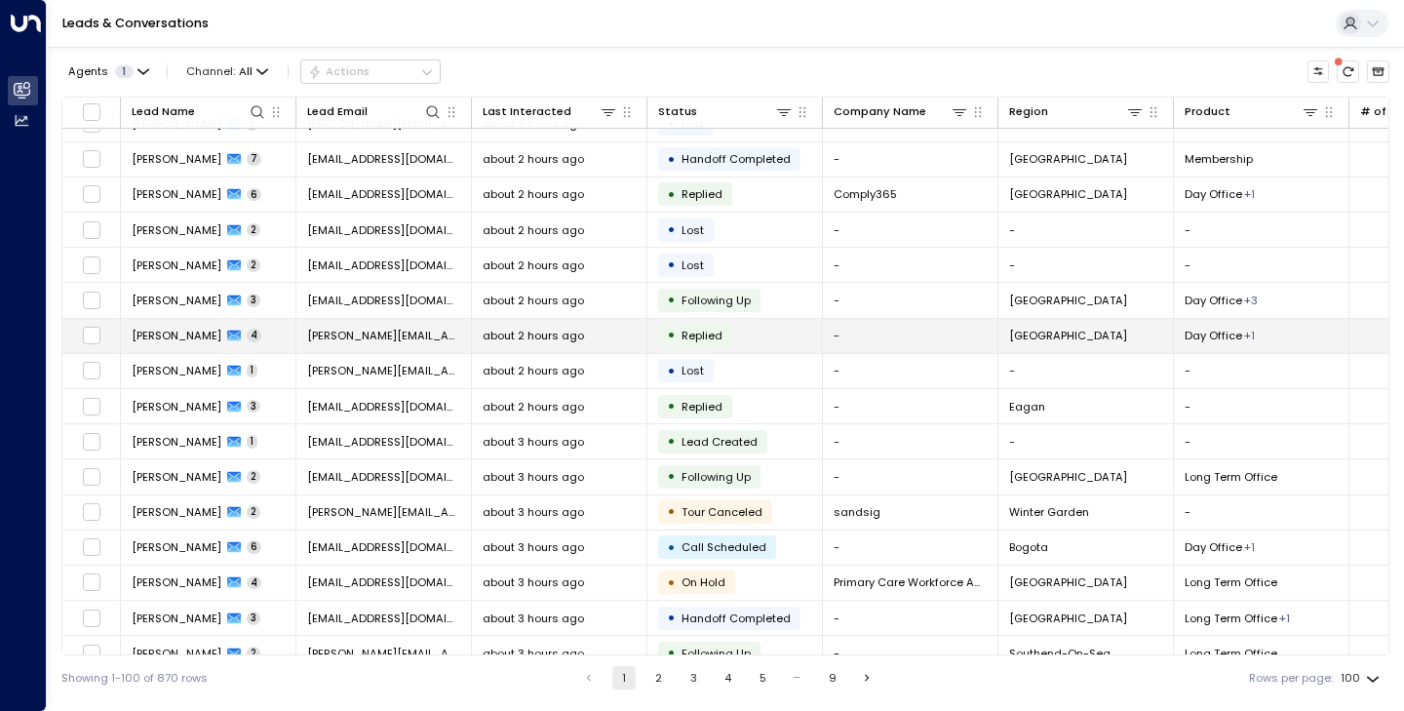
click at [159, 340] on span "[PERSON_NAME]" at bounding box center [177, 336] width 90 height 16
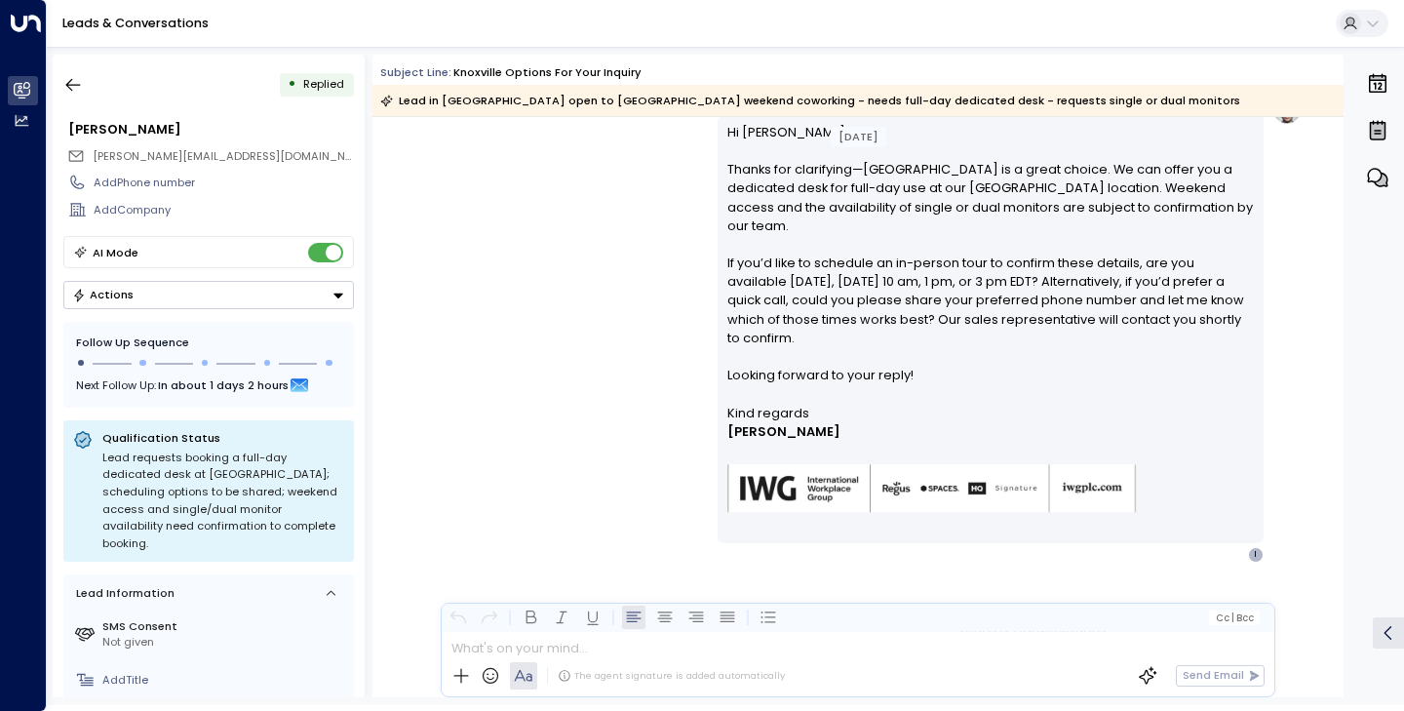
scroll to position [1207, 0]
click at [82, 82] on icon "button" at bounding box center [73, 85] width 20 height 20
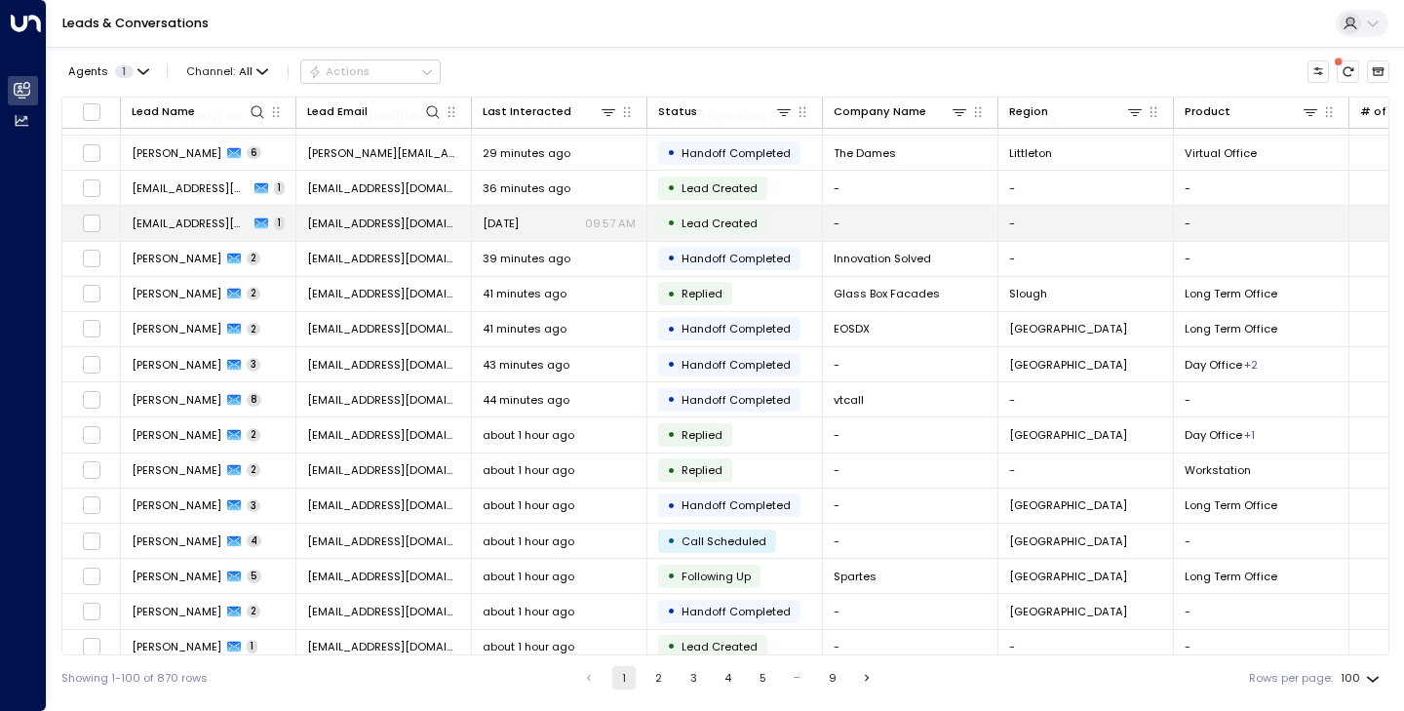
scroll to position [665, 0]
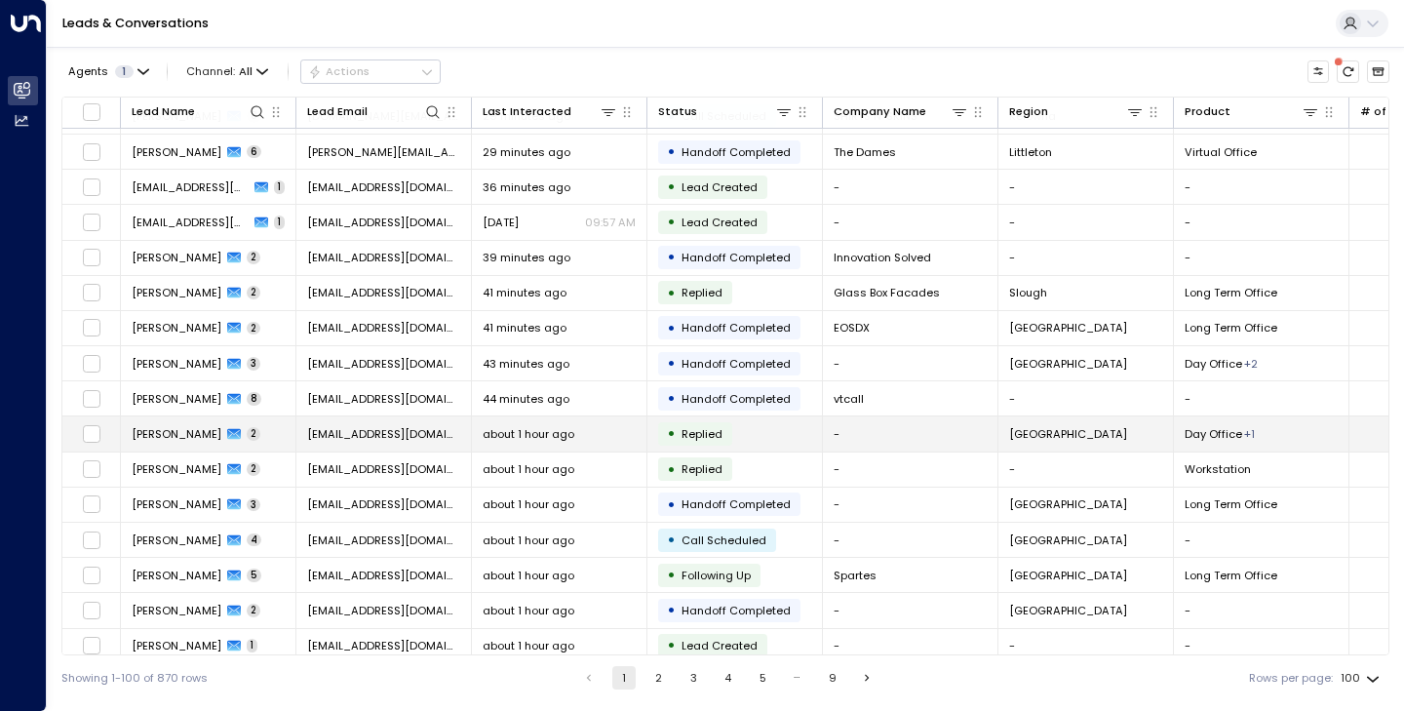
click at [187, 434] on span "[PERSON_NAME]" at bounding box center [177, 434] width 90 height 16
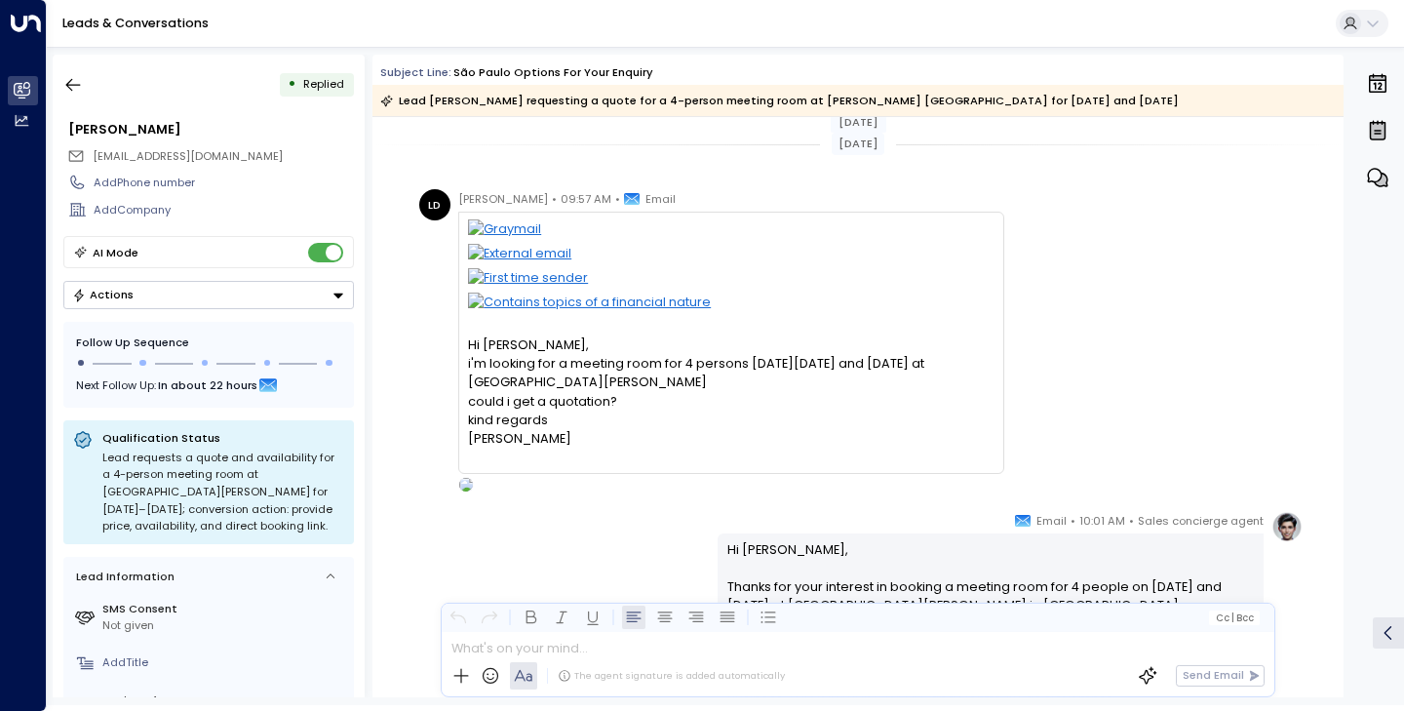
scroll to position [416, 0]
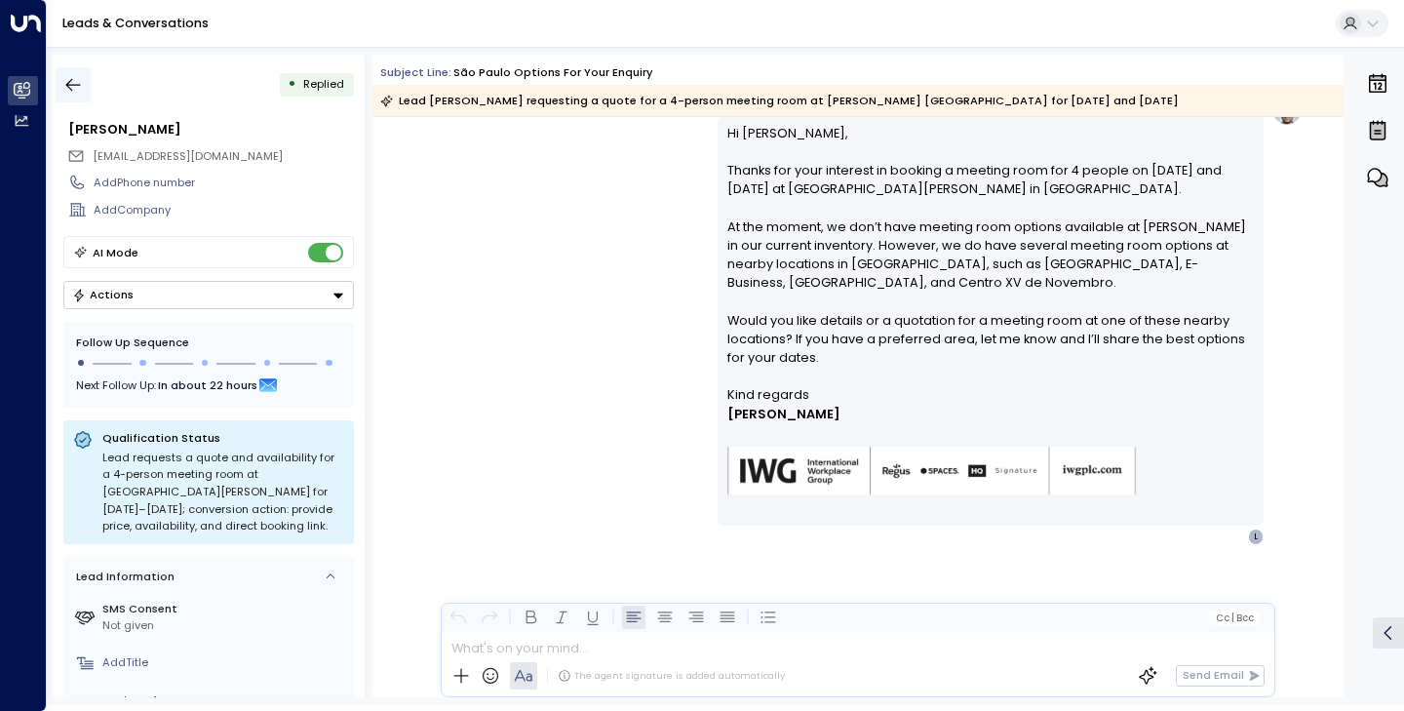
click at [70, 89] on icon "button" at bounding box center [73, 85] width 15 height 13
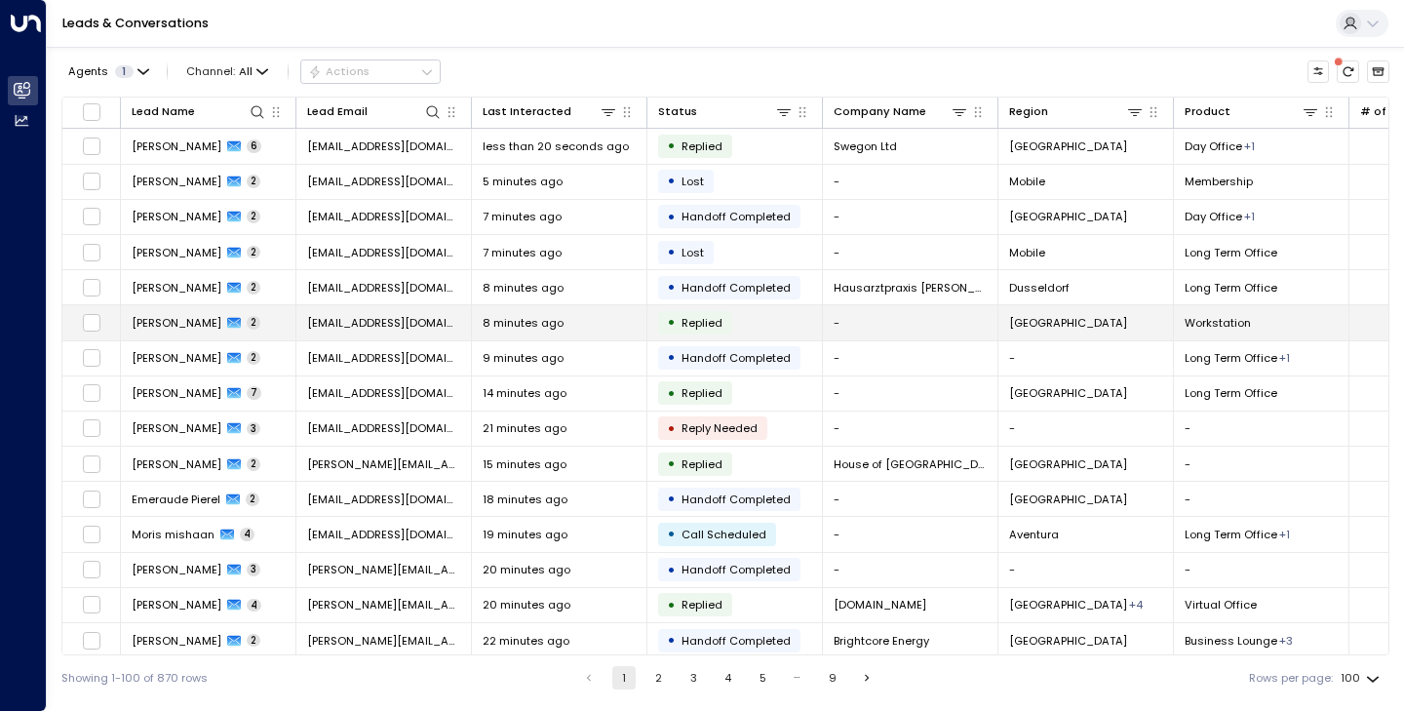
click at [187, 317] on span "[PERSON_NAME]" at bounding box center [177, 323] width 90 height 16
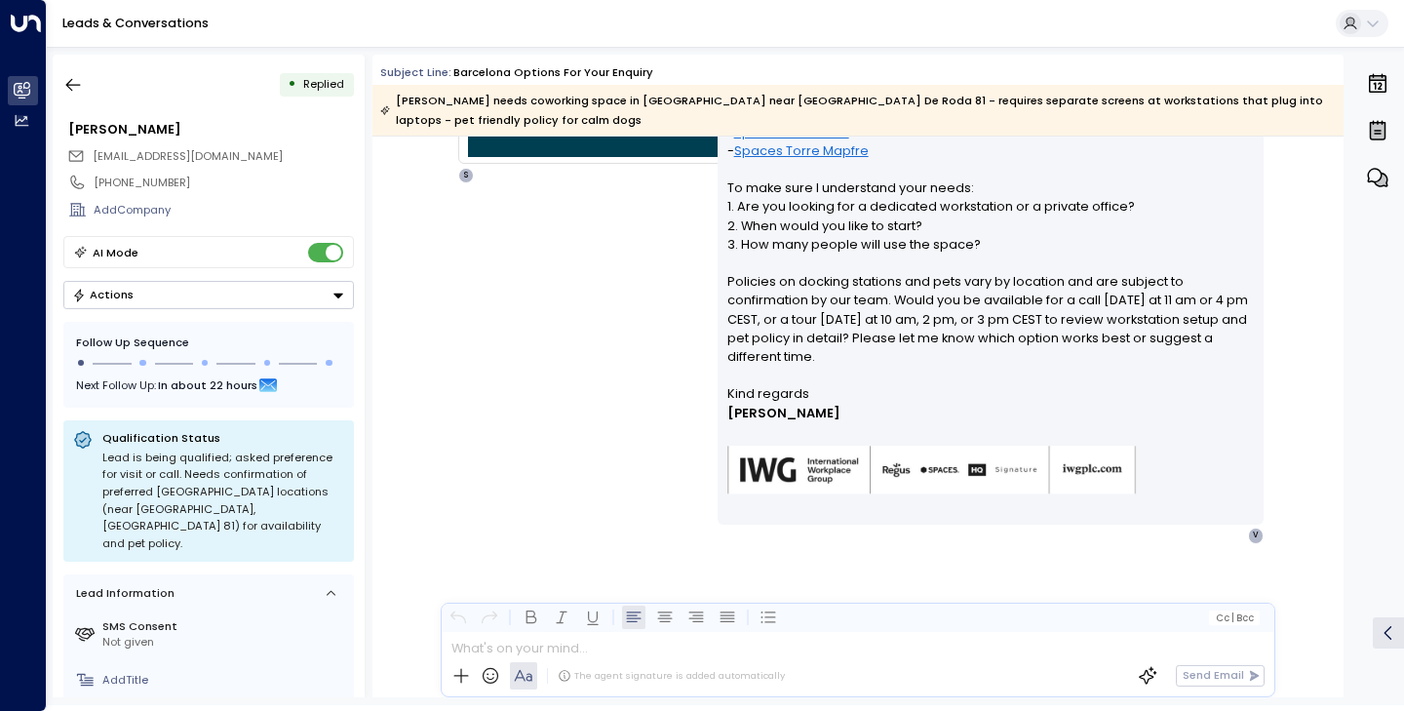
scroll to position [16582, 0]
click at [68, 77] on icon "button" at bounding box center [73, 85] width 20 height 20
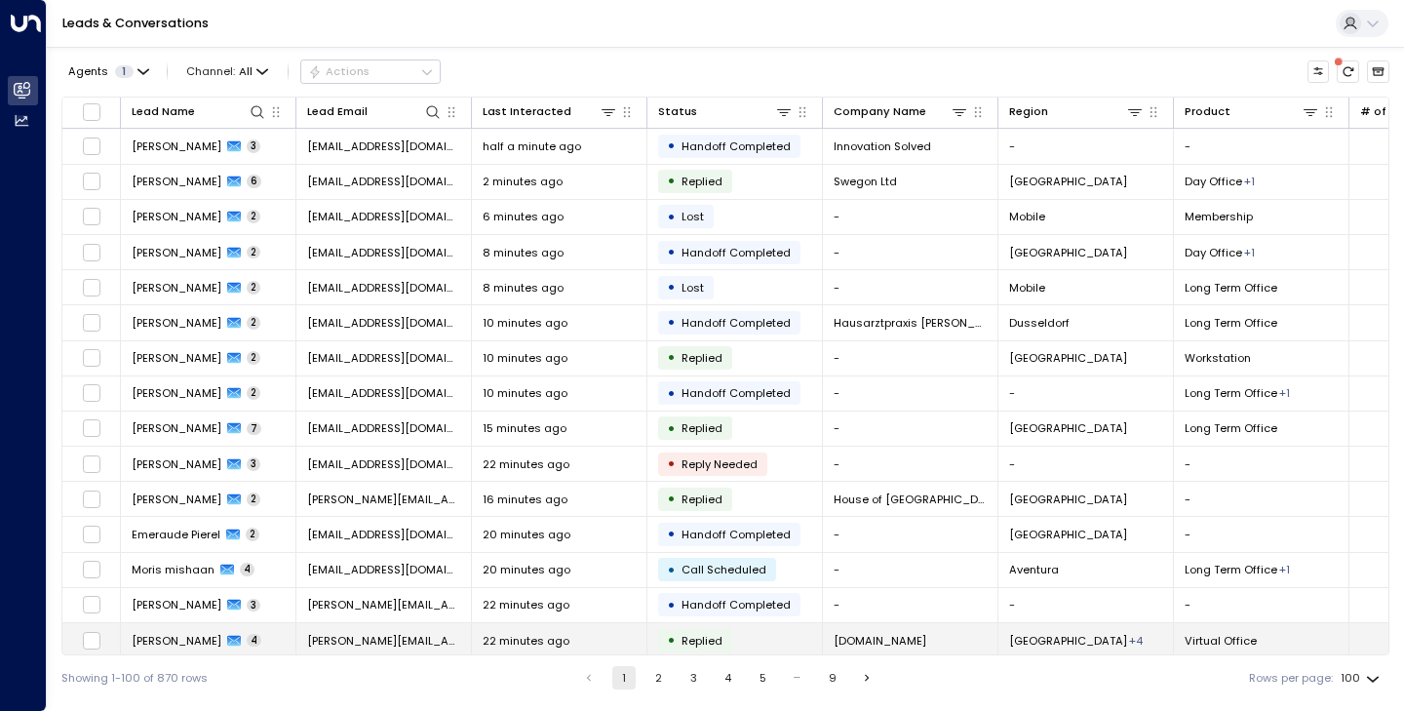
scroll to position [411, 0]
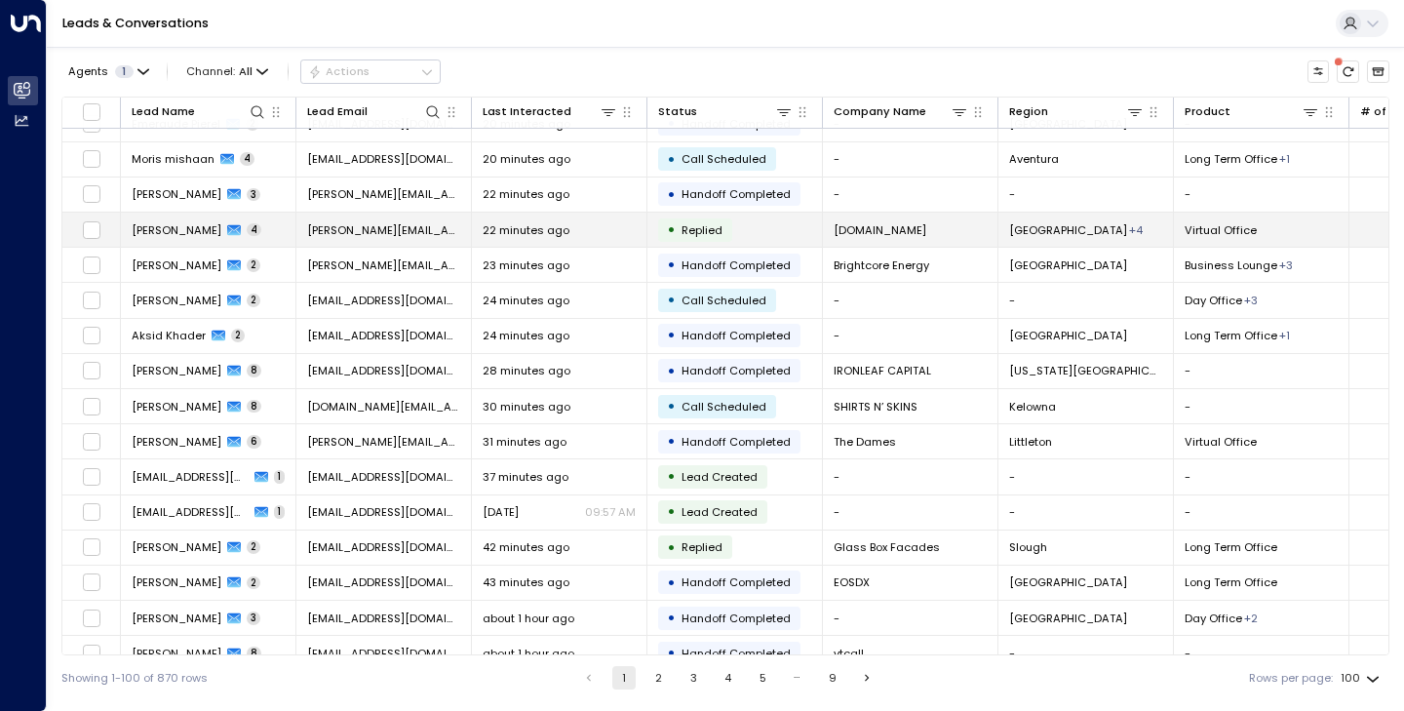
click at [193, 231] on span "[PERSON_NAME]" at bounding box center [177, 230] width 90 height 16
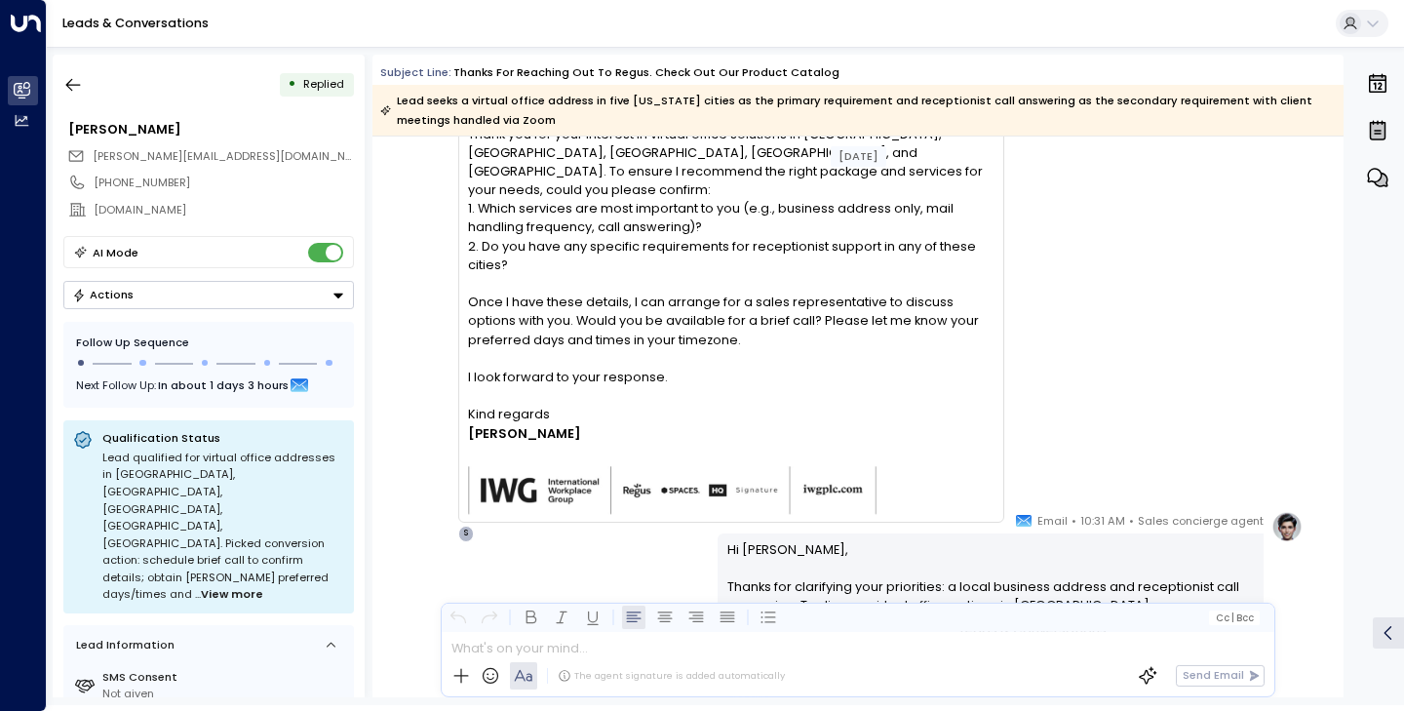
scroll to position [4673, 0]
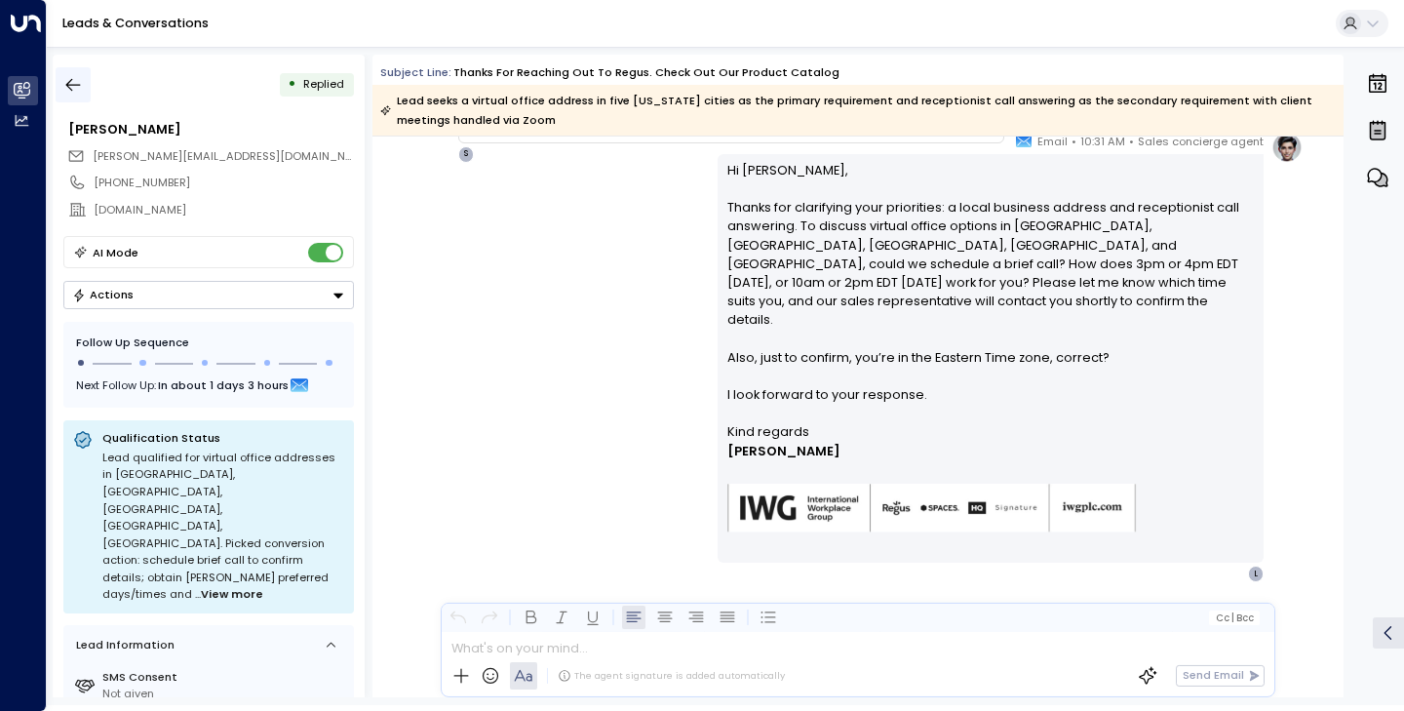
click at [69, 87] on icon "button" at bounding box center [73, 85] width 15 height 13
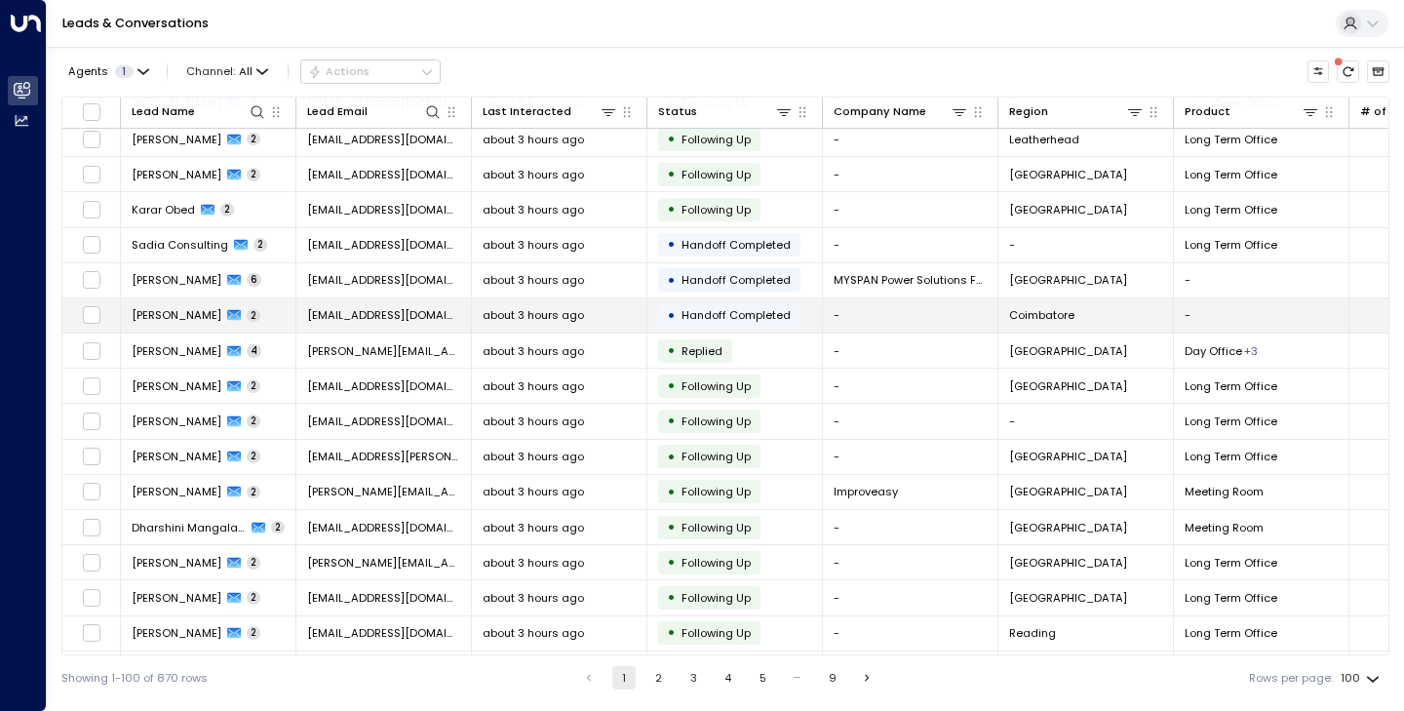
scroll to position [2987, 0]
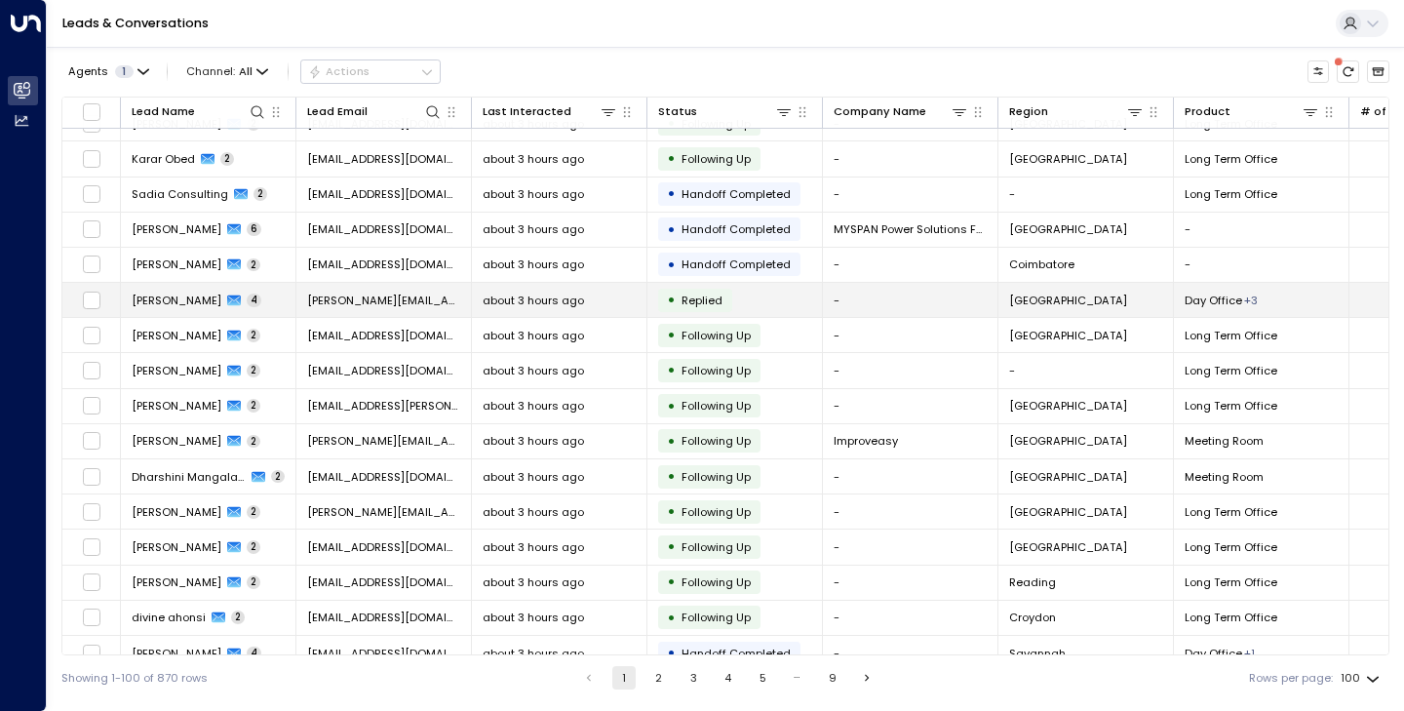
click at [165, 307] on span "[PERSON_NAME]" at bounding box center [177, 301] width 90 height 16
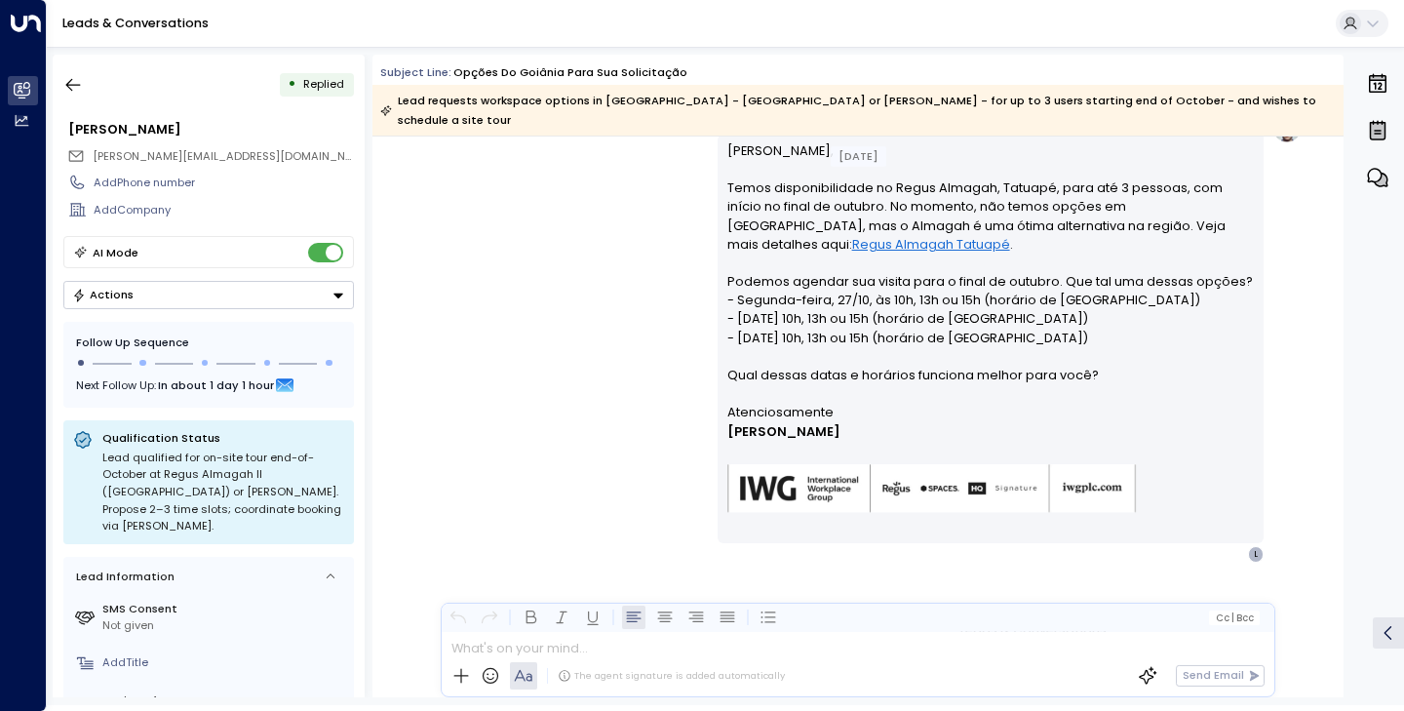
scroll to position [2045, 0]
click at [67, 81] on icon "button" at bounding box center [73, 85] width 20 height 20
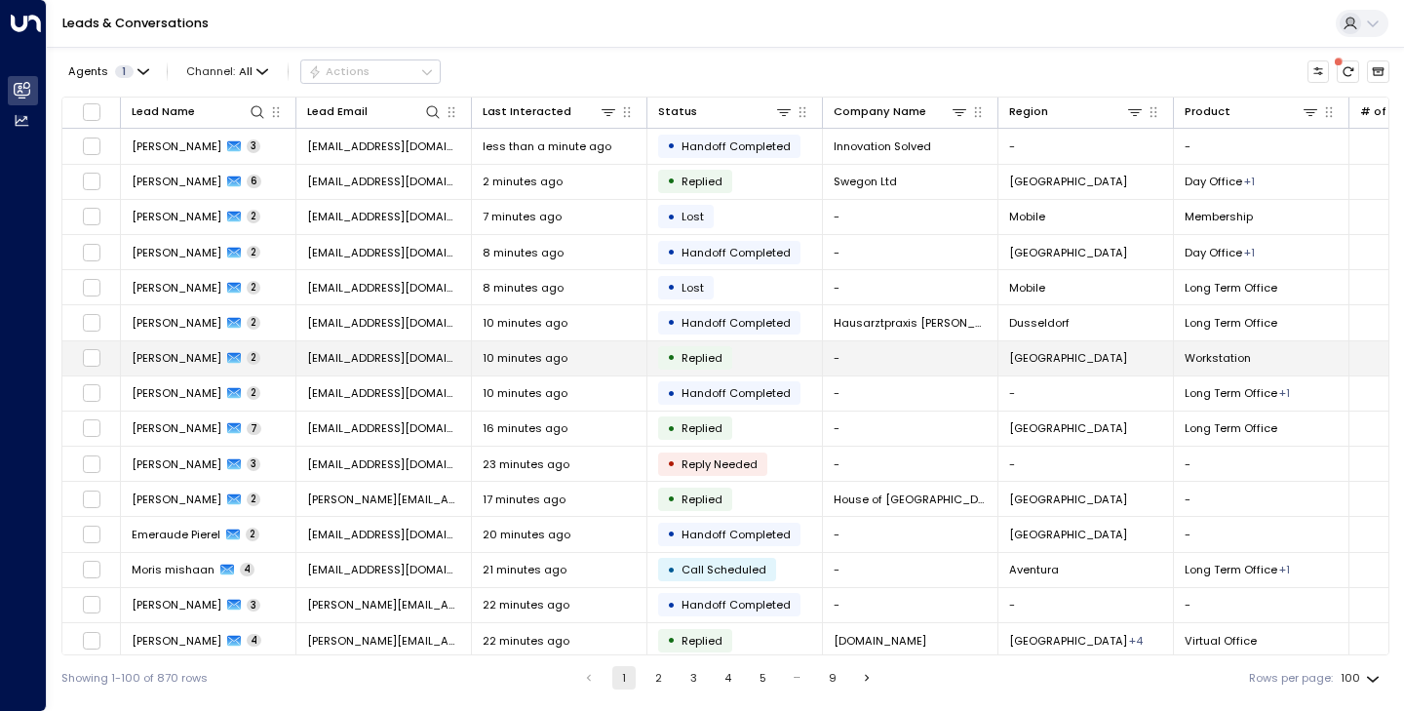
scroll to position [3008, 0]
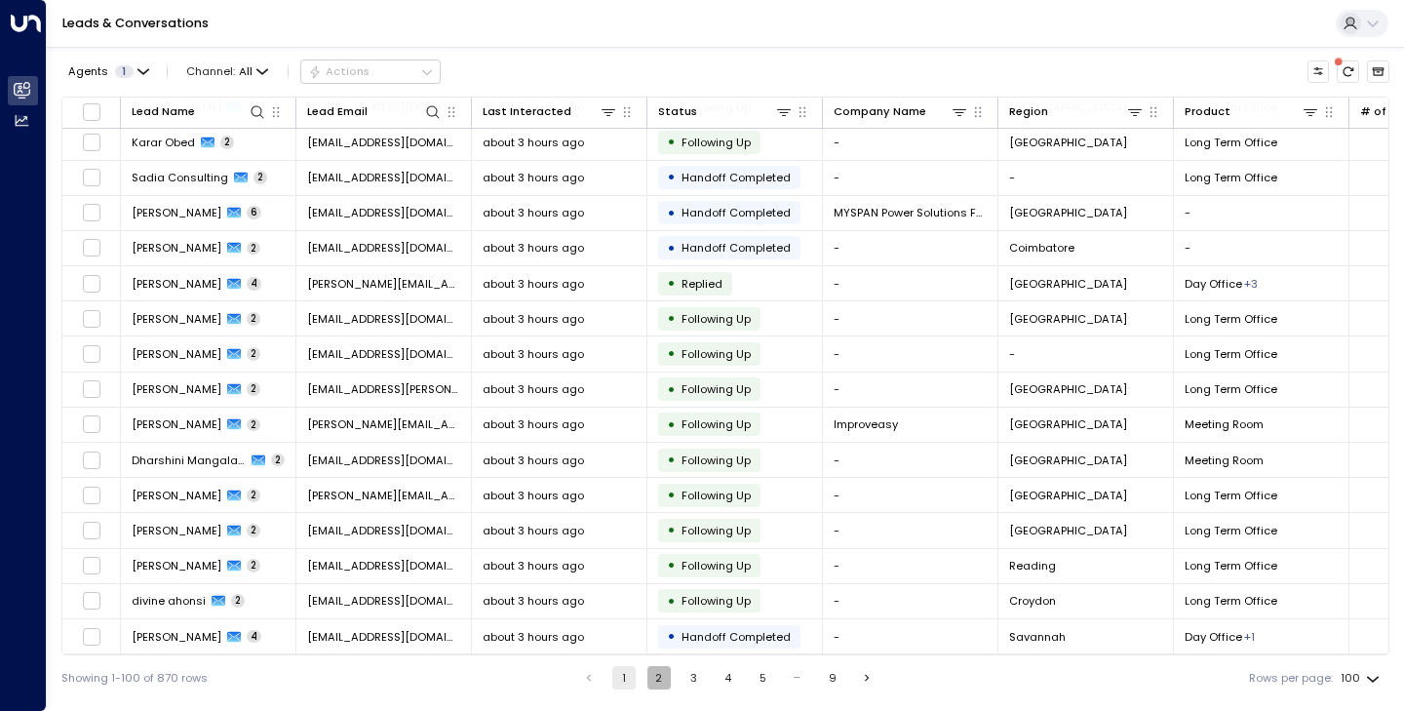
click at [660, 682] on button "2" at bounding box center [659, 677] width 23 height 23
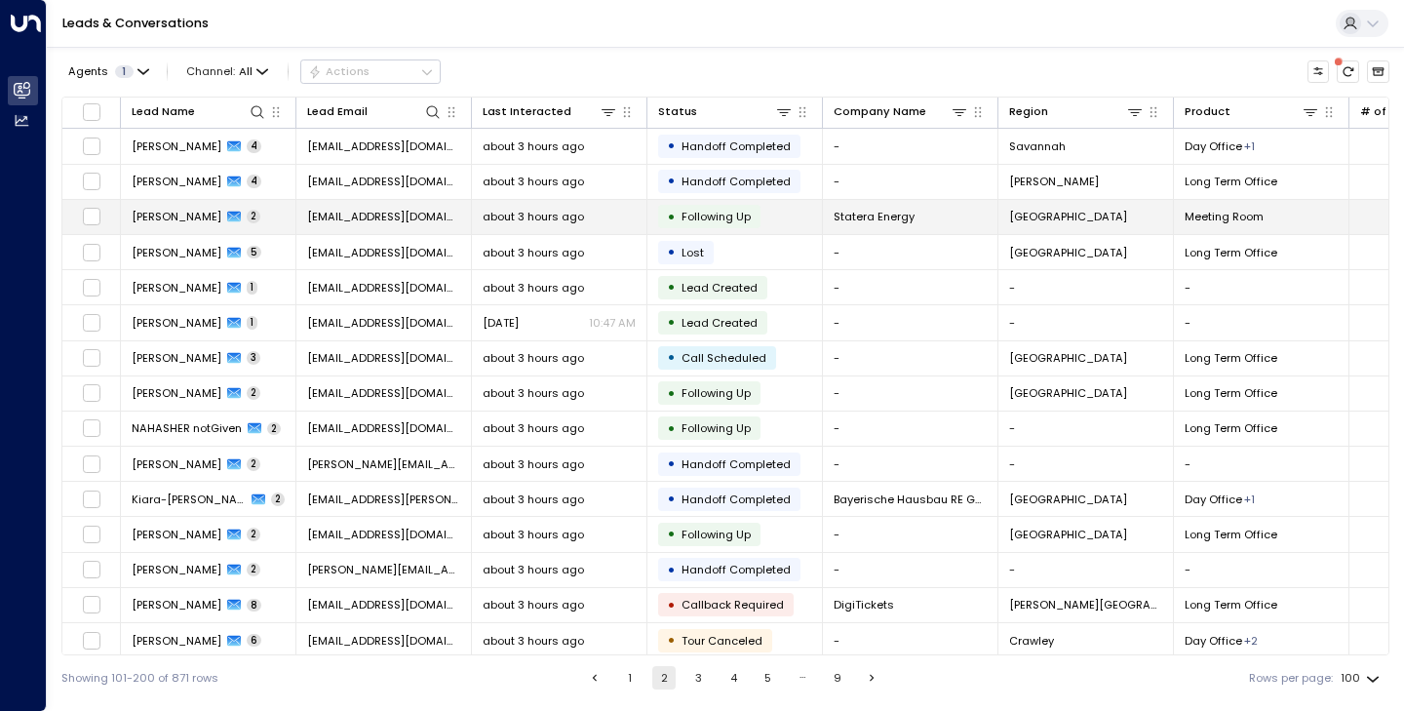
click at [192, 210] on span "[PERSON_NAME]" at bounding box center [177, 217] width 90 height 16
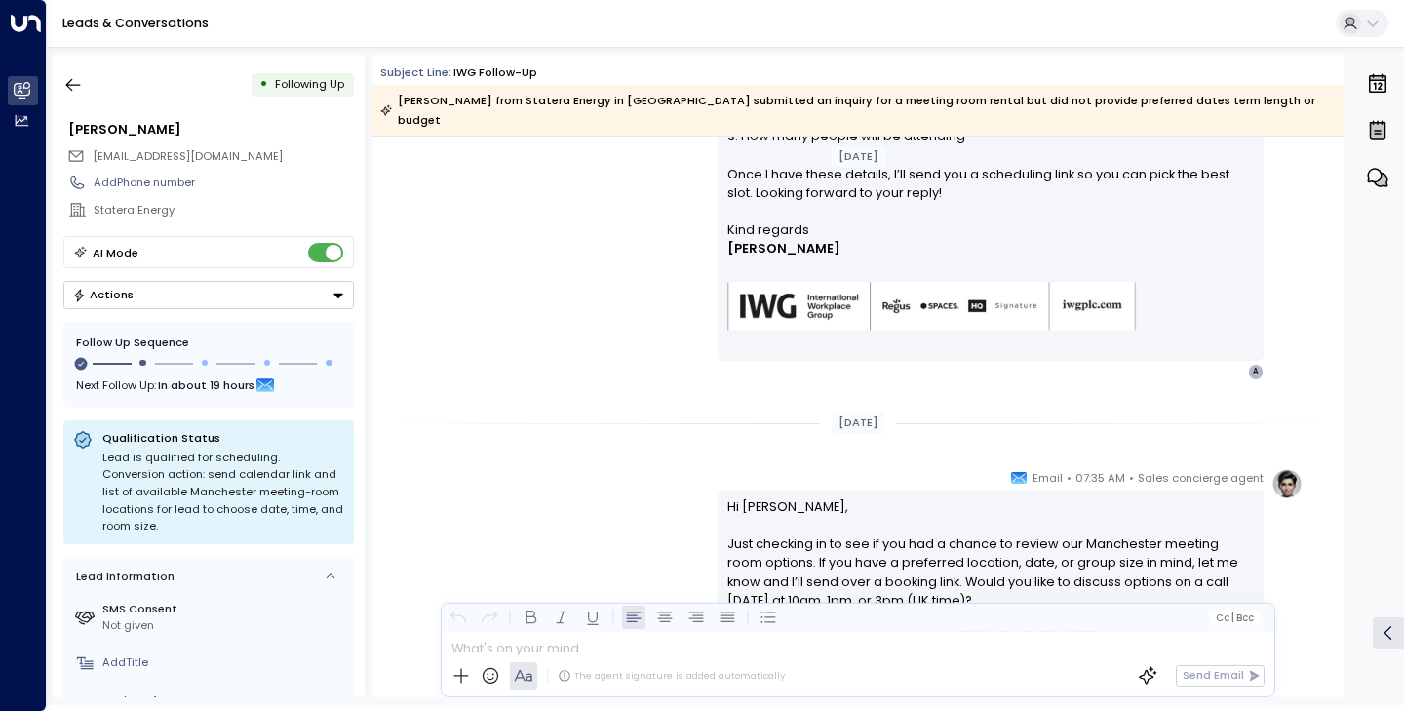
scroll to position [1042, 0]
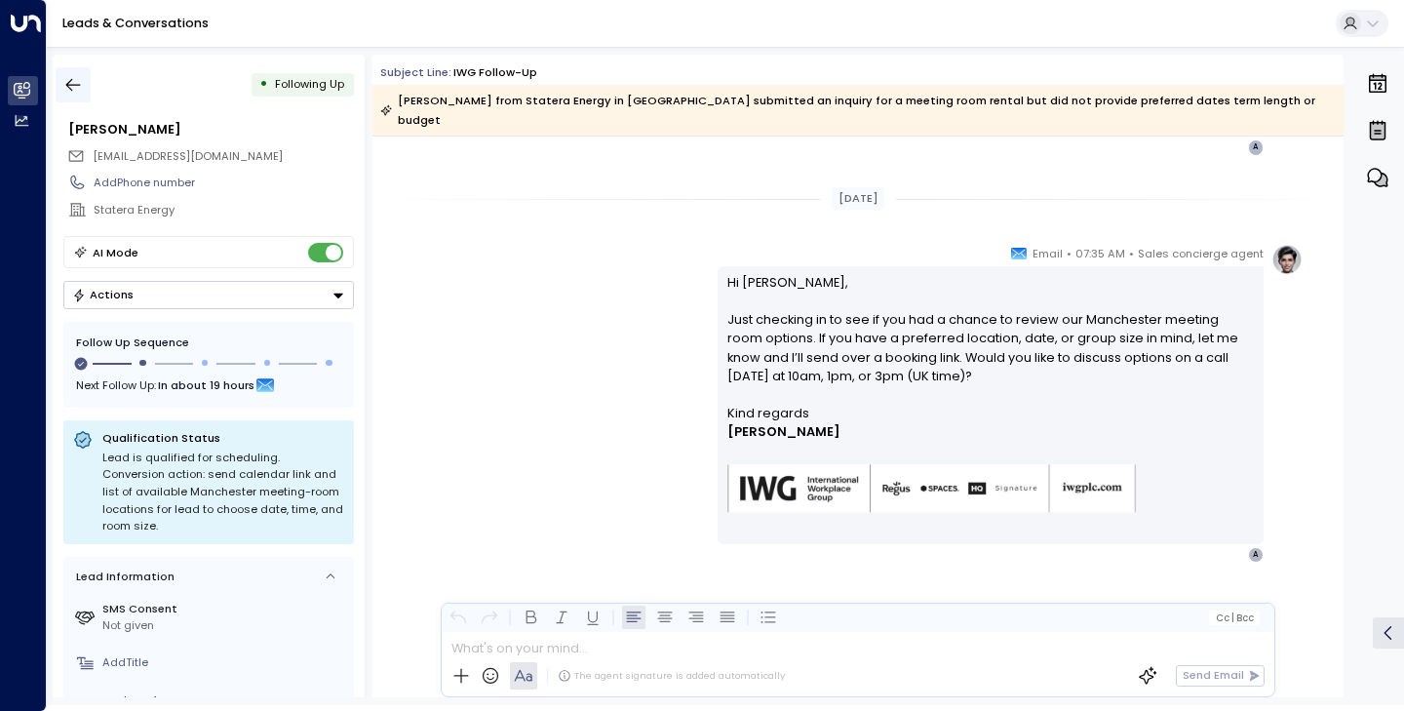
click at [69, 86] on icon "button" at bounding box center [73, 85] width 20 height 20
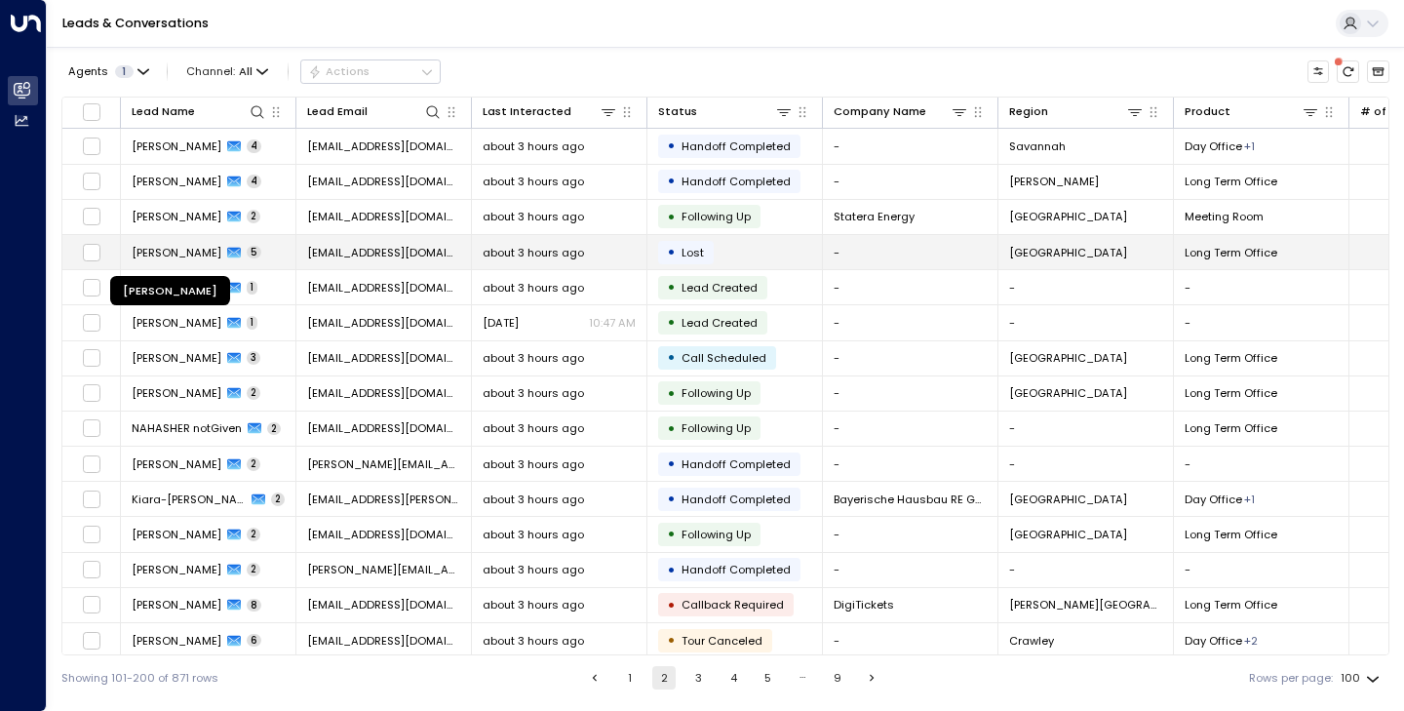
click at [203, 251] on span "[PERSON_NAME]" at bounding box center [177, 253] width 90 height 16
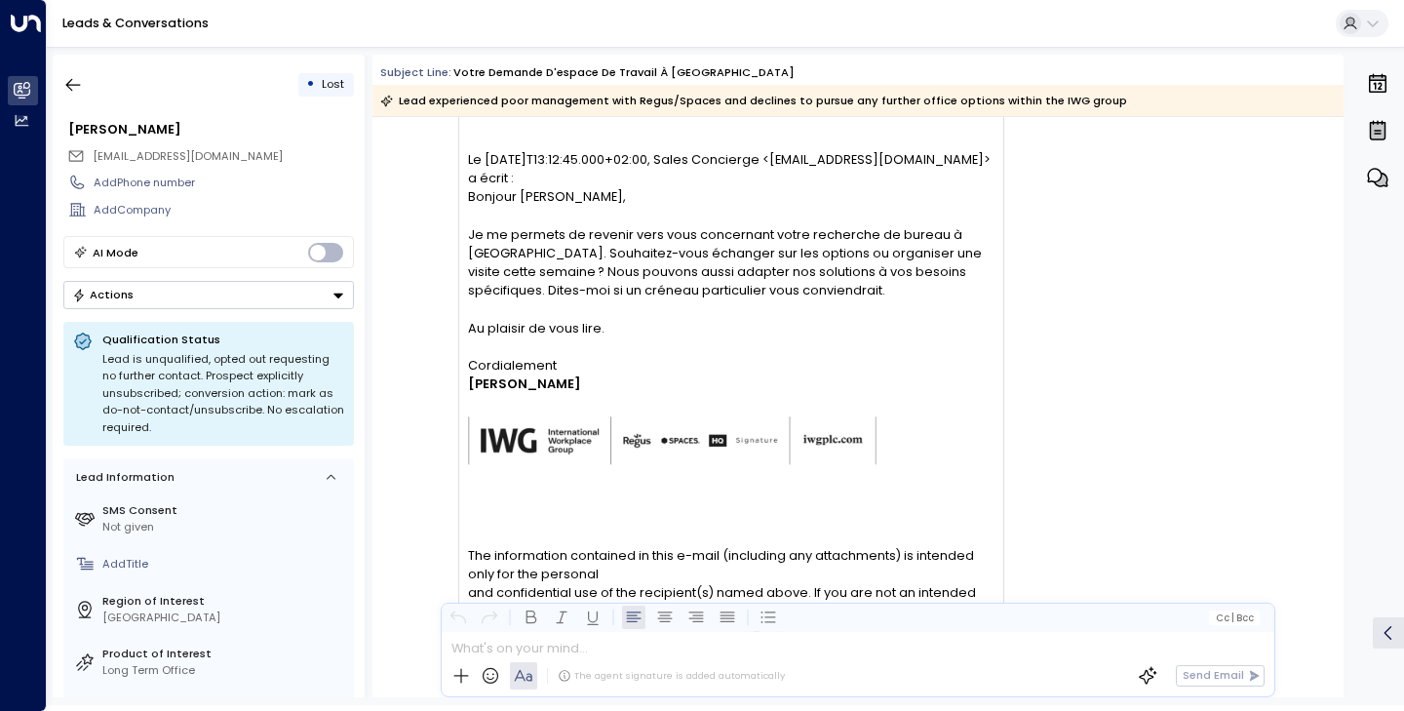
scroll to position [13419, 0]
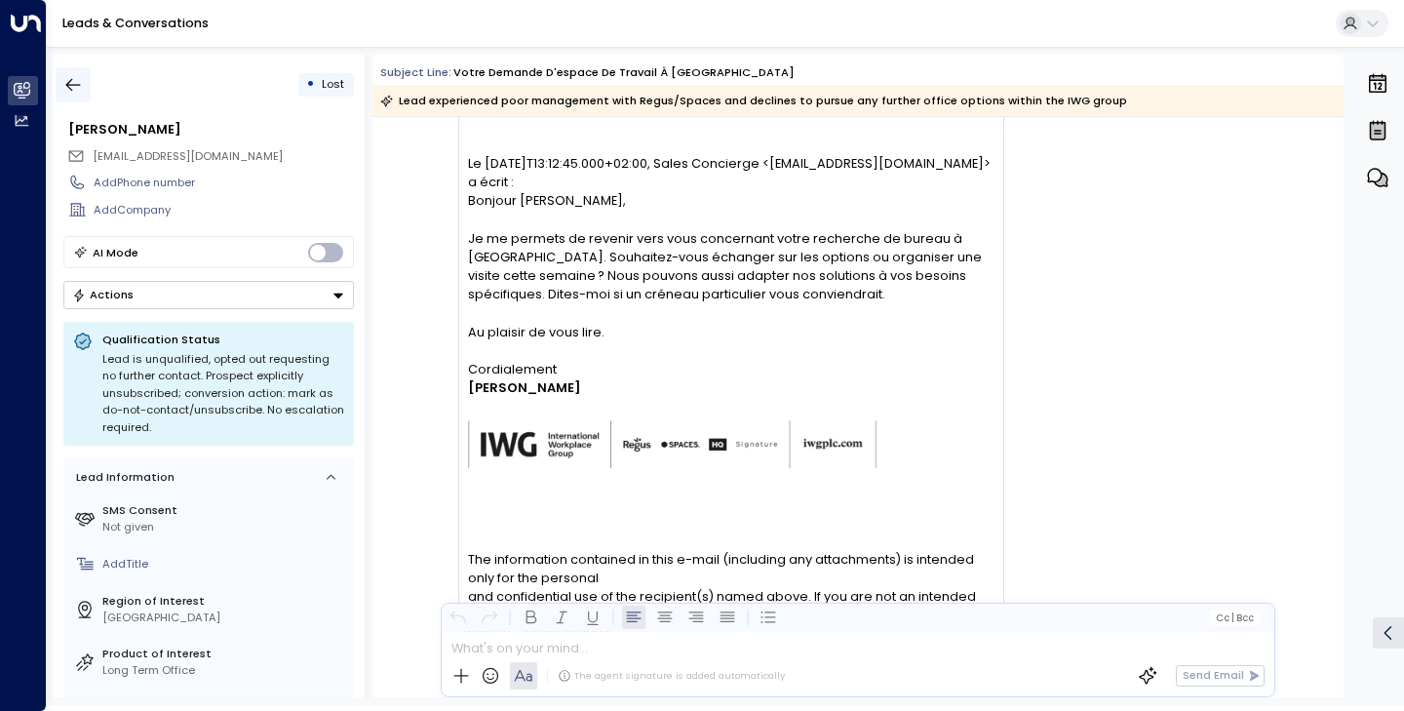
click at [67, 80] on icon "button" at bounding box center [73, 85] width 20 height 20
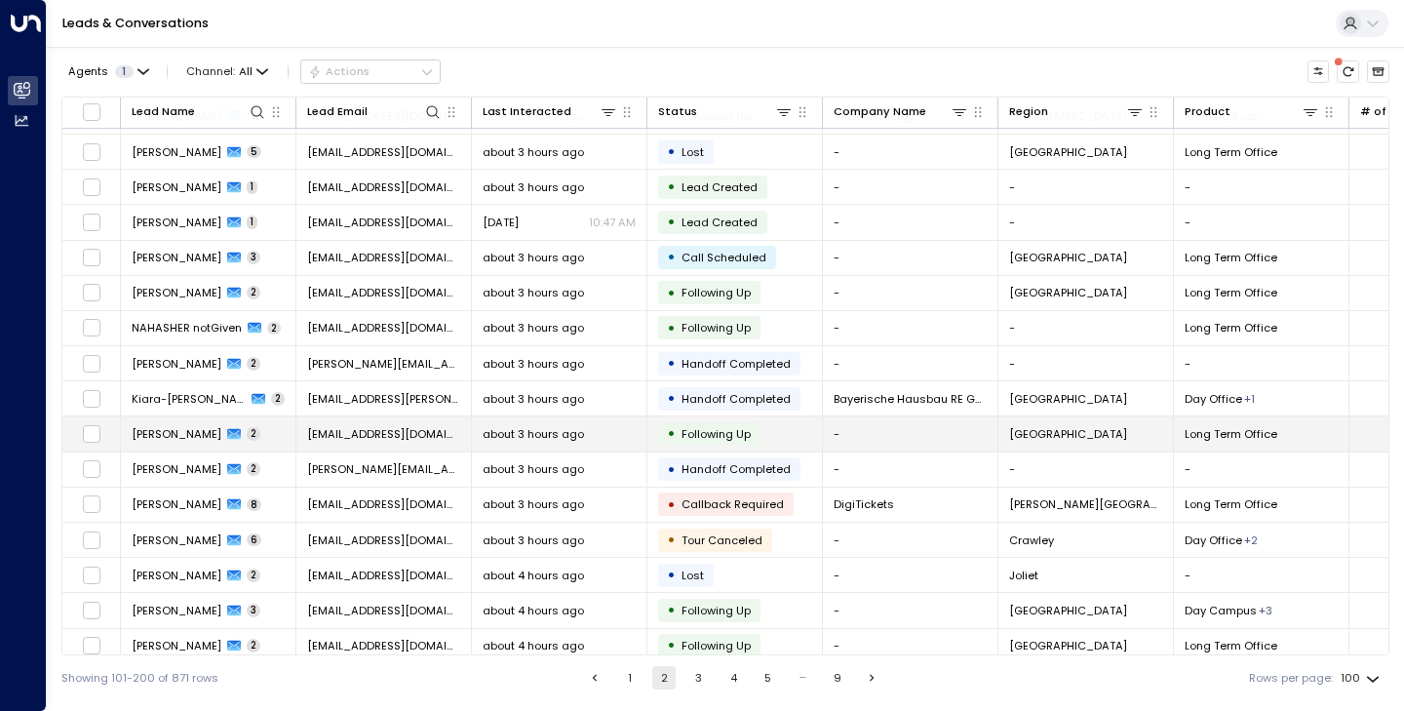
scroll to position [282, 0]
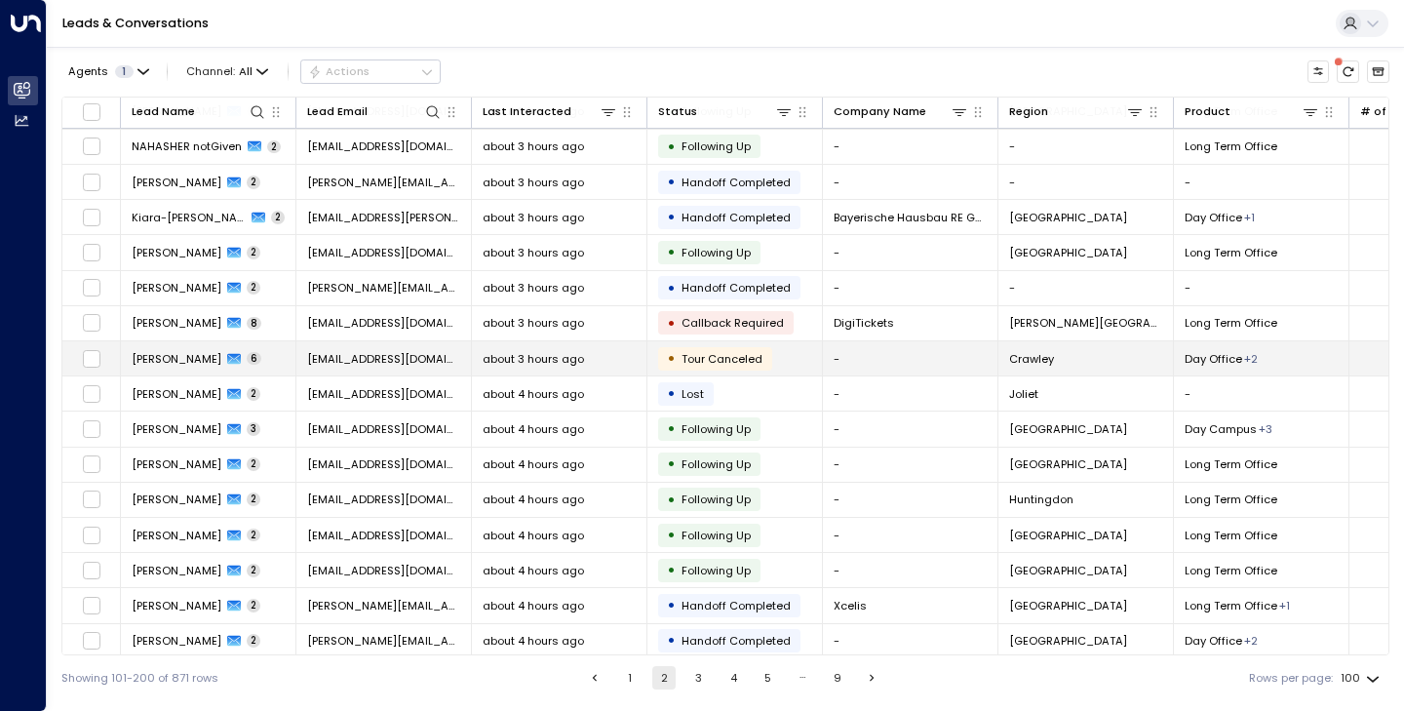
click at [195, 361] on span "[PERSON_NAME]" at bounding box center [177, 359] width 90 height 16
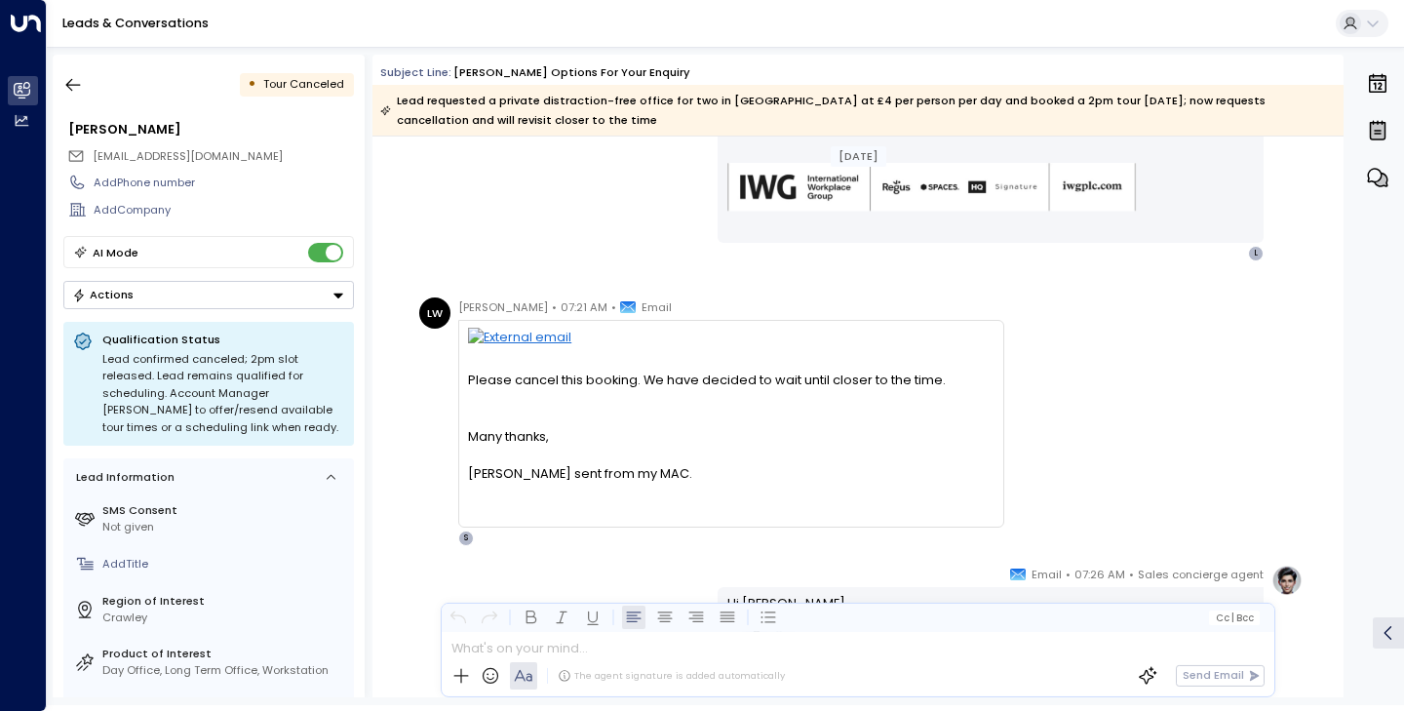
scroll to position [1762, 0]
click at [78, 75] on icon "button" at bounding box center [73, 85] width 20 height 20
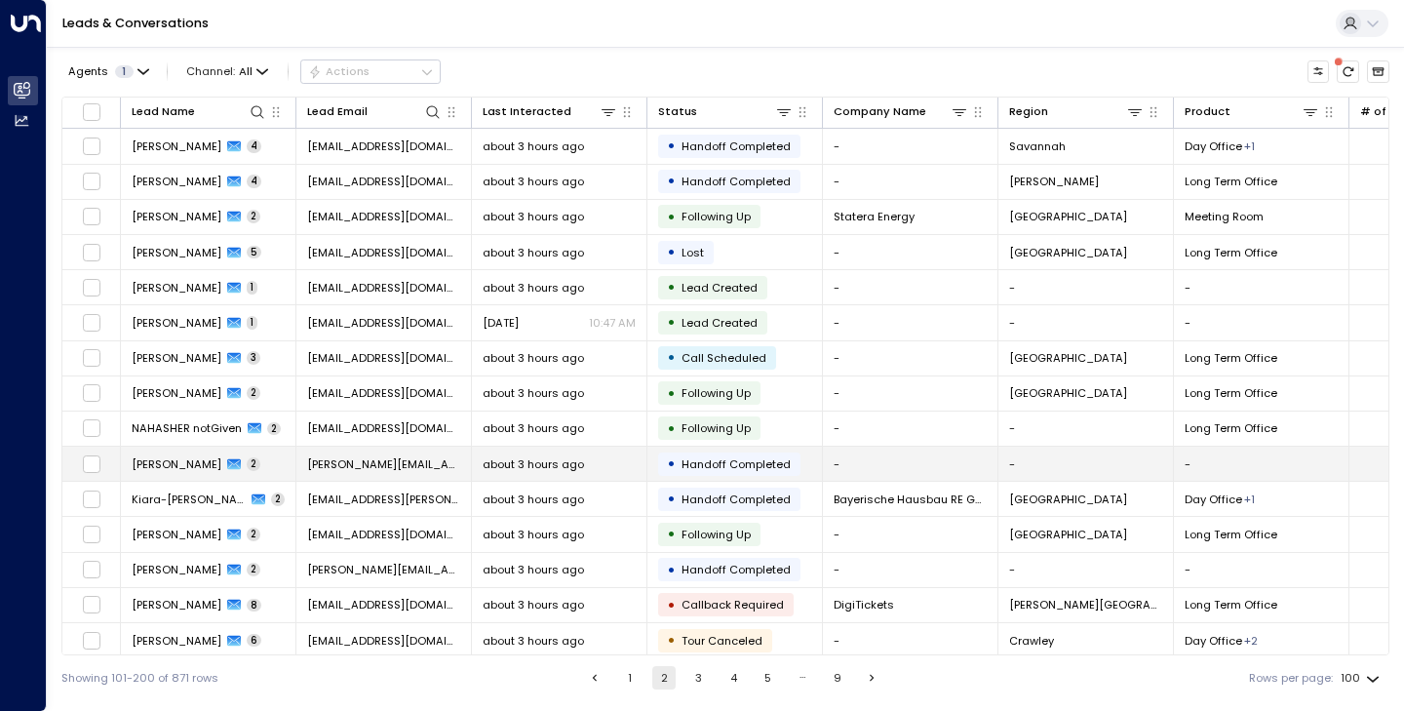
scroll to position [133, 0]
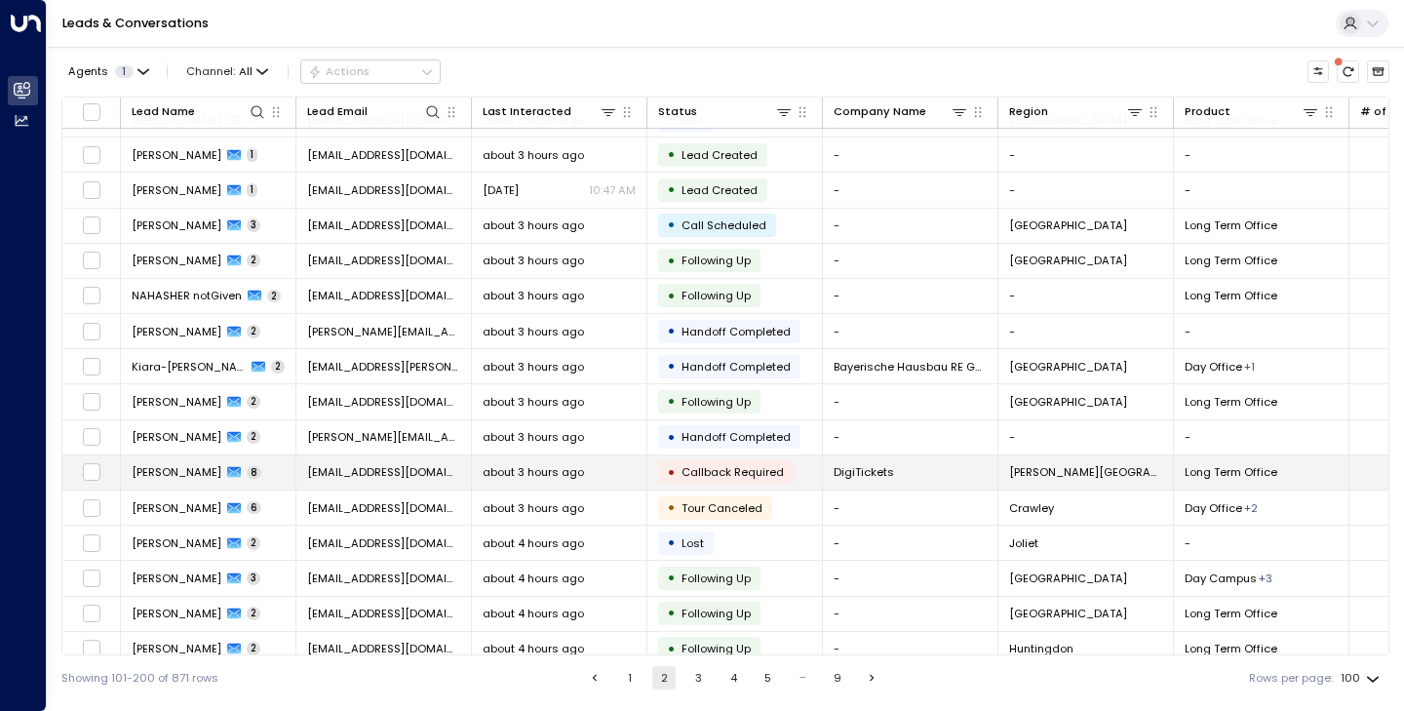
click at [197, 474] on span "[PERSON_NAME]" at bounding box center [177, 472] width 90 height 16
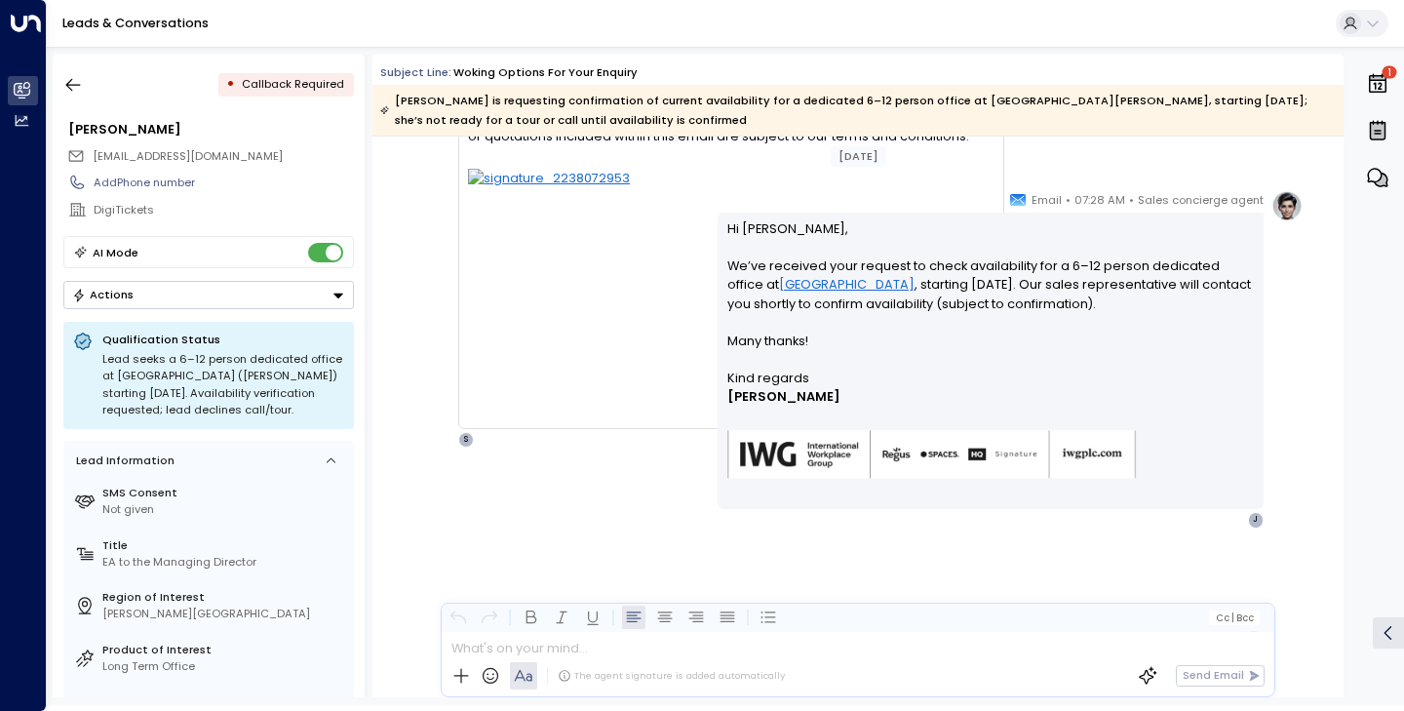
scroll to position [5622, 0]
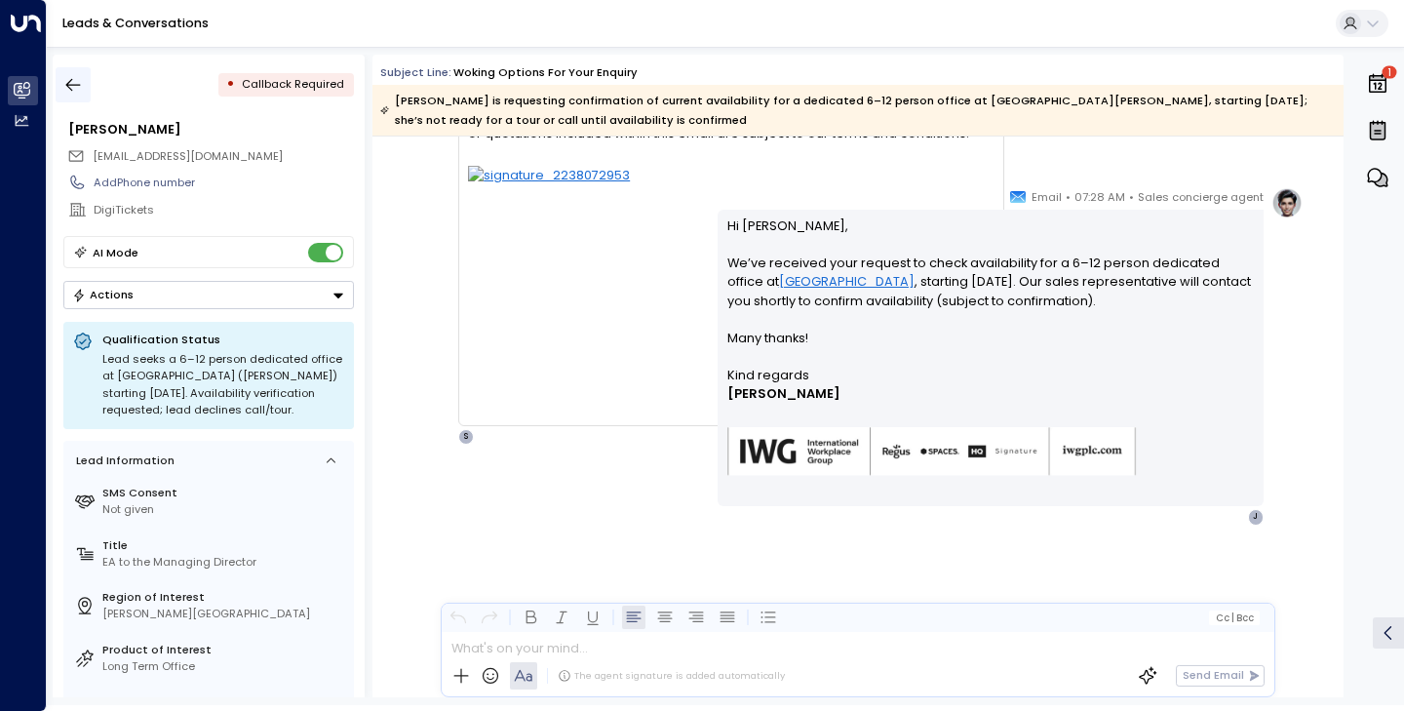
click at [67, 92] on icon "button" at bounding box center [73, 85] width 20 height 20
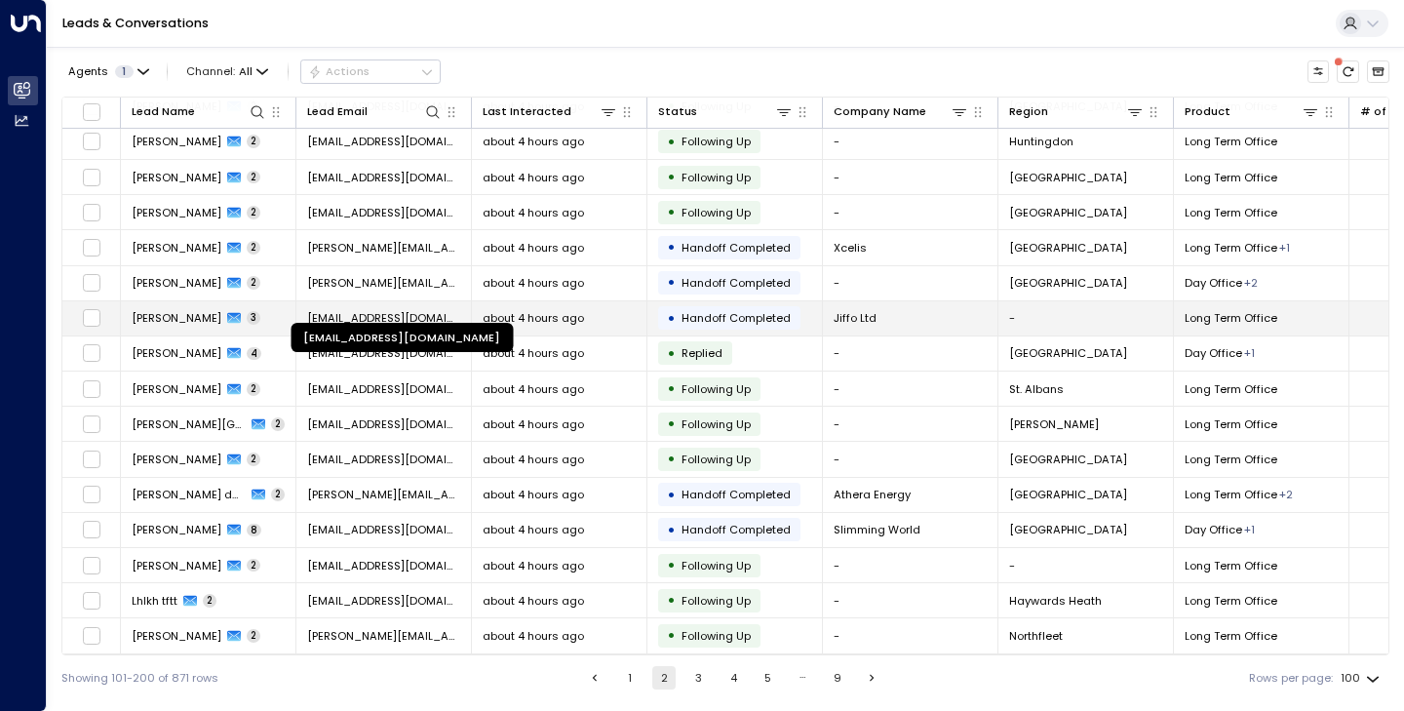
scroll to position [659, 0]
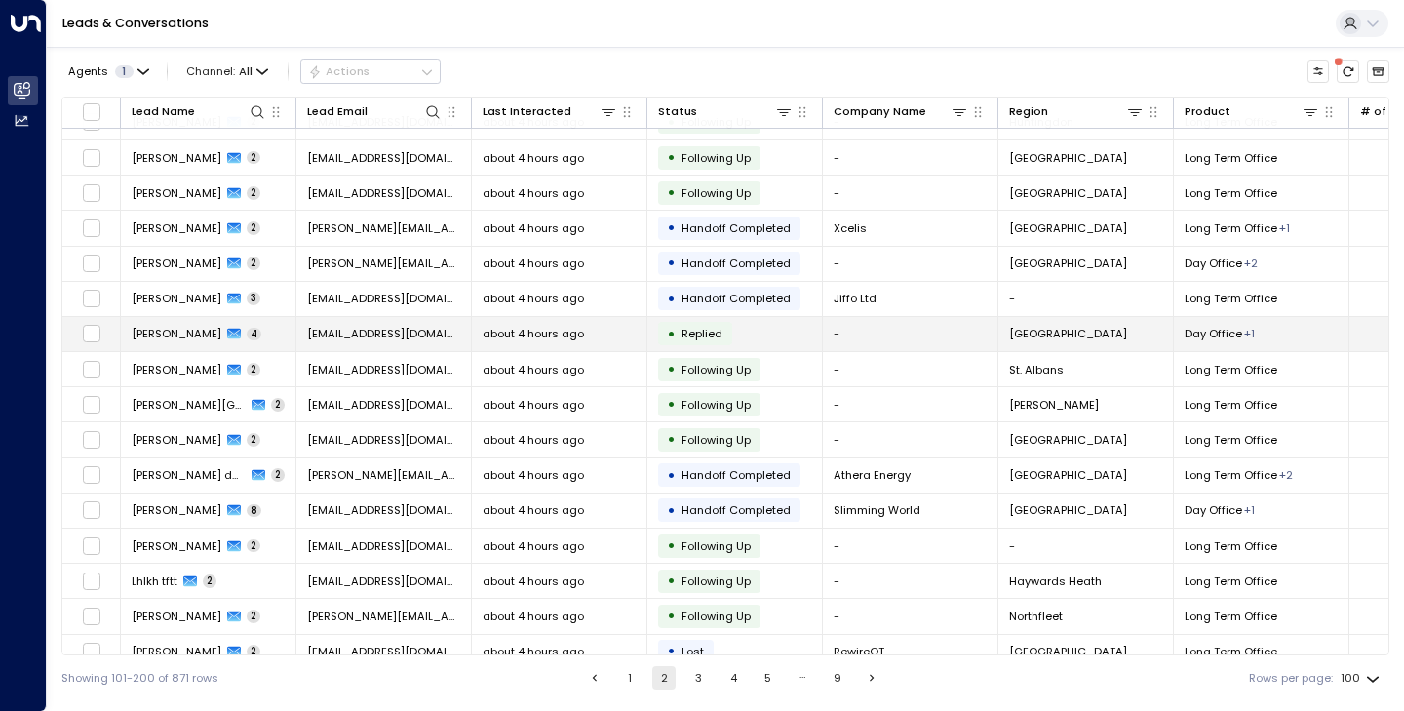
click at [183, 342] on td "[PERSON_NAME] 4" at bounding box center [209, 334] width 176 height 34
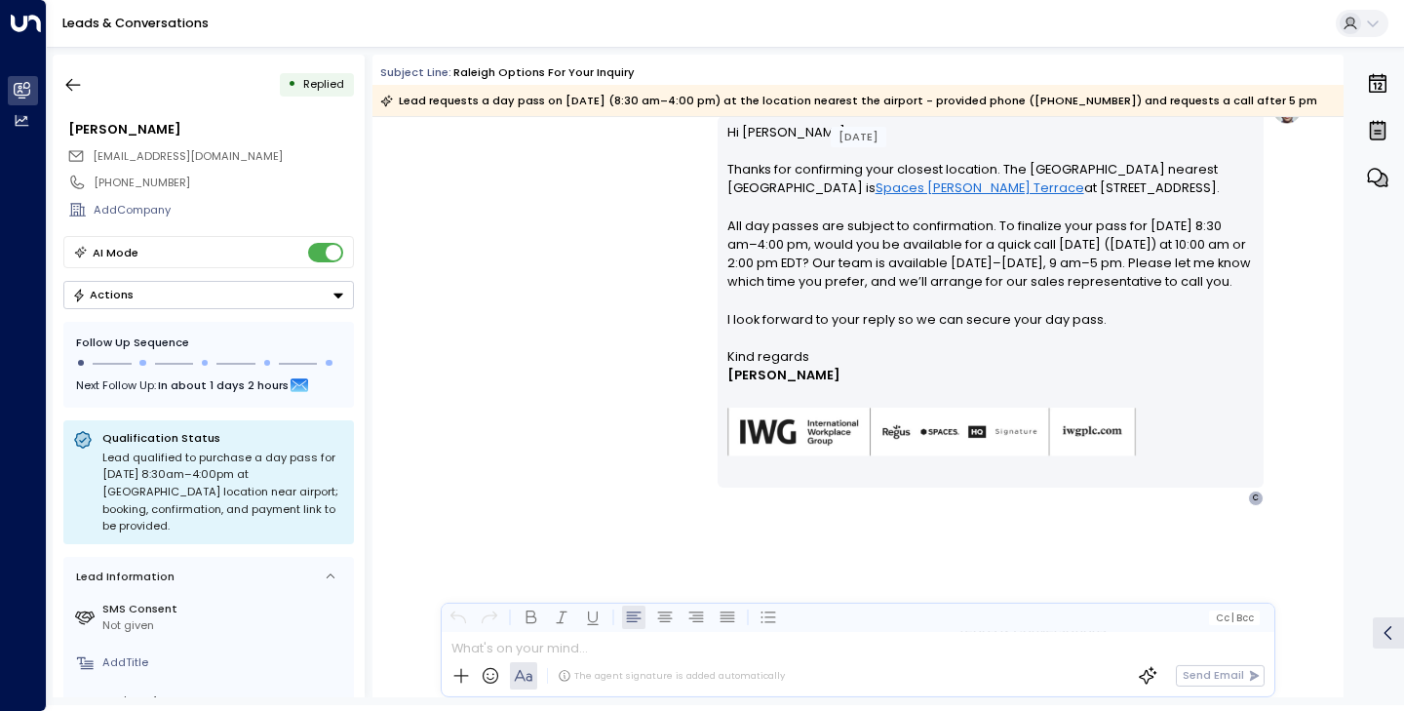
scroll to position [1316, 0]
click at [67, 87] on icon "button" at bounding box center [73, 85] width 20 height 20
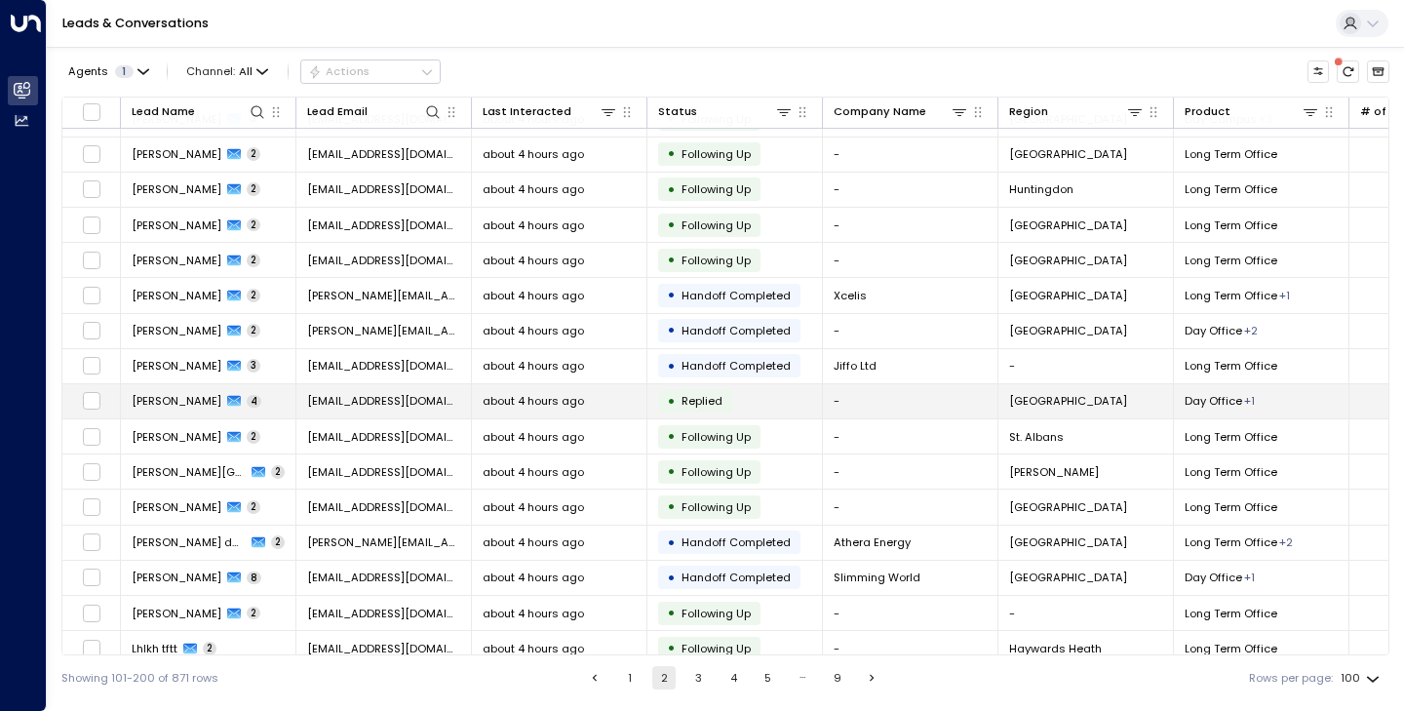
scroll to position [643, 0]
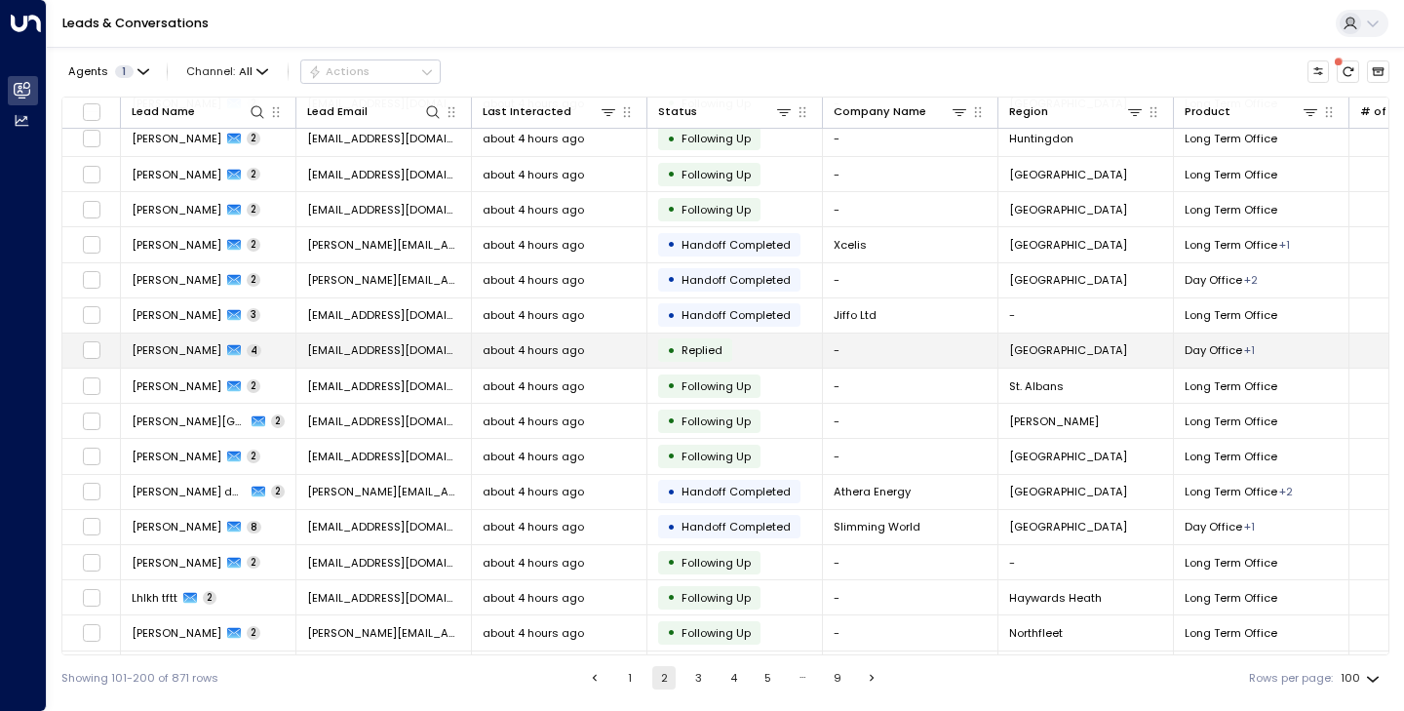
click at [182, 355] on span "[PERSON_NAME]" at bounding box center [177, 350] width 90 height 16
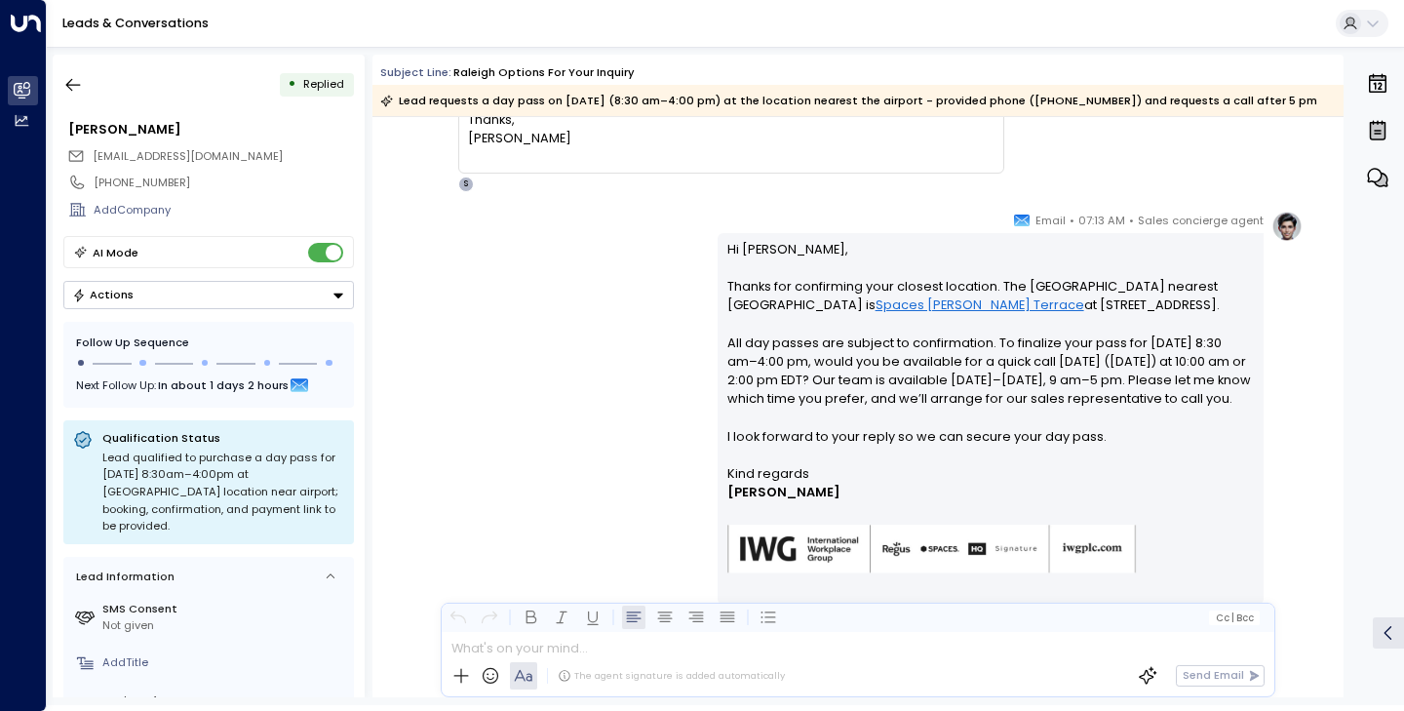
scroll to position [1316, 0]
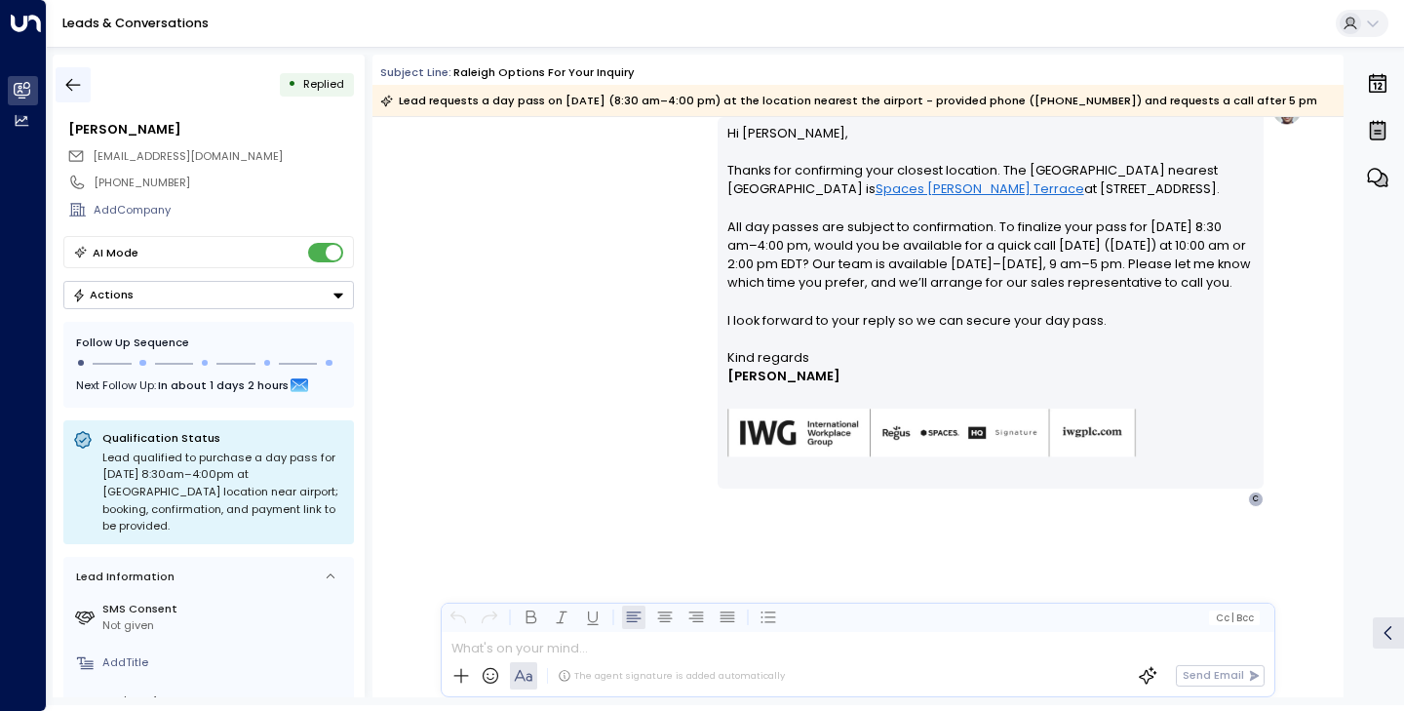
click at [76, 87] on icon "button" at bounding box center [73, 85] width 20 height 20
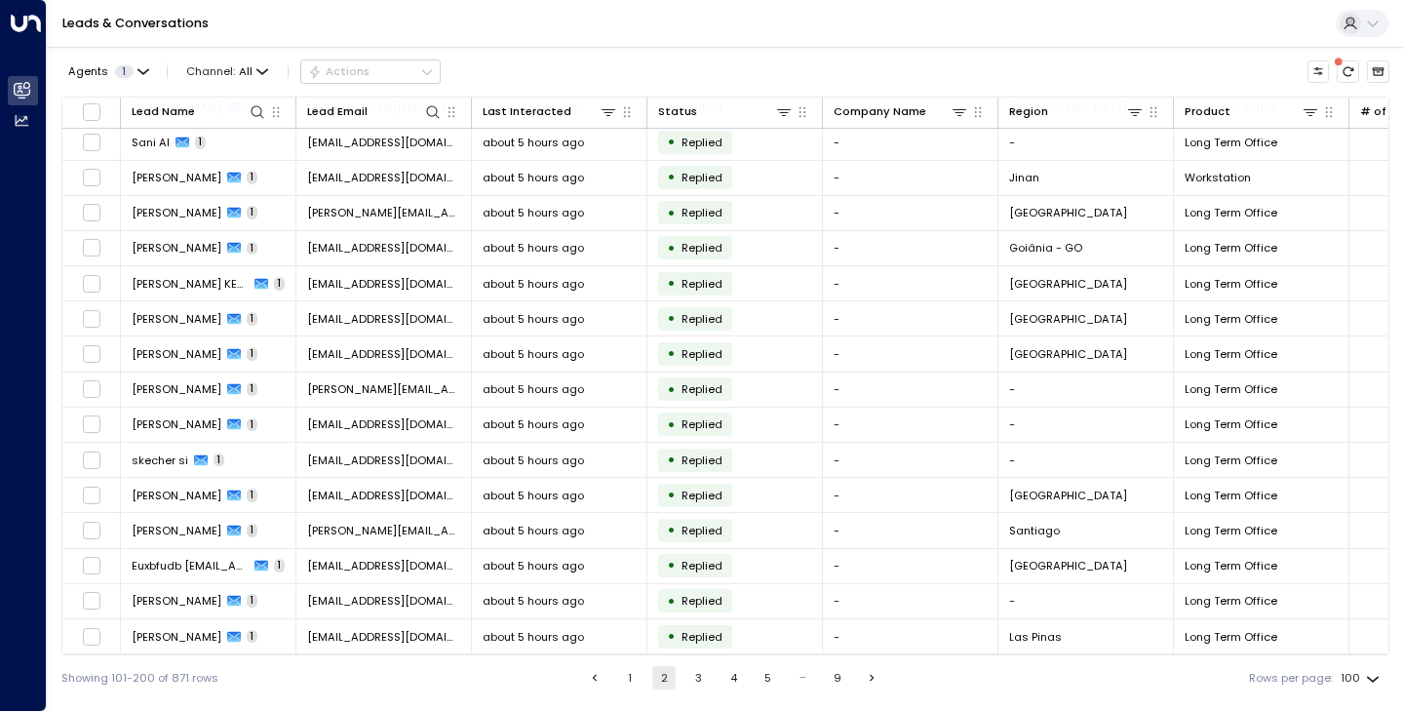
scroll to position [3008, 0]
click at [700, 673] on button "3" at bounding box center [699, 677] width 23 height 23
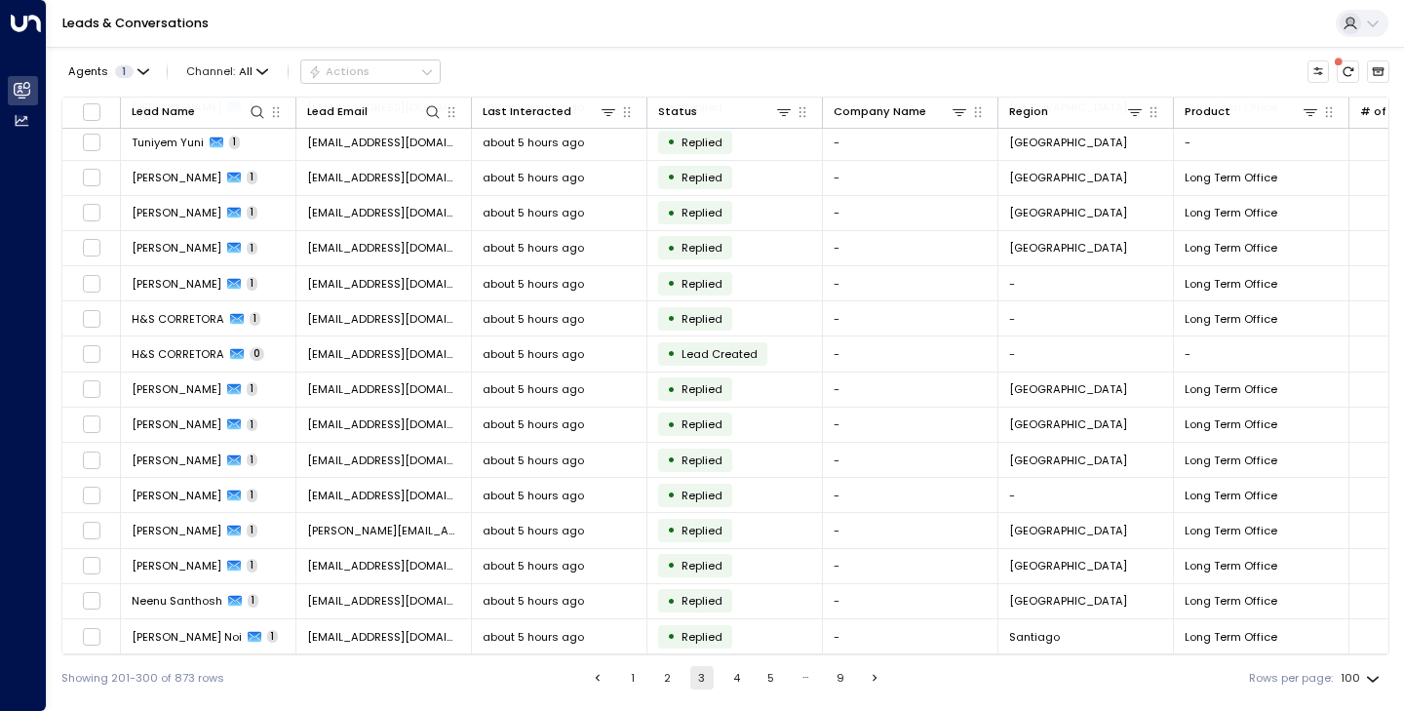
scroll to position [3008, 0]
click at [763, 677] on button "5" at bounding box center [771, 677] width 23 height 23
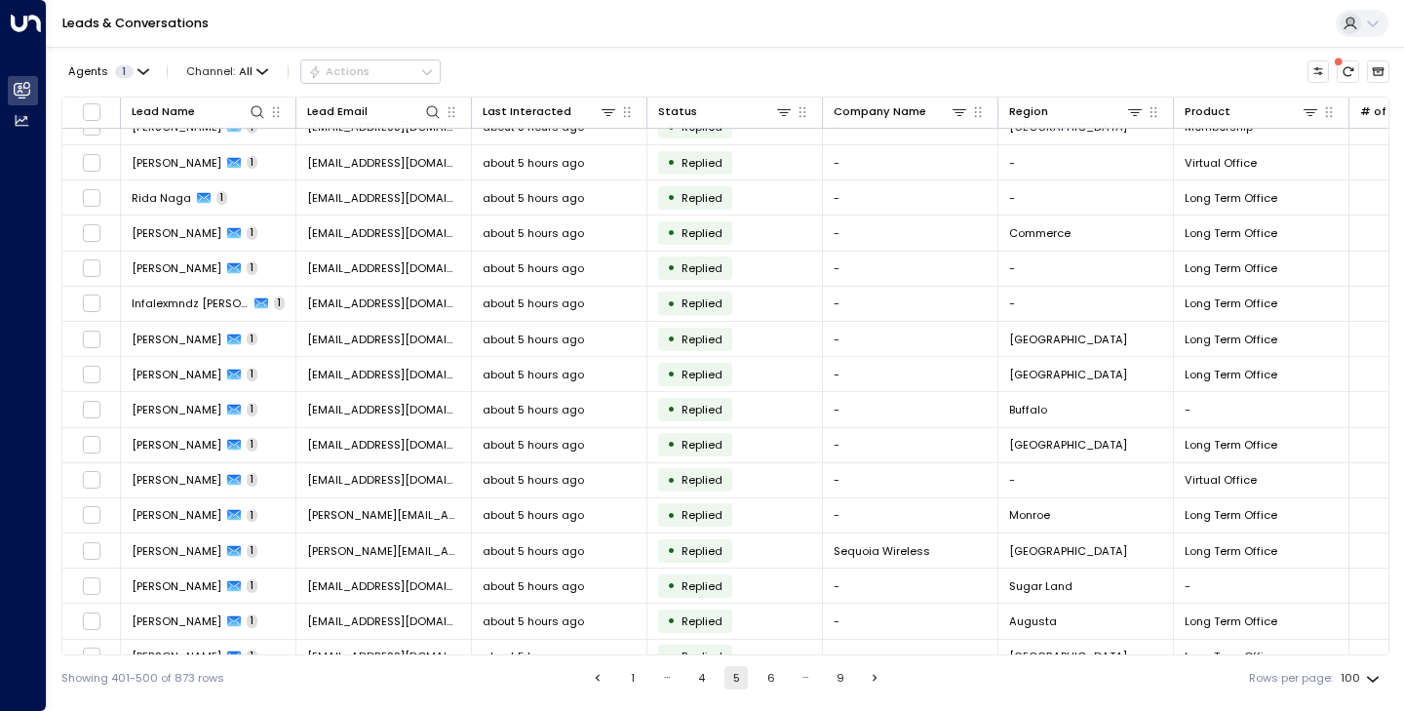
scroll to position [3008, 0]
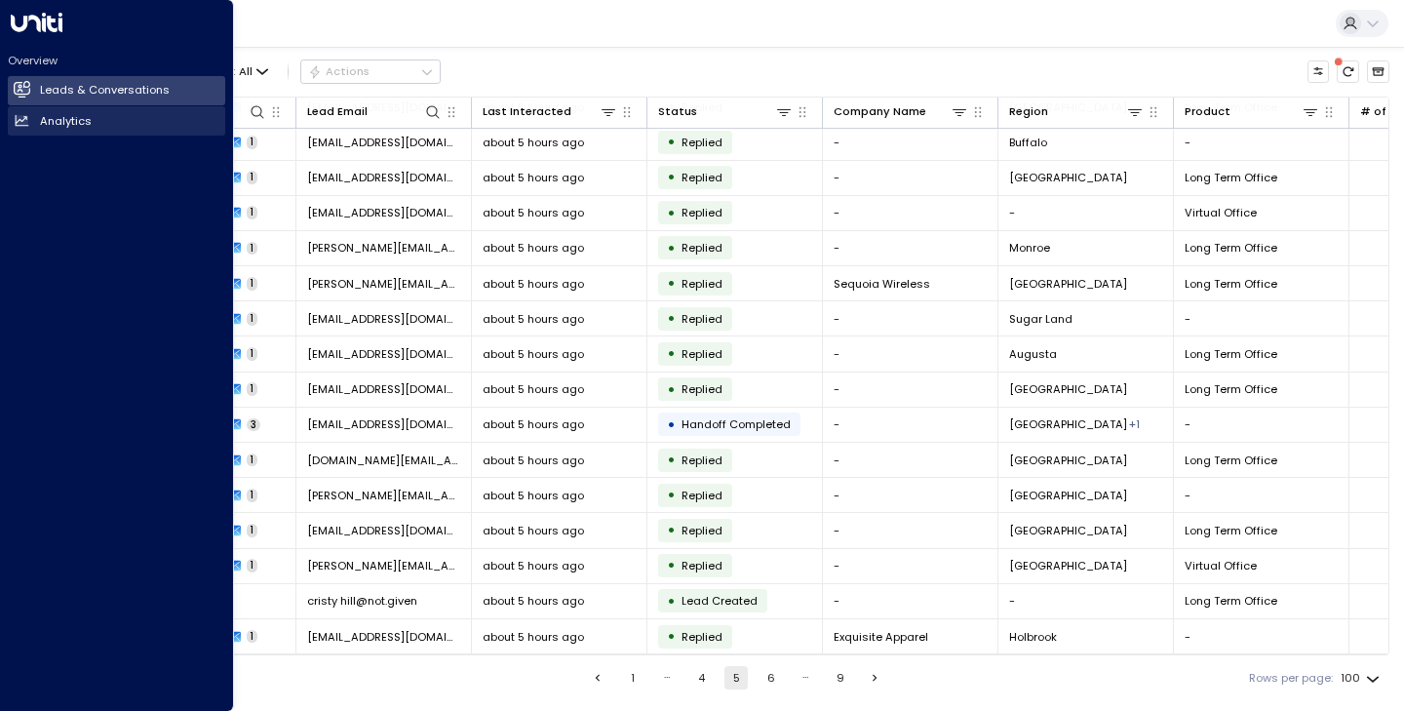
click at [54, 118] on h2 "Analytics" at bounding box center [66, 121] width 52 height 17
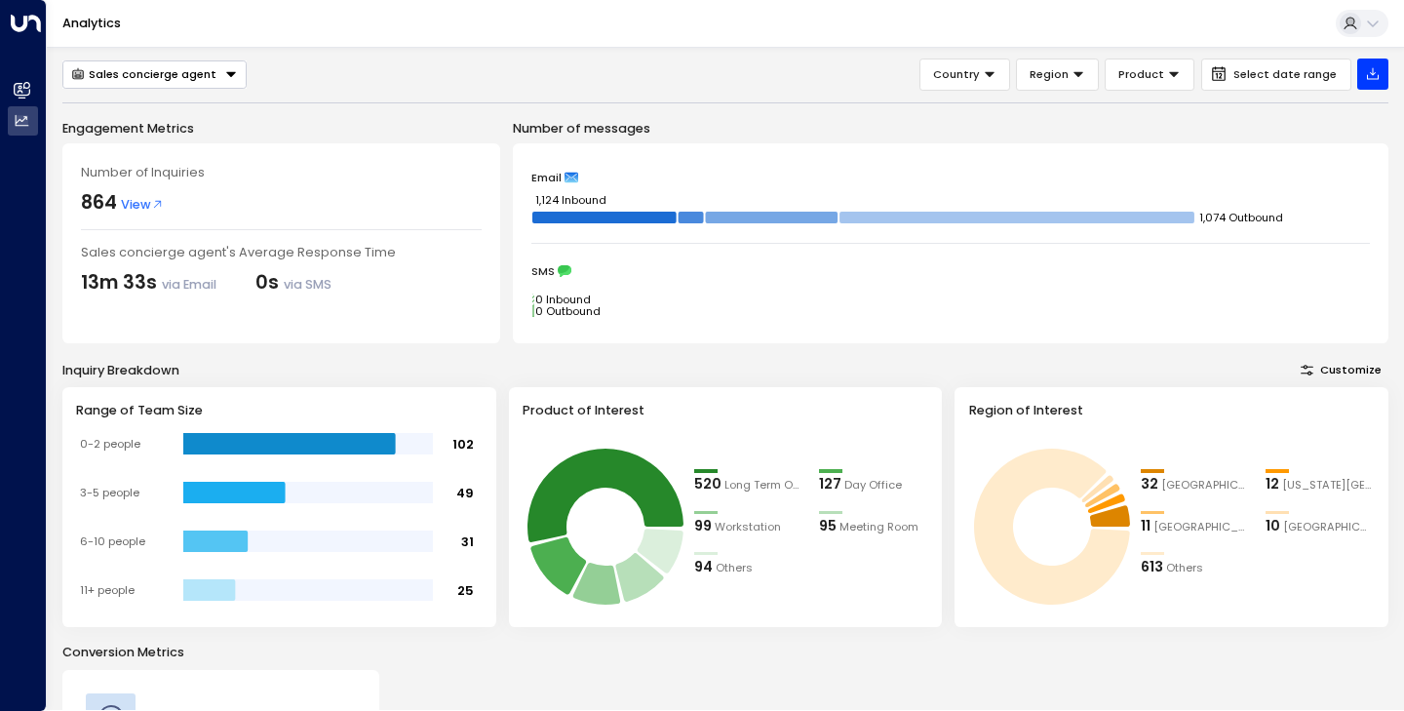
click at [133, 202] on span "View" at bounding box center [142, 204] width 43 height 19
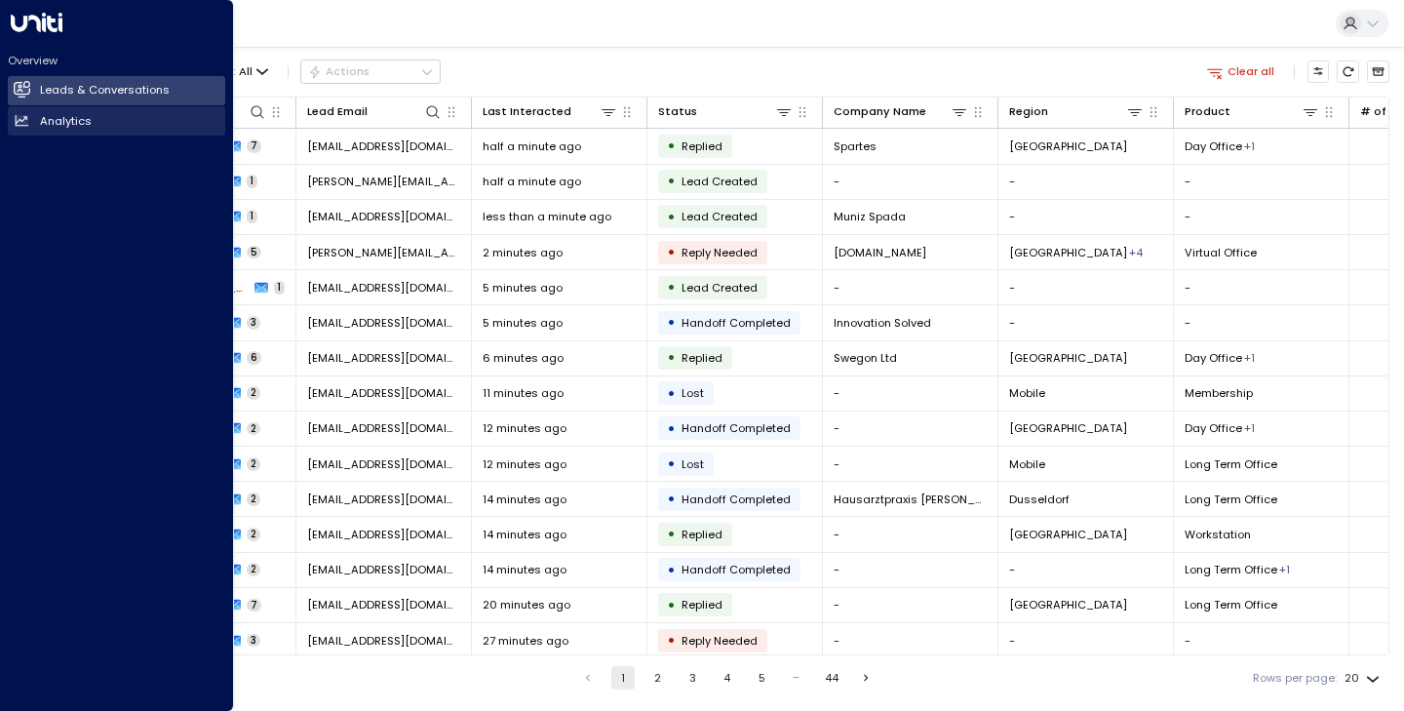
click at [100, 117] on link "Analytics Analytics" at bounding box center [116, 120] width 217 height 29
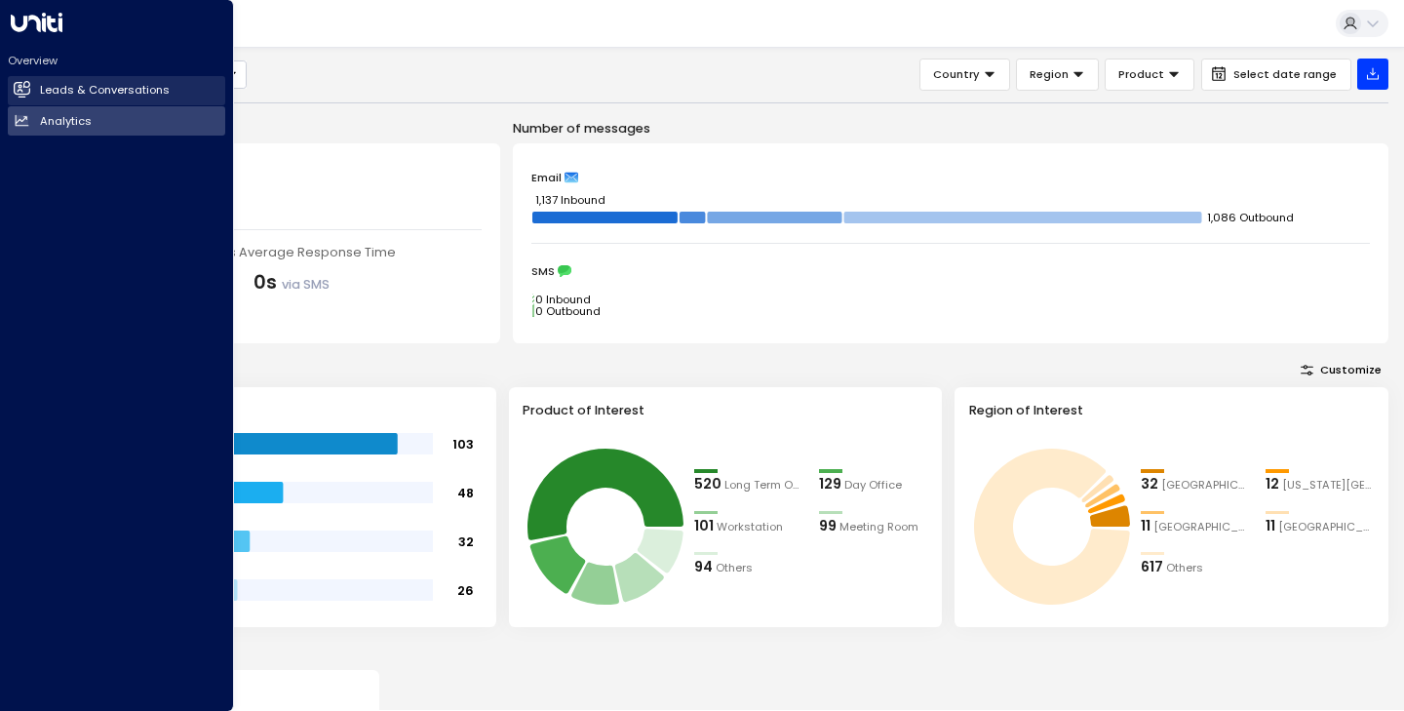
click at [61, 89] on h2 "Leads & Conversations" at bounding box center [105, 90] width 130 height 17
